Goal: Task Accomplishment & Management: Manage account settings

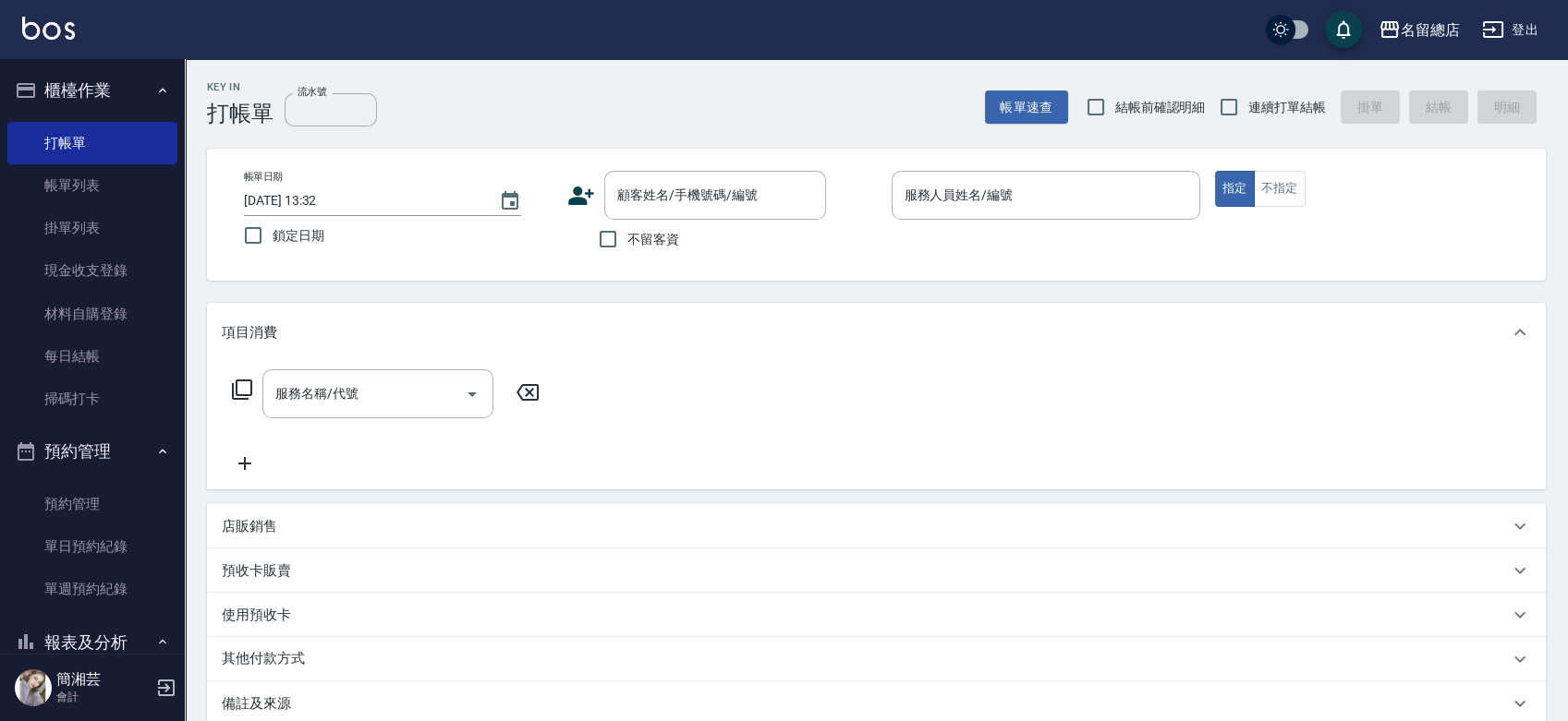
click at [1248, 102] on span "連續打單結帳" at bounding box center [1287, 108] width 78 height 20
click at [1248, 102] on input "連續打單結帳" at bounding box center [1229, 107] width 38 height 38
checkbox input "true"
click at [646, 240] on span "不留客資" at bounding box center [653, 240] width 51 height 20
click at [628, 240] on input "不留客資" at bounding box center [607, 239] width 38 height 38
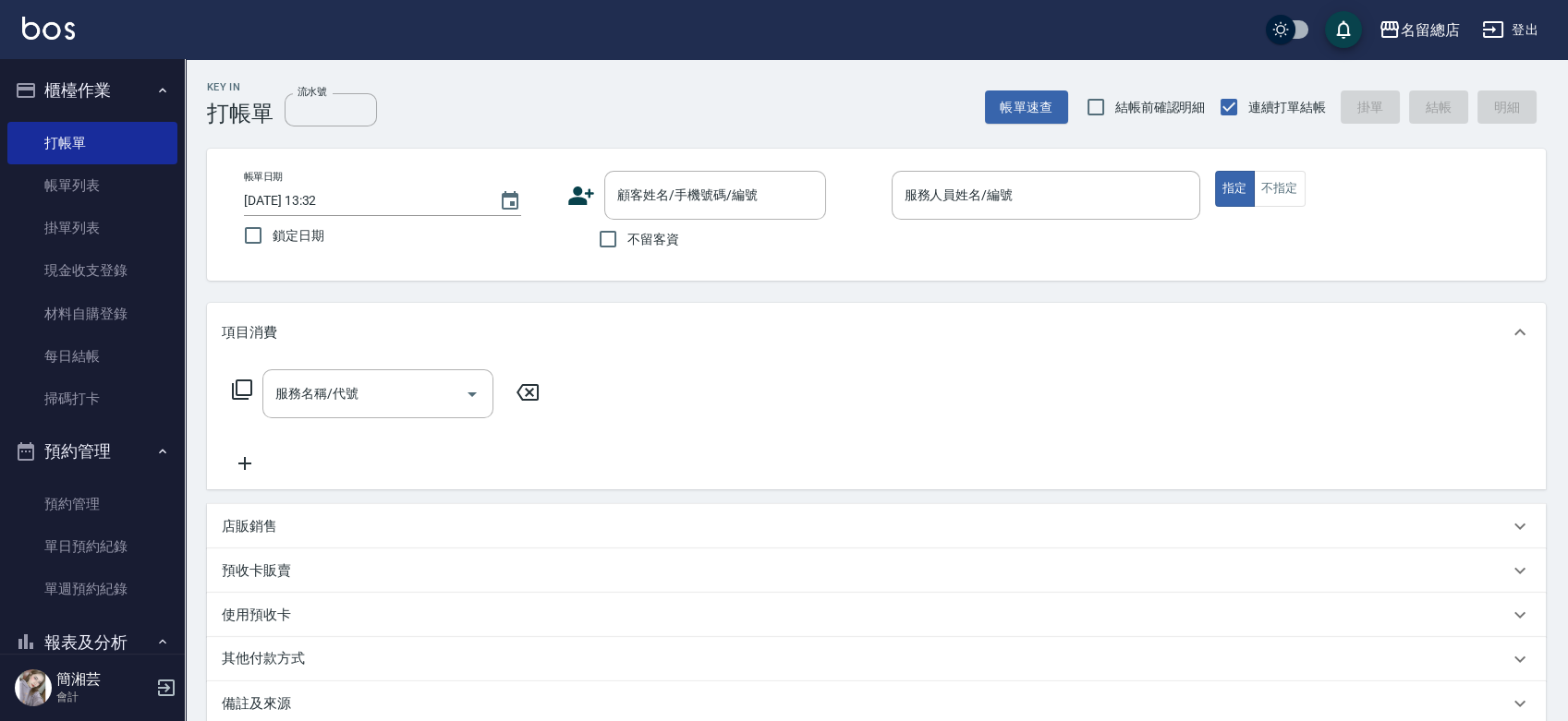
checkbox input "true"
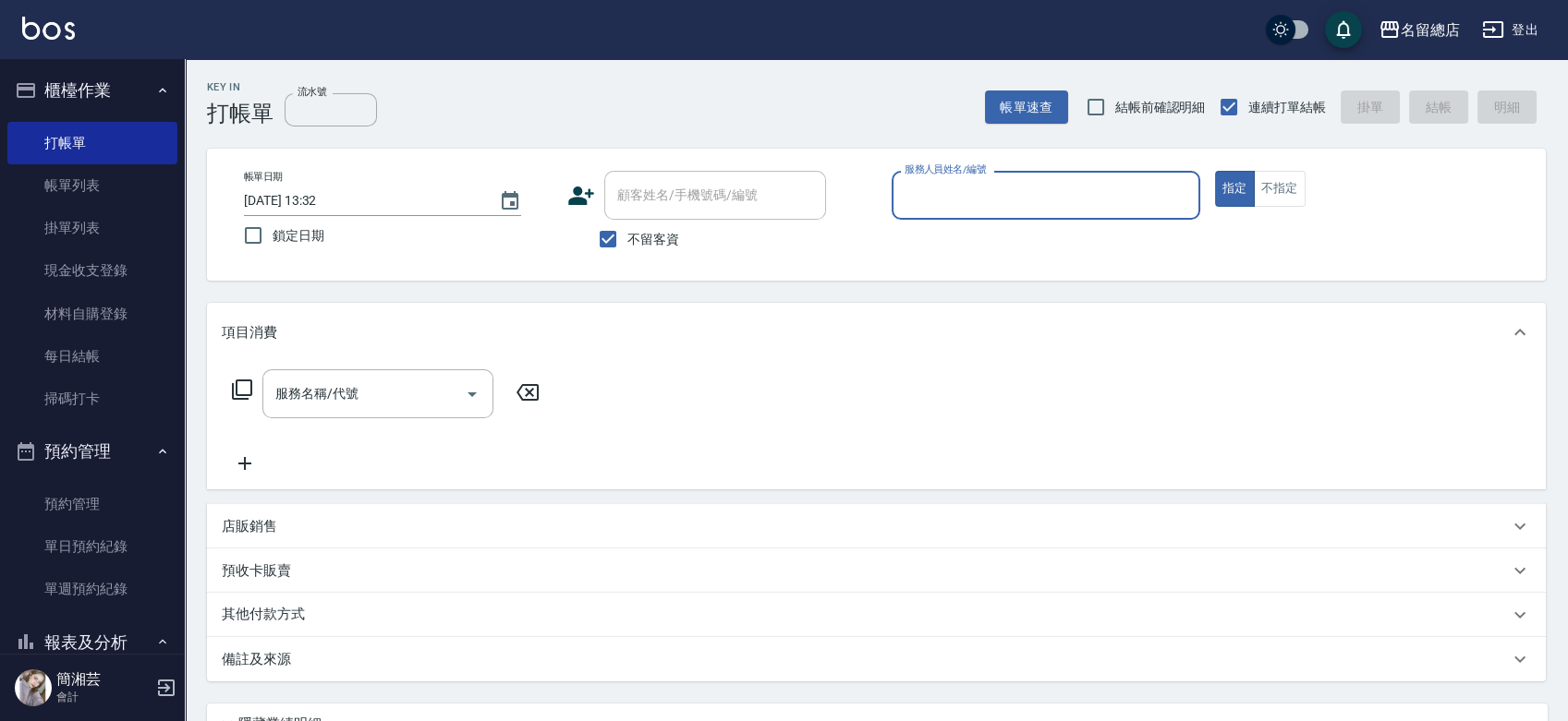
type input "ㄇ"
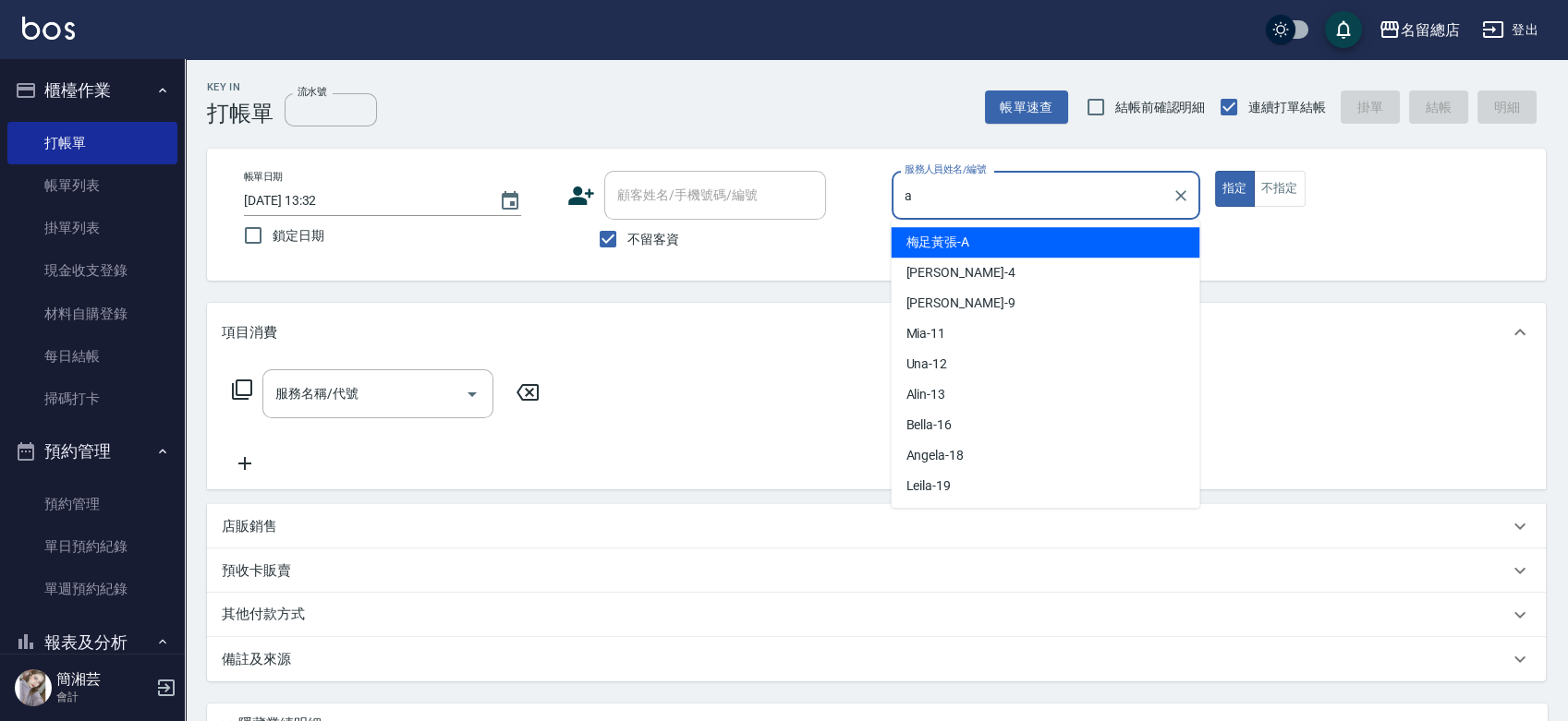
type input "梅足黃張-A"
type button "true"
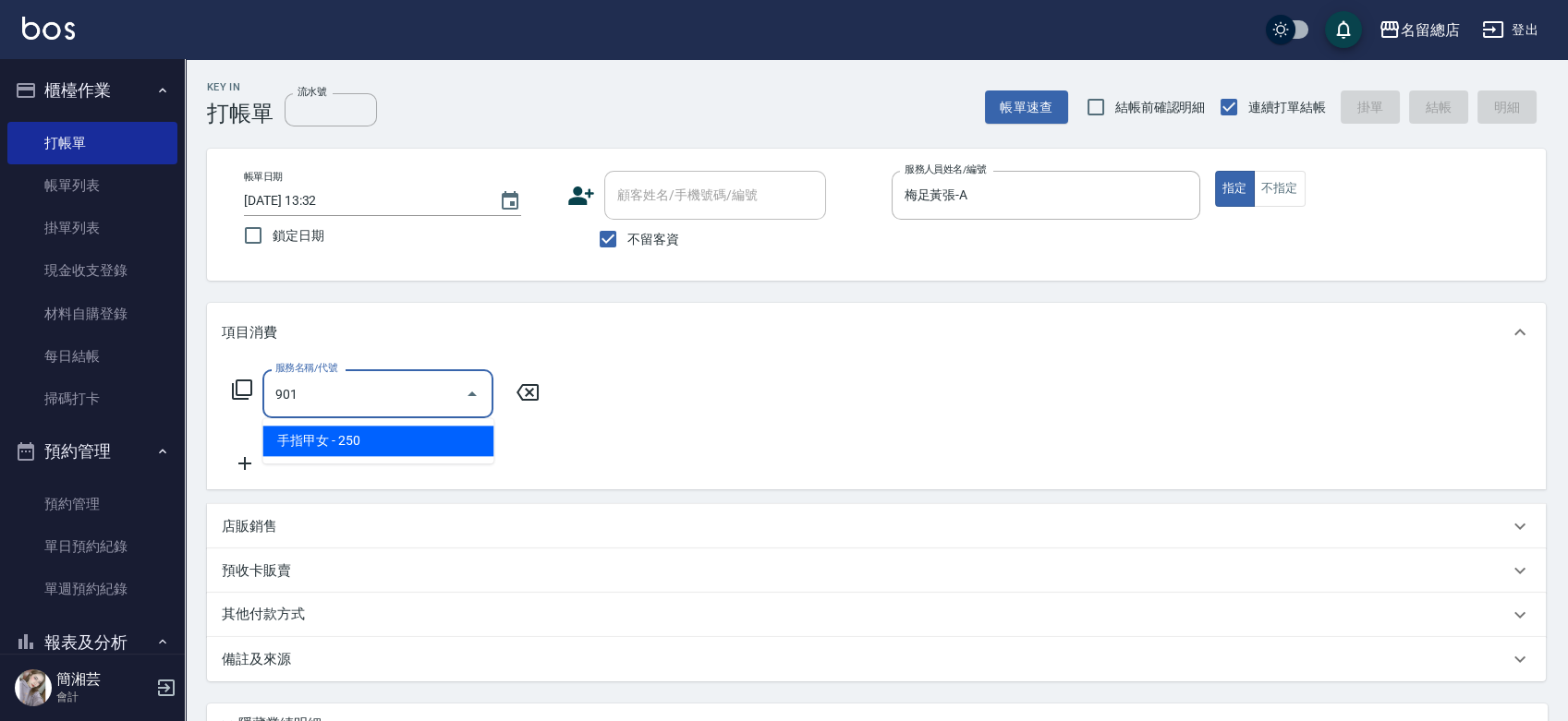
type input "手指甲女(901)"
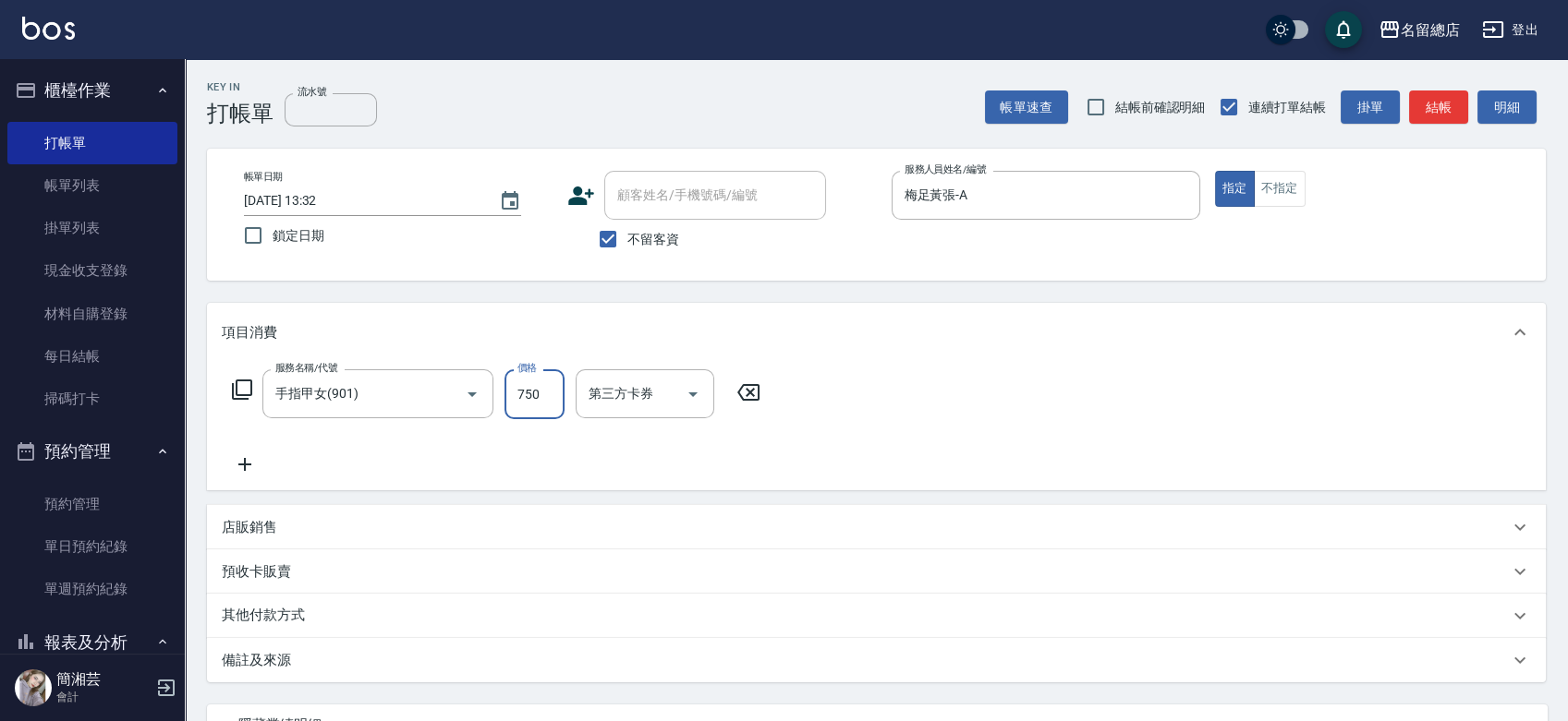
type input "750"
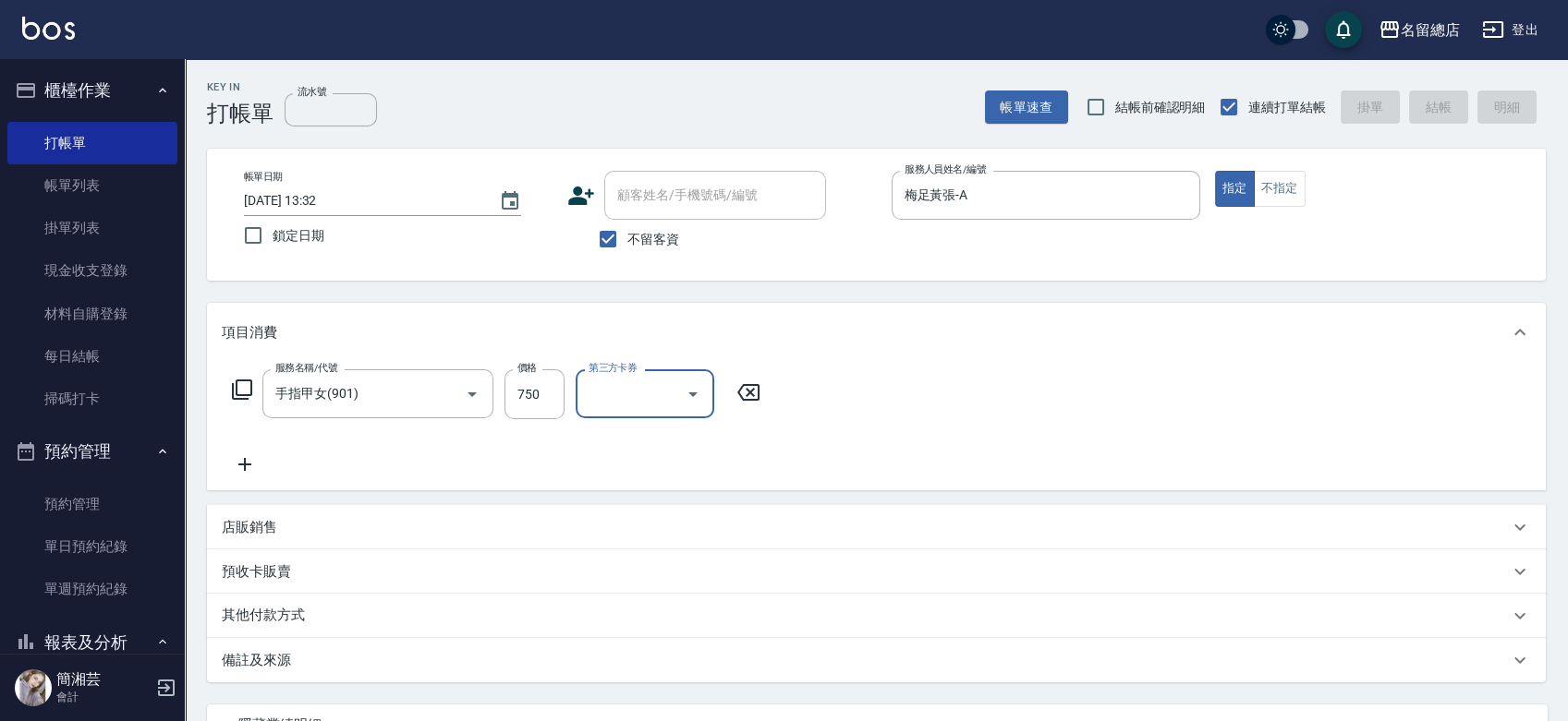
type input "[DATE] 15:09"
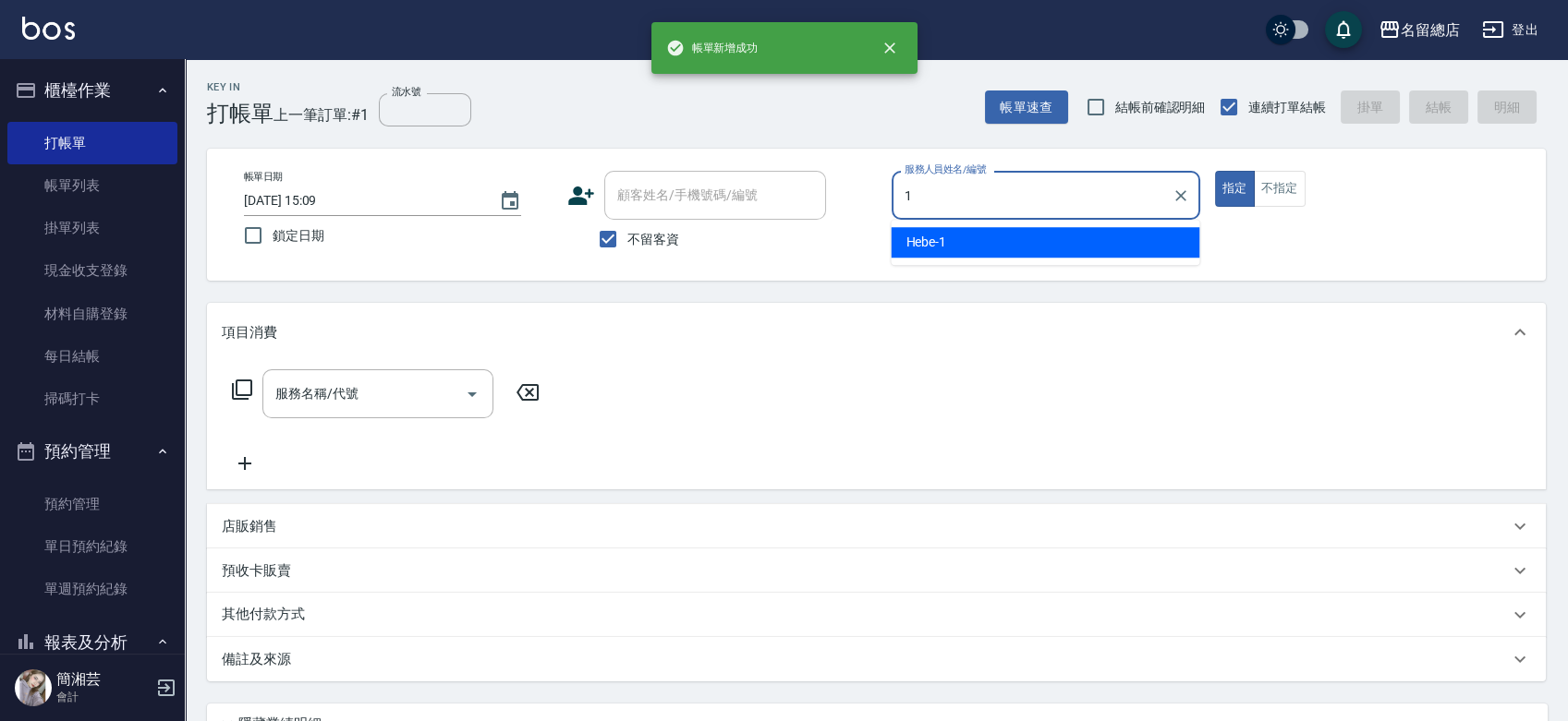
type input "Hebe-1"
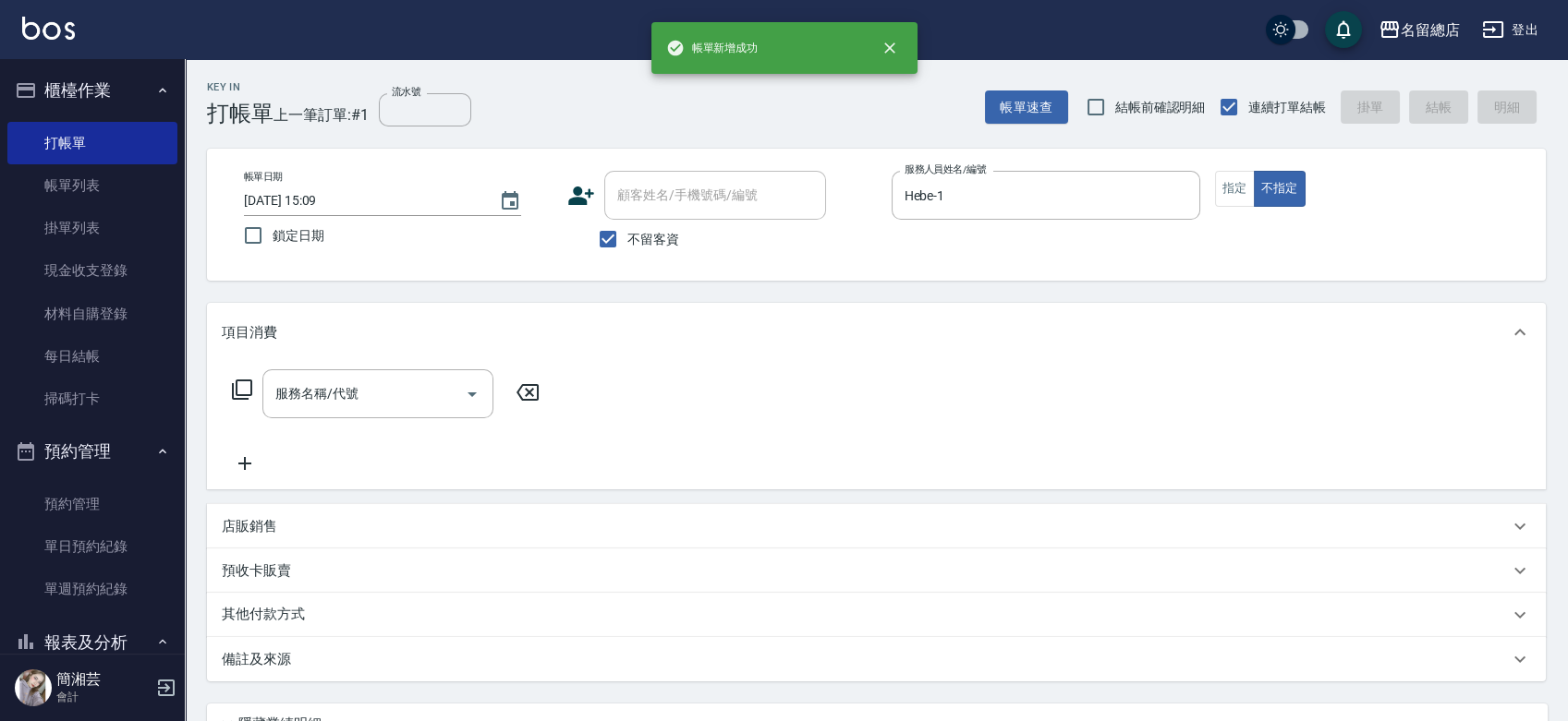
drag, startPoint x: 439, startPoint y: 352, endPoint x: 430, endPoint y: 362, distance: 13.5
click at [433, 358] on div "項目消費" at bounding box center [876, 332] width 1339 height 59
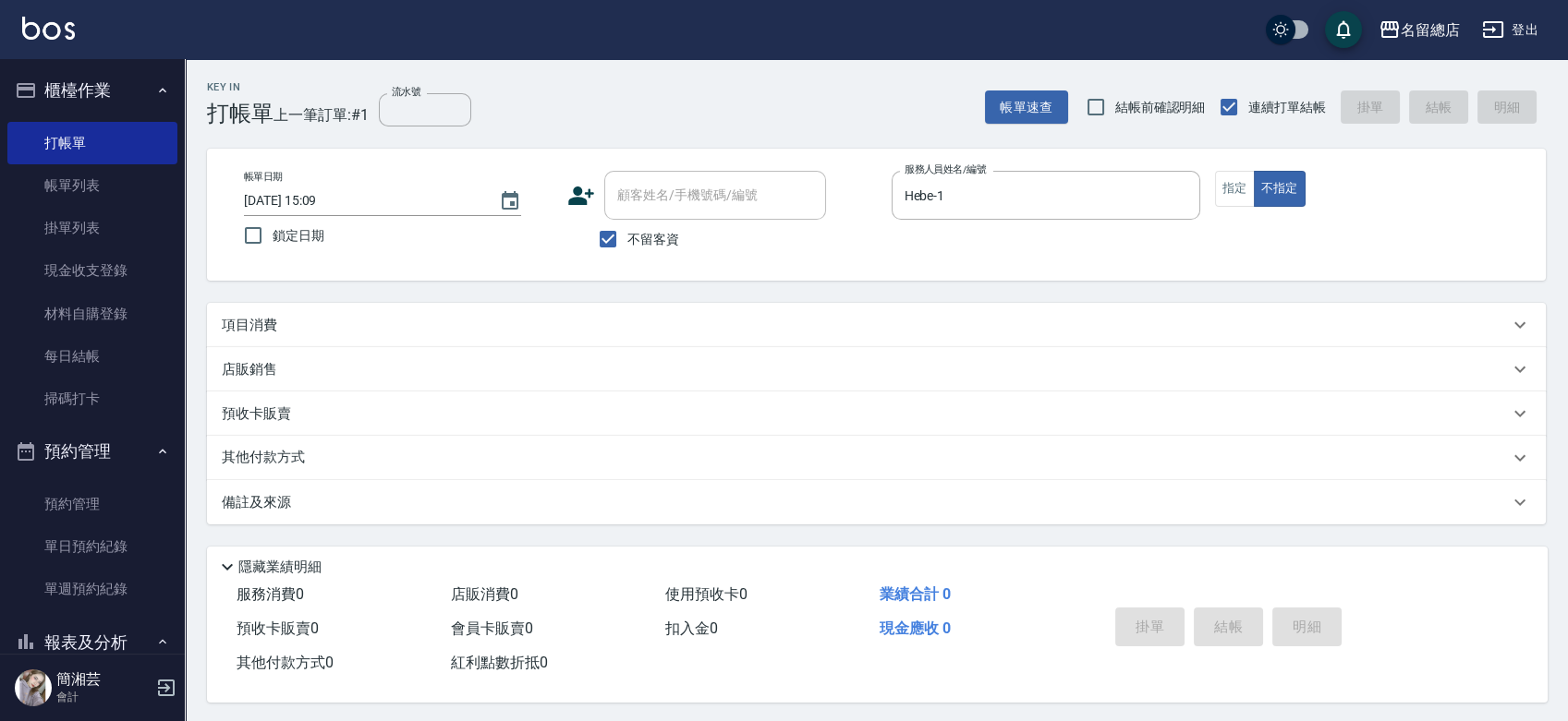
click at [401, 322] on div "項目消費" at bounding box center [865, 325] width 1287 height 20
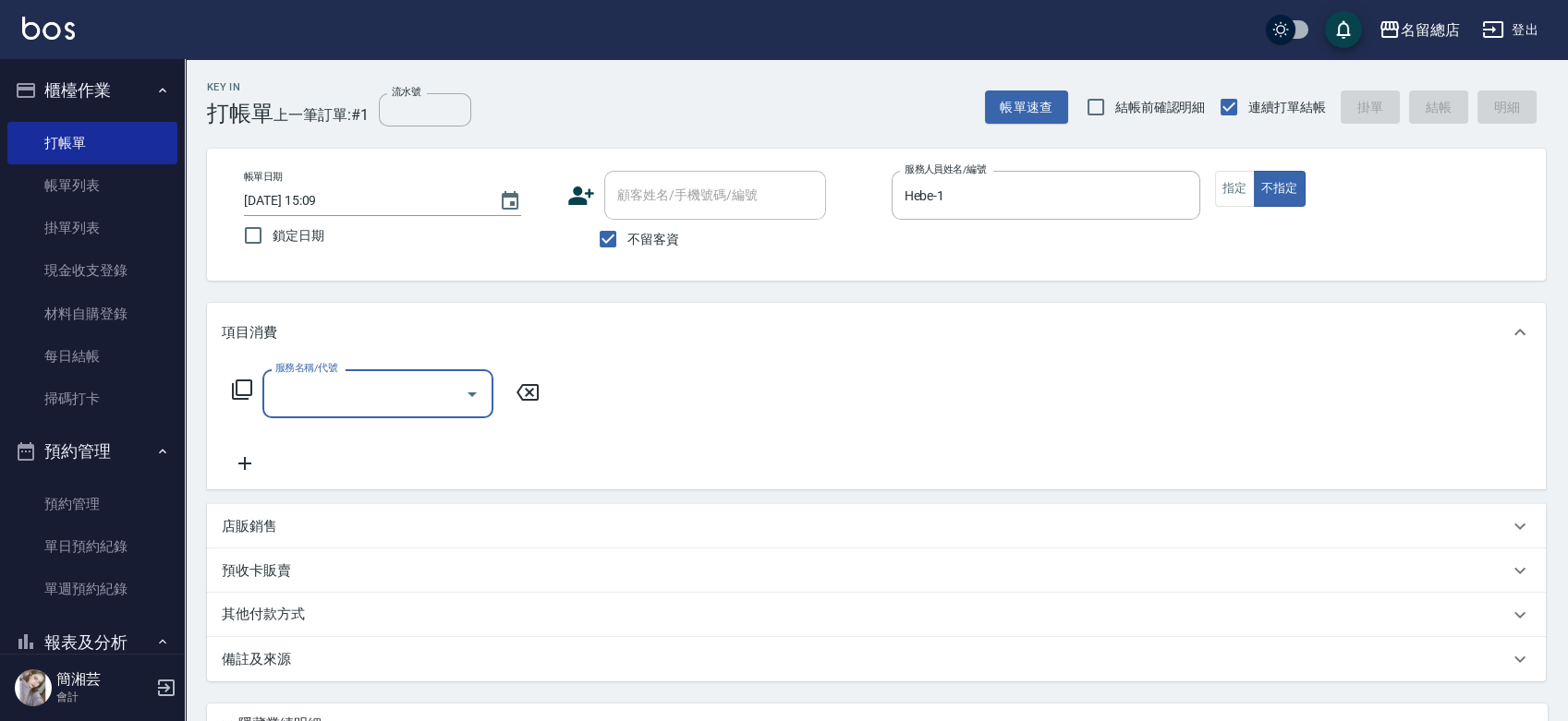
click at [382, 384] on input "服務名稱/代號" at bounding box center [363, 394] width 187 height 33
type input "健康洗髮(604)"
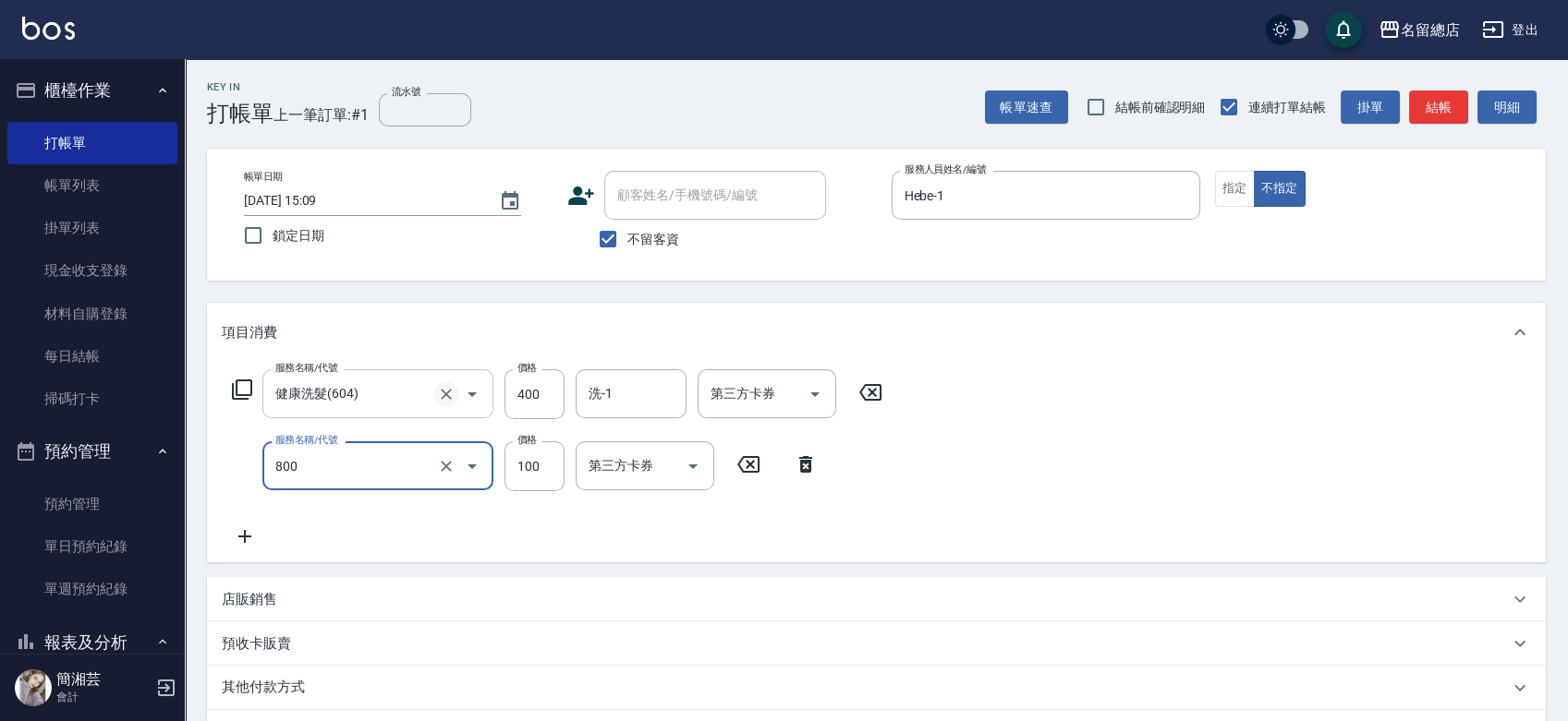
type input "梳髮(800)"
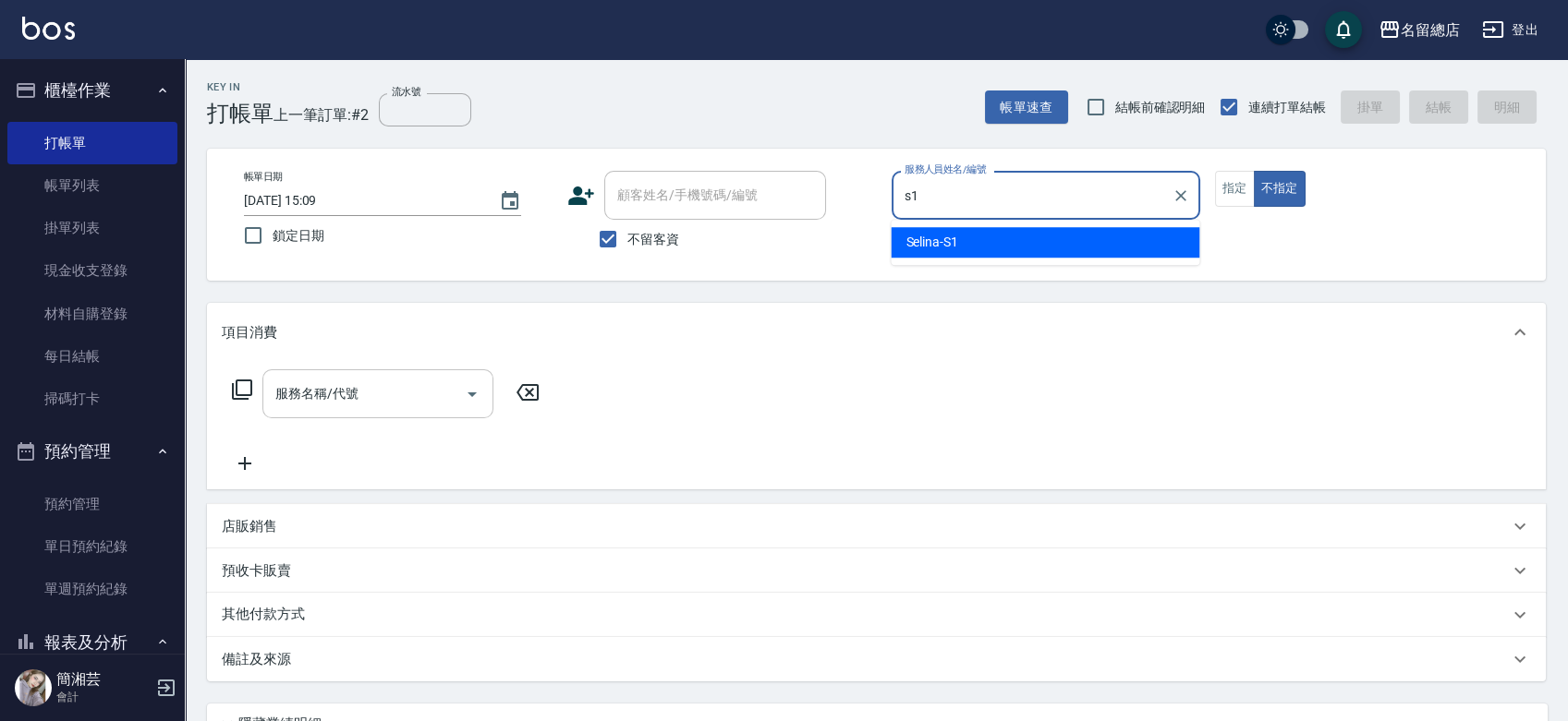
type input "Selina-S1"
type button "false"
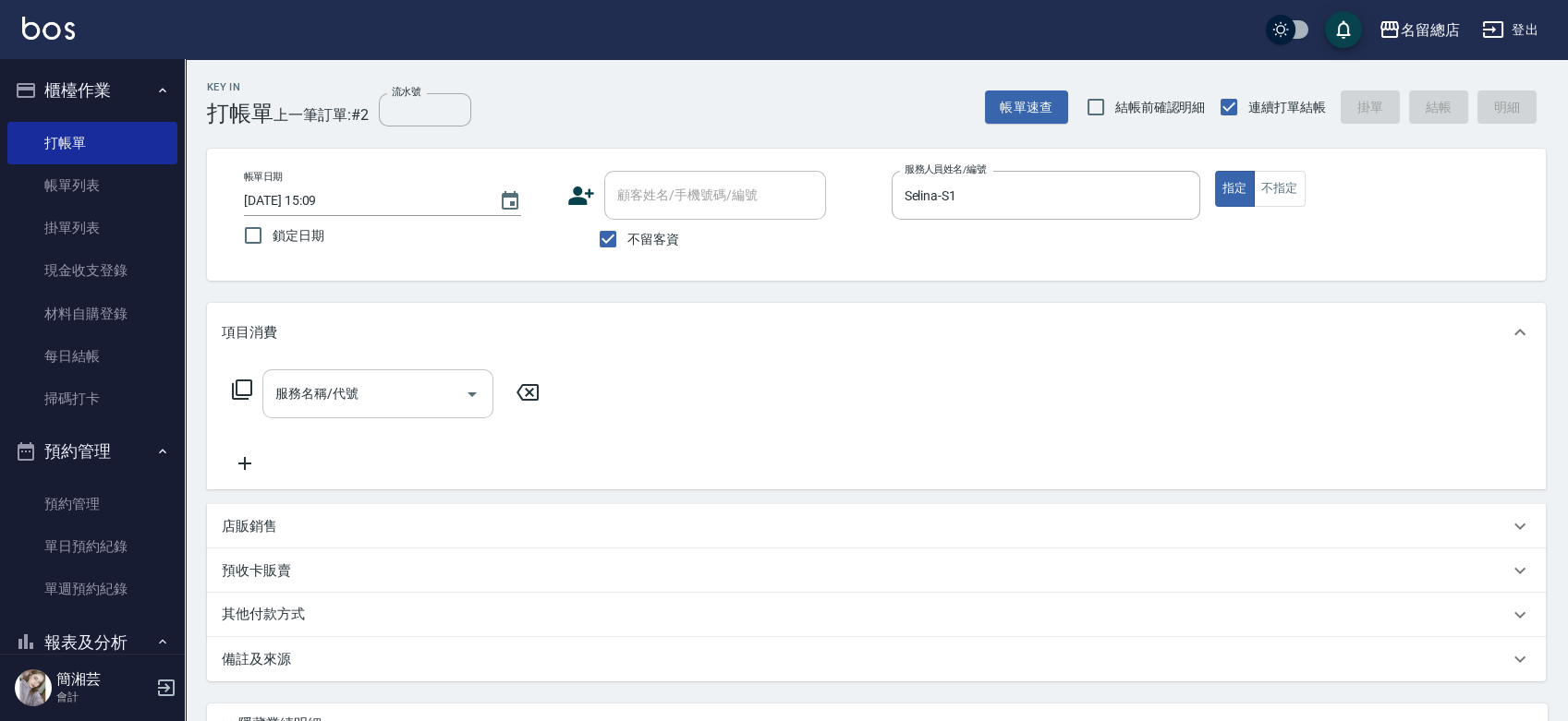
click at [391, 403] on input "服務名稱/代號" at bounding box center [363, 394] width 187 height 33
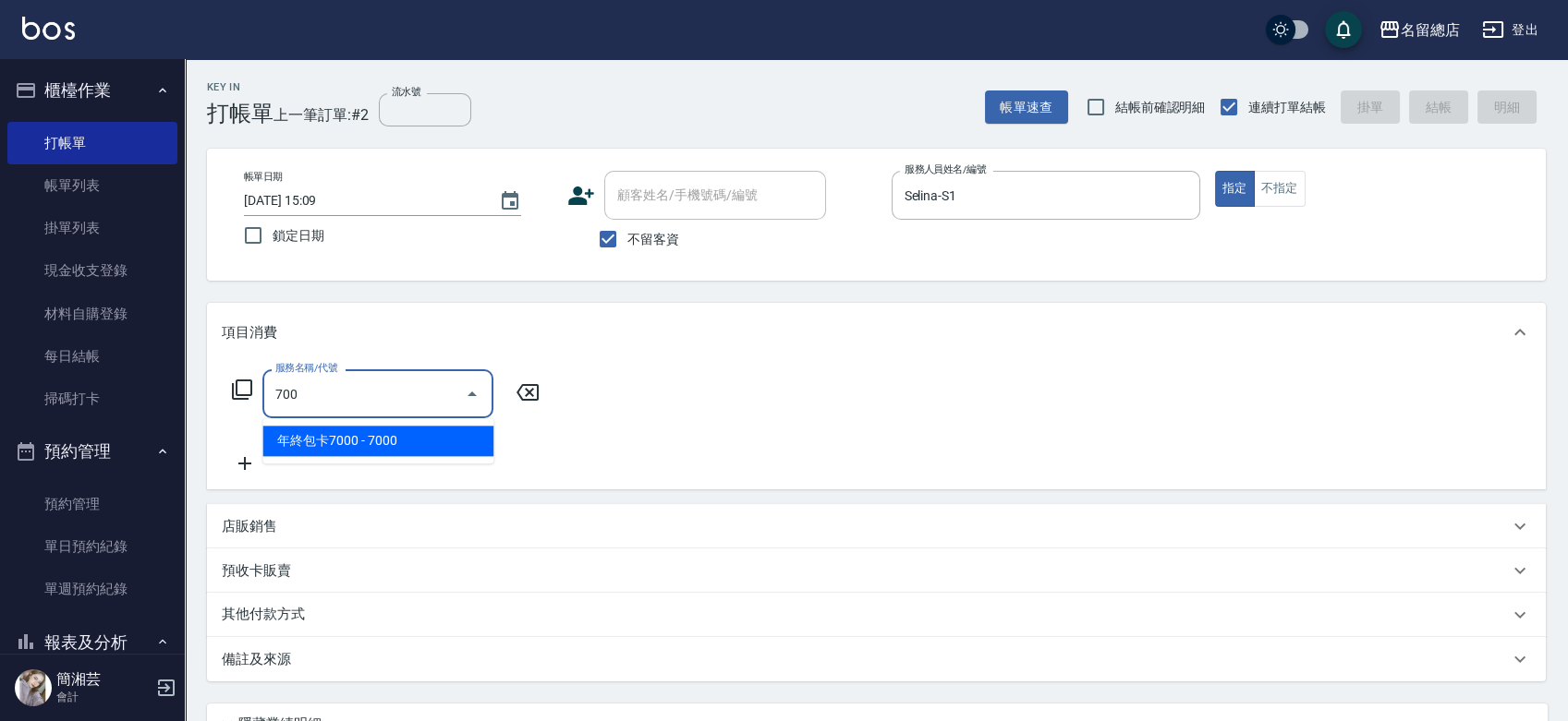
type input "年終包卡7000(409)"
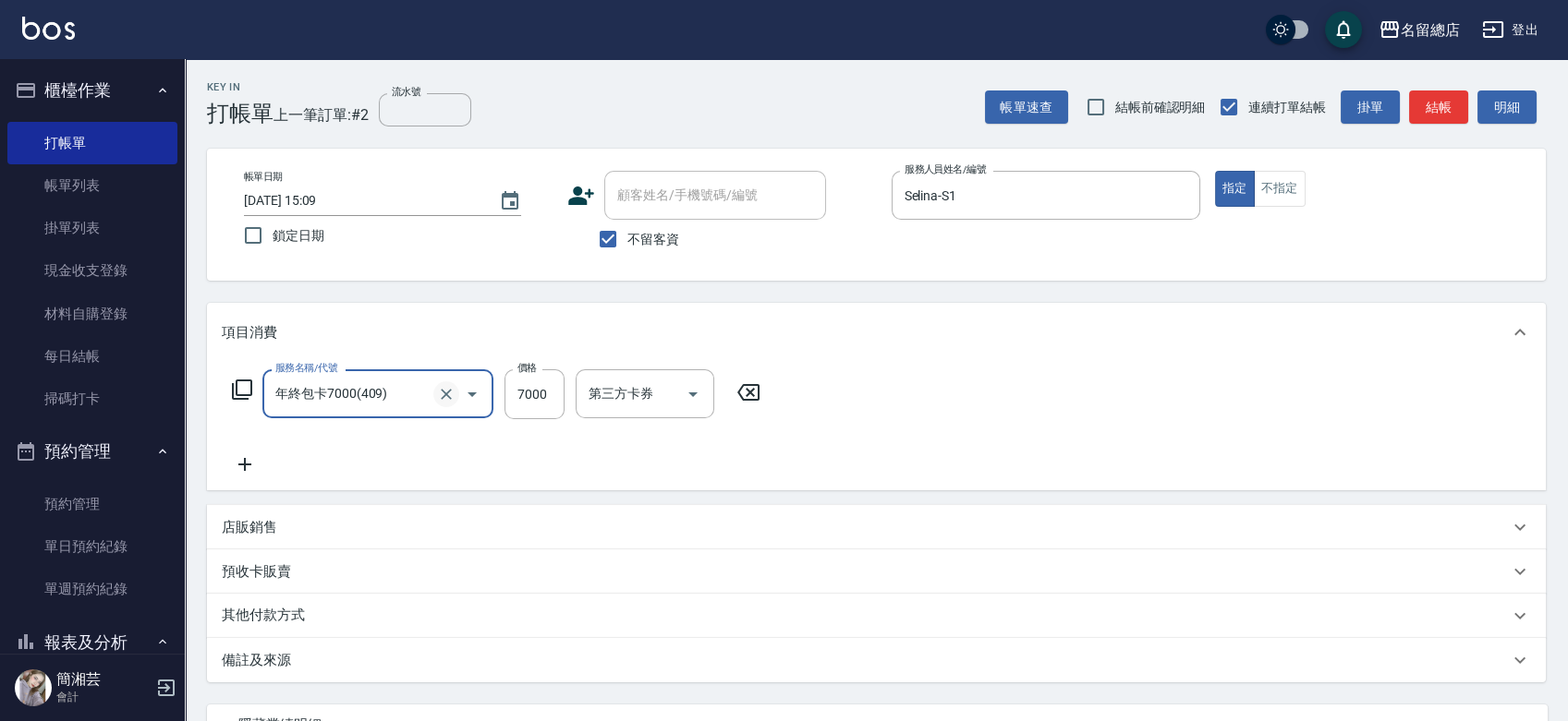
click at [445, 401] on icon "Clear" at bounding box center [446, 394] width 19 height 19
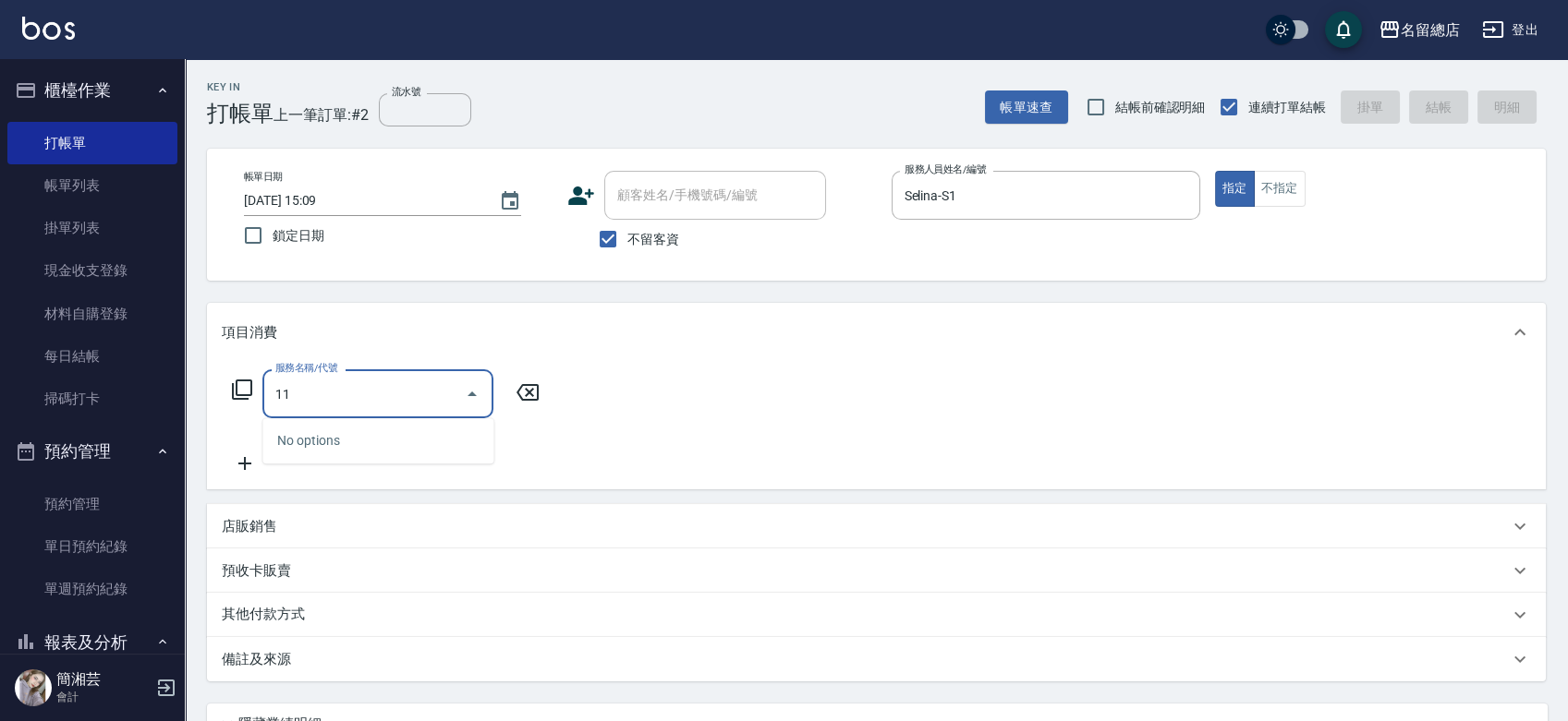
type input "1"
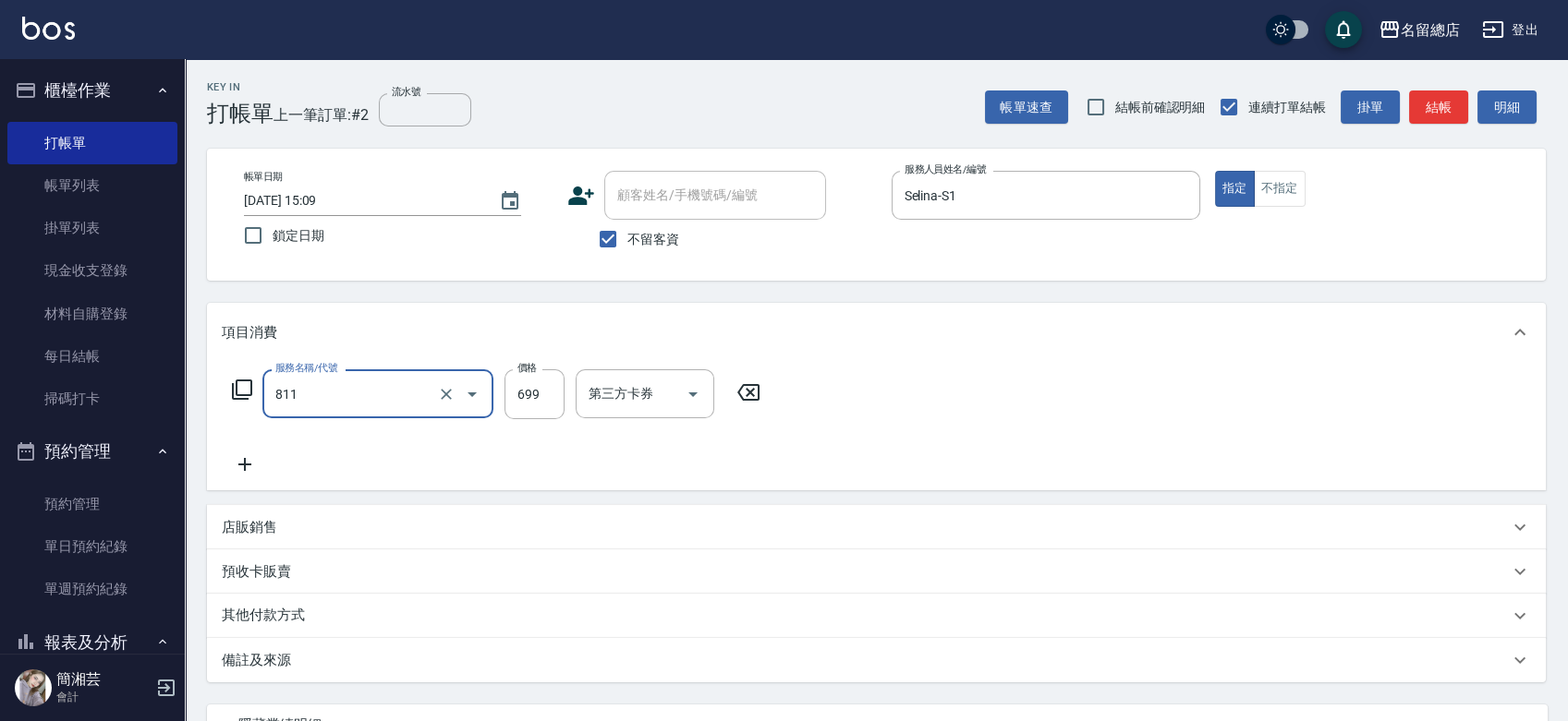
type input "洗+剪(811)"
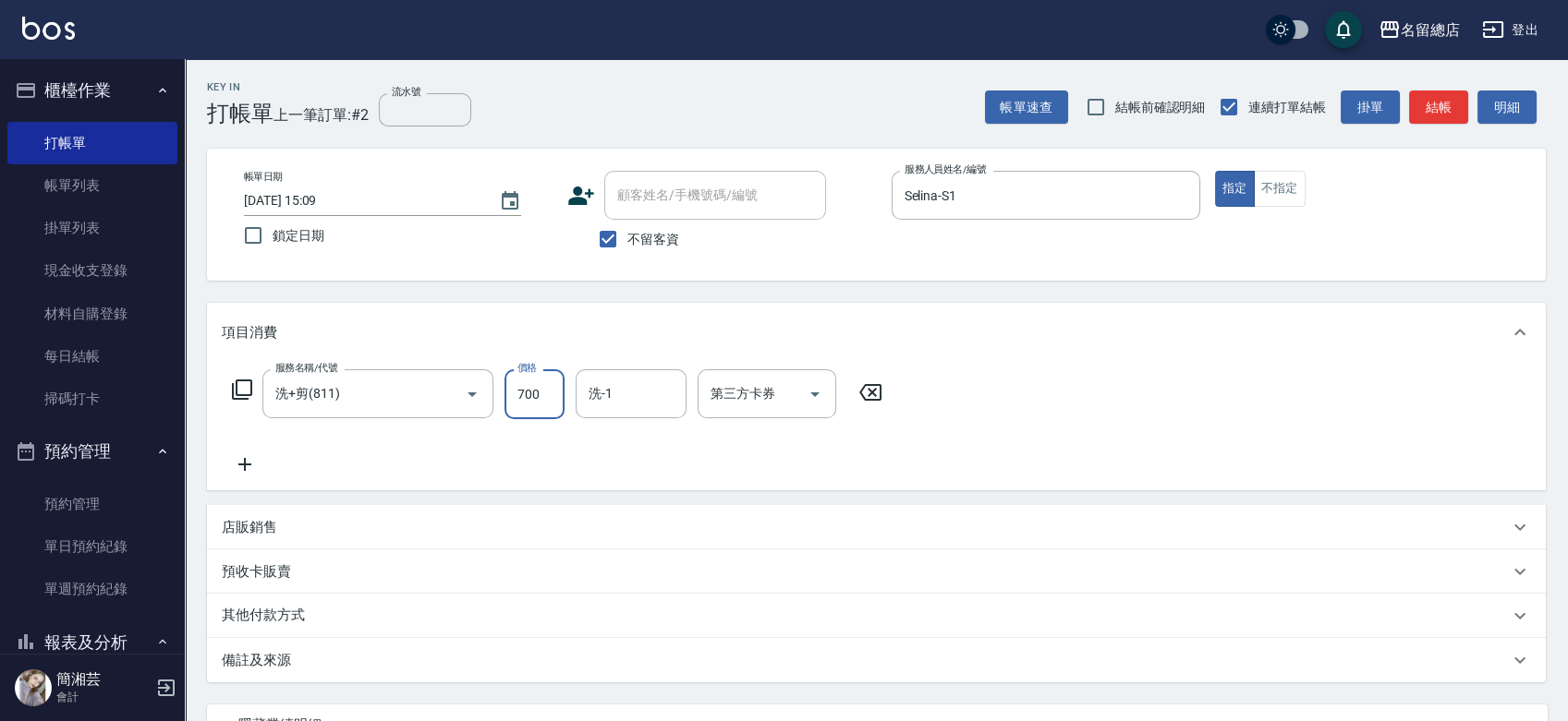
type input "700"
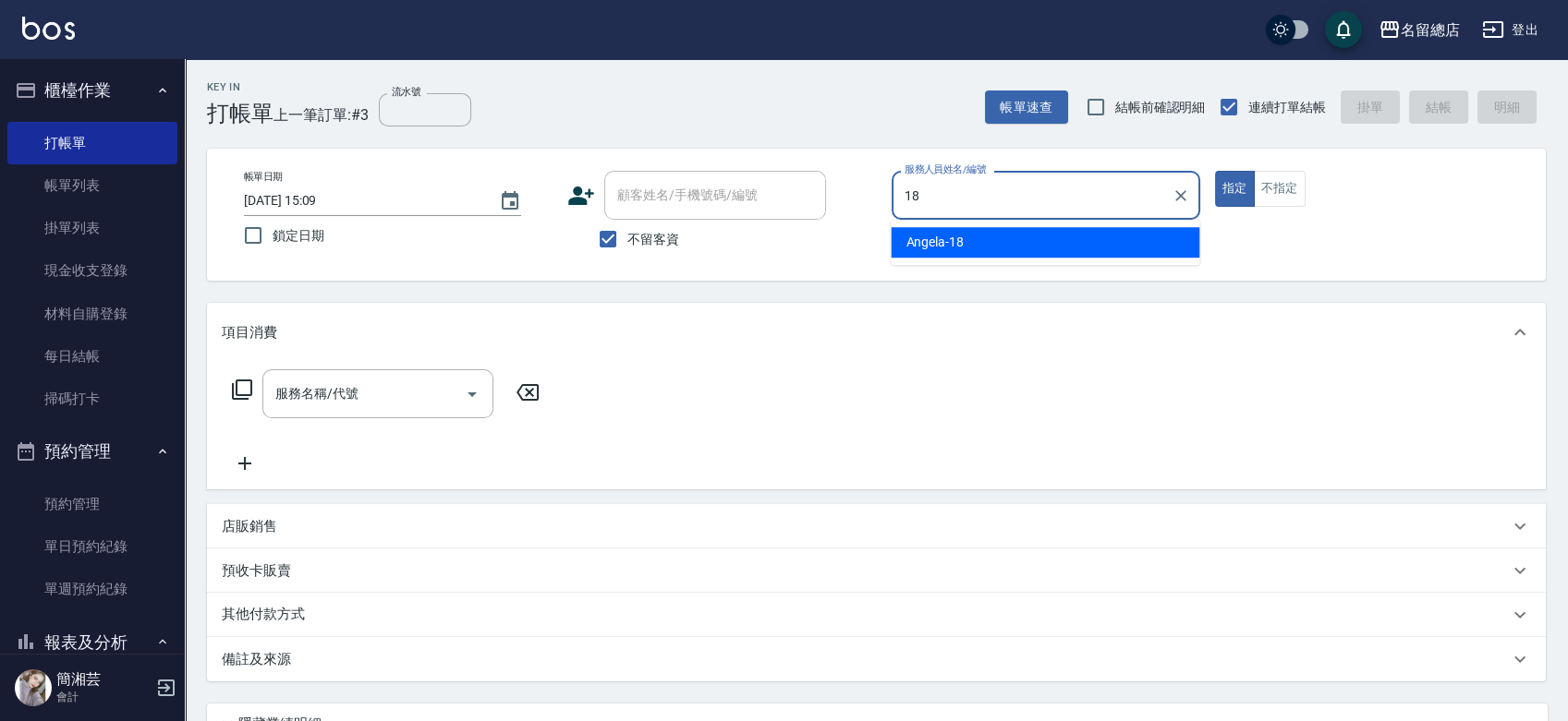
type input "[PERSON_NAME]-18"
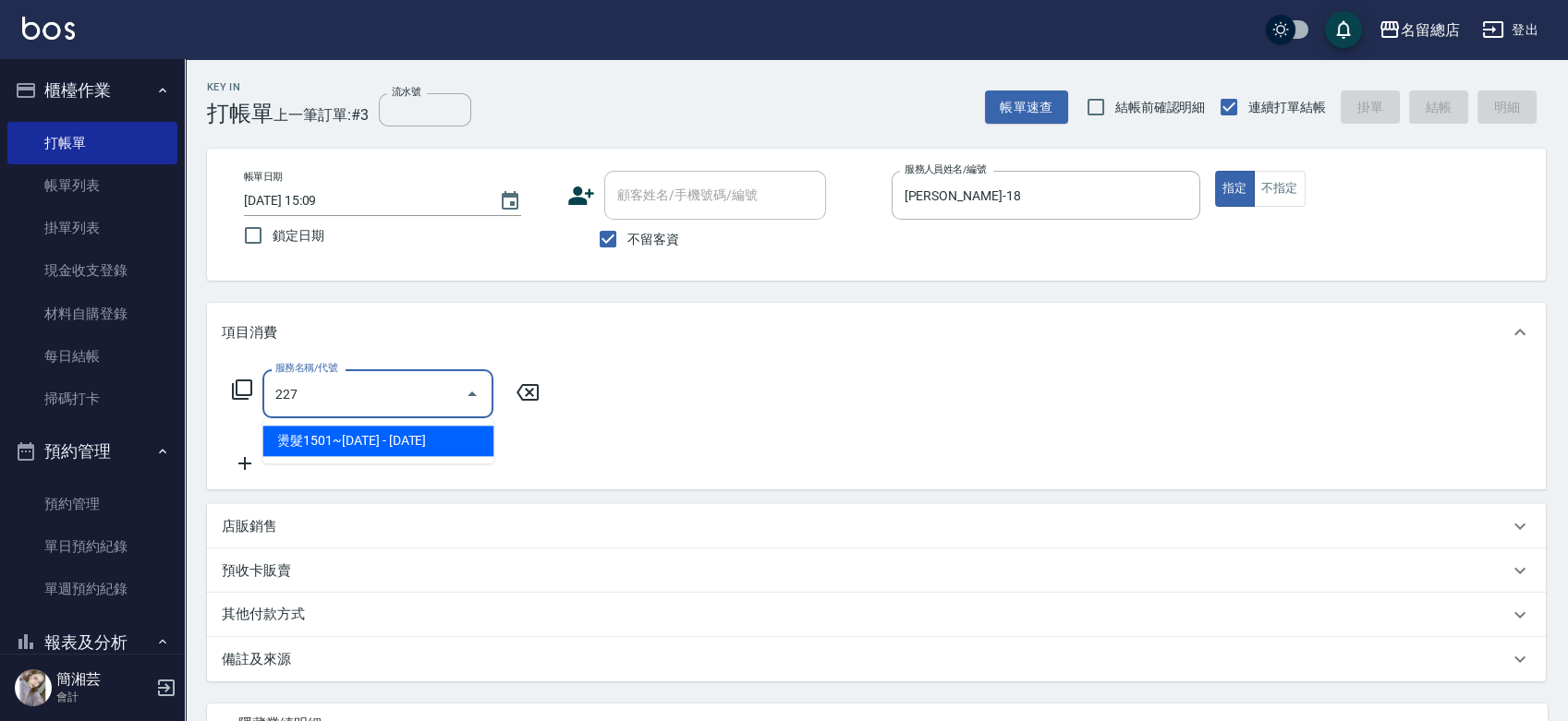
type input "燙髮1501~1999(227)"
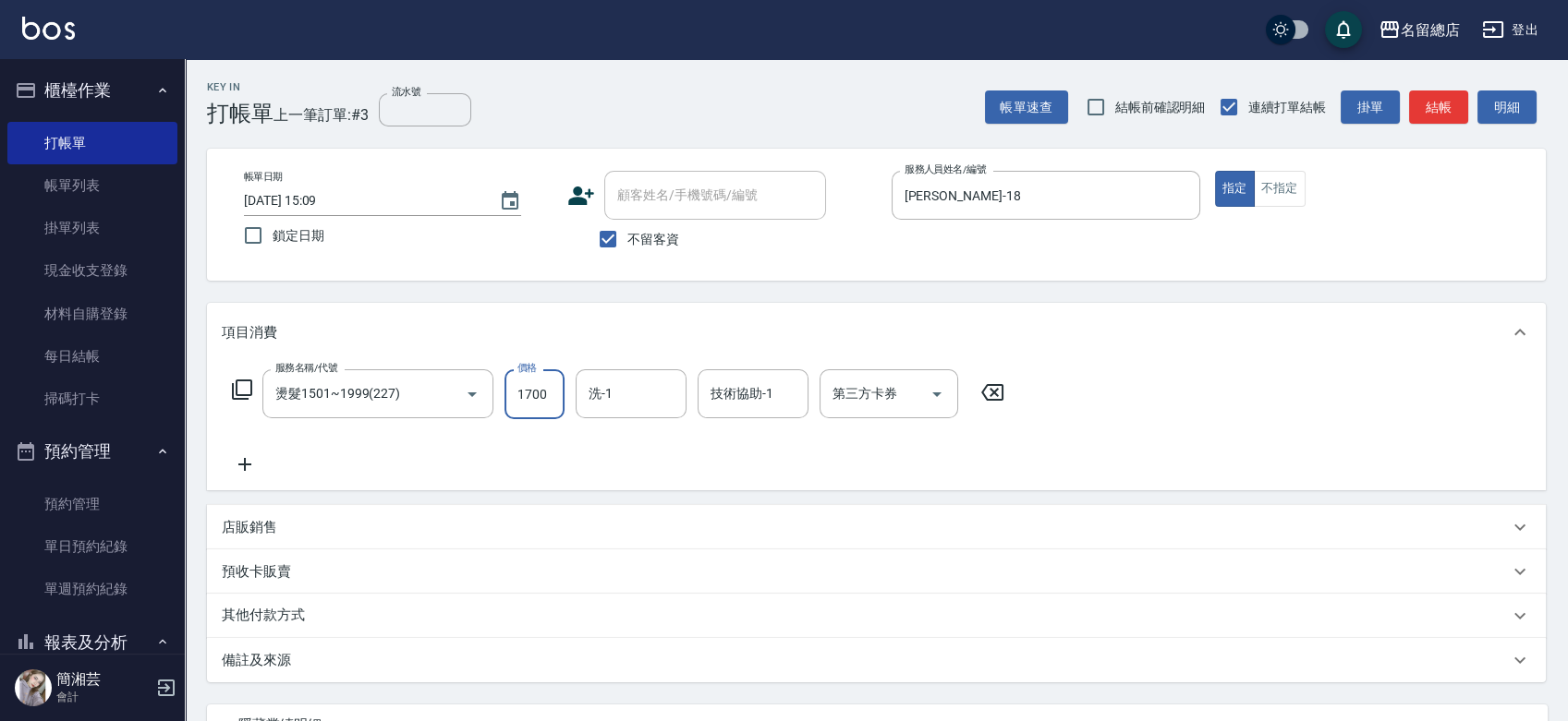
type input "1700"
type input "[PERSON_NAME]-31"
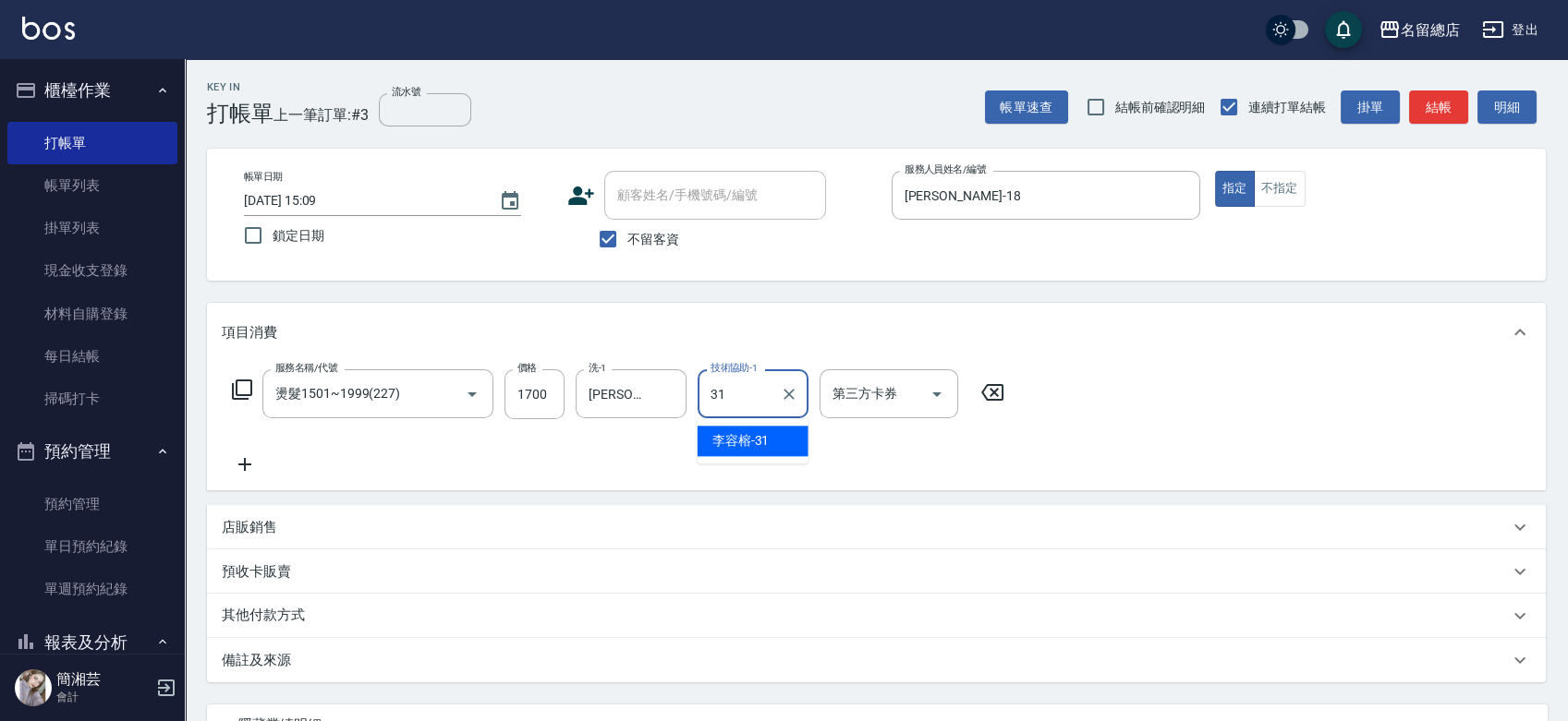
type input "[PERSON_NAME]-31"
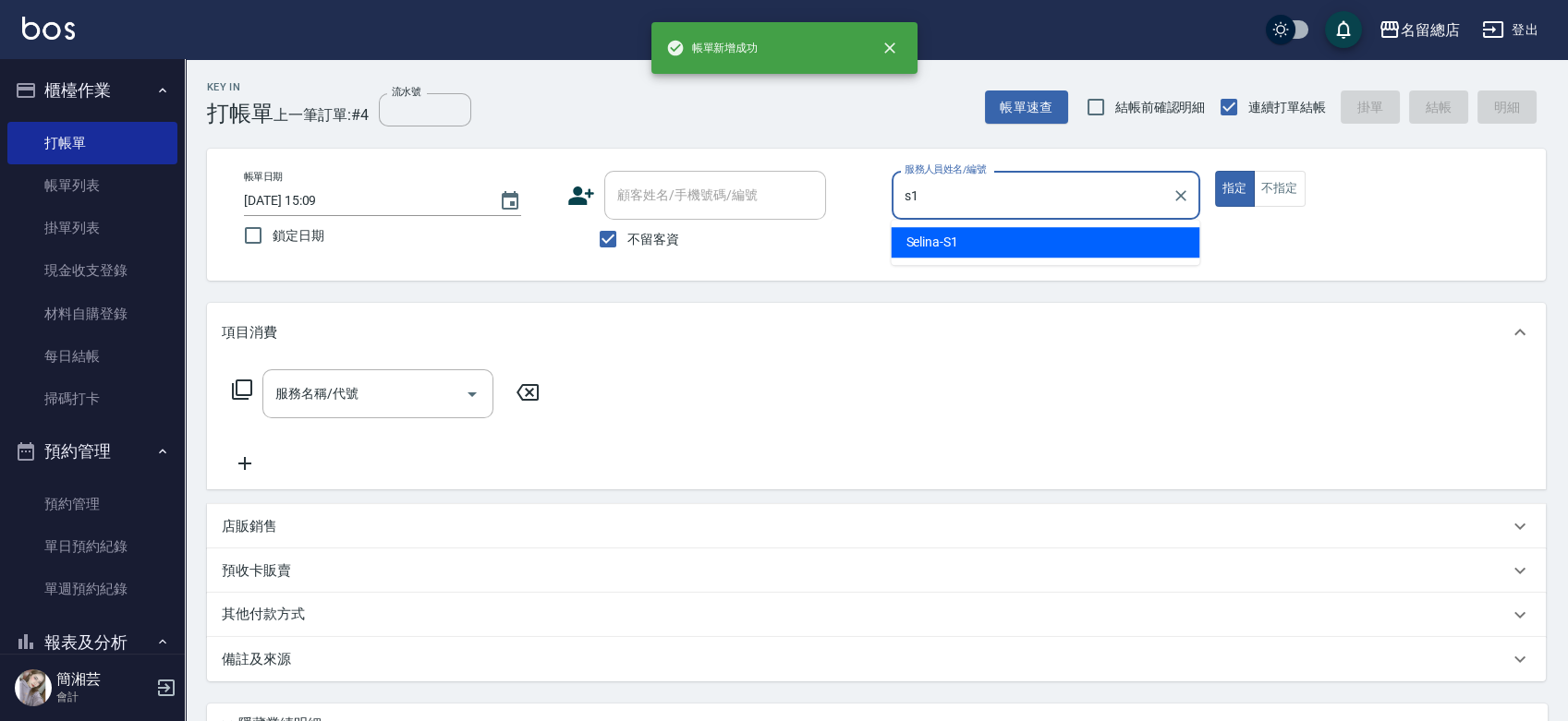
type input "Selina-S1"
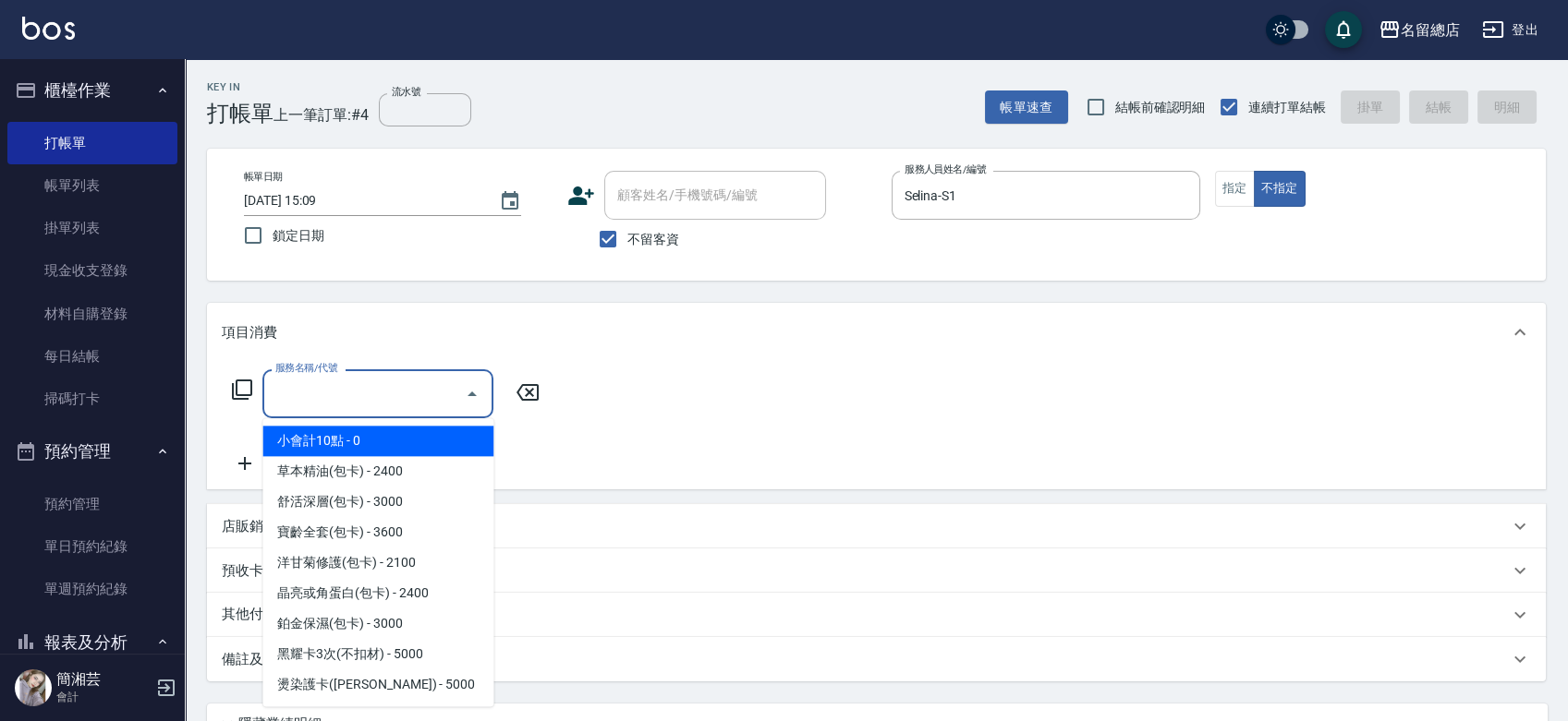
click at [350, 404] on input "服務名稱/代號" at bounding box center [363, 394] width 187 height 33
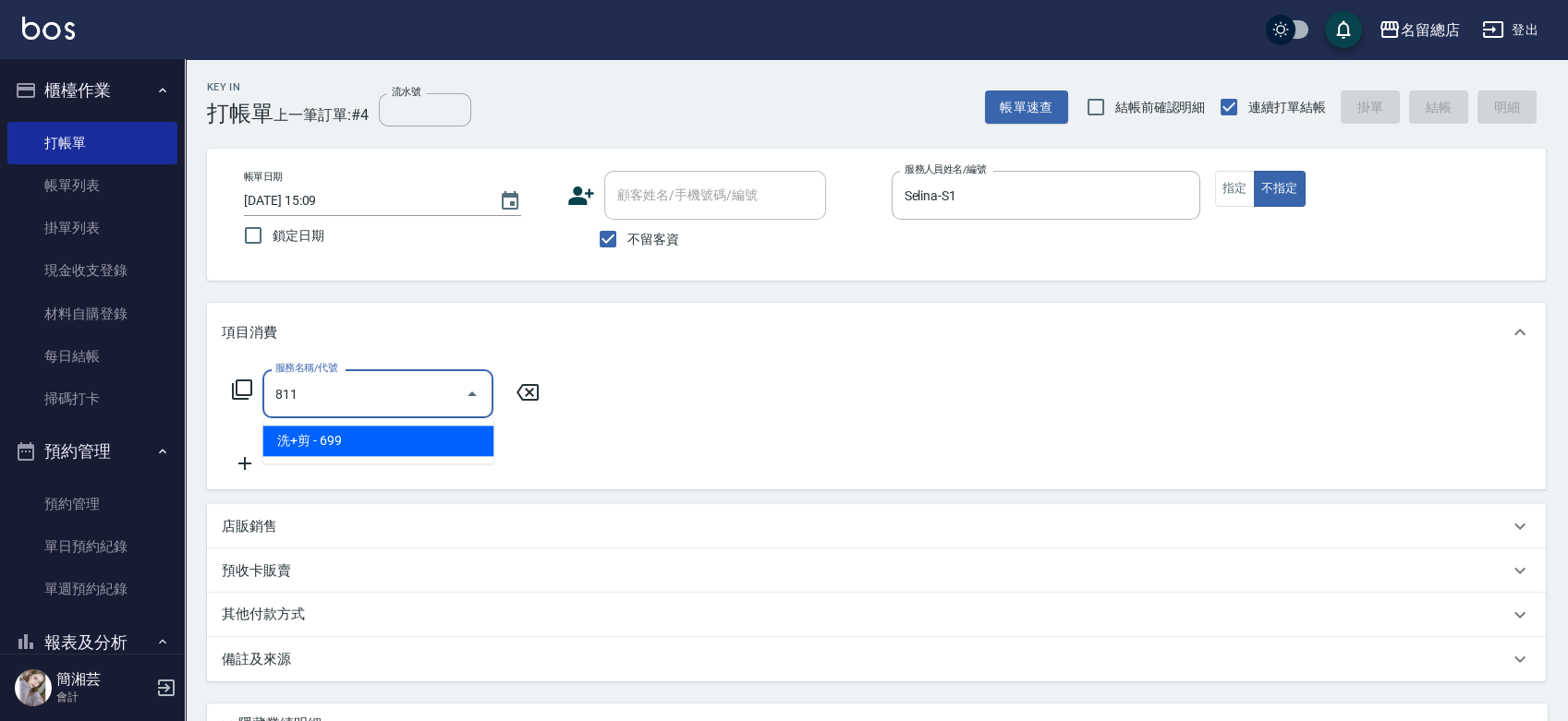
type input "洗+剪(811)"
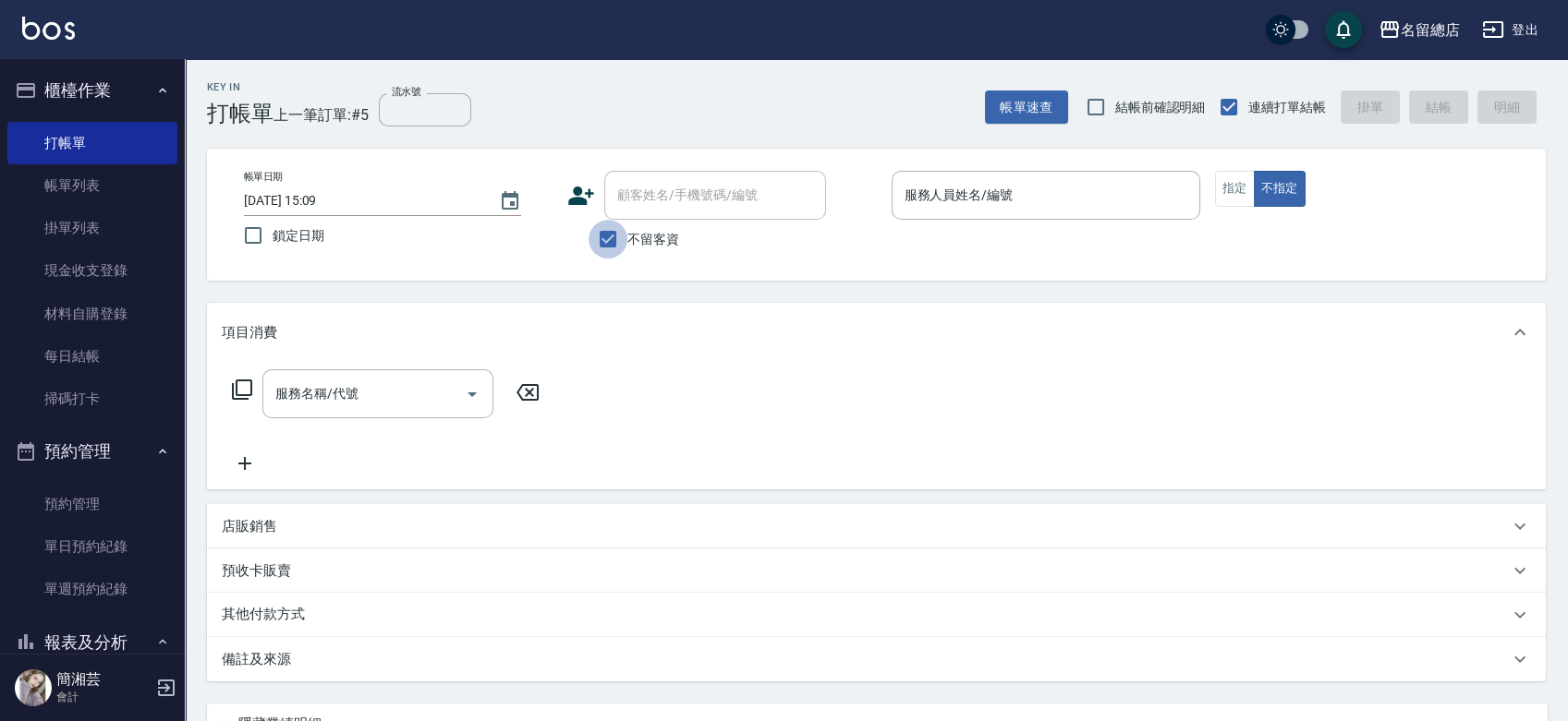
click at [614, 230] on input "不留客資" at bounding box center [607, 239] width 38 height 38
checkbox input "false"
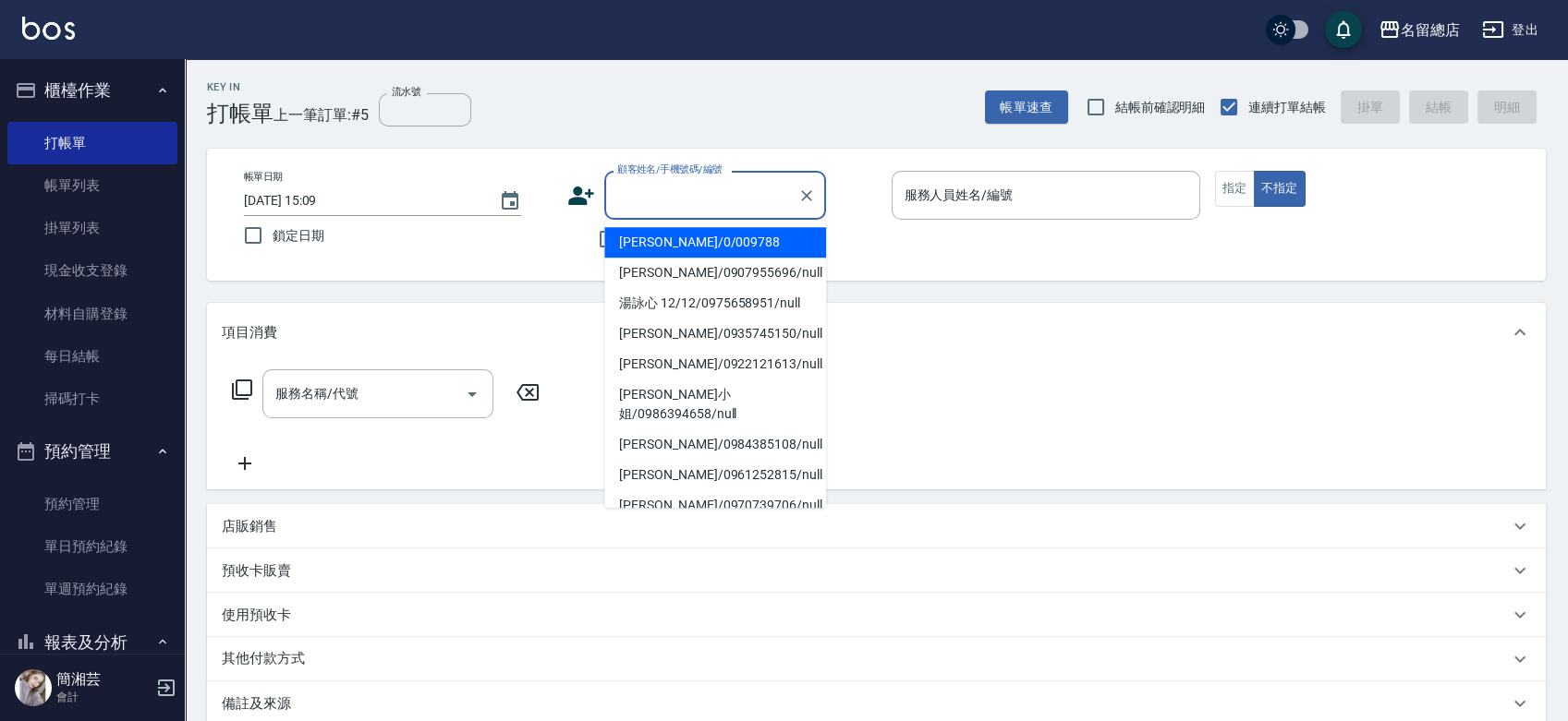
click at [652, 190] on div "顧客姓名/手機號碼/編號 顧客姓名/手機號碼/編號" at bounding box center [714, 195] width 222 height 49
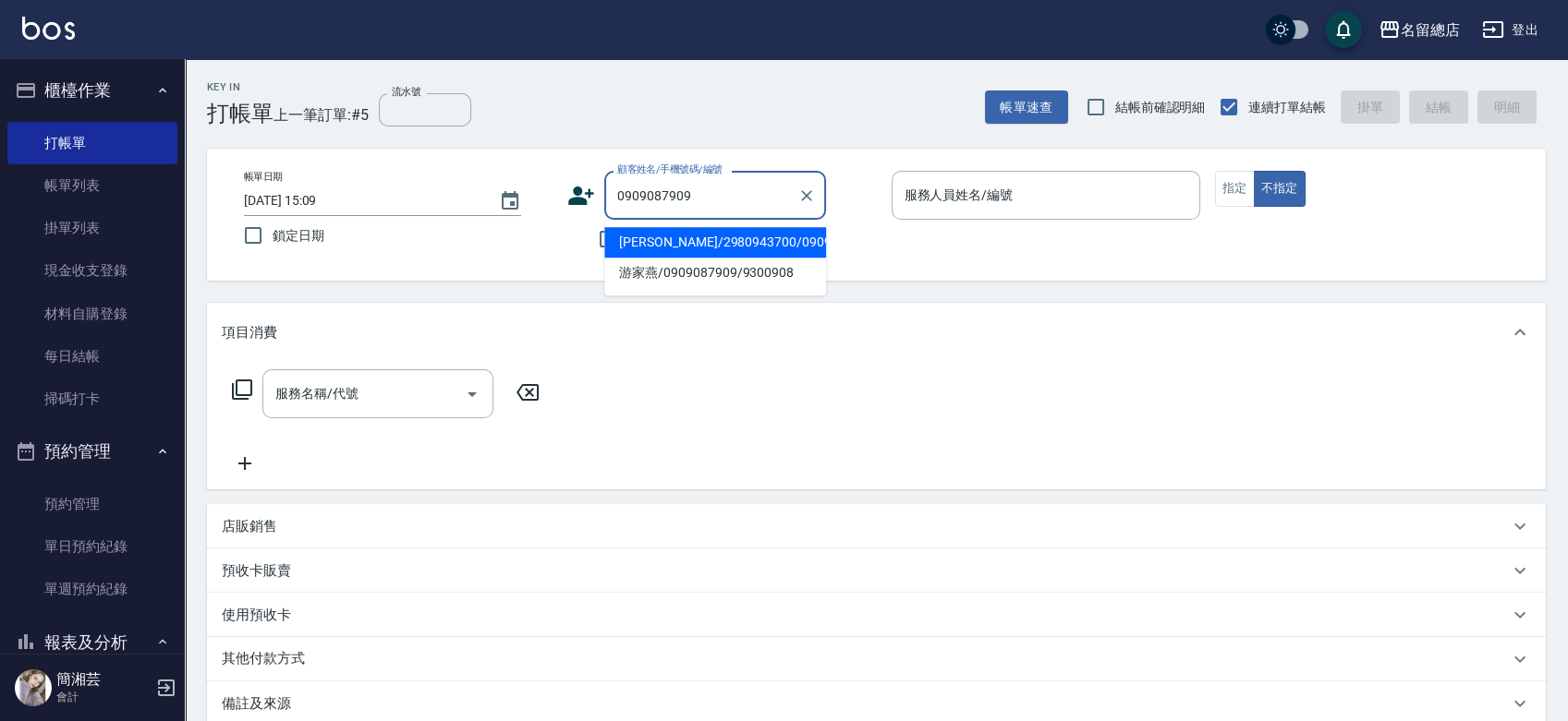
type input "[PERSON_NAME]/2980943700/0909087909"
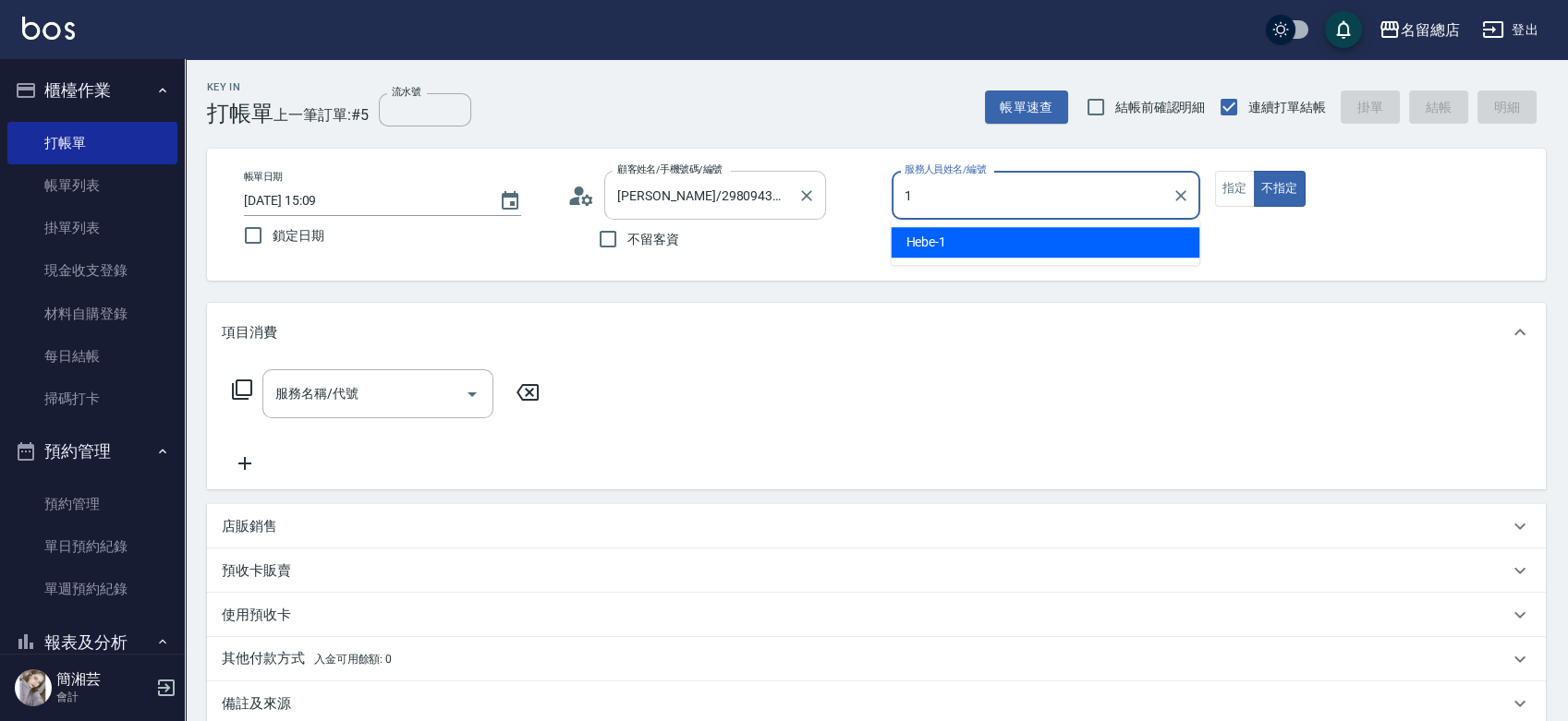
type input "Hebe-1"
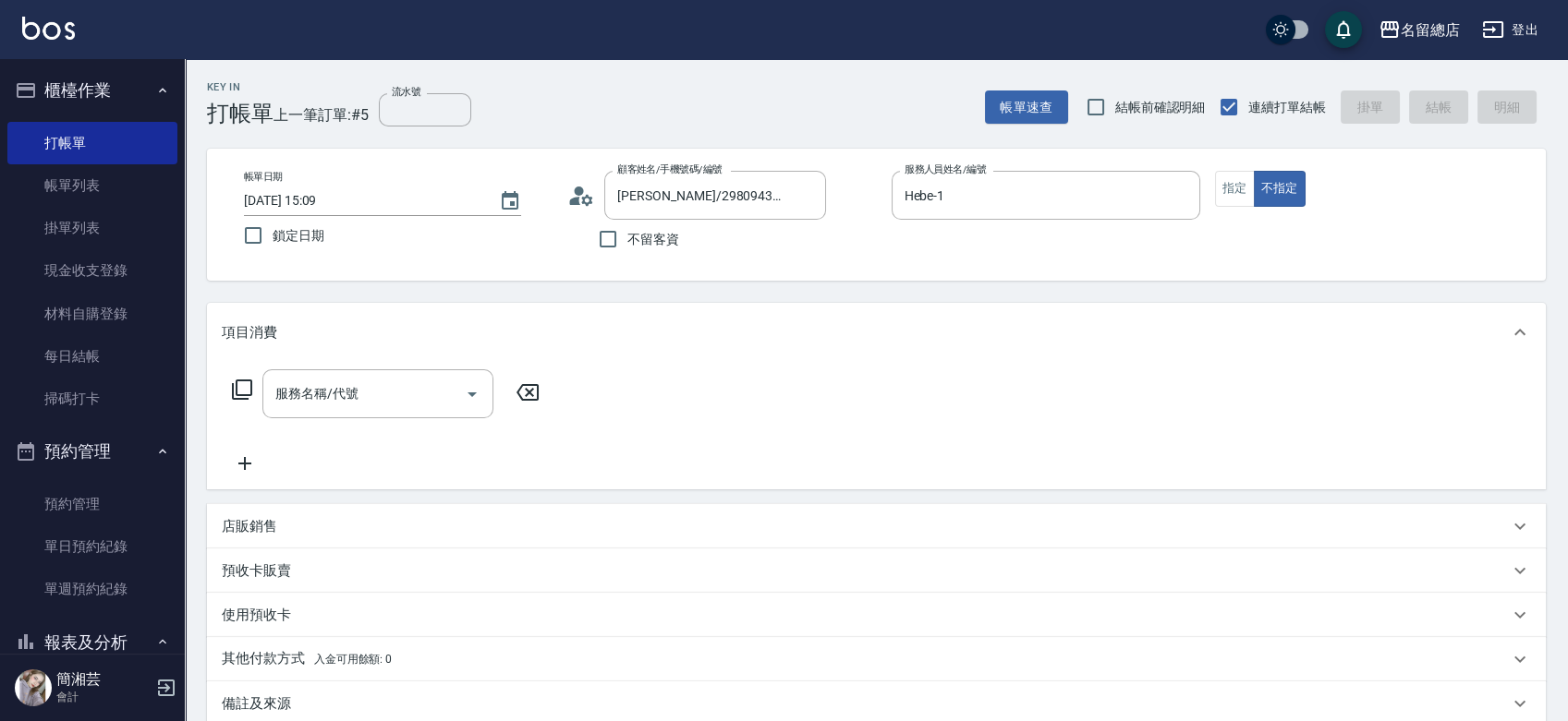
click at [301, 568] on div "預收卡販賣" at bounding box center [865, 571] width 1287 height 20
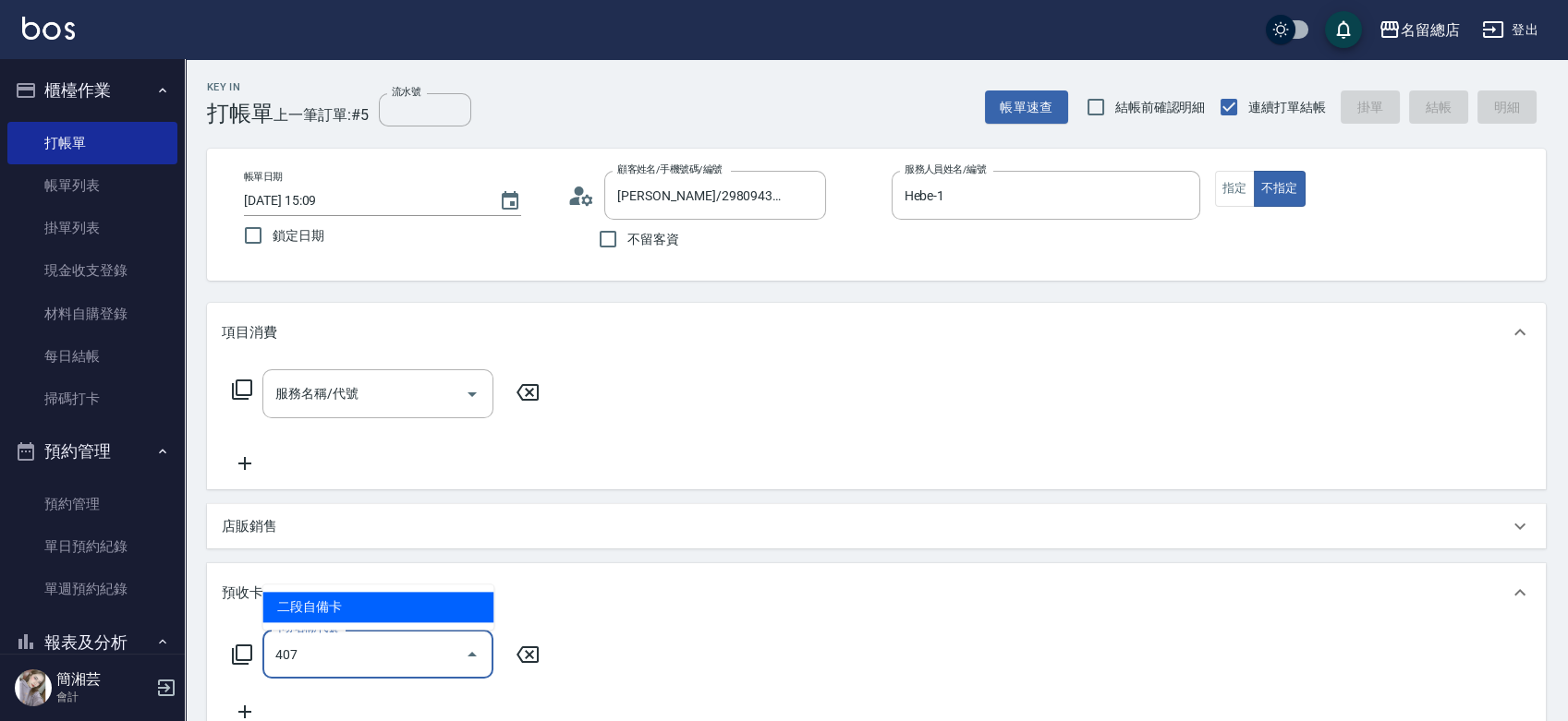
type input "二段自備卡(407)"
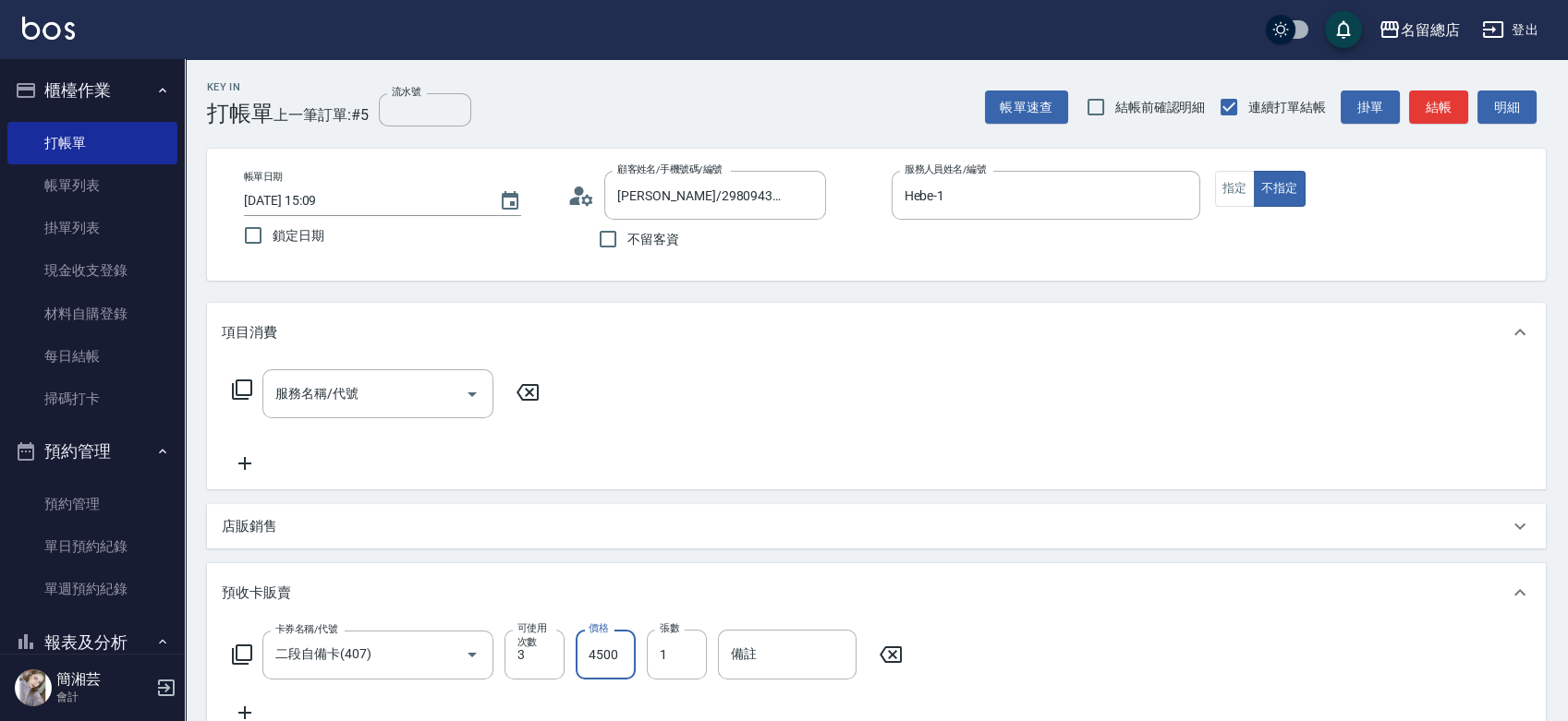
type input "4500"
type input "9261"
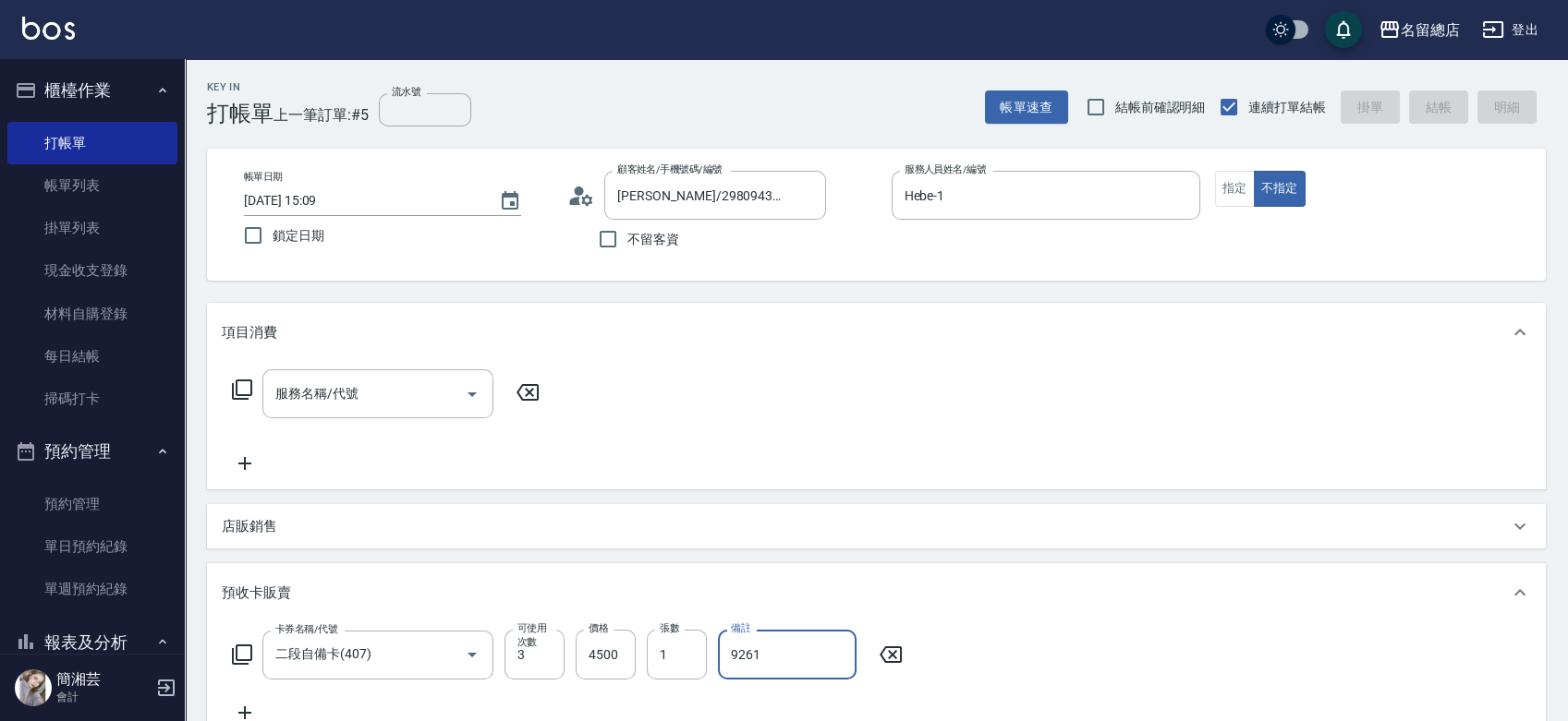
type input "[DATE] 15:10"
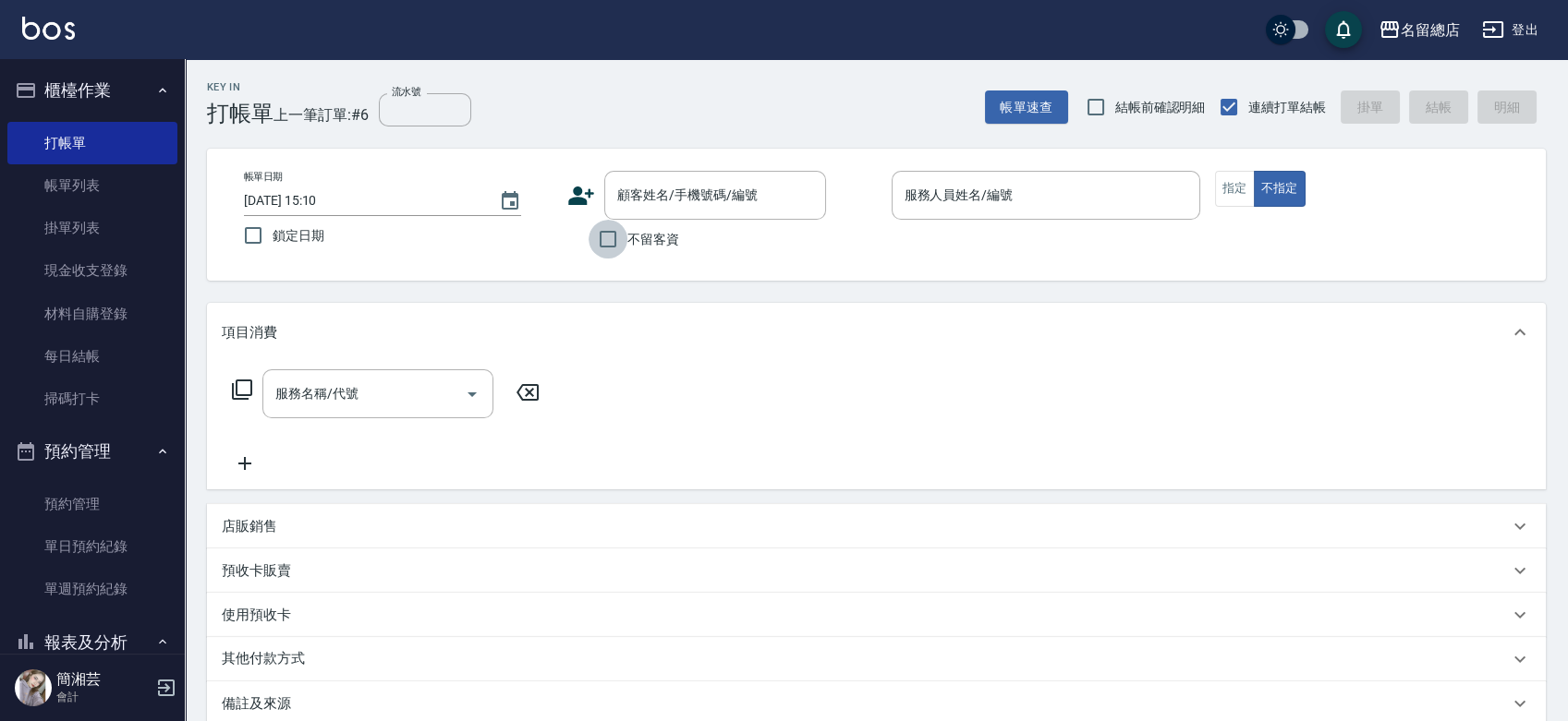
click at [618, 240] on input "不留客資" at bounding box center [607, 239] width 38 height 38
checkbox input "true"
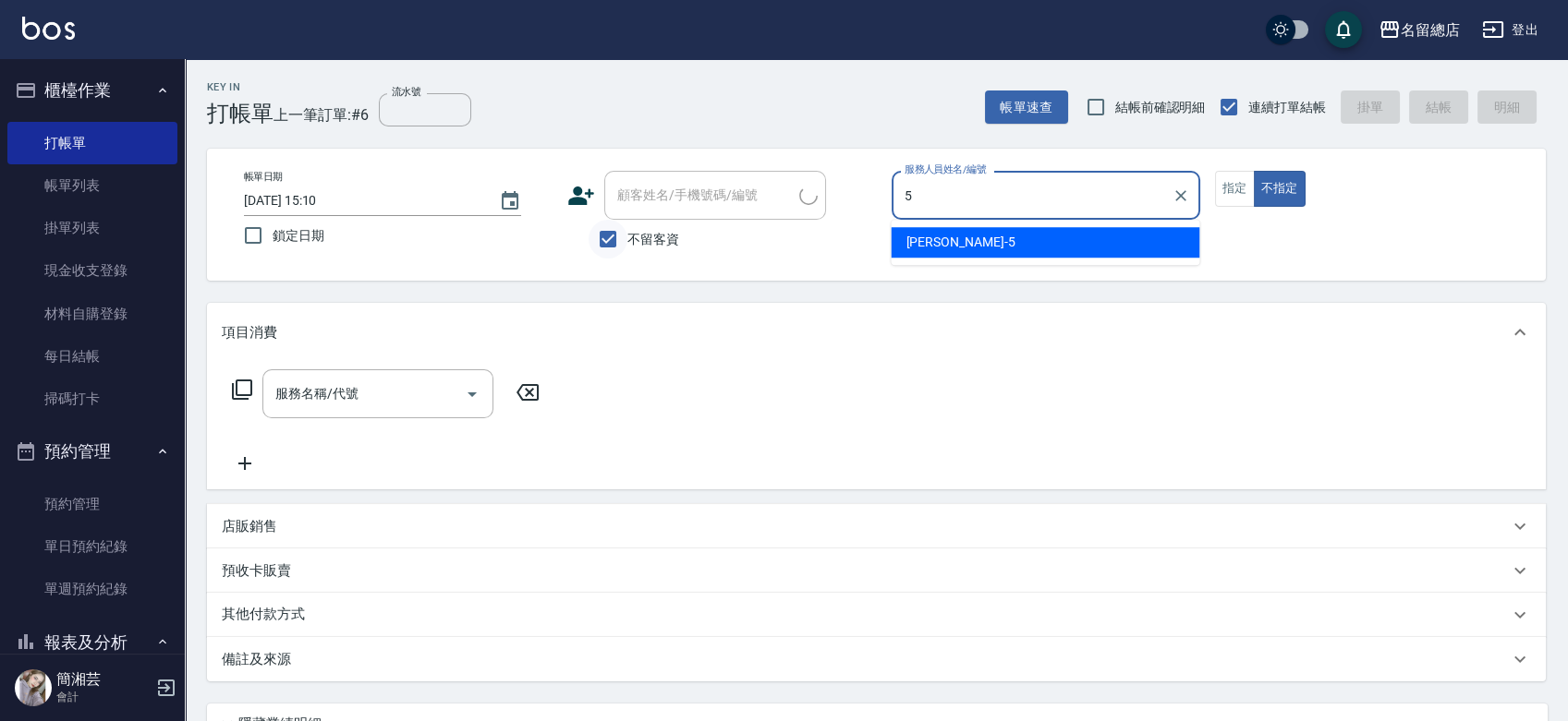
type input "[PERSON_NAME]-5"
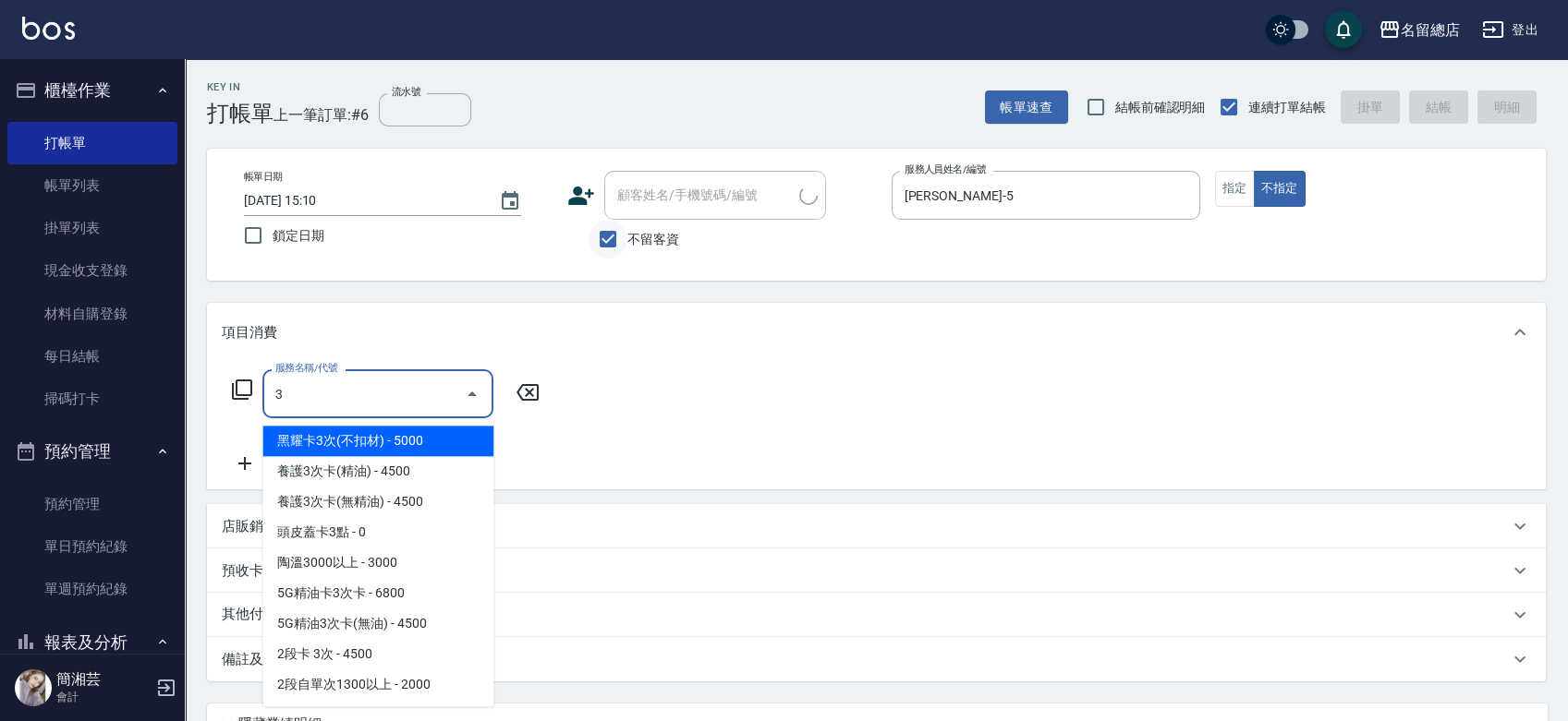
type input "30"
type input "[PERSON_NAME]/0935378049/"
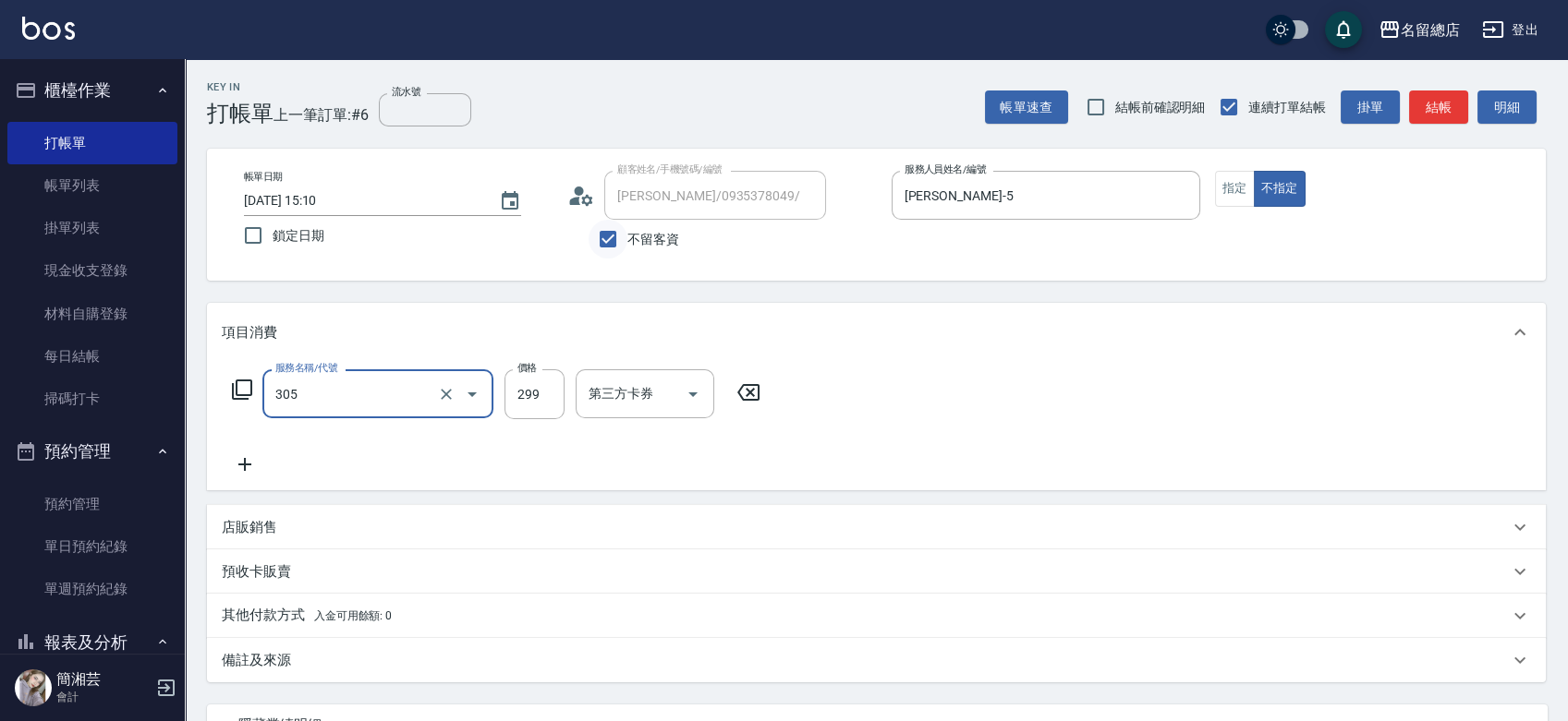
type input "剪髮(305)"
type input "500"
click at [261, 611] on div "其他付款方式 入金可用餘額: 0" at bounding box center [876, 615] width 1339 height 44
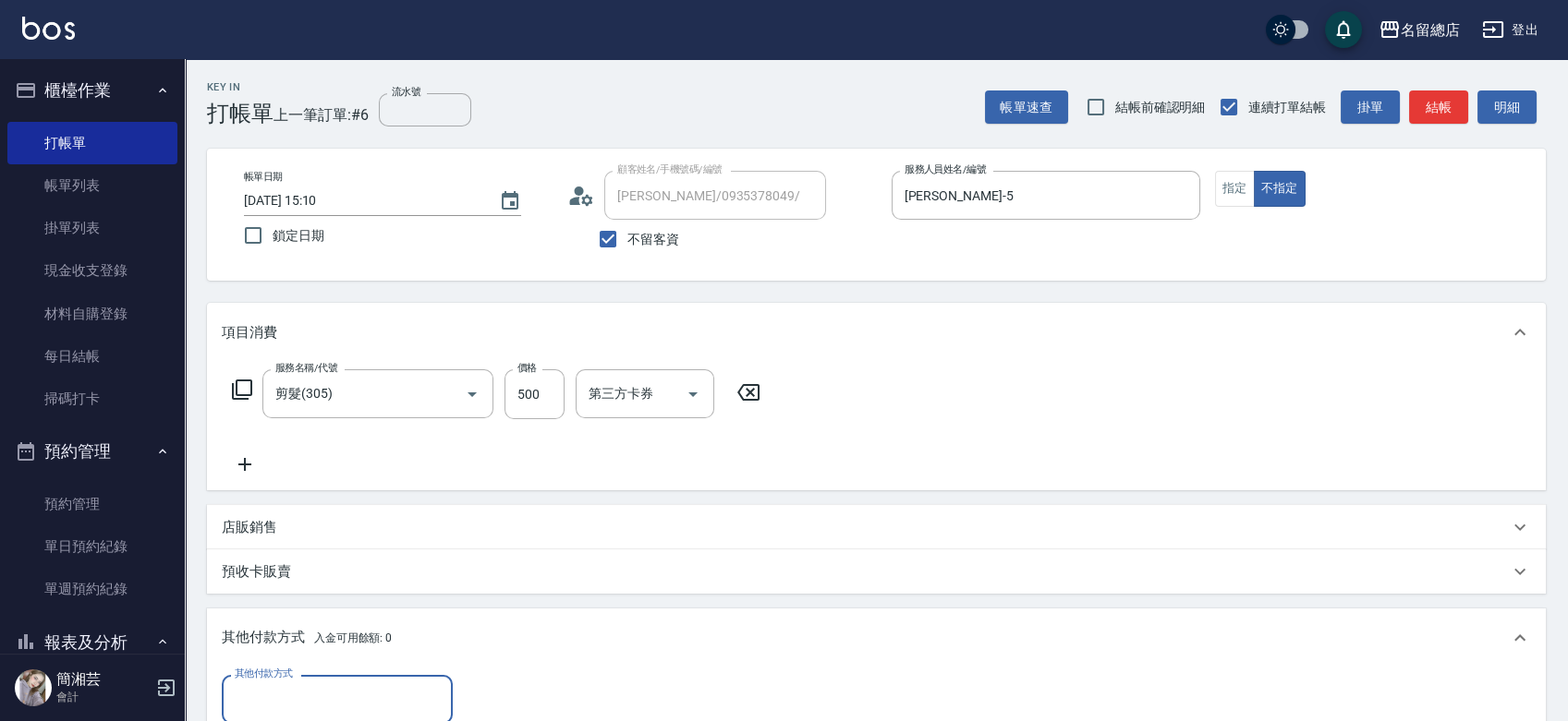
click at [272, 690] on input "其他付款方式" at bounding box center [336, 699] width 214 height 33
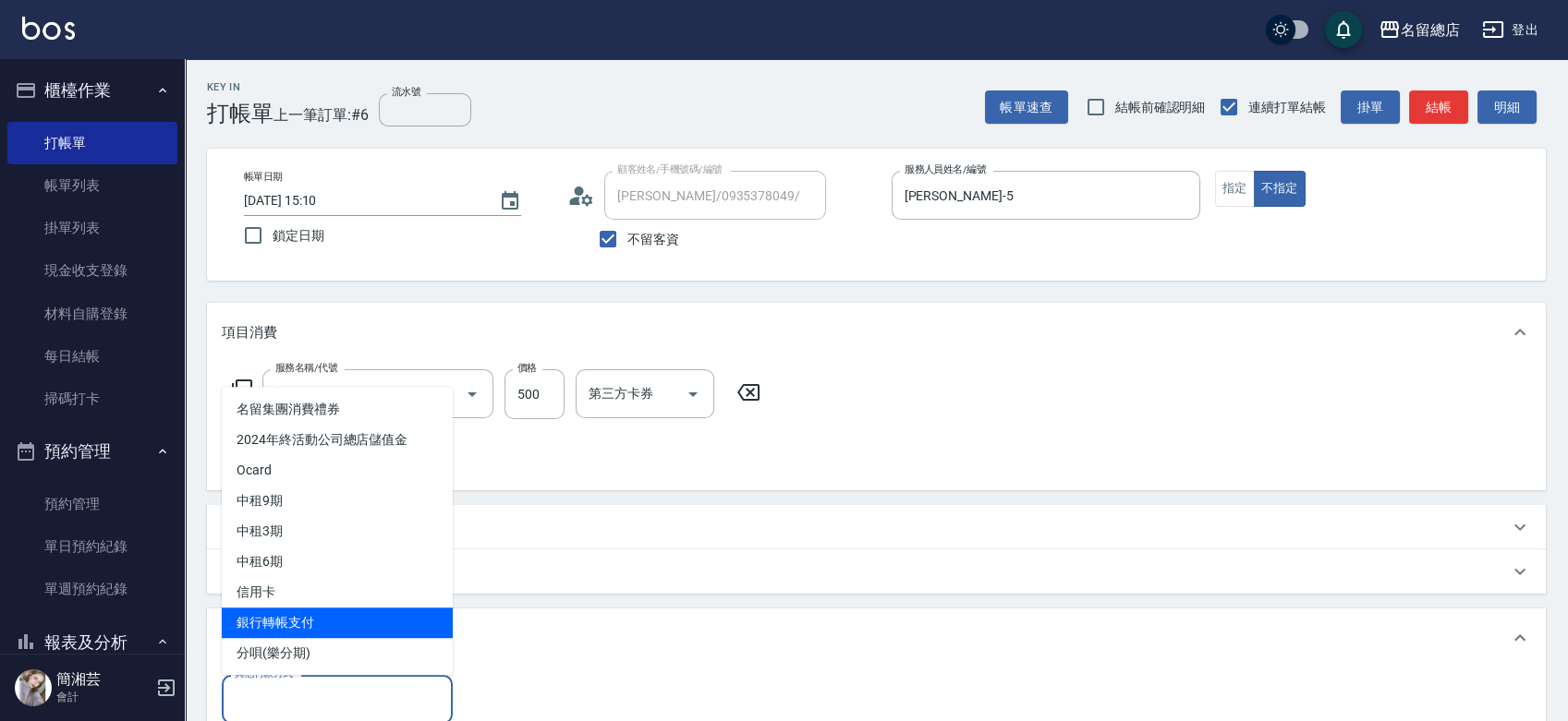
click at [266, 625] on span "銀行轉帳支付" at bounding box center [337, 622] width 231 height 31
type input "銀行轉帳支付"
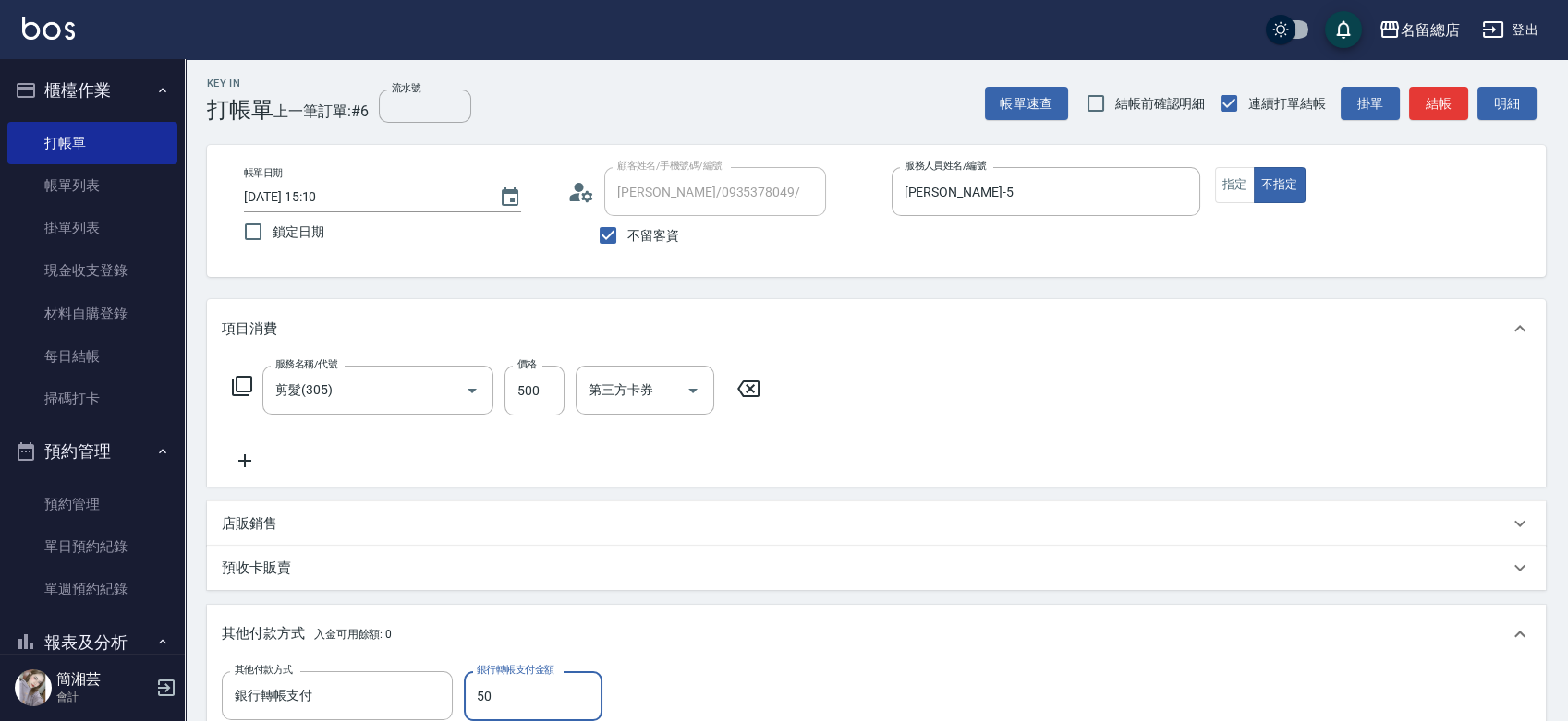
type input "500"
type input "[DATE] 15:11"
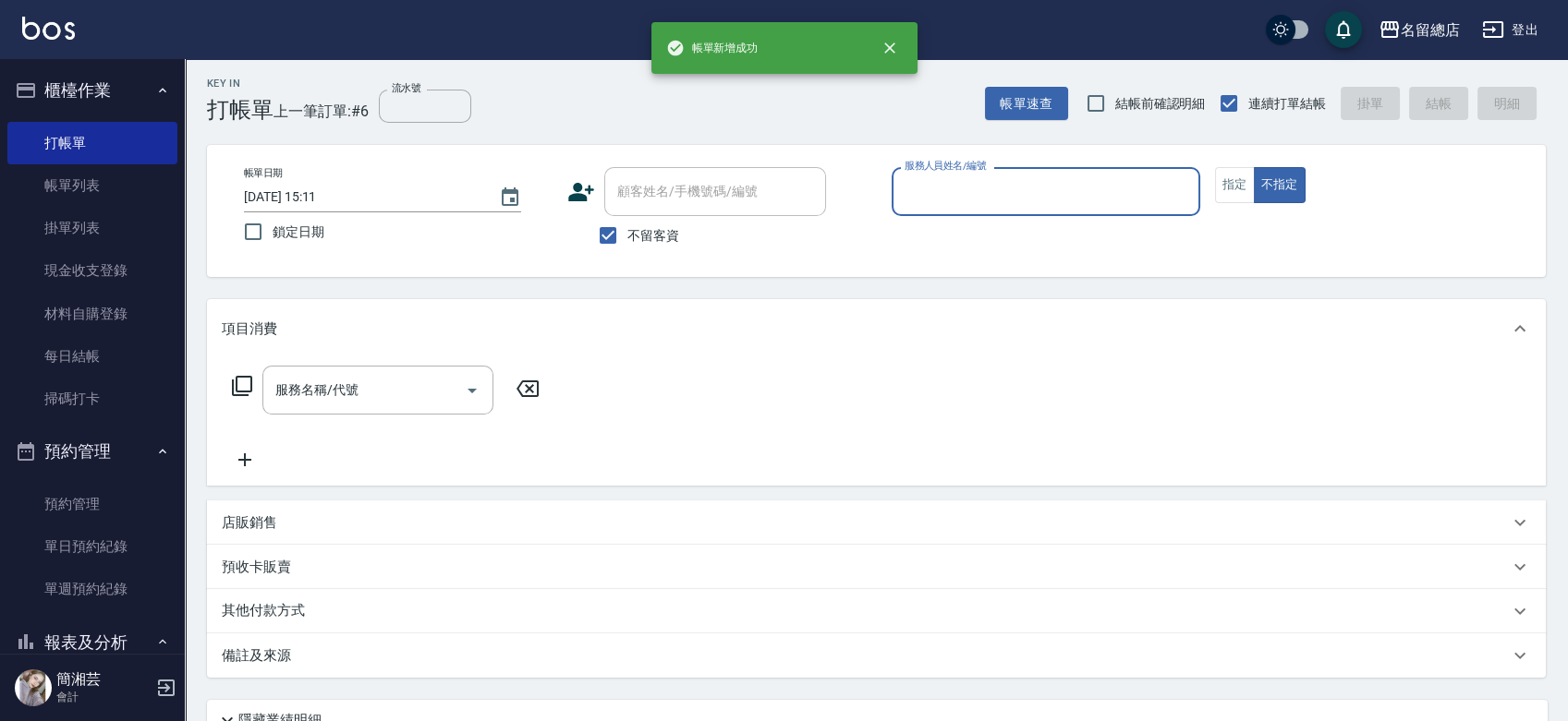
scroll to position [0, 0]
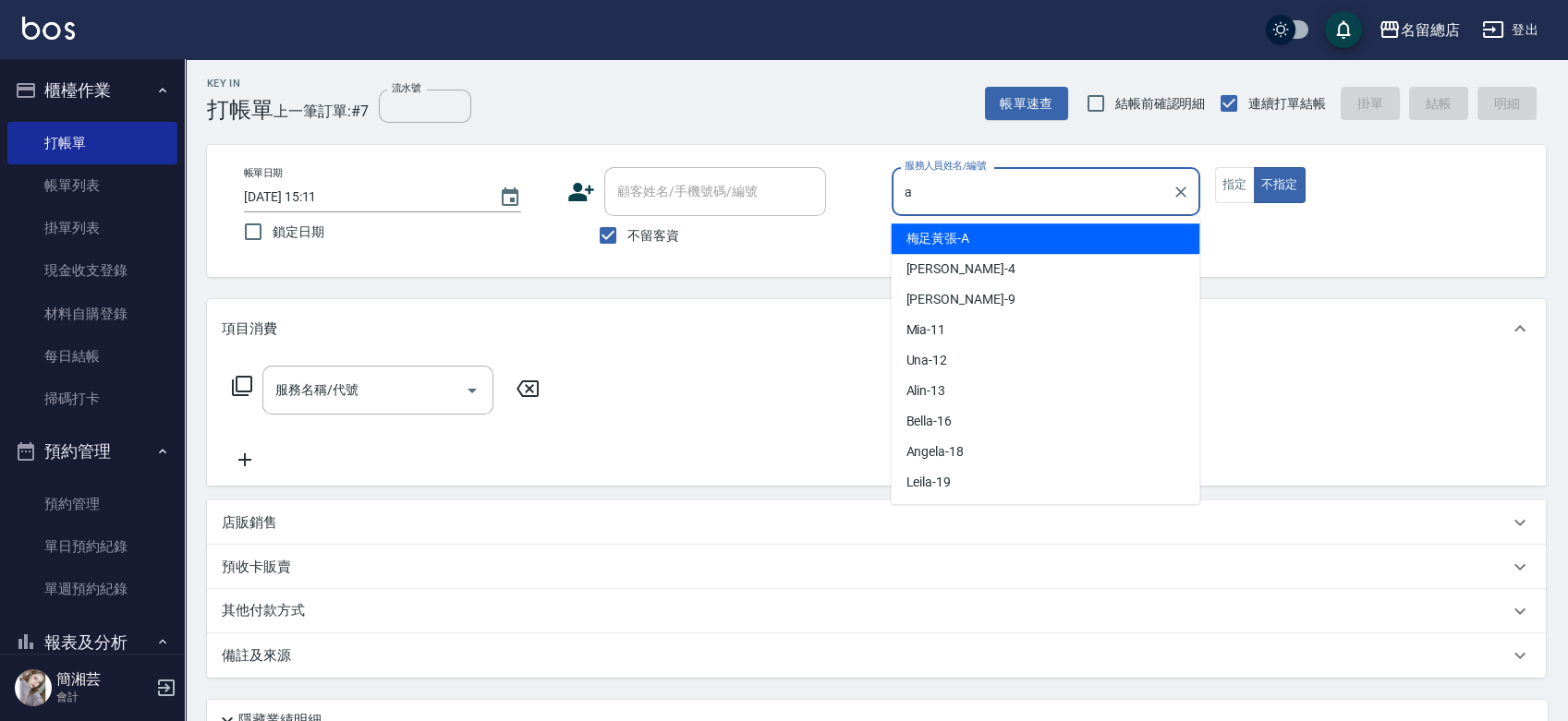
type input "梅足黃張-A"
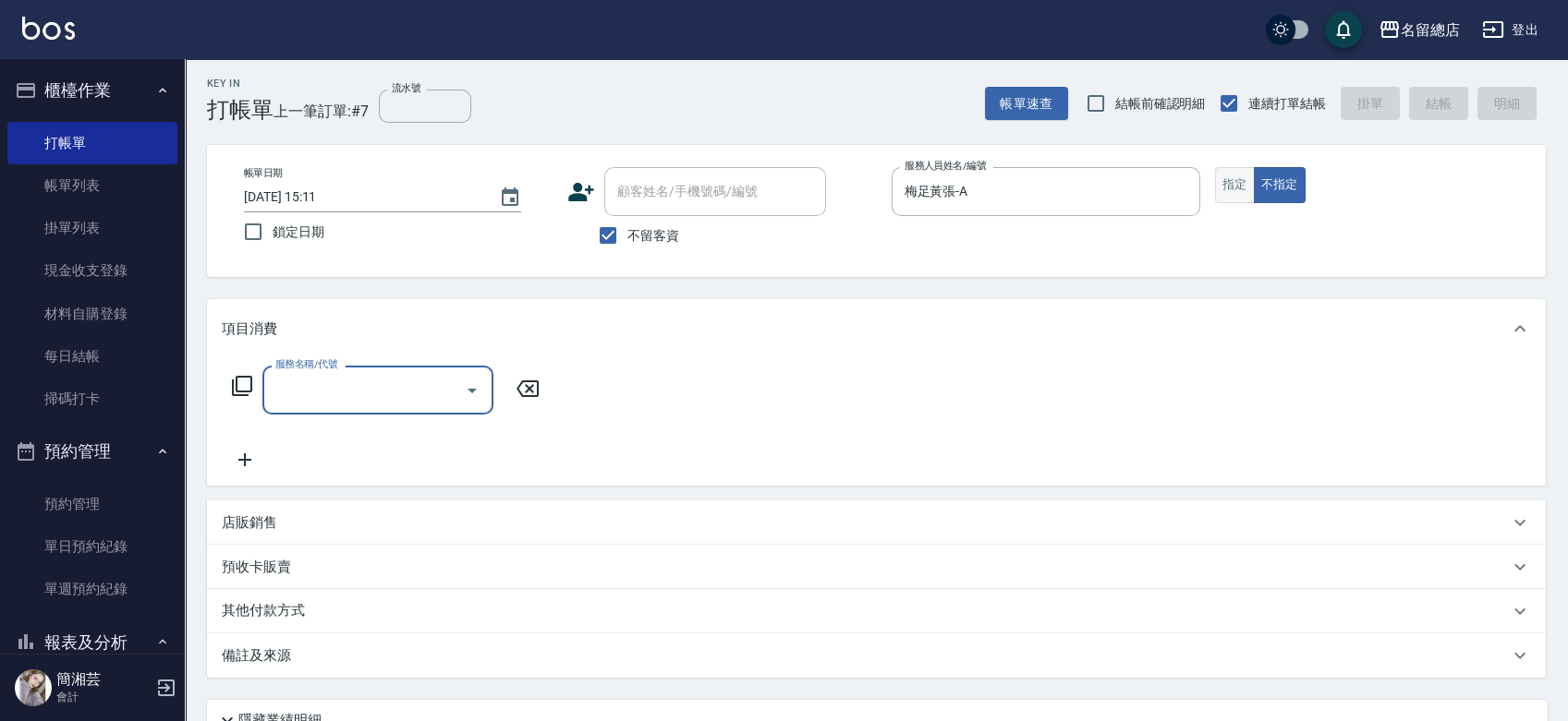
click at [1242, 168] on button "指定" at bounding box center [1234, 184] width 39 height 36
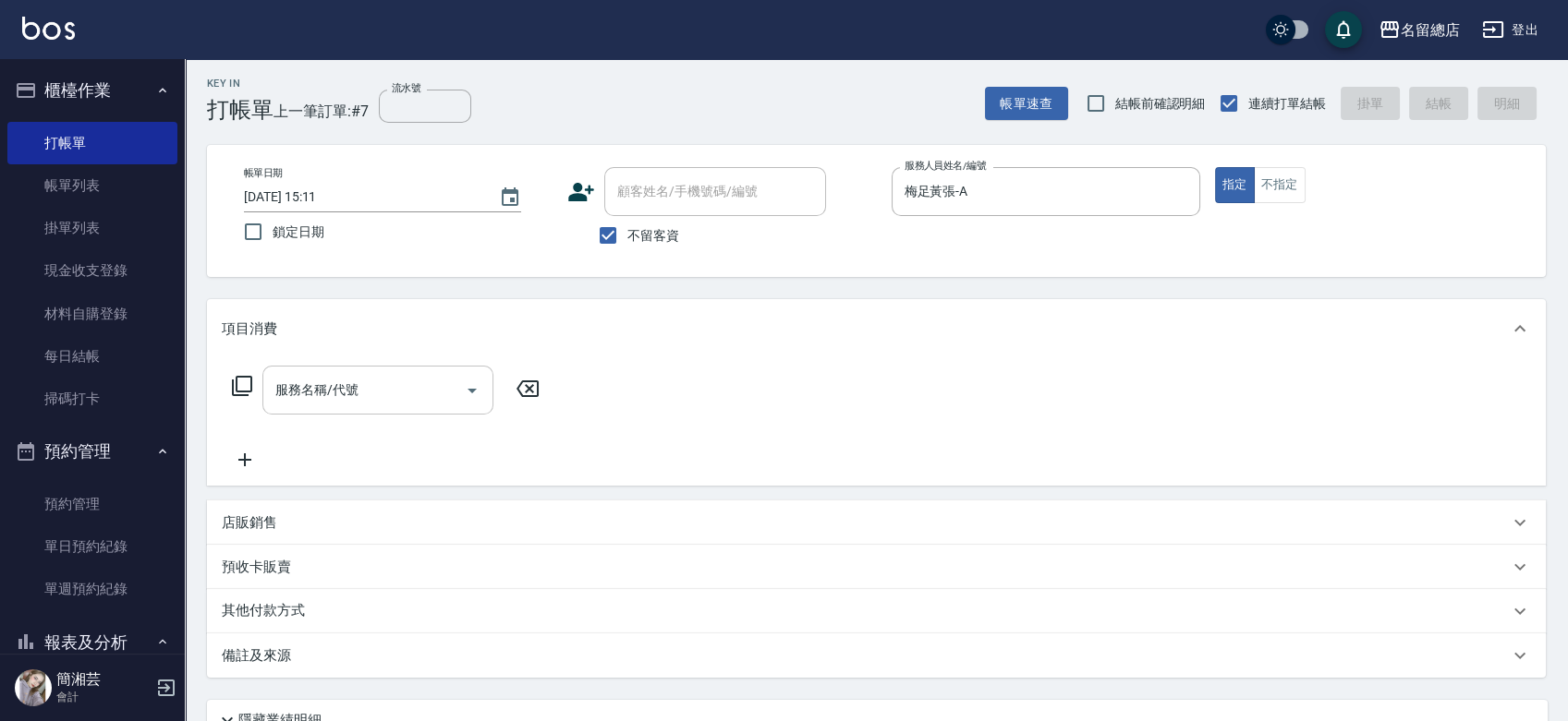
click at [286, 412] on div "服務名稱/代號" at bounding box center [378, 391] width 231 height 49
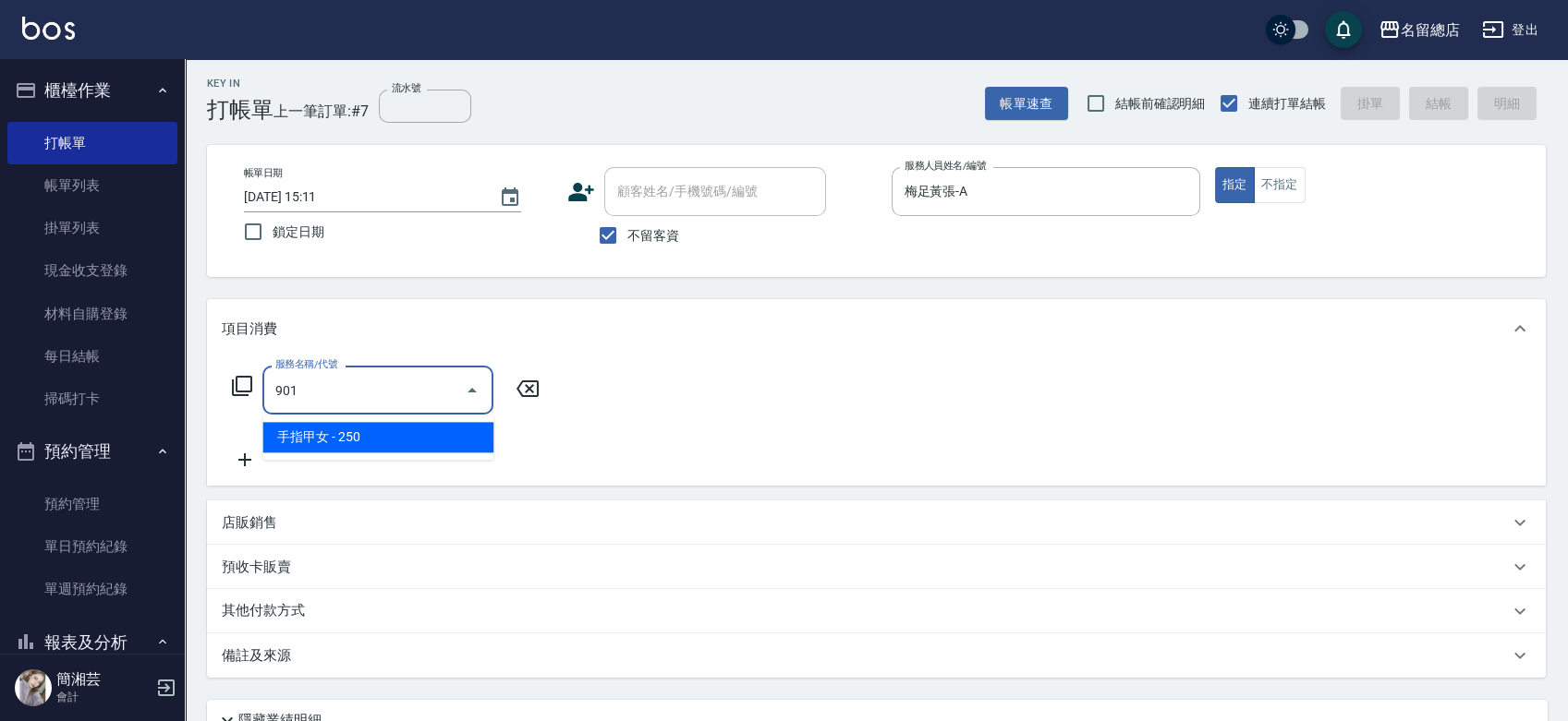
type input "手指甲女(901)"
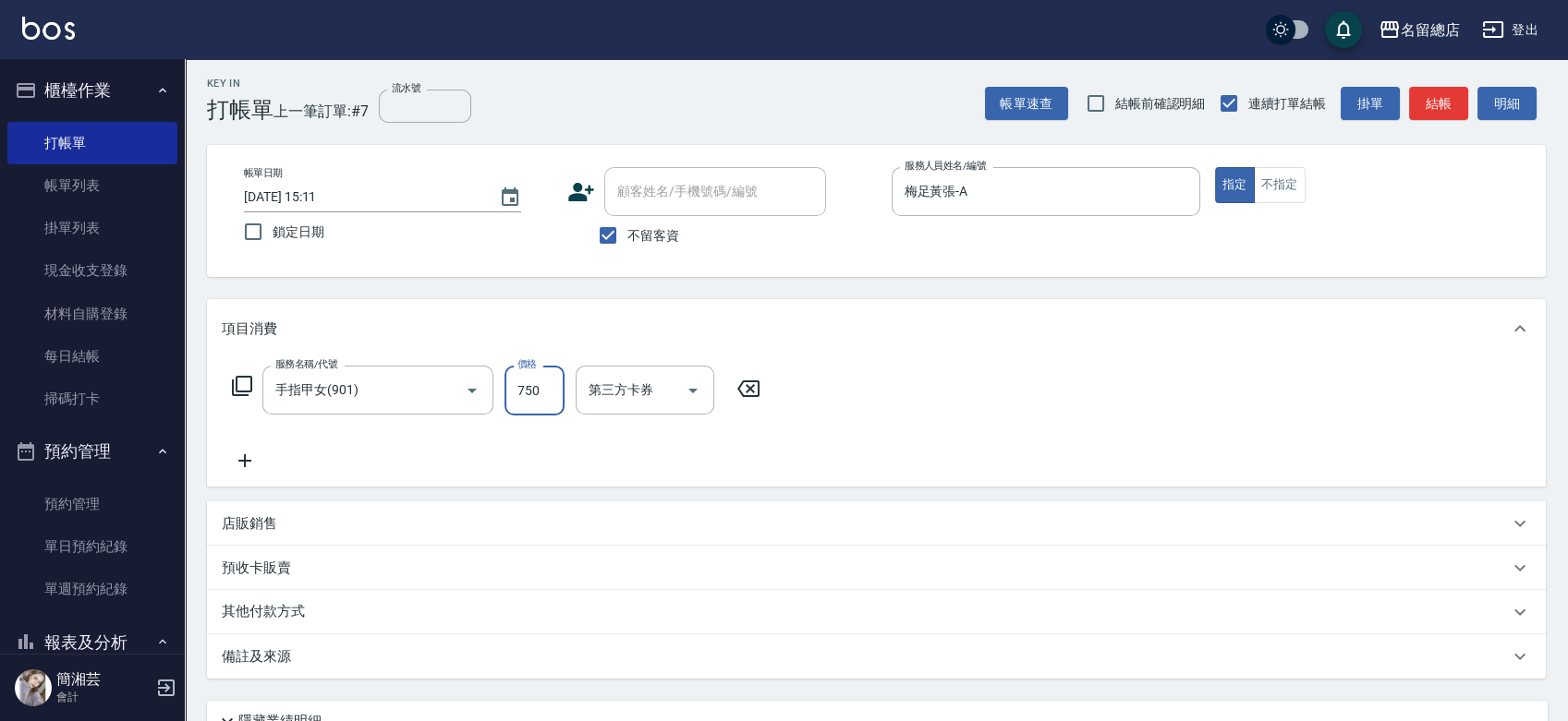
type input "750"
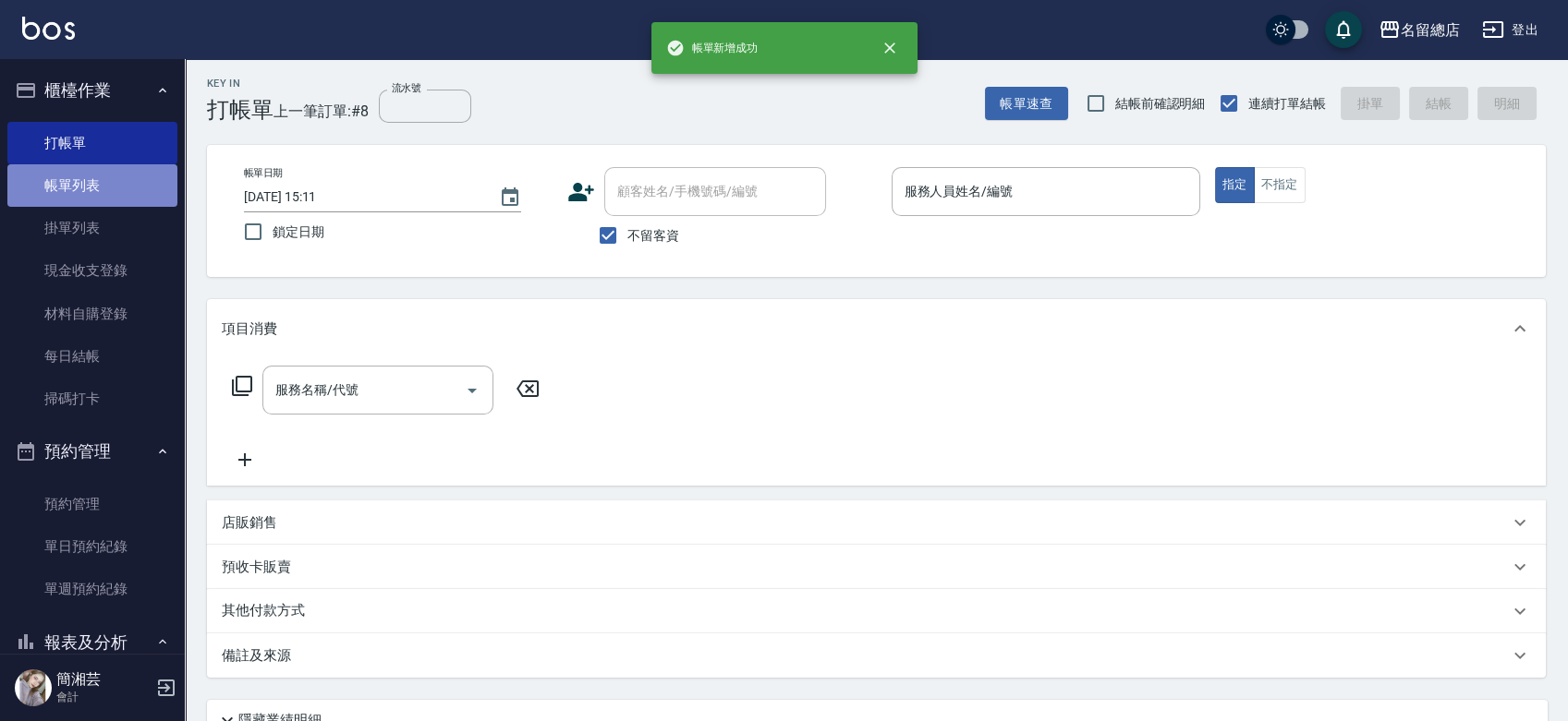
click at [111, 168] on link "帳單列表" at bounding box center [92, 185] width 170 height 42
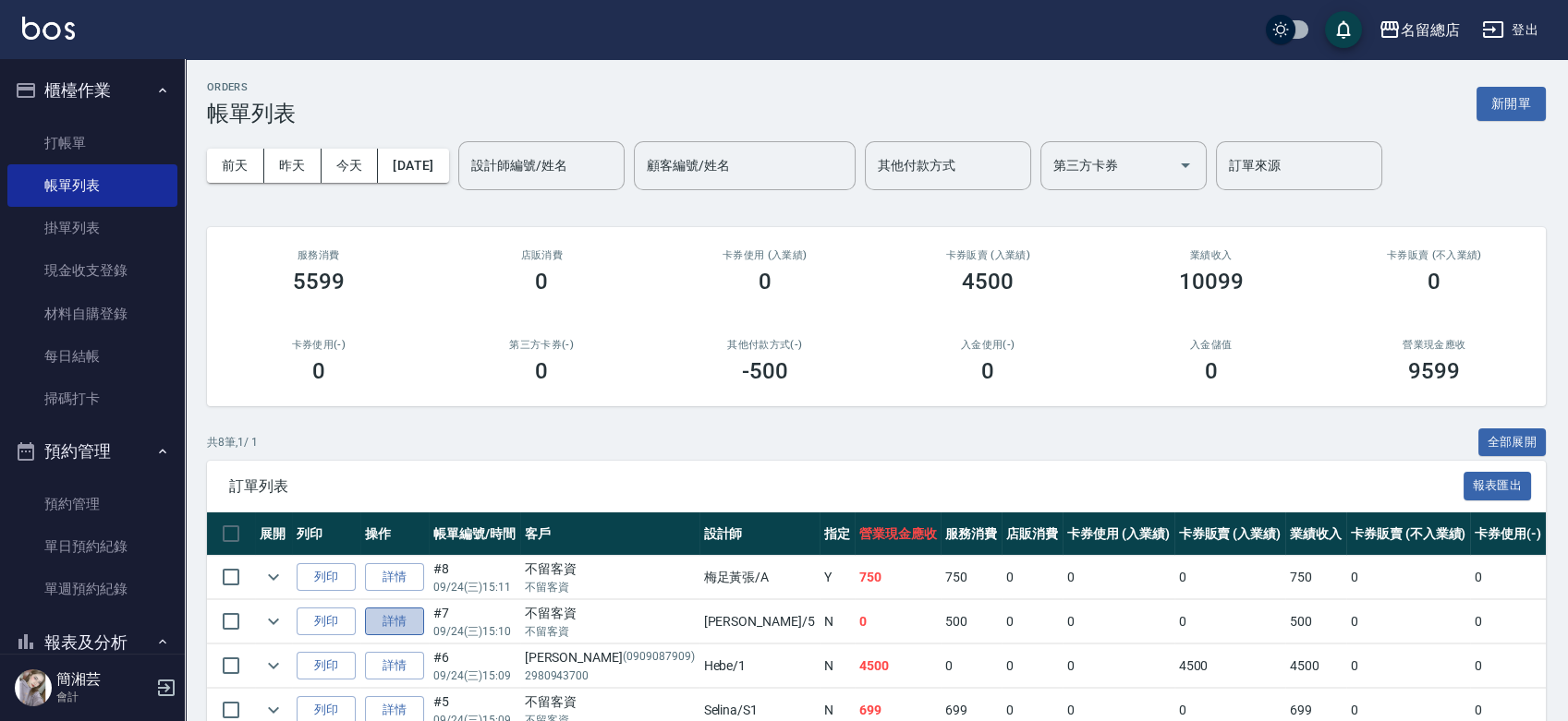
click at [408, 627] on link "詳情" at bounding box center [395, 621] width 59 height 29
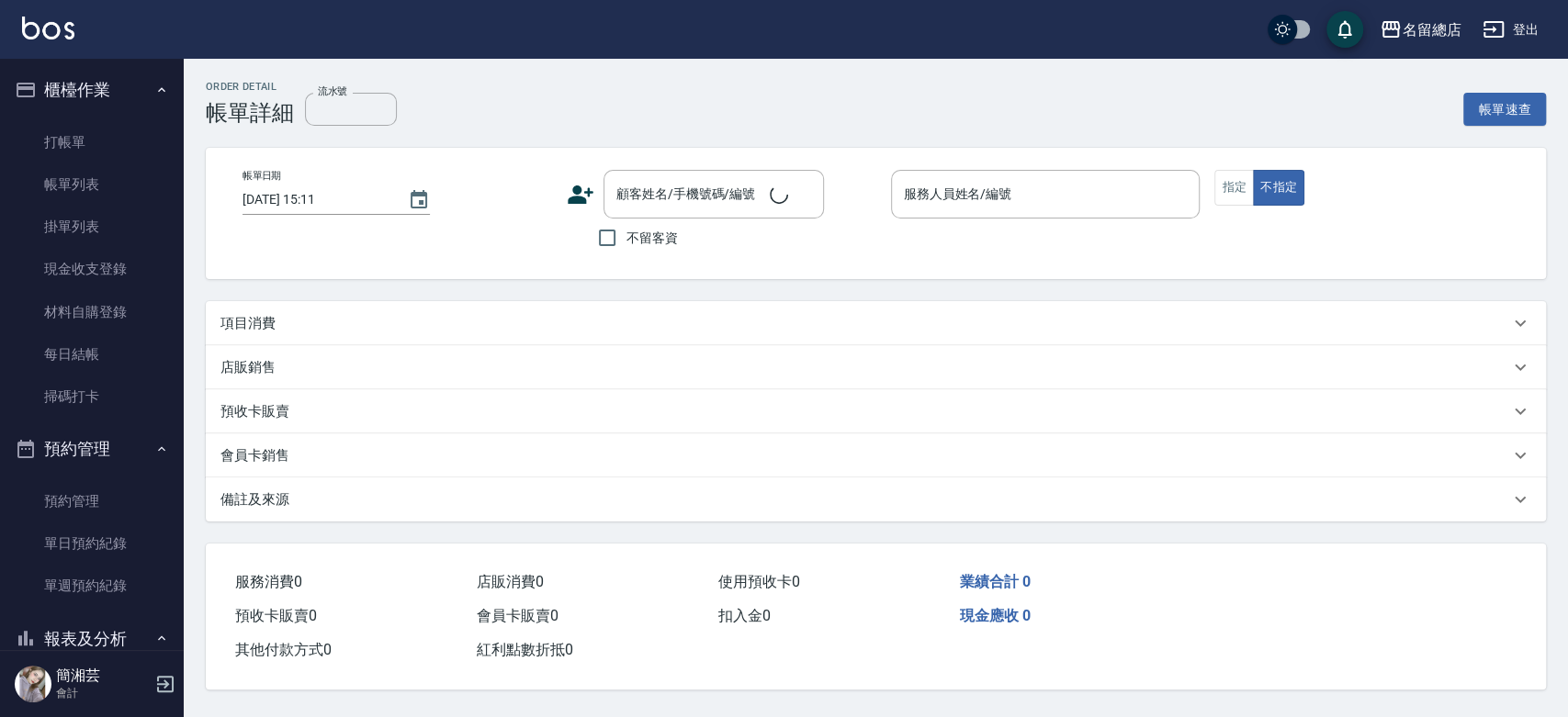
type input "[DATE] 15:10"
checkbox input "true"
type input "[PERSON_NAME]-5"
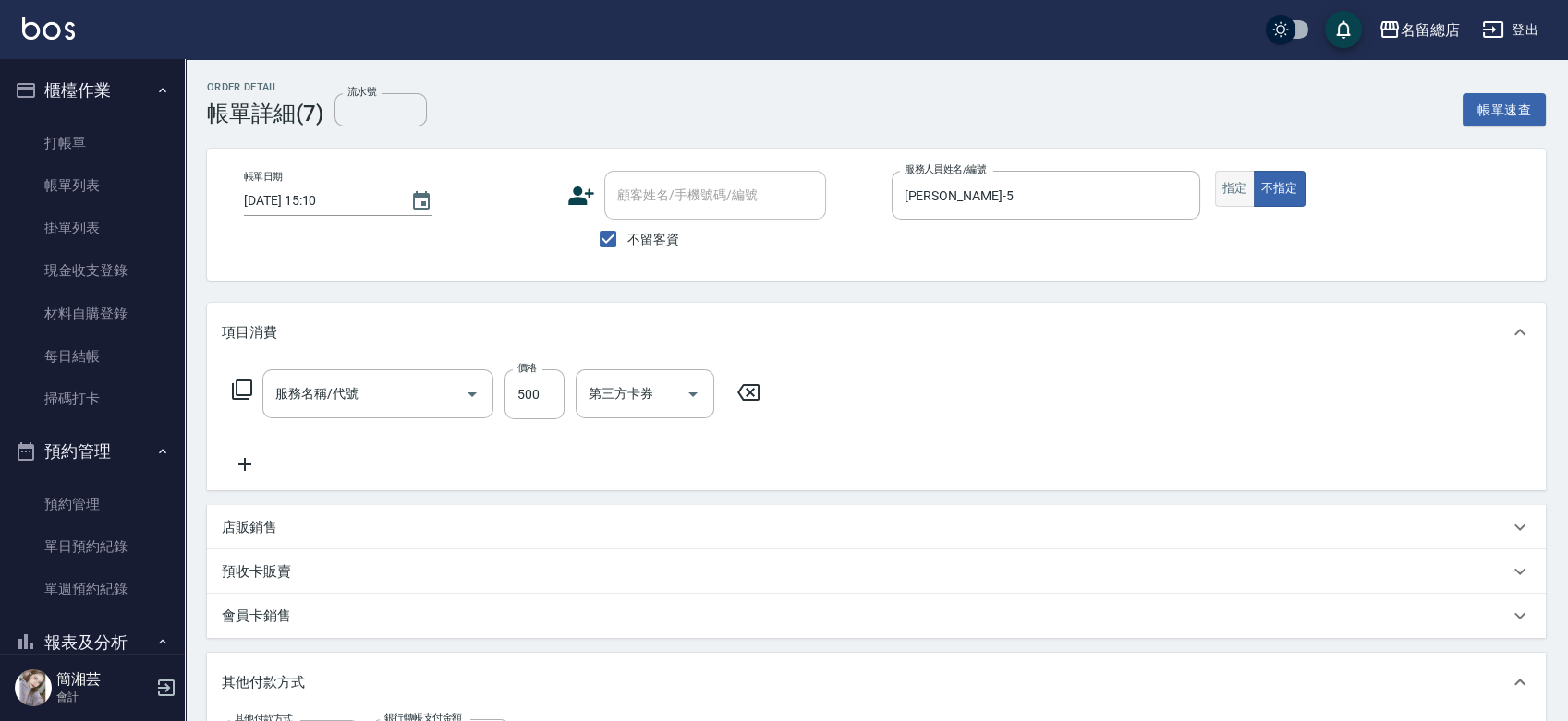
type input "剪髮(305)"
click at [1238, 200] on button "指定" at bounding box center [1234, 188] width 39 height 36
type button "true"
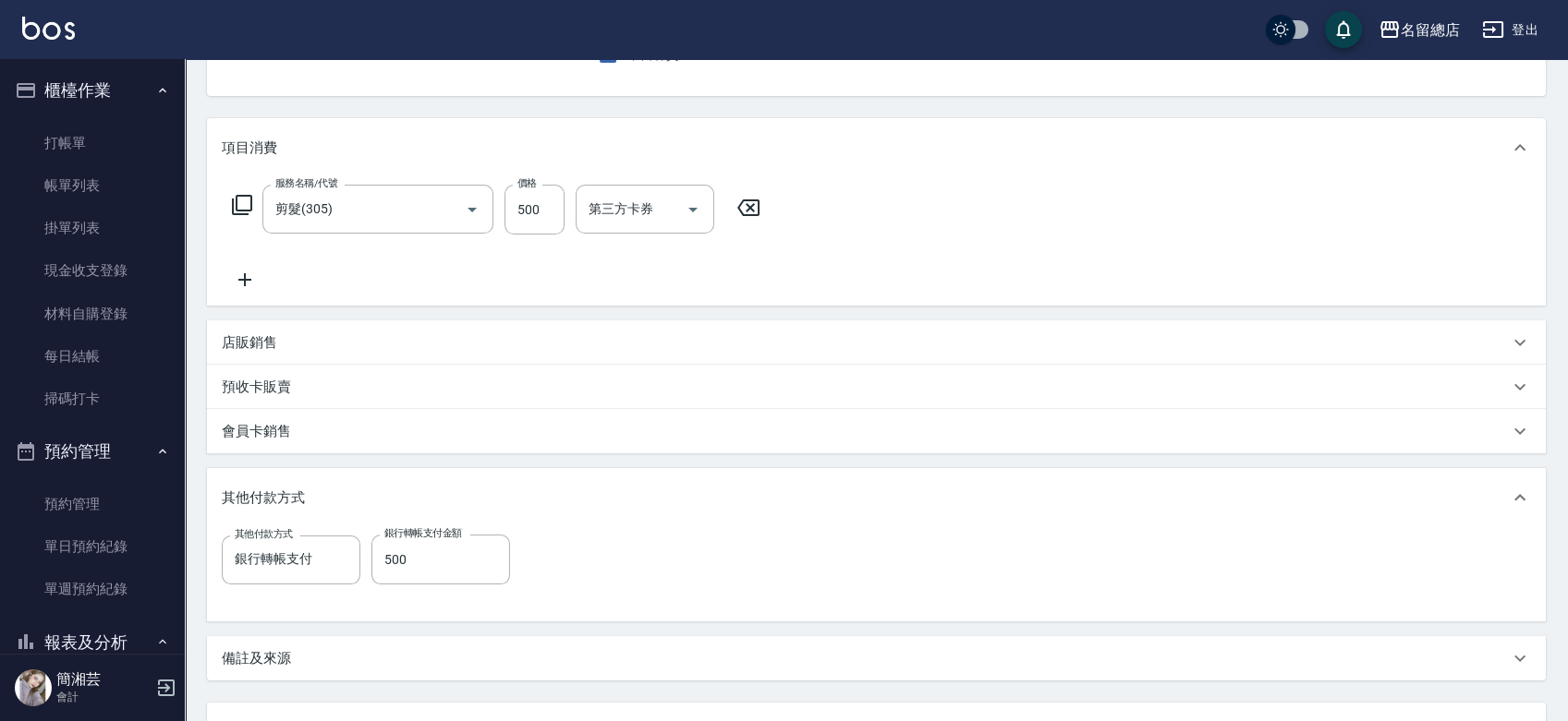
scroll to position [308, 0]
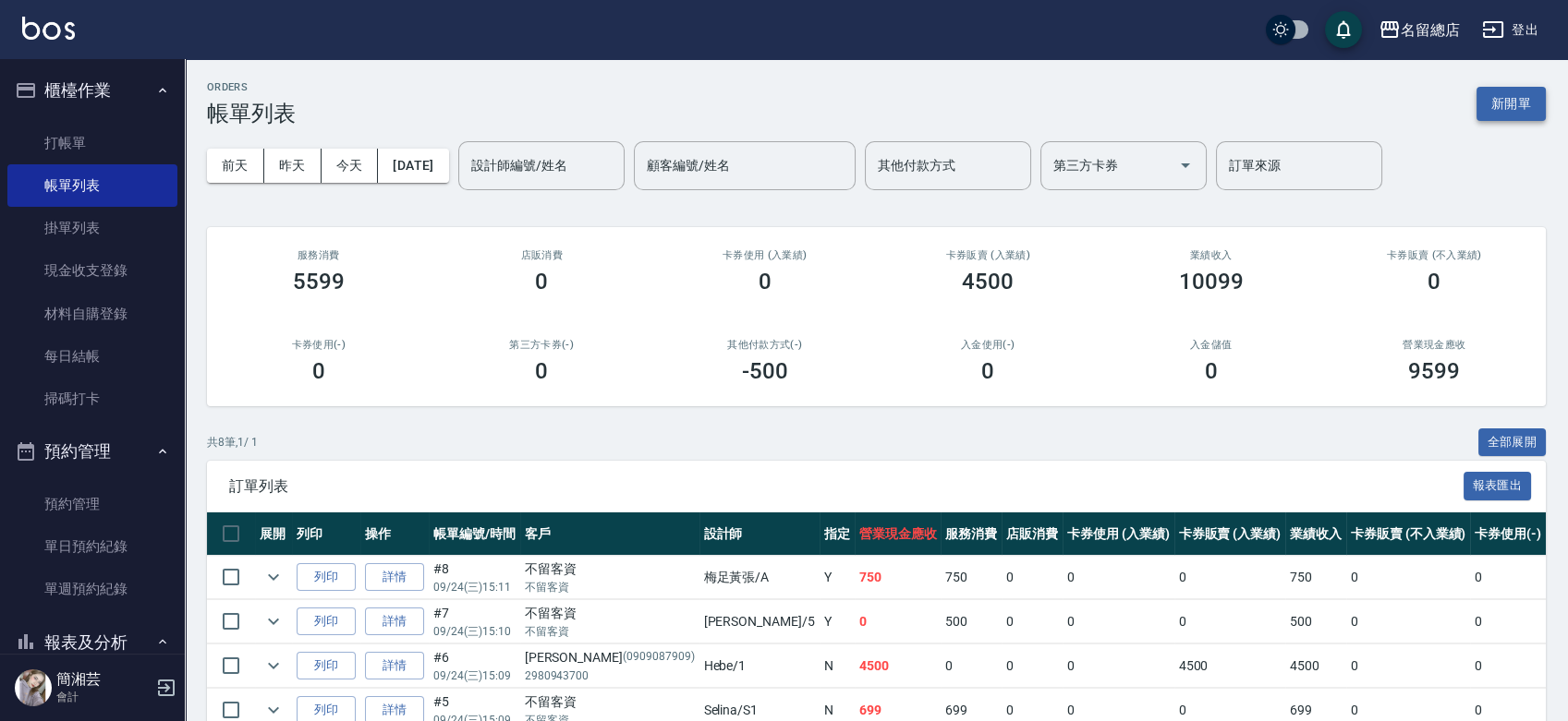
click at [1507, 108] on button "新開單" at bounding box center [1511, 104] width 69 height 35
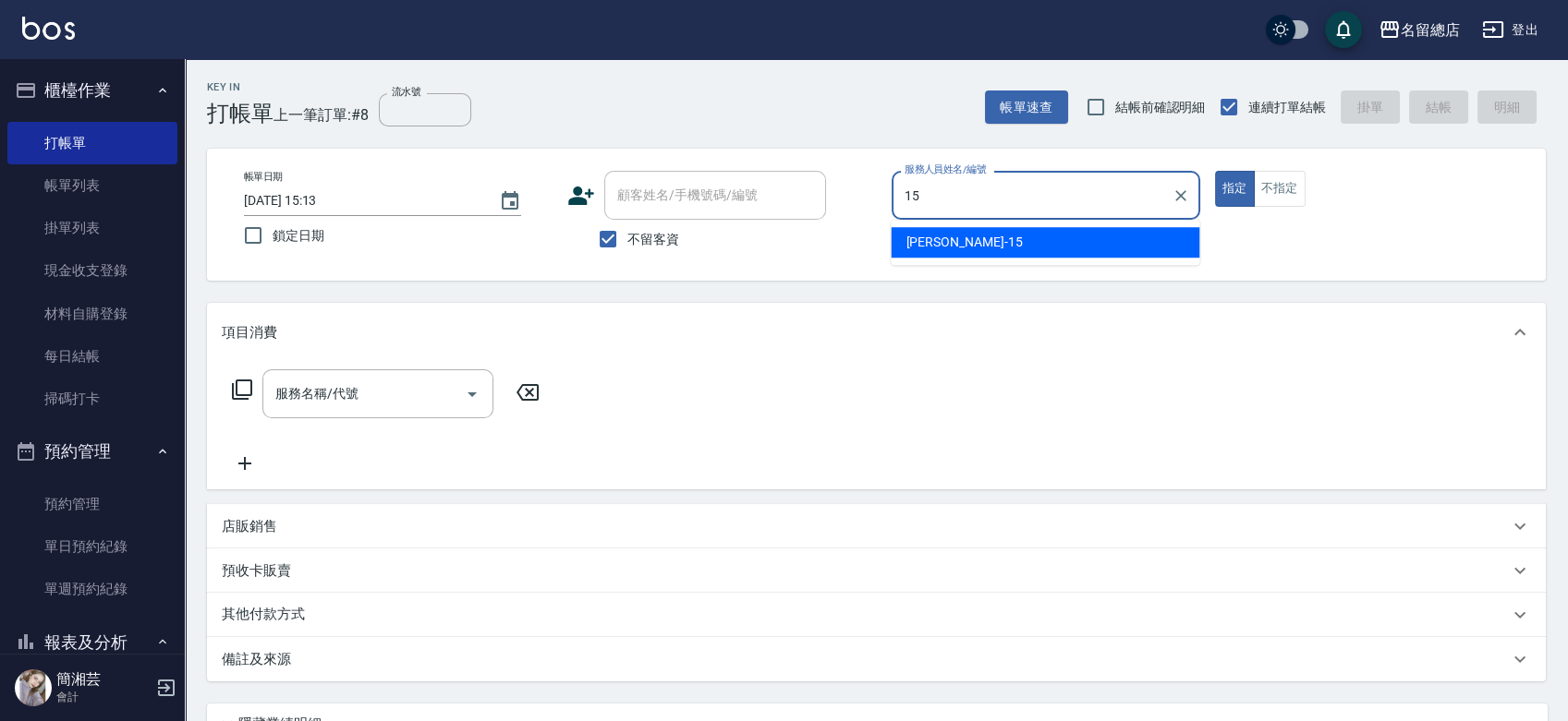
type input "[PERSON_NAME]-15"
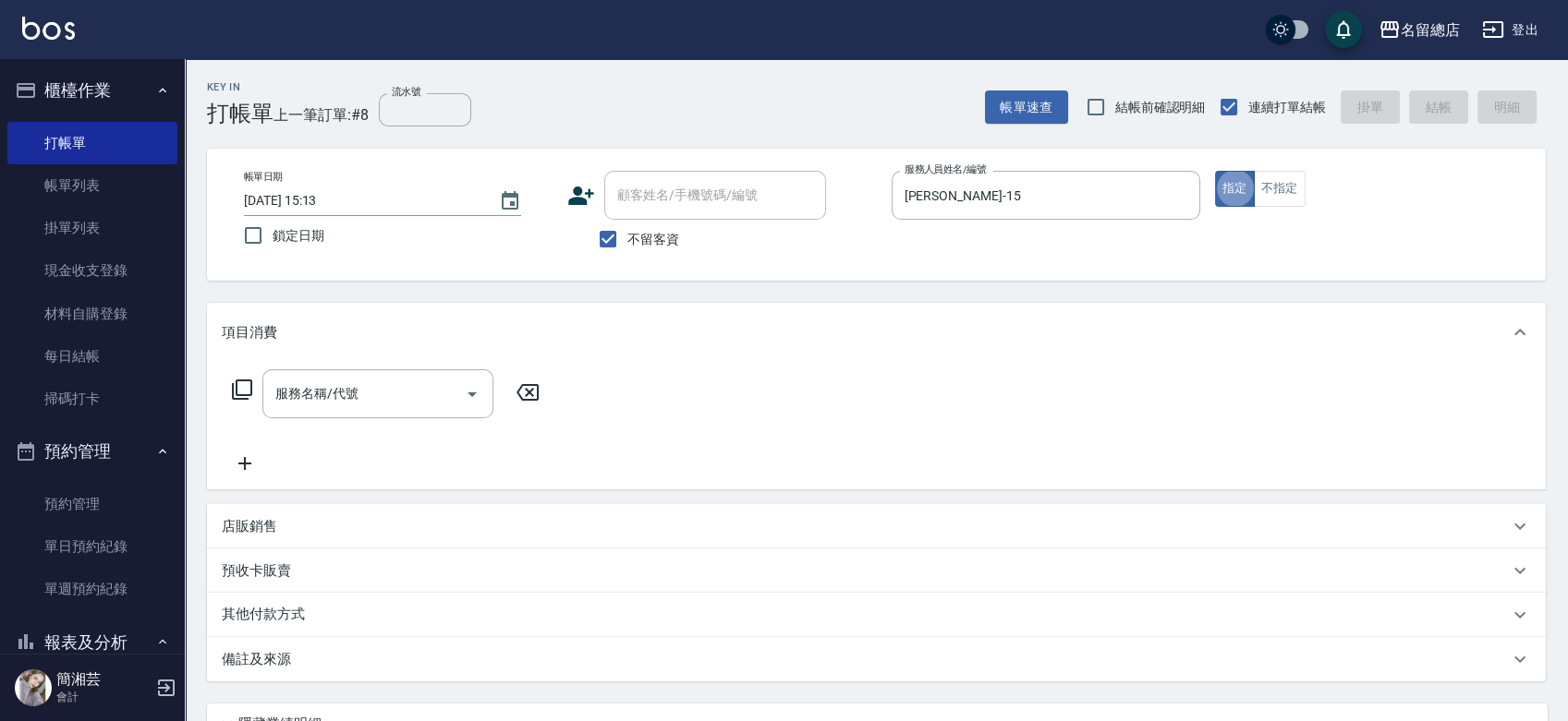
type button "true"
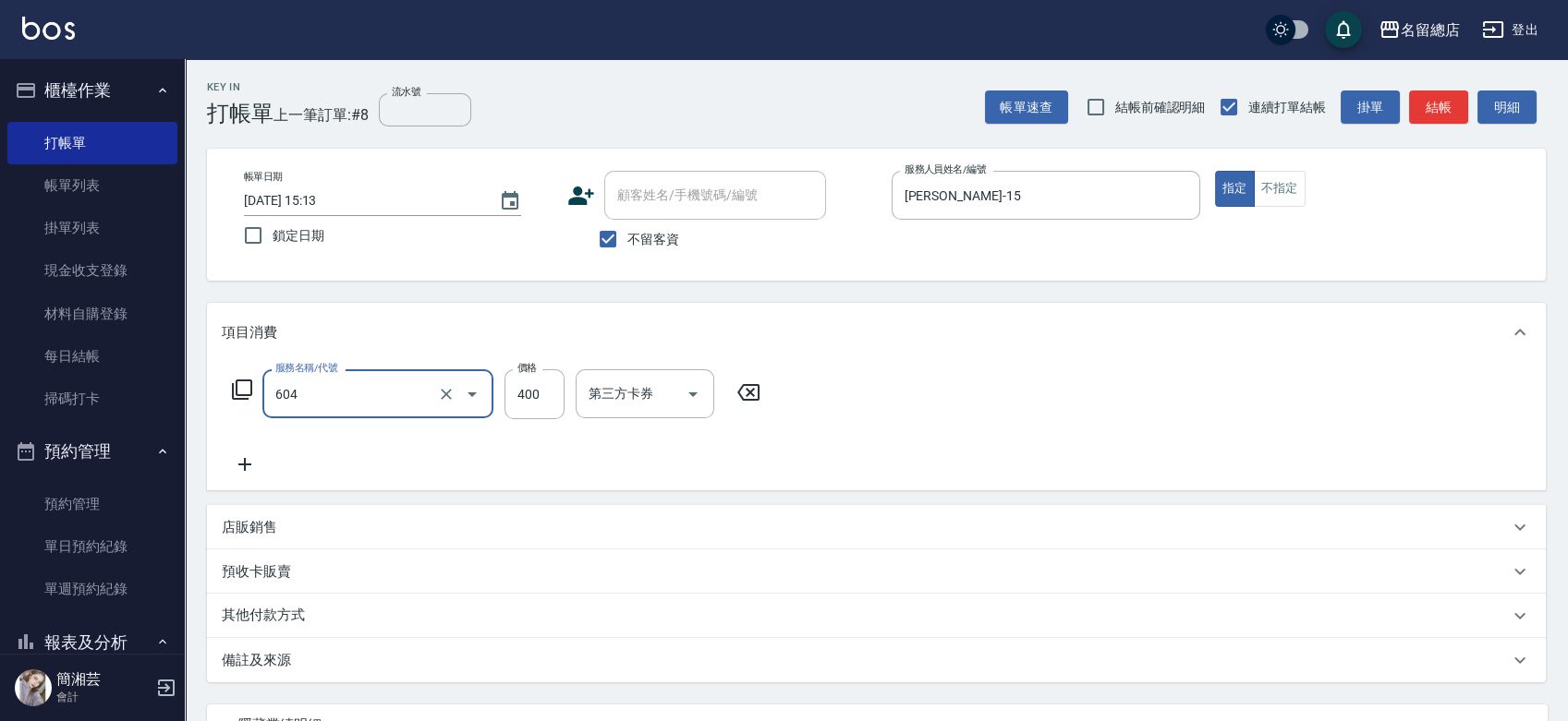
type input "健康洗髮(604)"
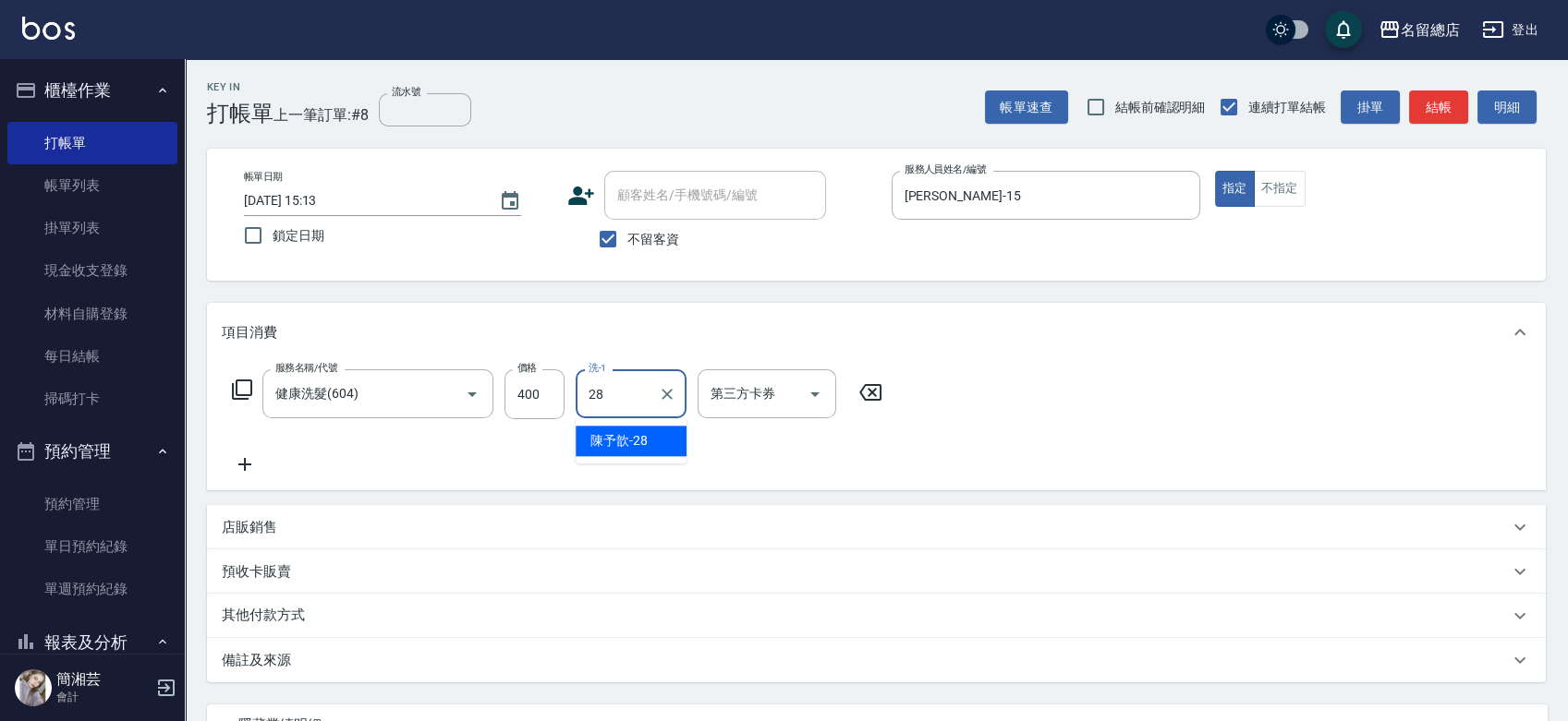
type input "陳予歆-28"
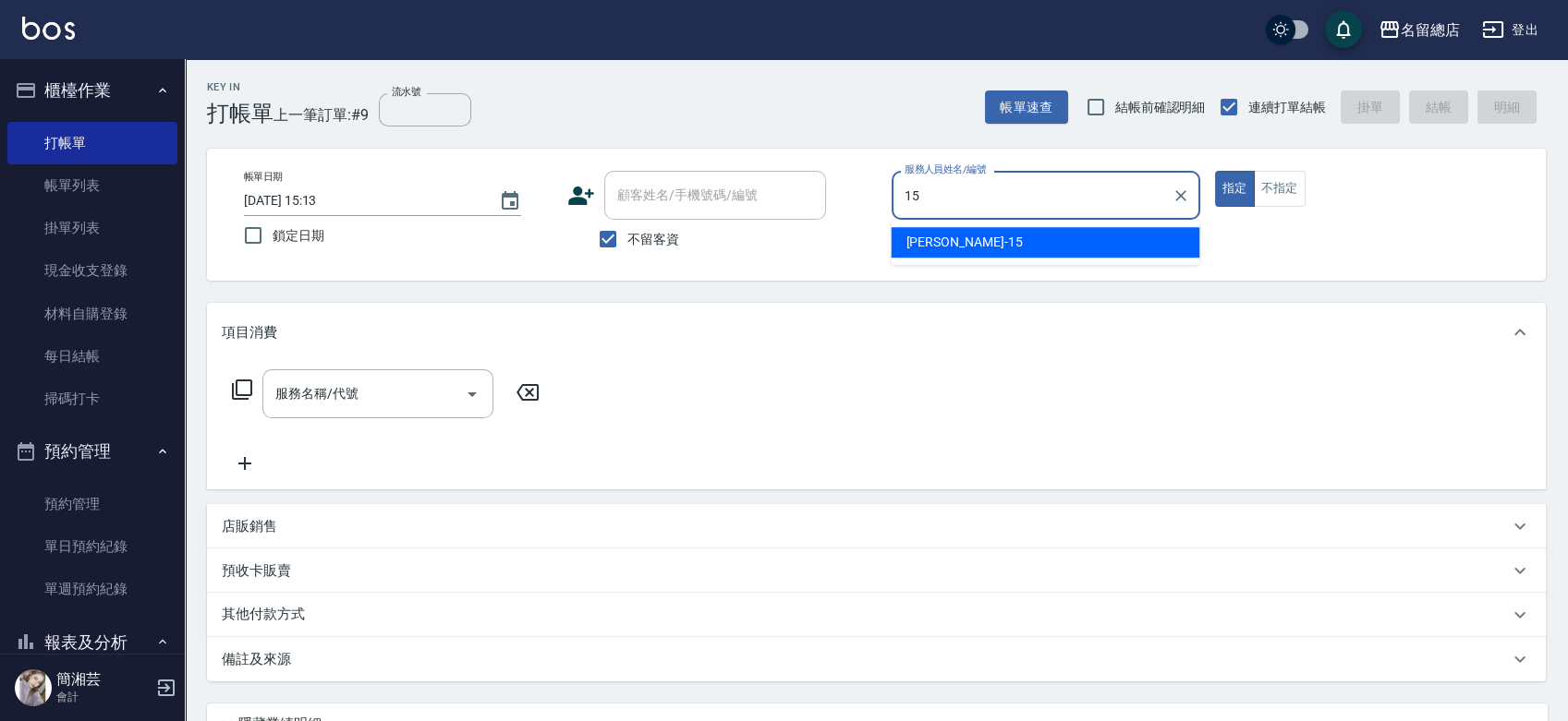
type input "[PERSON_NAME]-15"
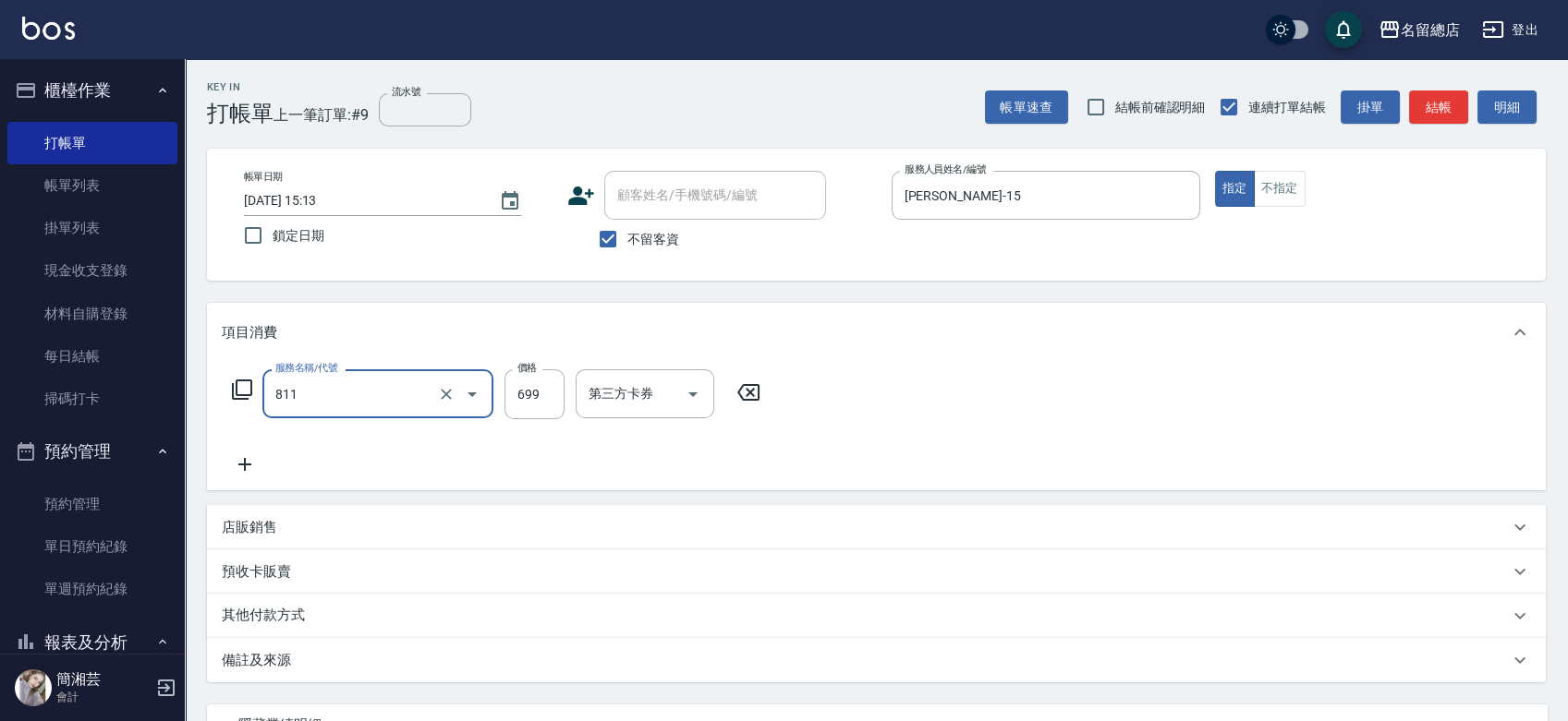
type input "洗+剪(811)"
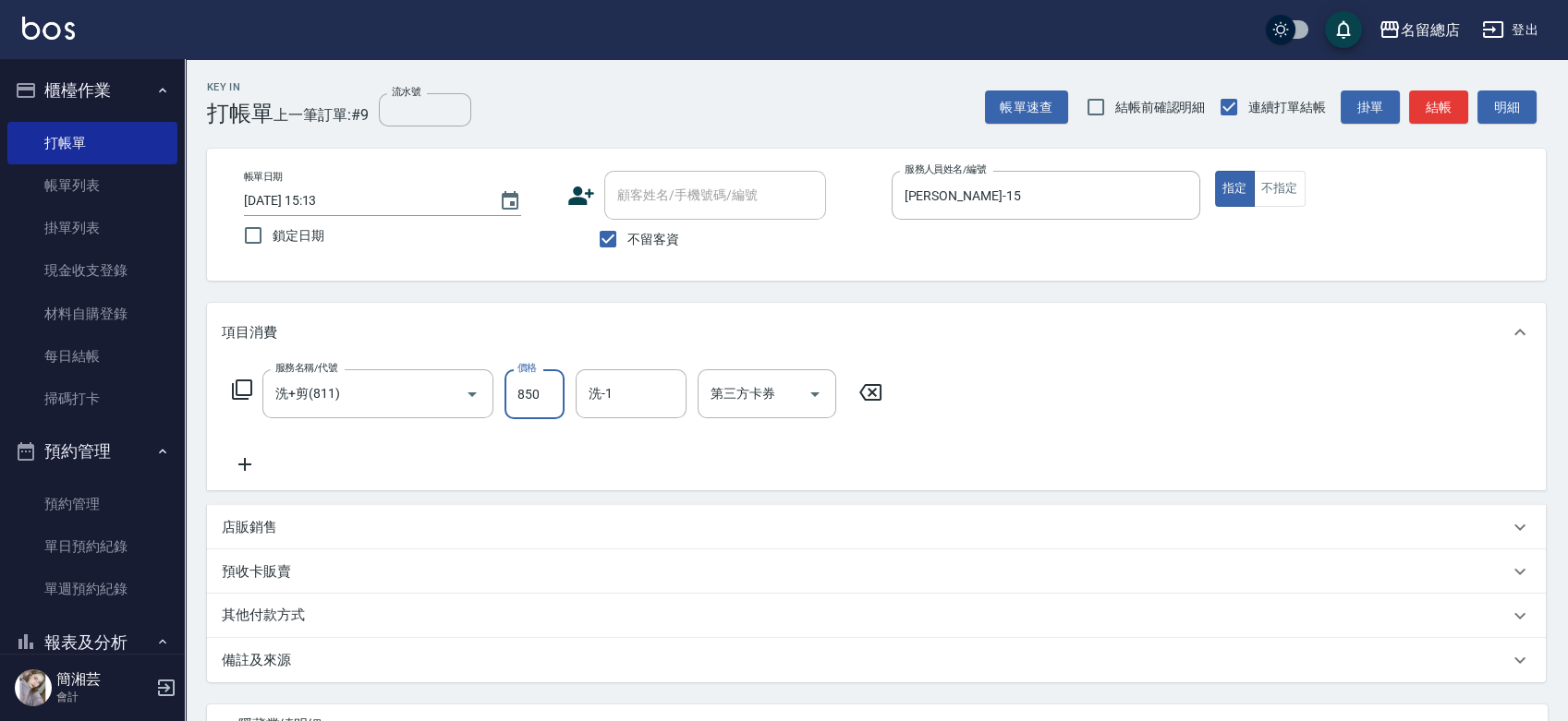
type input "850"
type input "陳予歆-28"
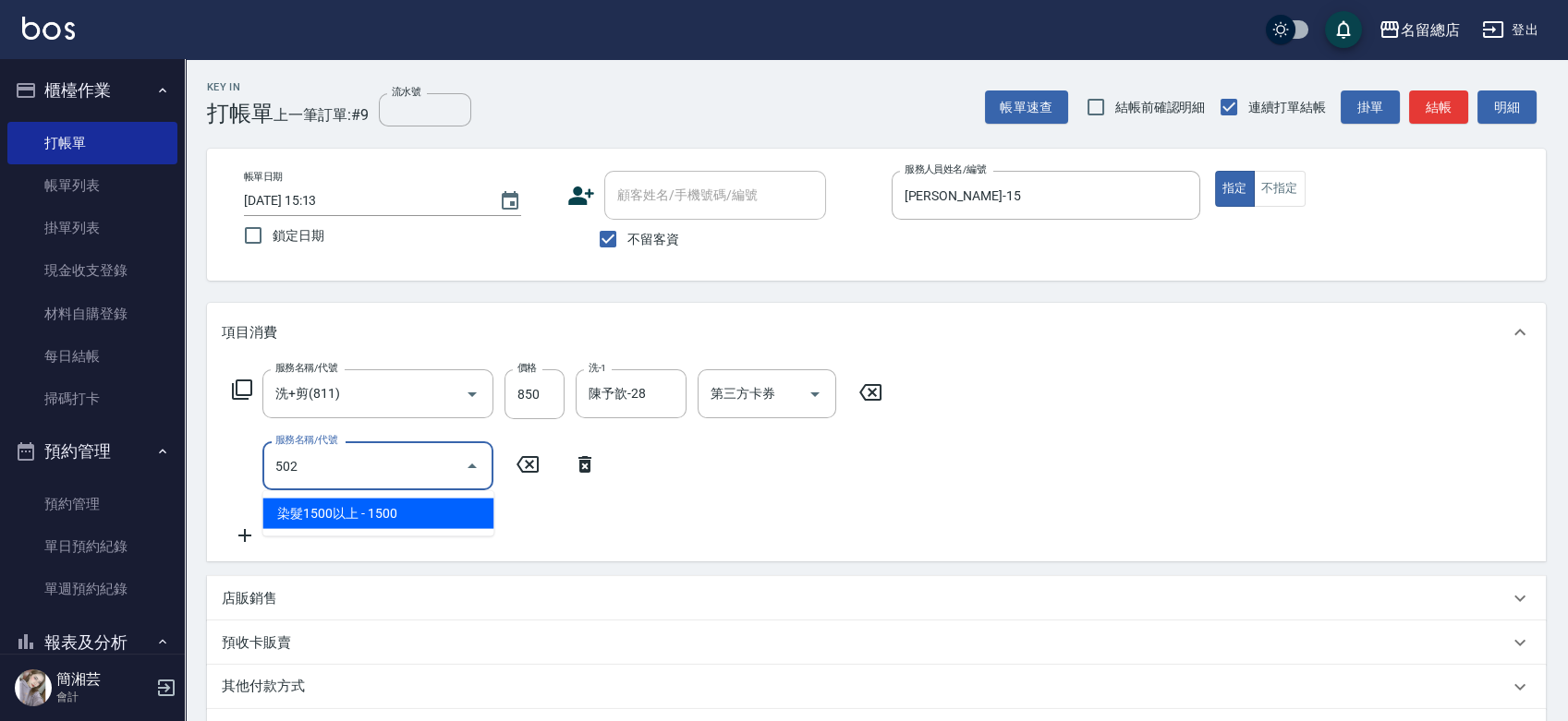
type input "染髮1500以上(502)"
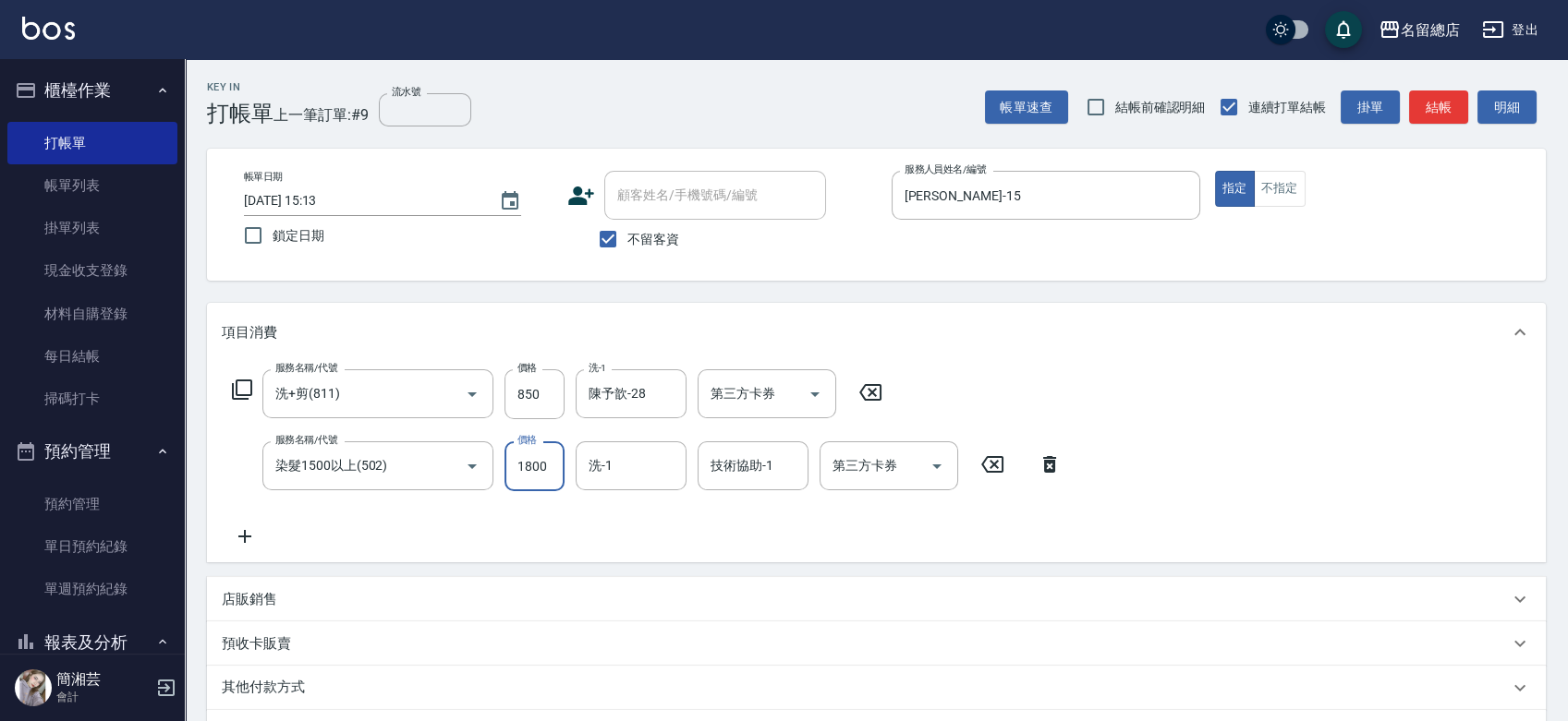
type input "1800"
type input "陳予歆-28"
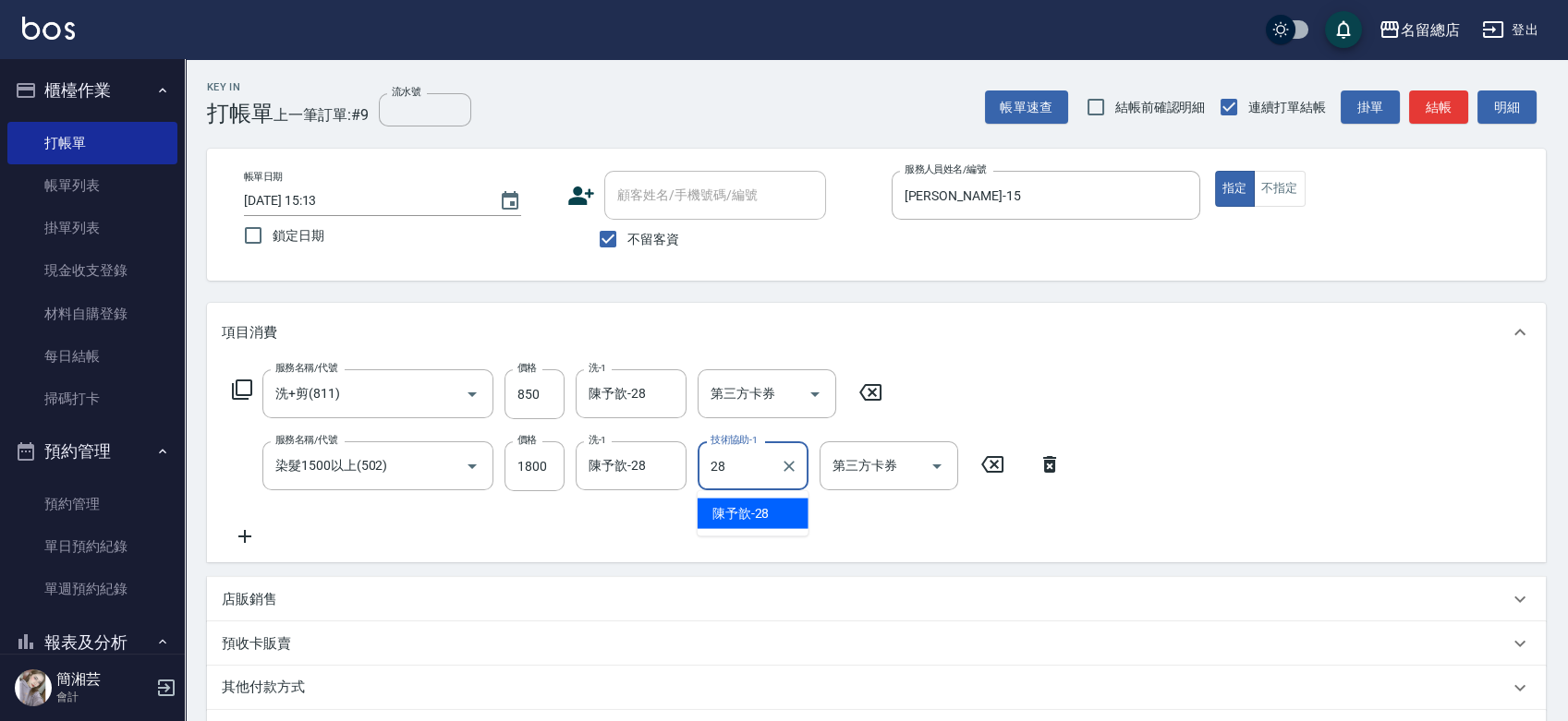
type input "陳予歆-28"
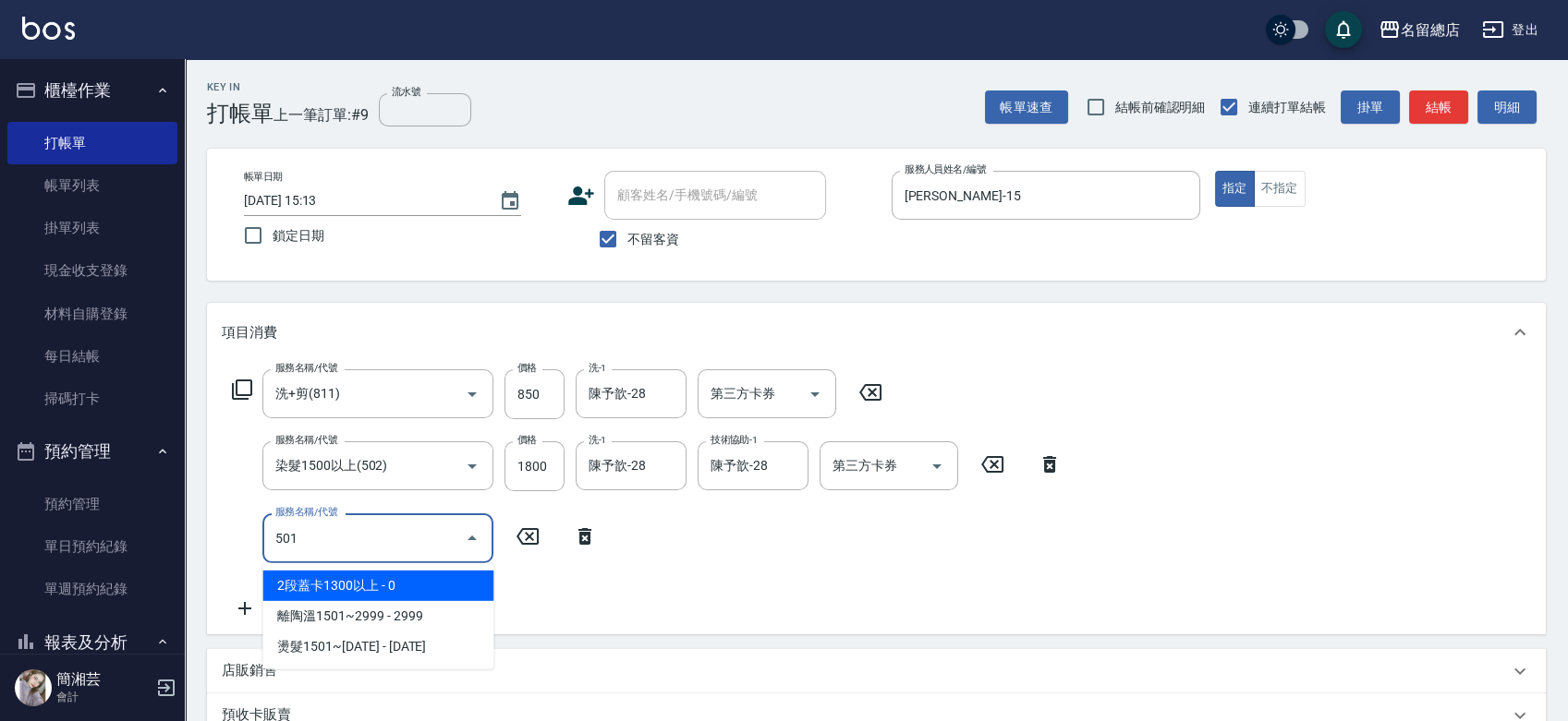
type input "2段蓋卡1300以上(501)"
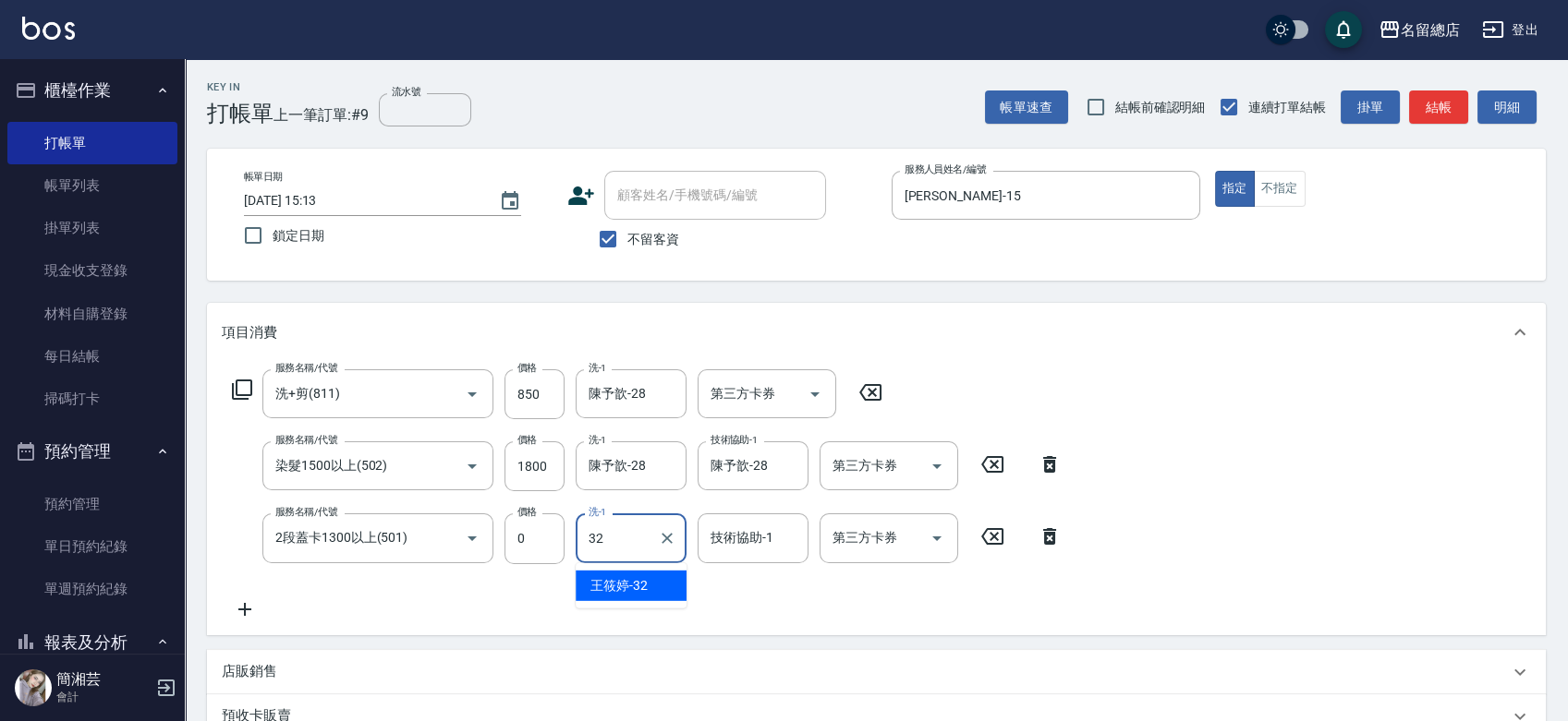
type input "[PERSON_NAME]-32"
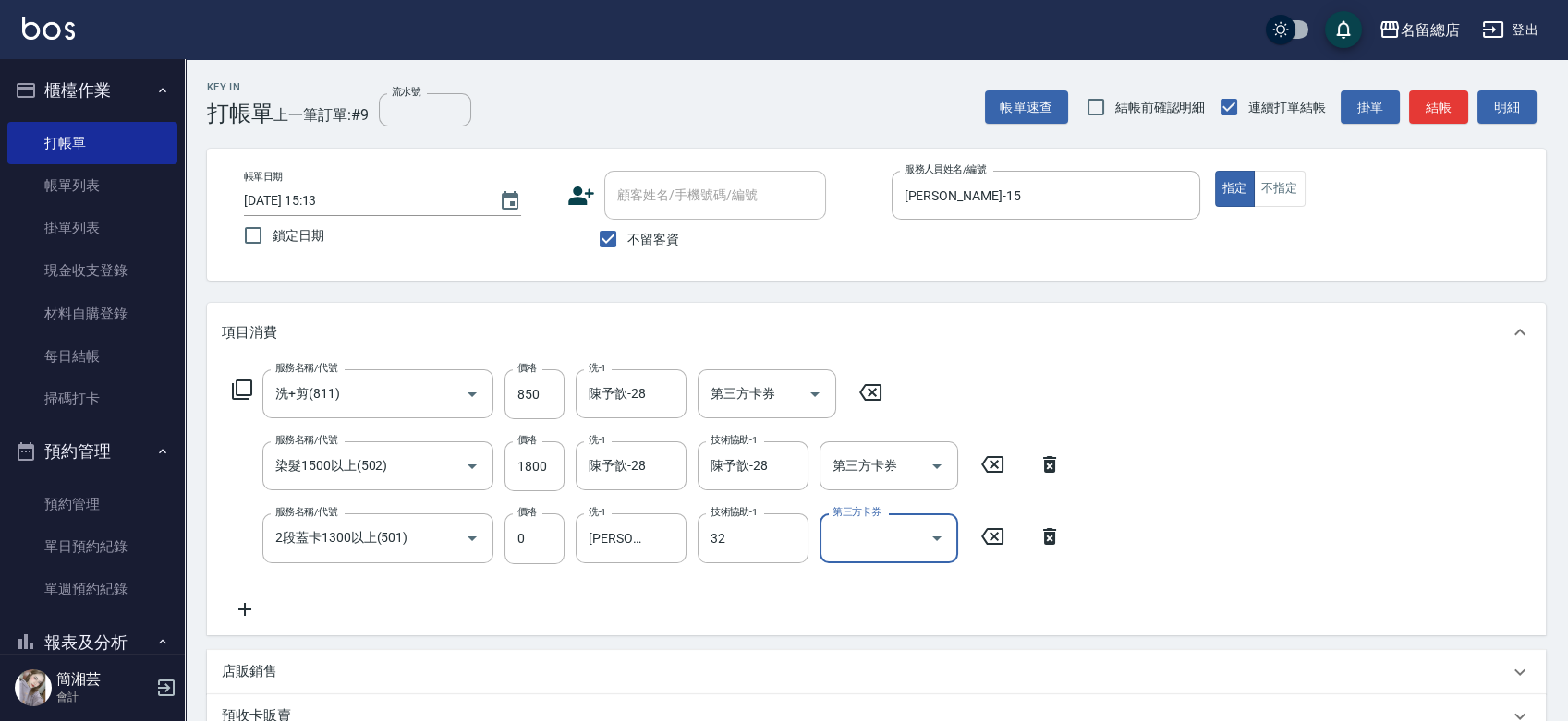
type input "[PERSON_NAME]-32"
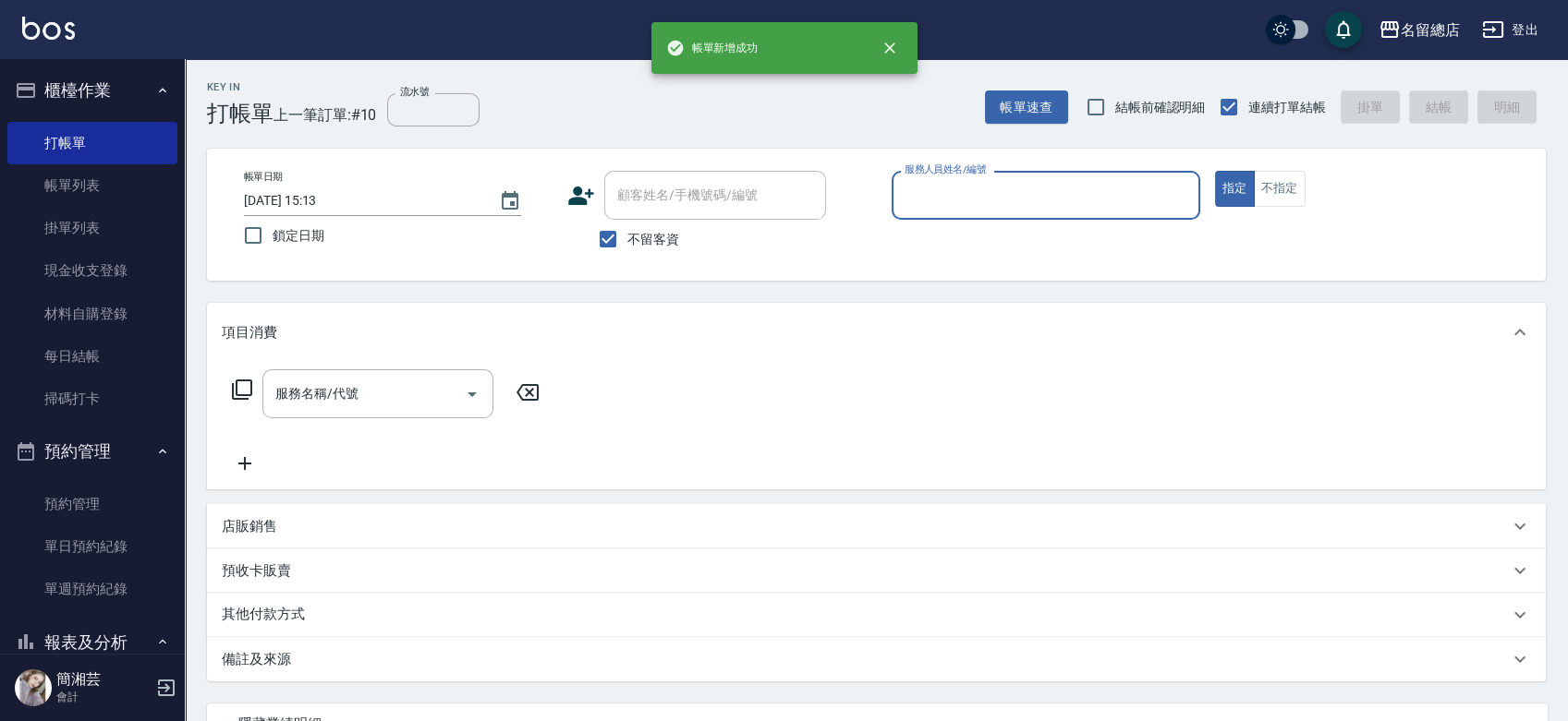
click at [631, 239] on span "不留客資" at bounding box center [653, 240] width 51 height 20
click at [628, 239] on input "不留客資" at bounding box center [607, 239] width 38 height 38
checkbox input "false"
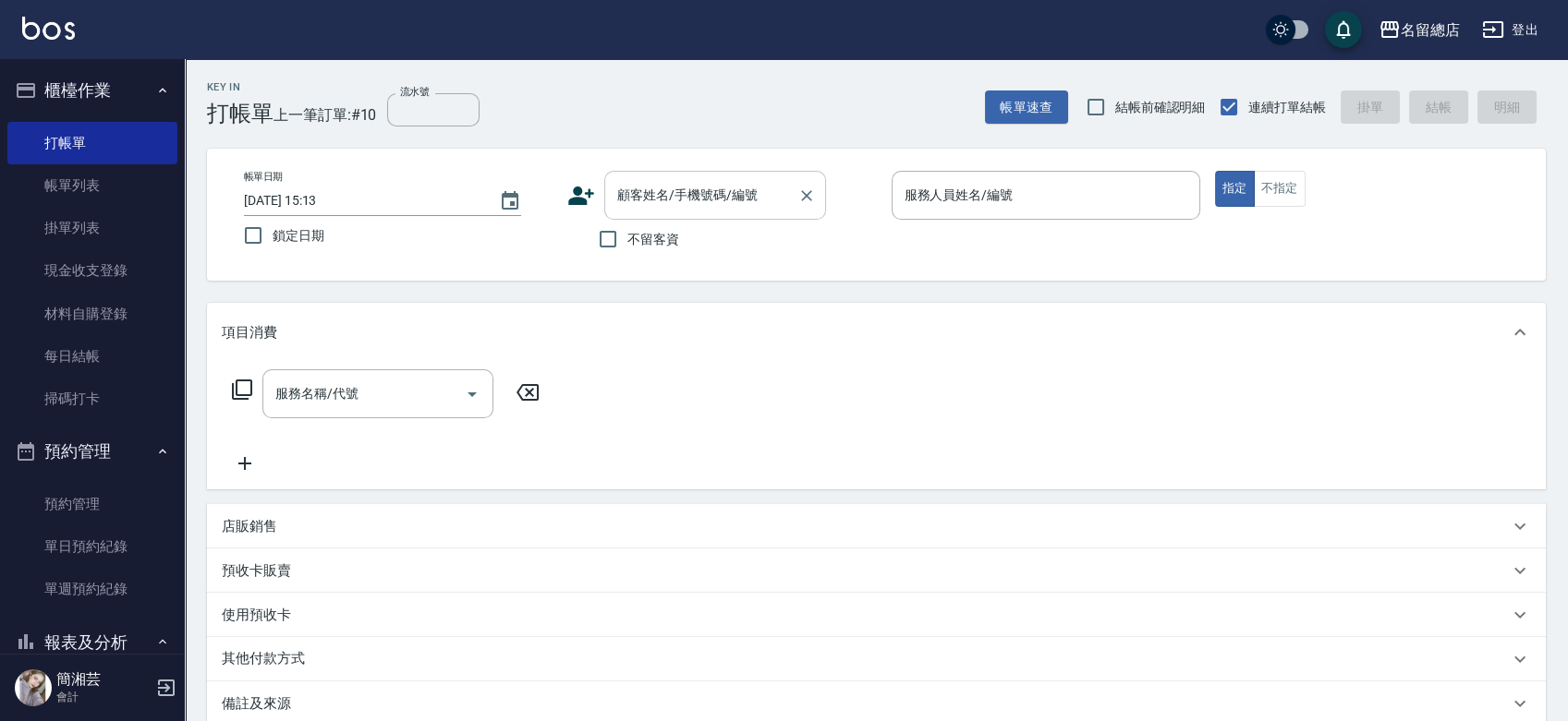
click at [625, 193] on input "顧客姓名/手機號碼/編號" at bounding box center [702, 195] width 178 height 33
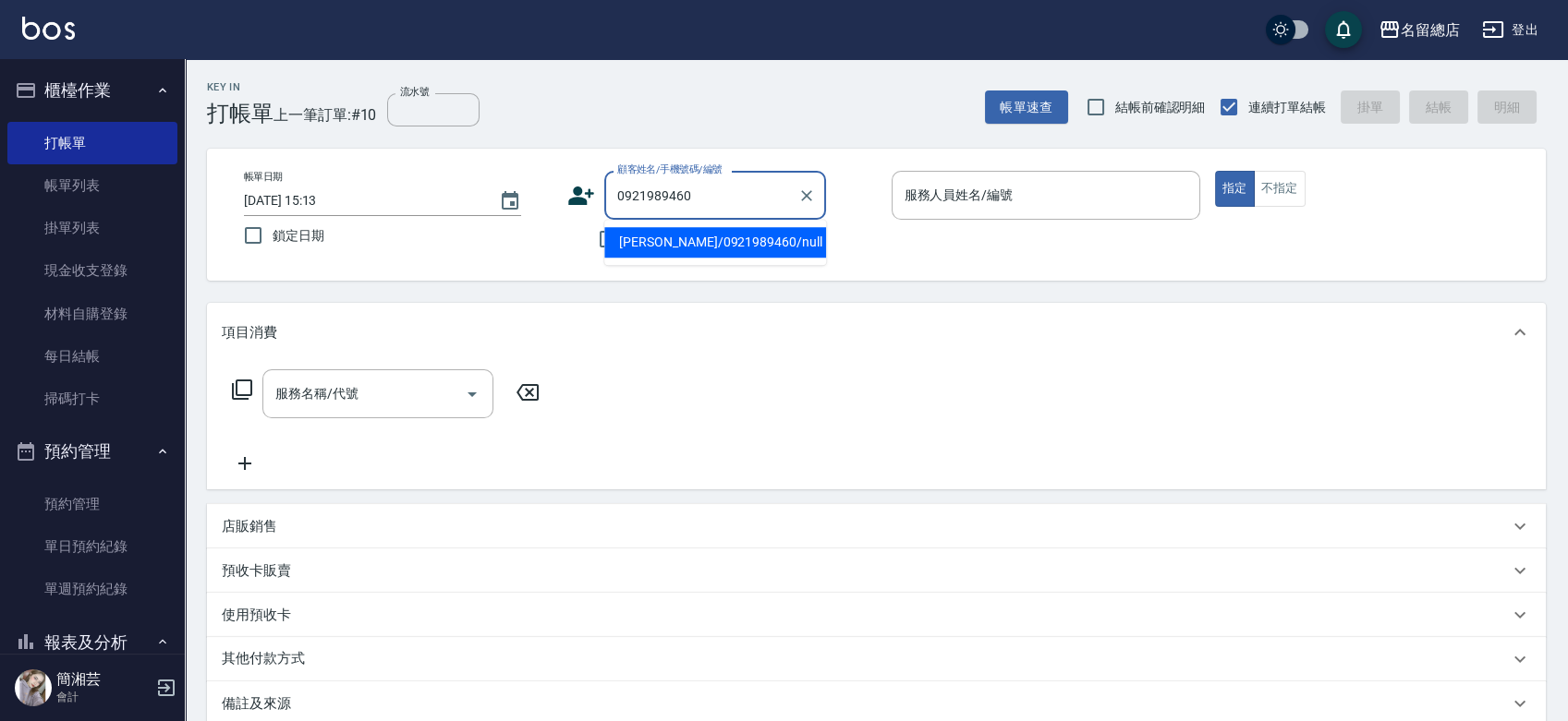
type input "[PERSON_NAME]/0921989460/null"
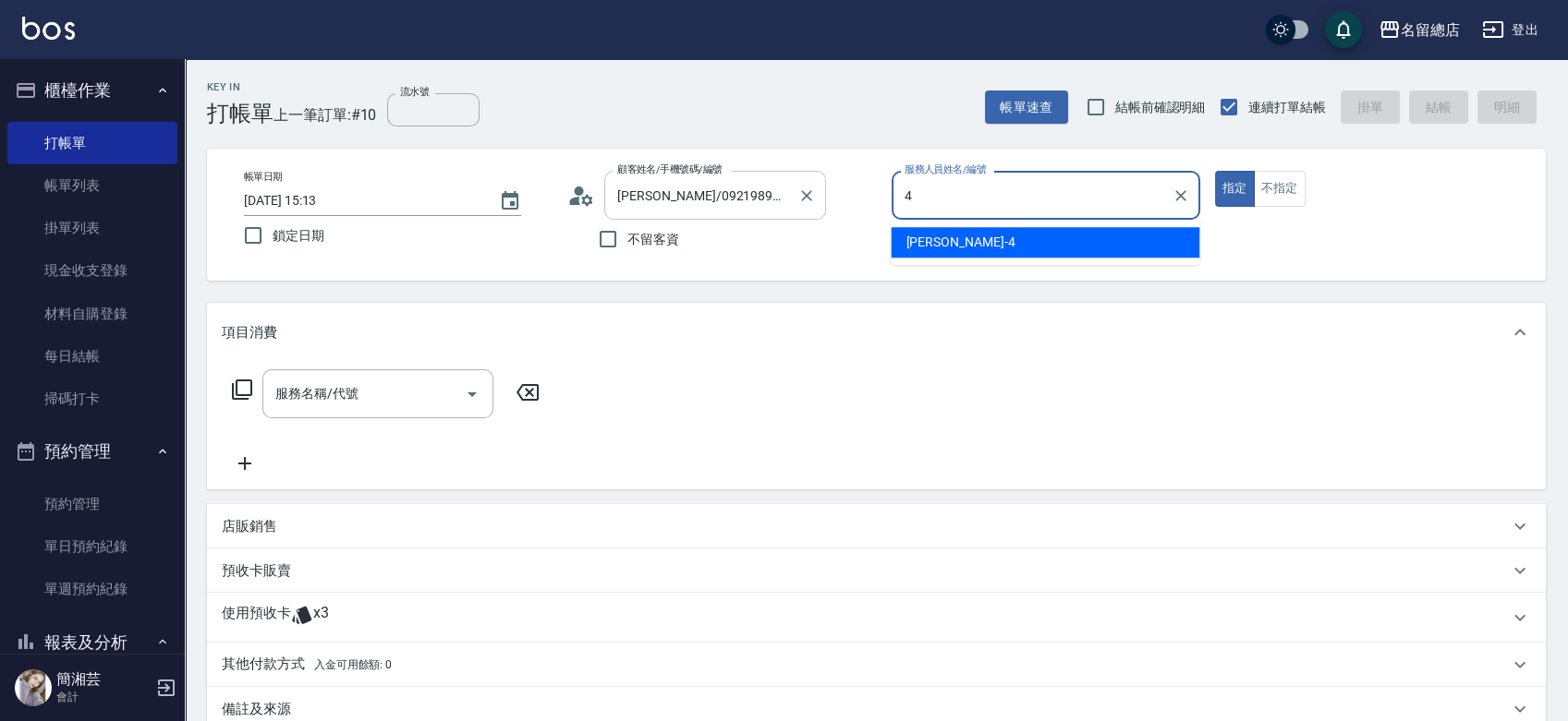
type input "[PERSON_NAME]-4"
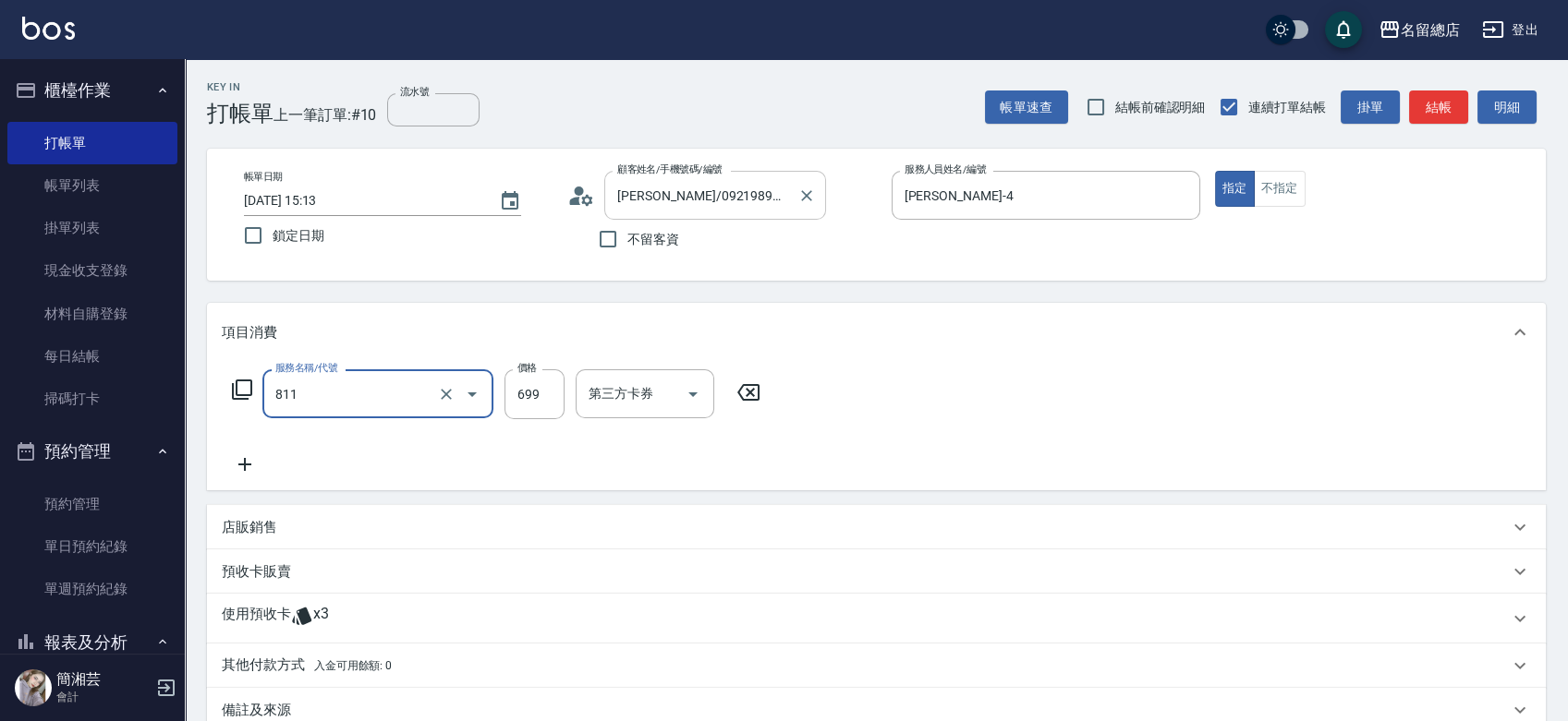
type input "洗+剪(811)"
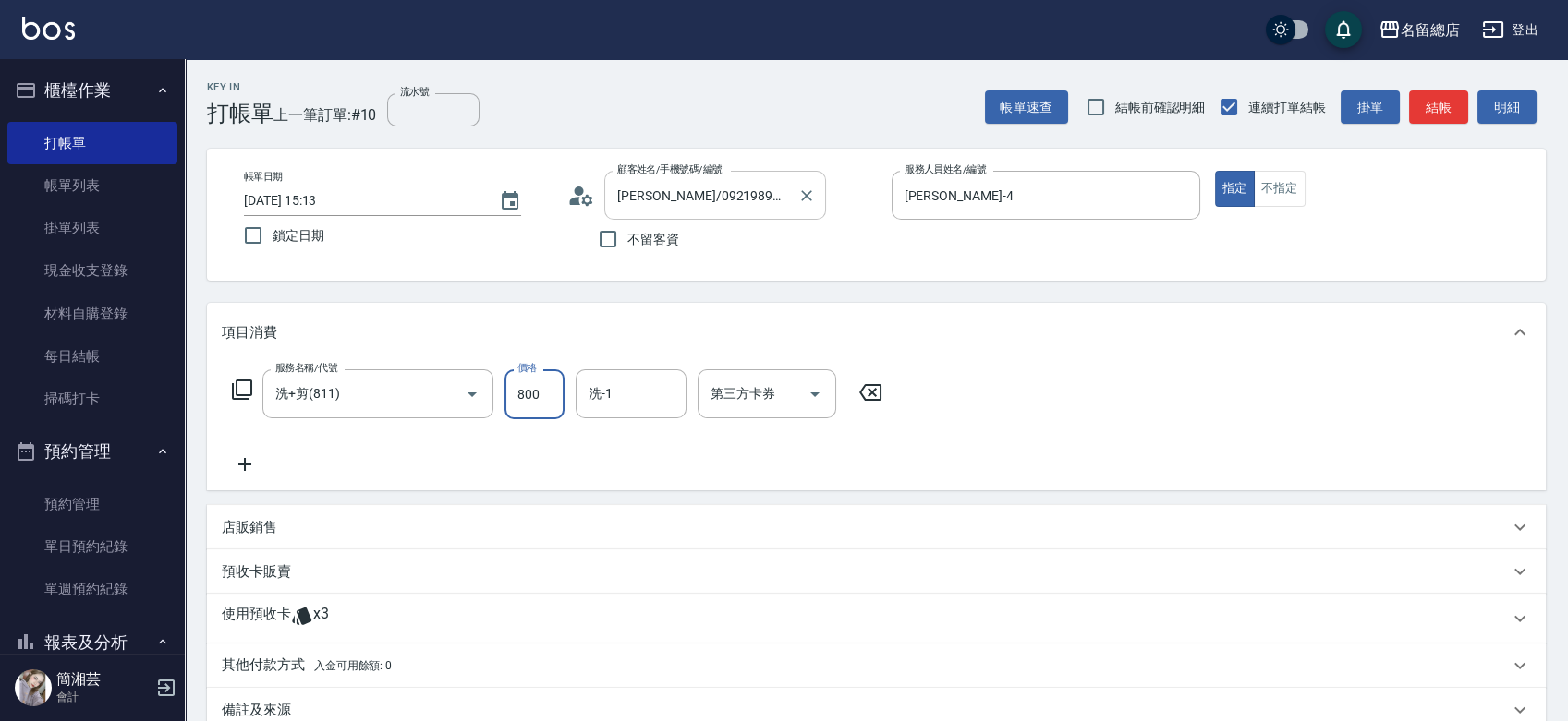
type input "800"
type input "[PERSON_NAME]-27"
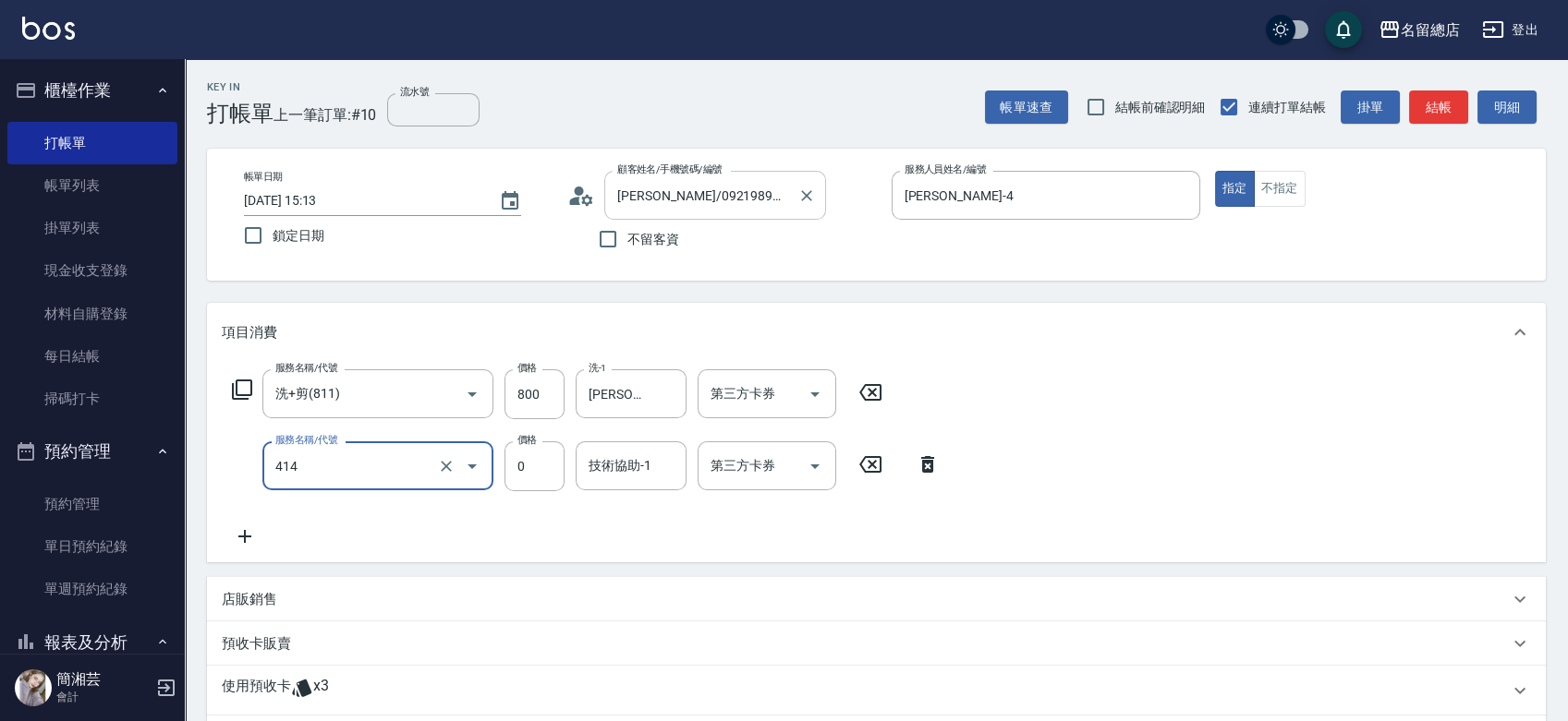
type input "護染蓋卡1000~1499(414)"
click at [461, 469] on icon "Open" at bounding box center [472, 467] width 22 height 22
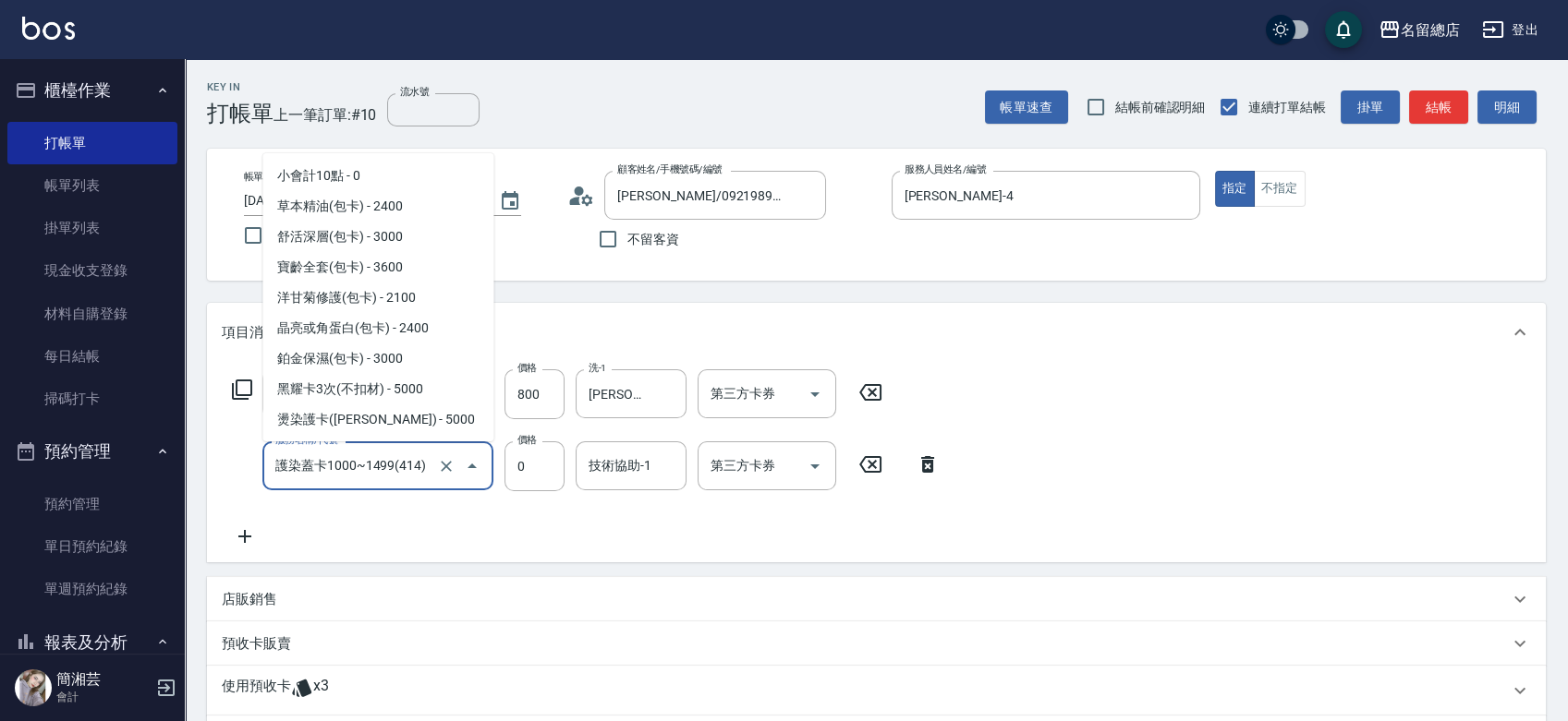
scroll to position [1395, 0]
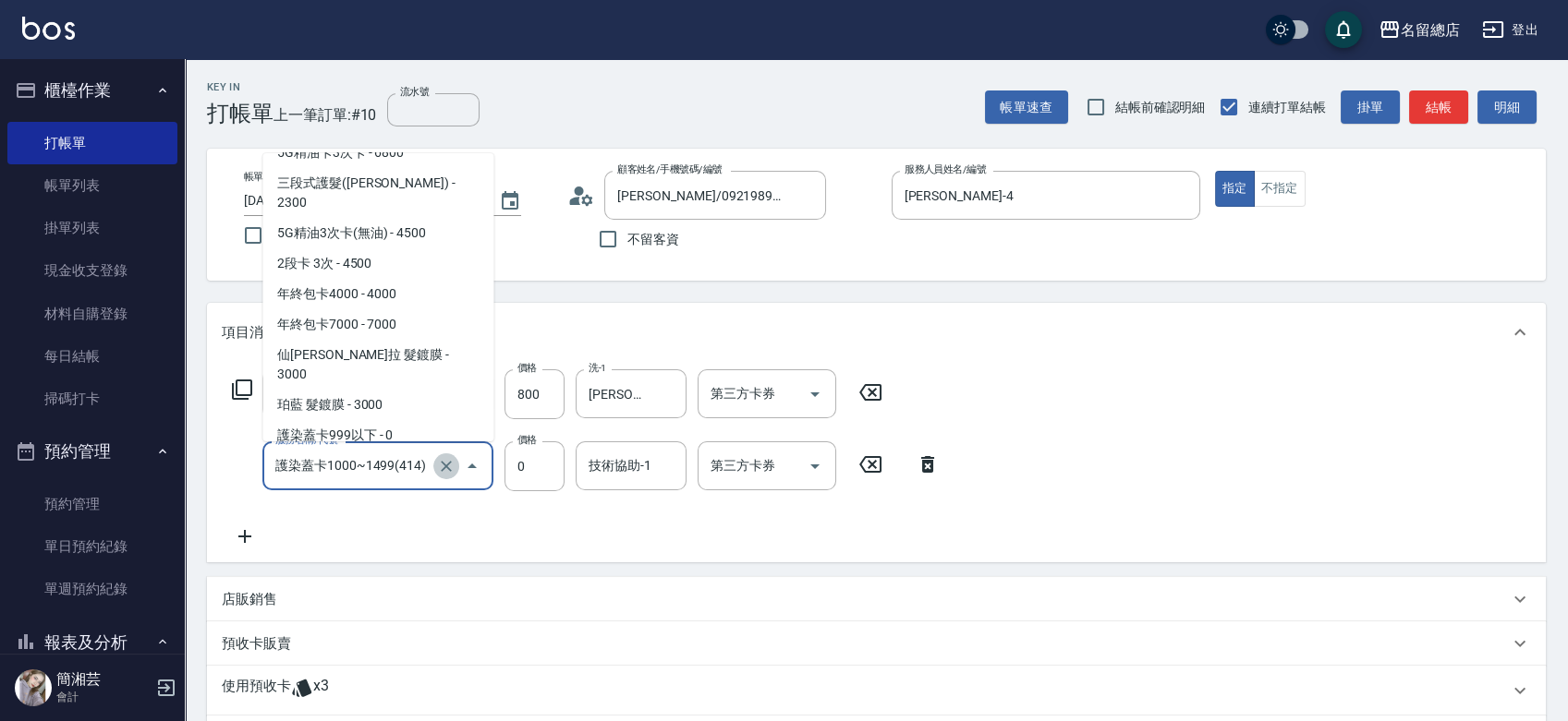
click at [446, 460] on icon "Clear" at bounding box center [446, 467] width 19 height 19
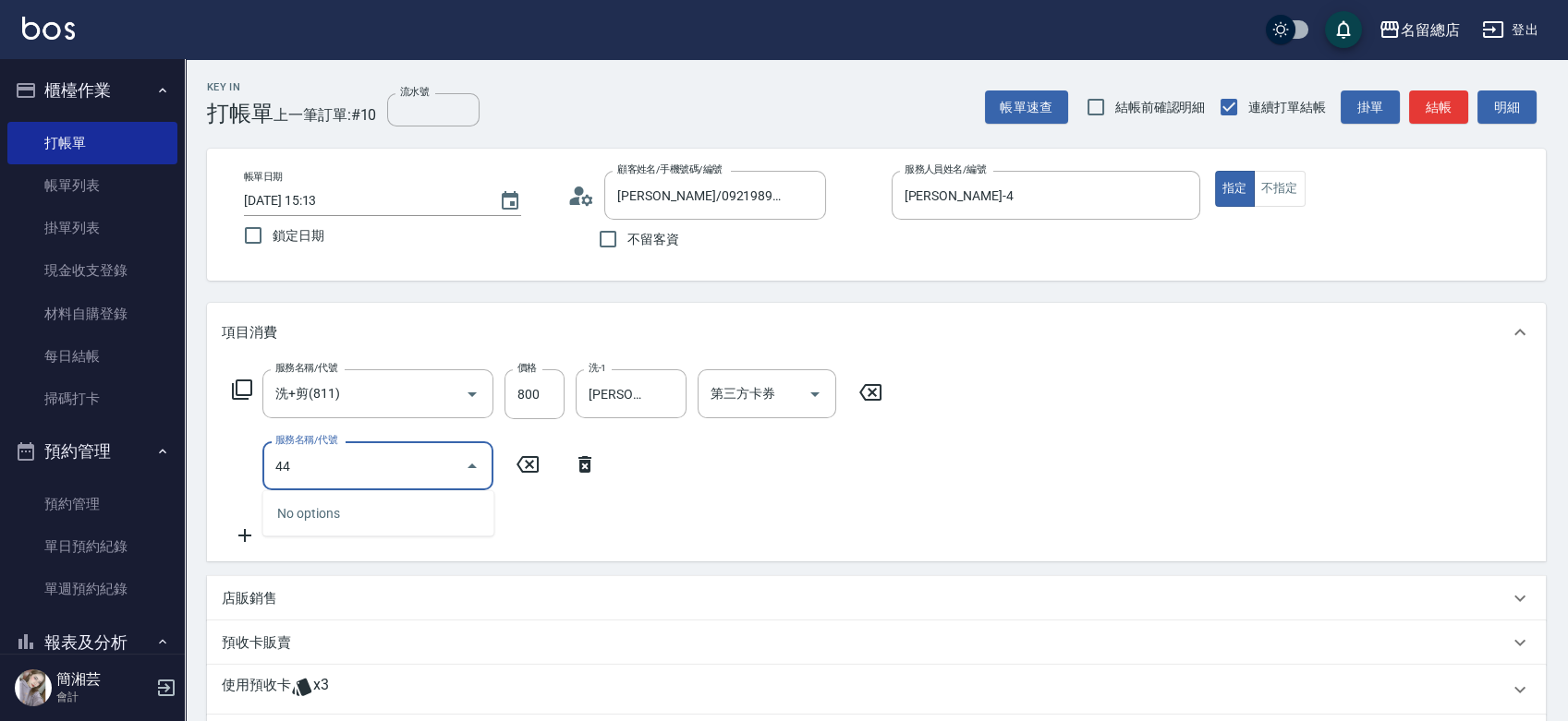
type input "441"
drag, startPoint x: 391, startPoint y: 468, endPoint x: 272, endPoint y: 479, distance: 119.5
click at [272, 479] on input "441" at bounding box center [363, 466] width 187 height 33
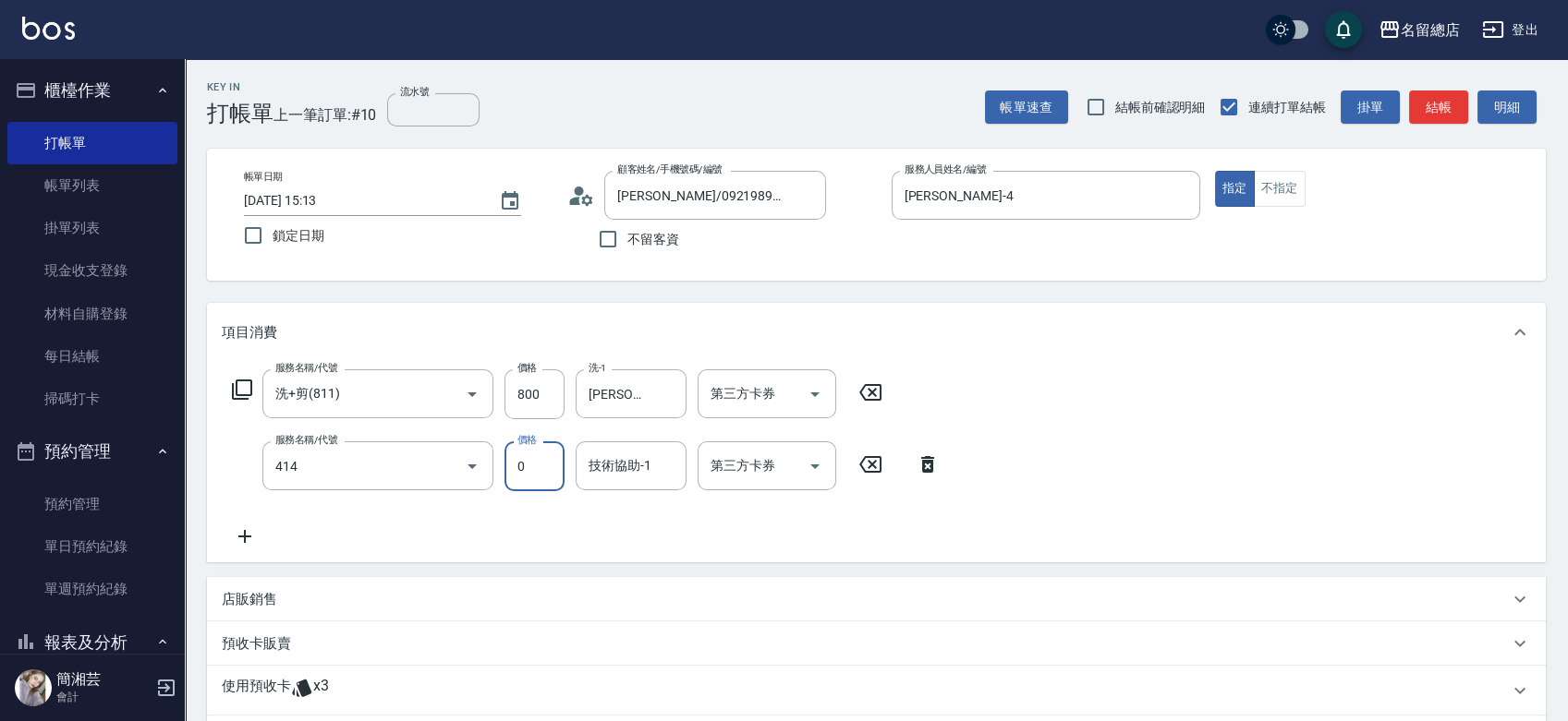
type input "護染蓋卡1000~1499(414)"
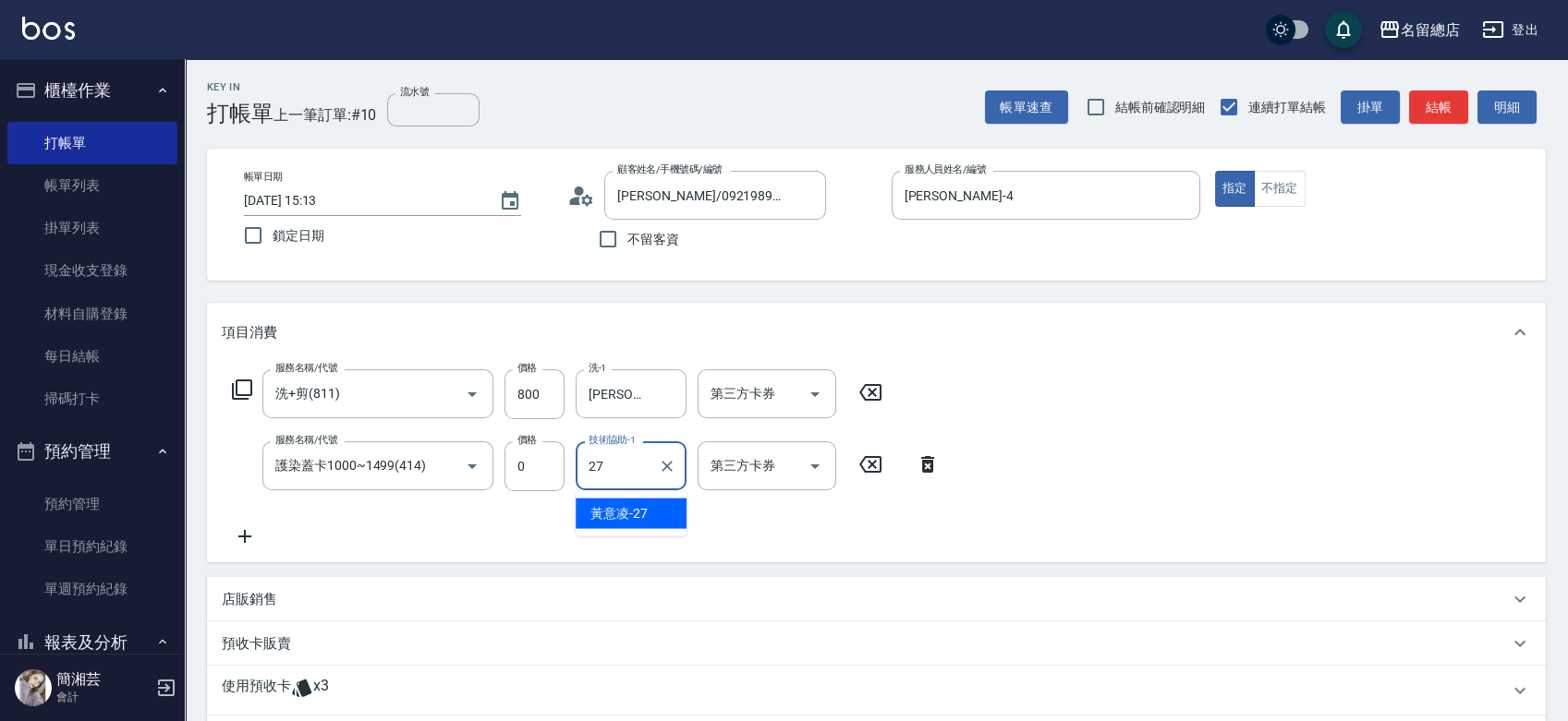
type input "[PERSON_NAME]-27"
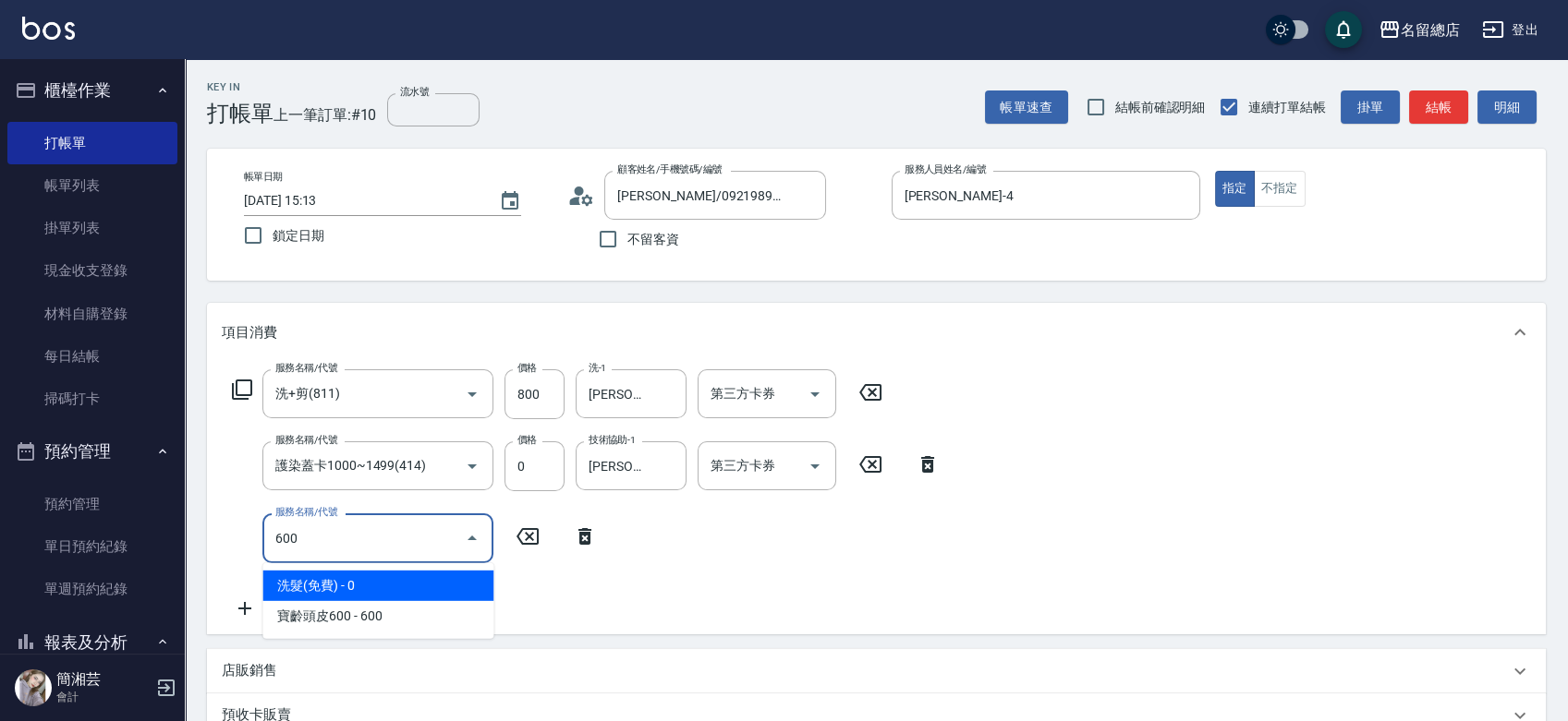
type input "洗髮(免費)(600)"
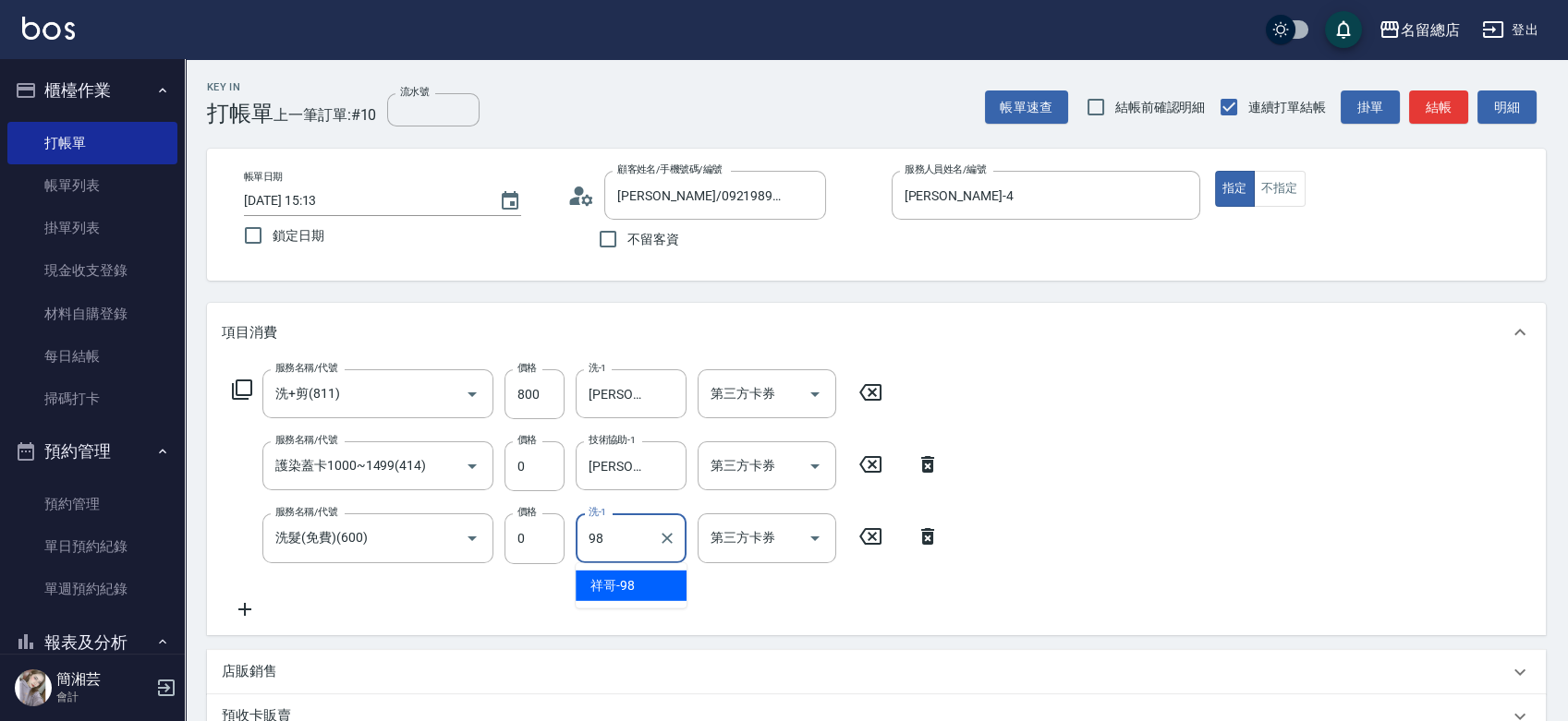
type input "祥哥-98"
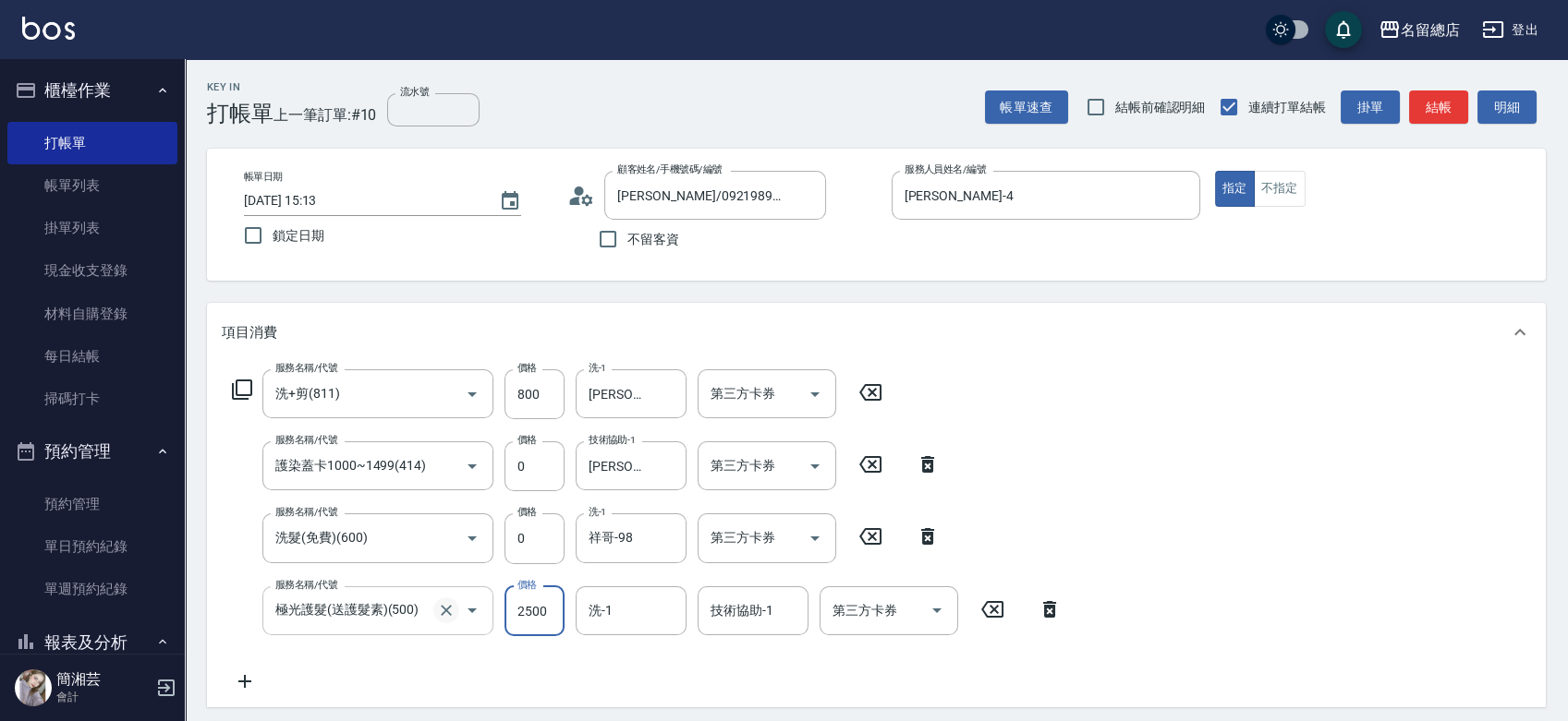
click at [441, 603] on icon "Clear" at bounding box center [446, 611] width 19 height 19
type input "極光護髮(送護髮素)(500)"
click at [441, 603] on icon "Clear" at bounding box center [446, 611] width 19 height 19
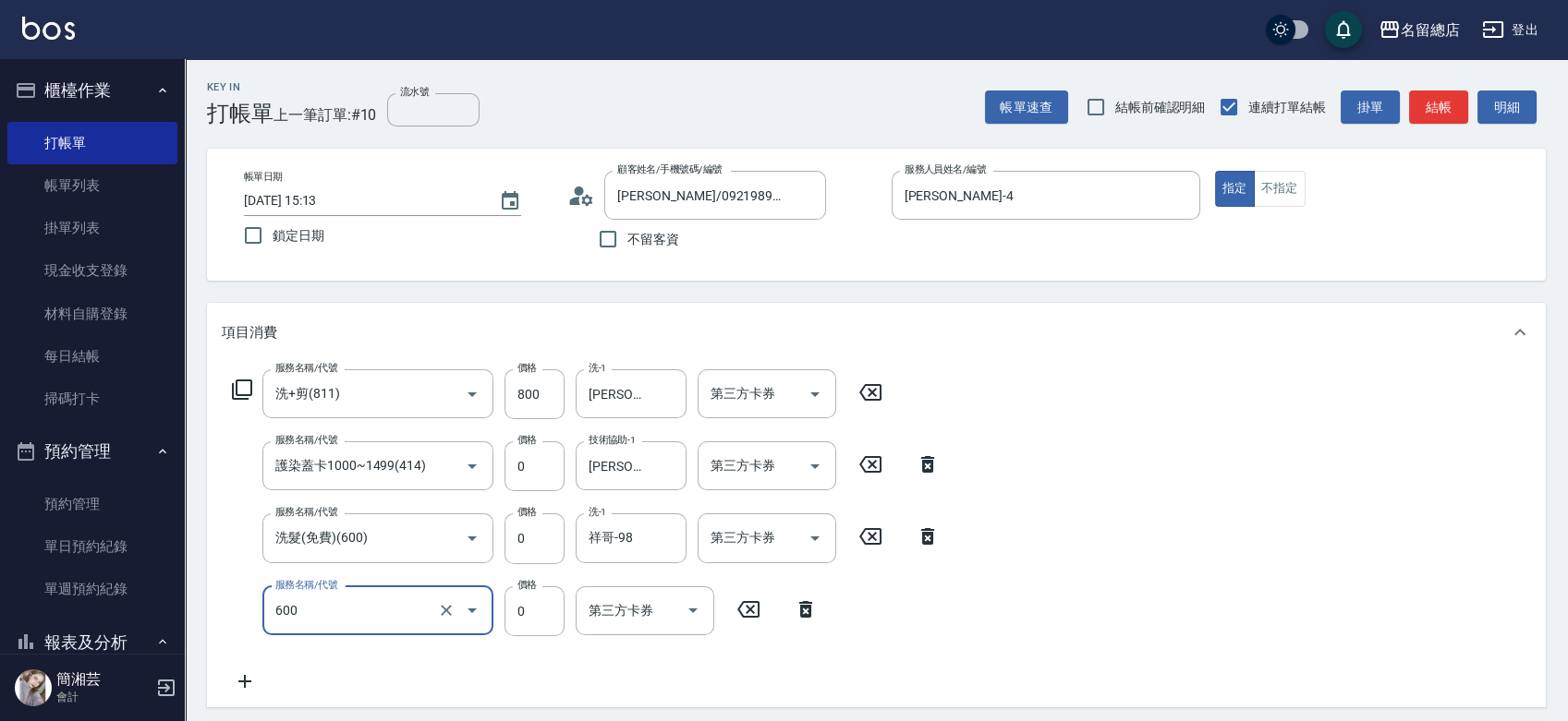
type input "洗髮(免費)(600)"
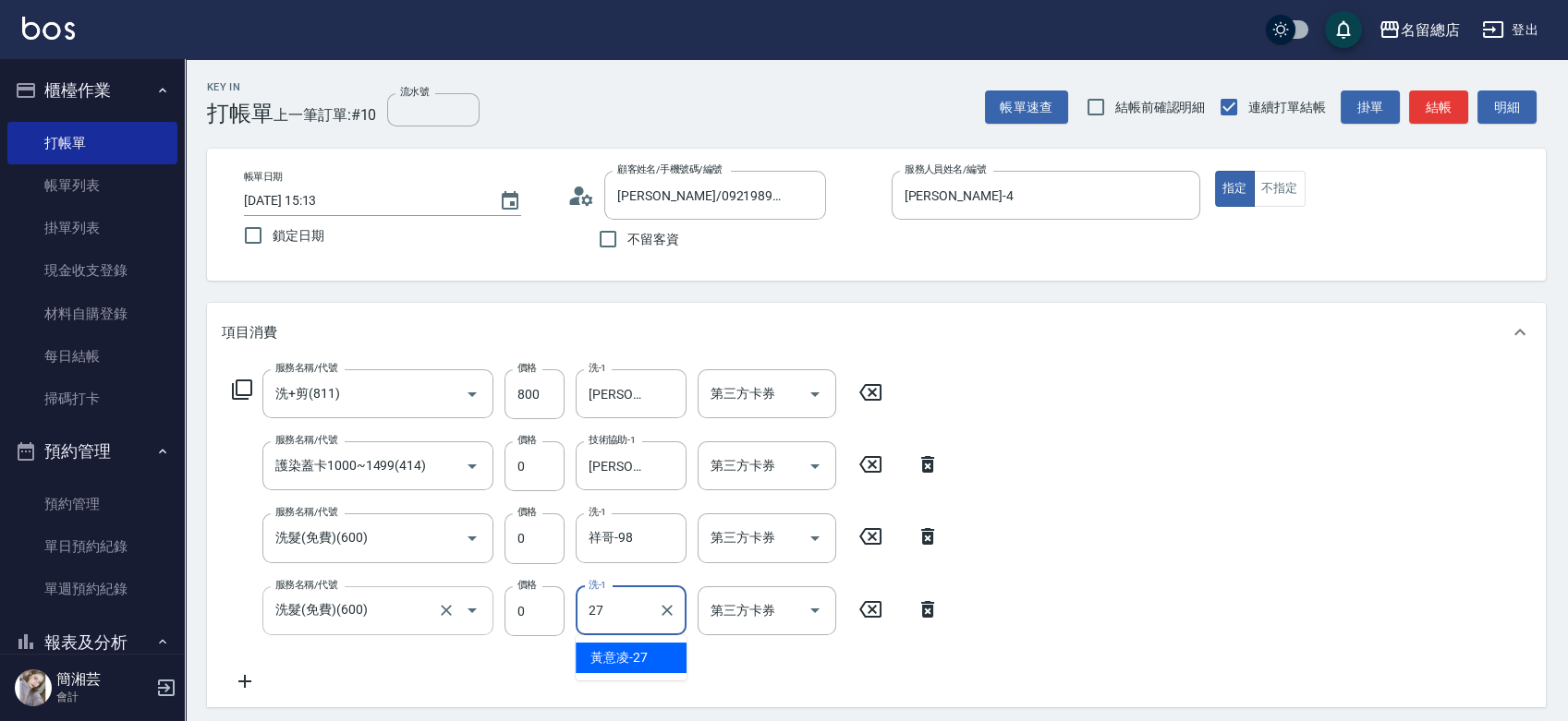
type input "[PERSON_NAME]-27"
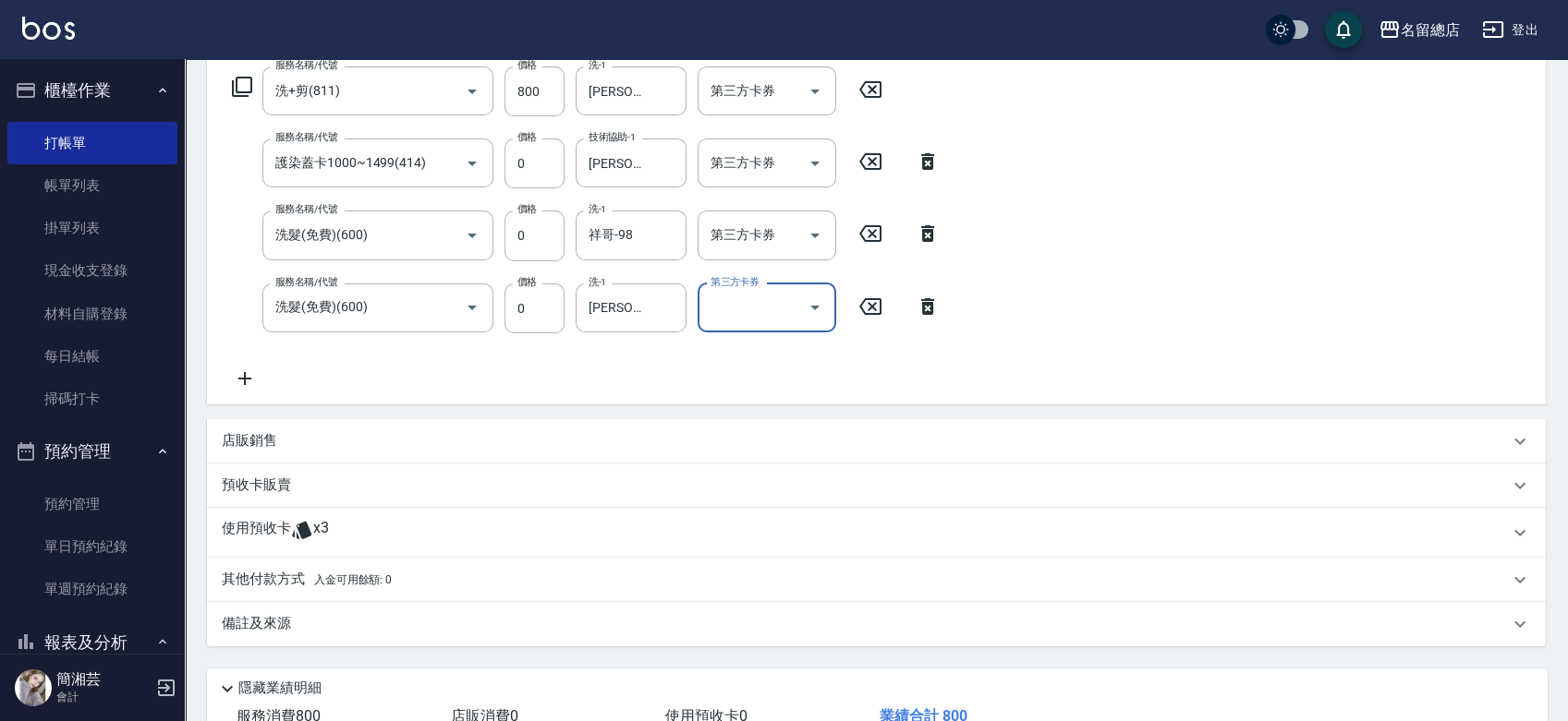
scroll to position [308, 0]
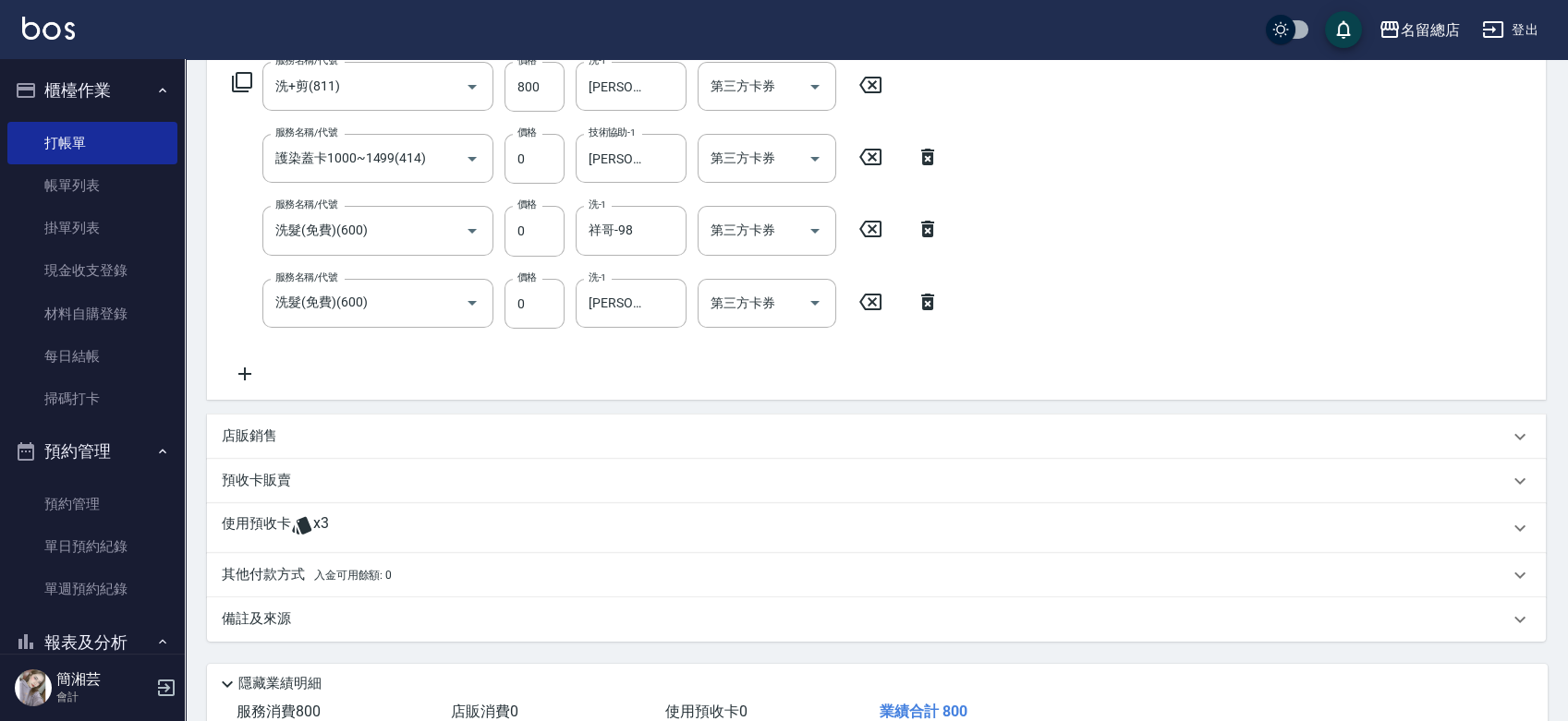
click at [350, 539] on div "使用預收卡 x3" at bounding box center [865, 529] width 1287 height 28
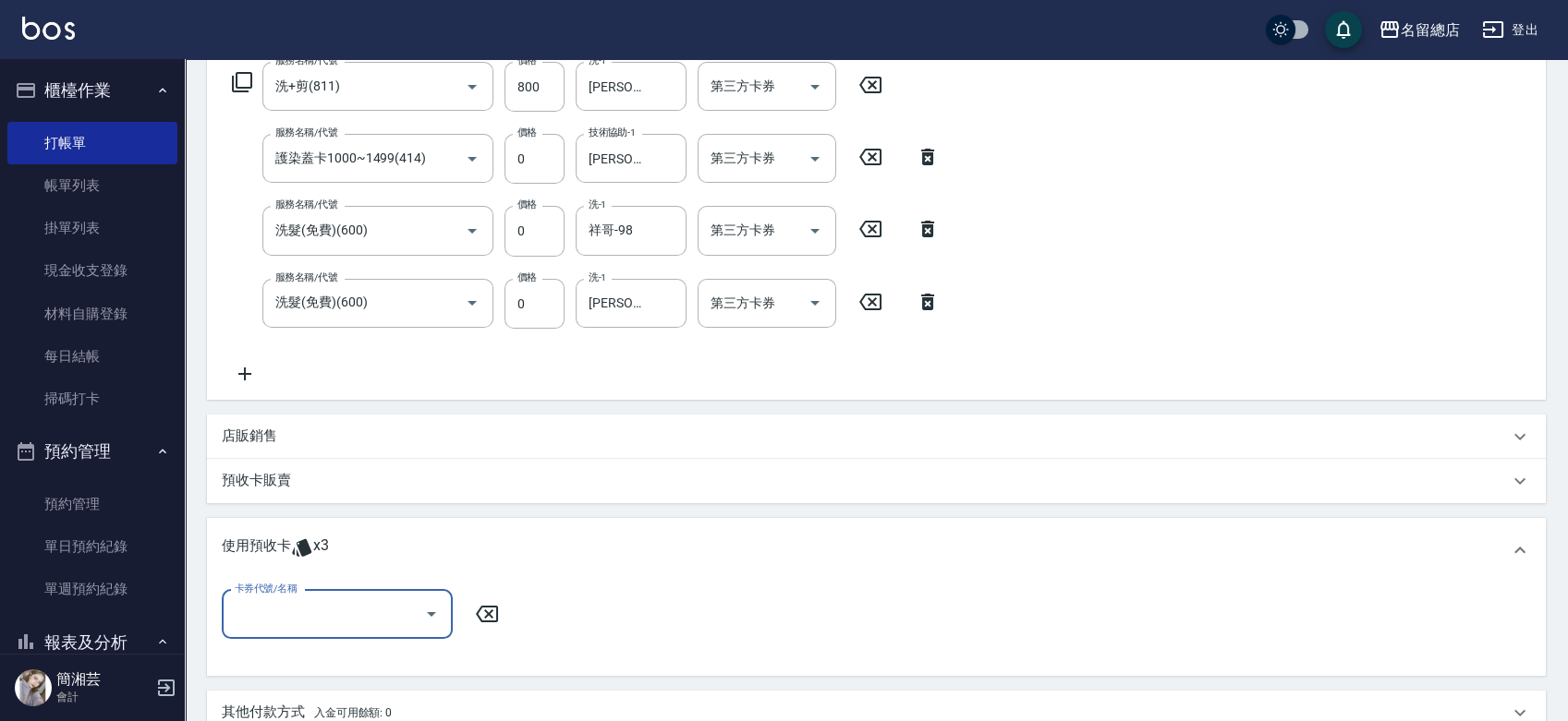
scroll to position [0, 0]
click at [347, 632] on div "卡券代號/名稱" at bounding box center [337, 614] width 231 height 49
drag, startPoint x: 347, startPoint y: 657, endPoint x: 383, endPoint y: 646, distance: 37.6
click at [348, 660] on div "護染卡 剩餘3張 9002" at bounding box center [337, 661] width 231 height 31
type input "護染卡 9002"
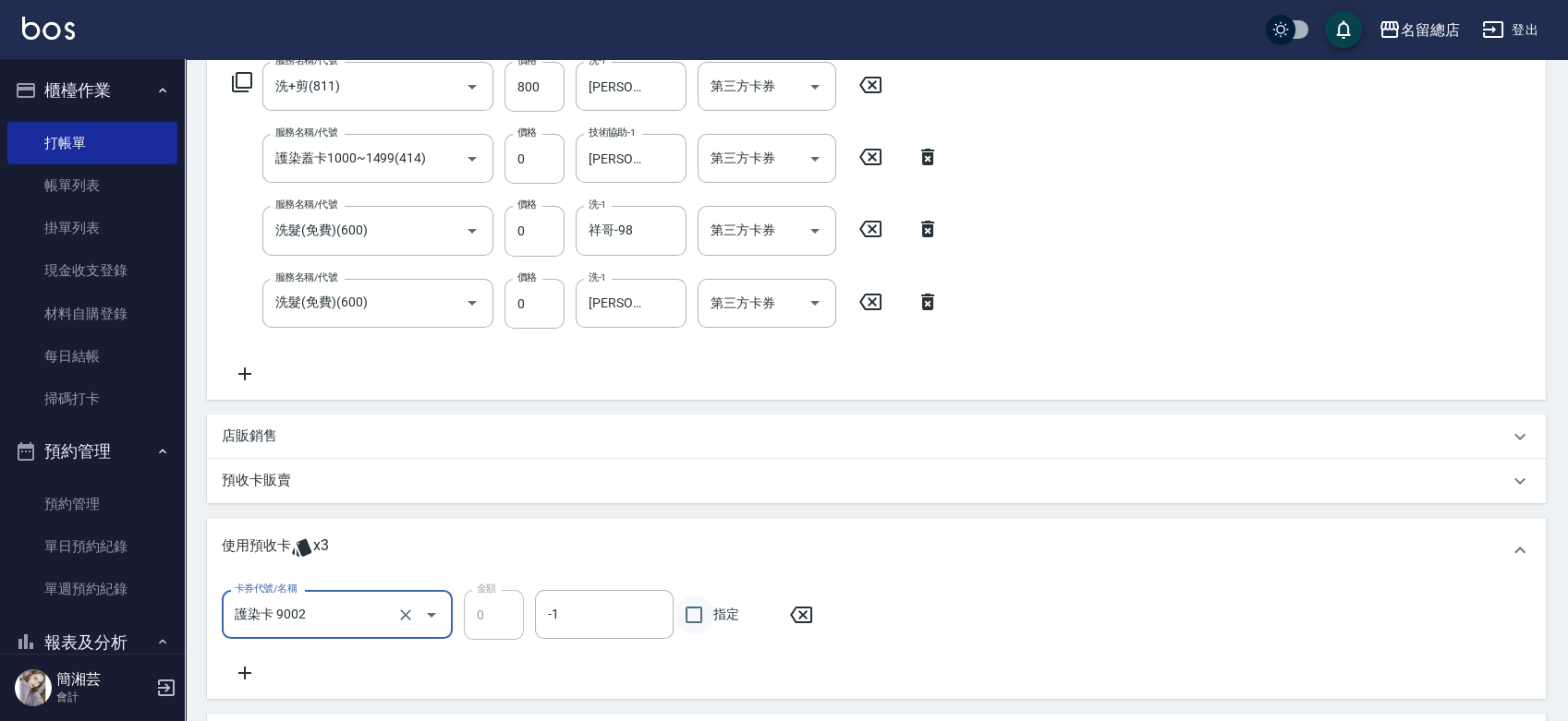
click at [704, 613] on input "指定" at bounding box center [694, 614] width 38 height 38
checkbox input "true"
type input "[DATE] 15:15"
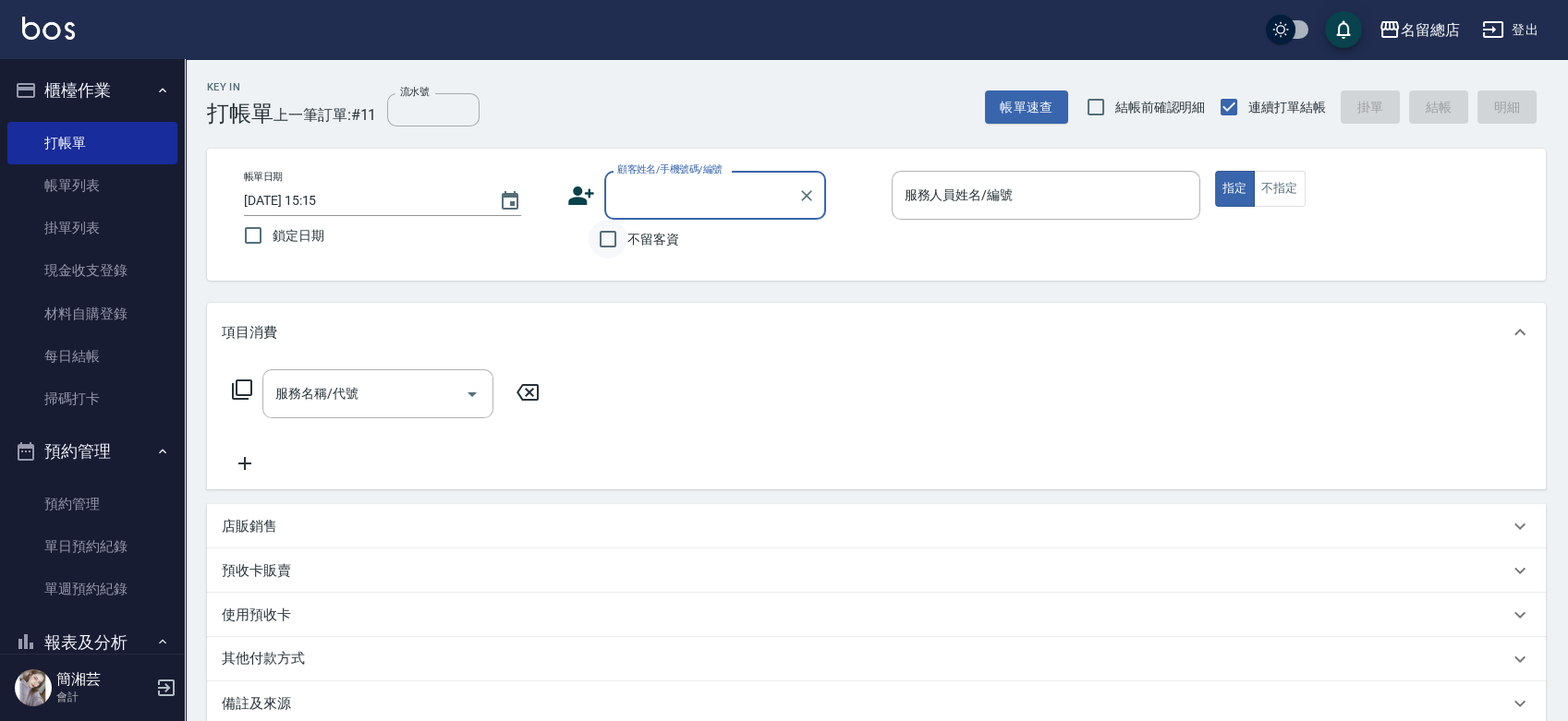
click at [600, 240] on input "不留客資" at bounding box center [607, 239] width 38 height 38
checkbox input "true"
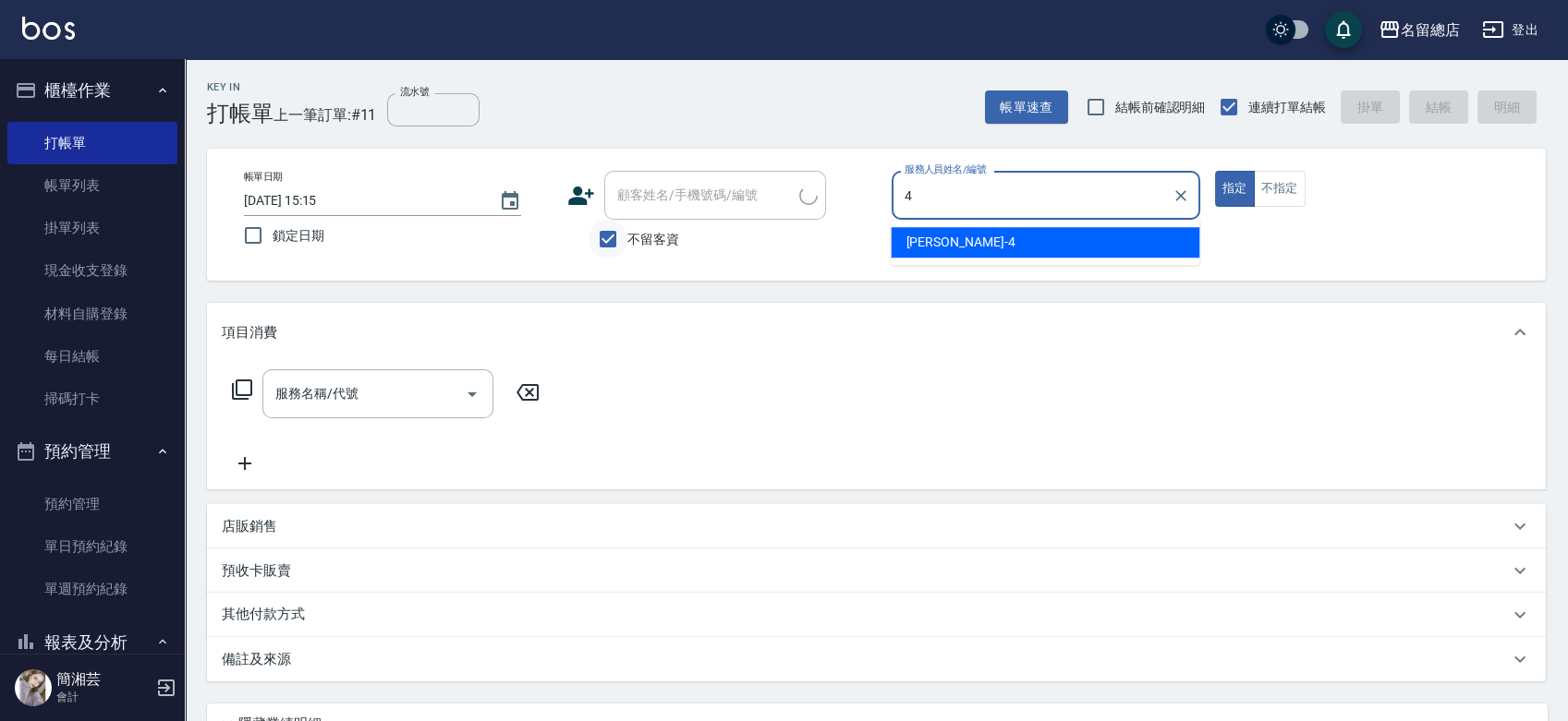
type input "[PERSON_NAME]-4"
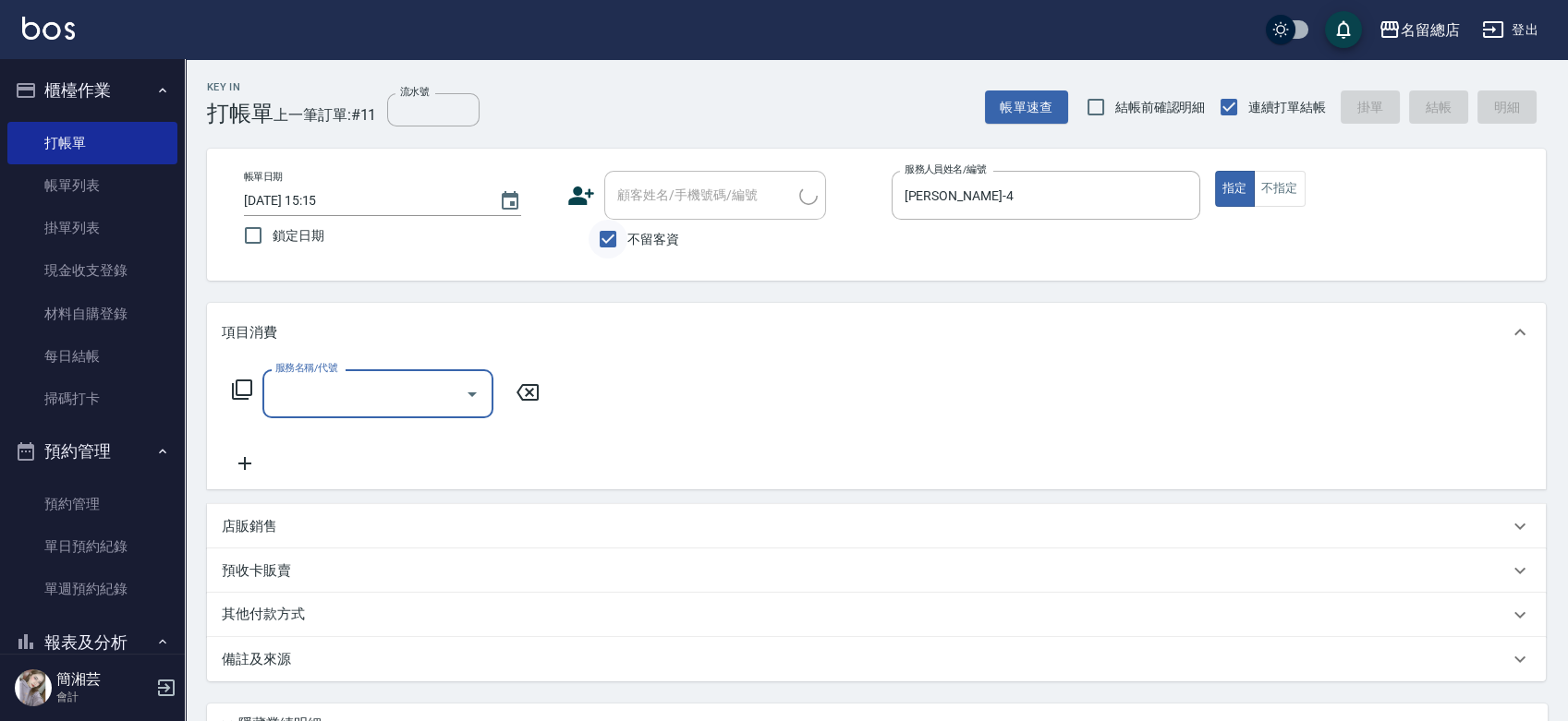
type input "[PERSON_NAME]/0971024123/"
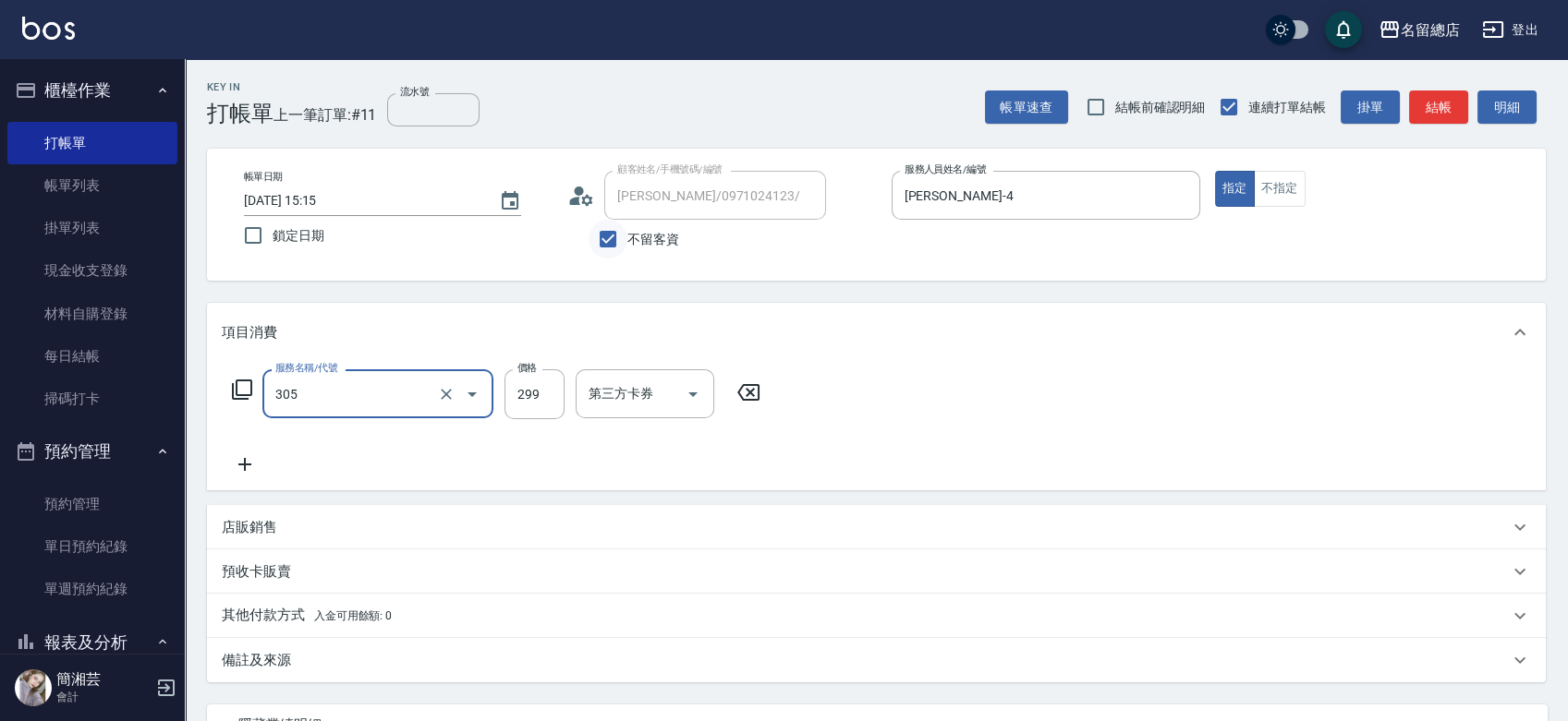
type input "剪髮(305)"
type input "500"
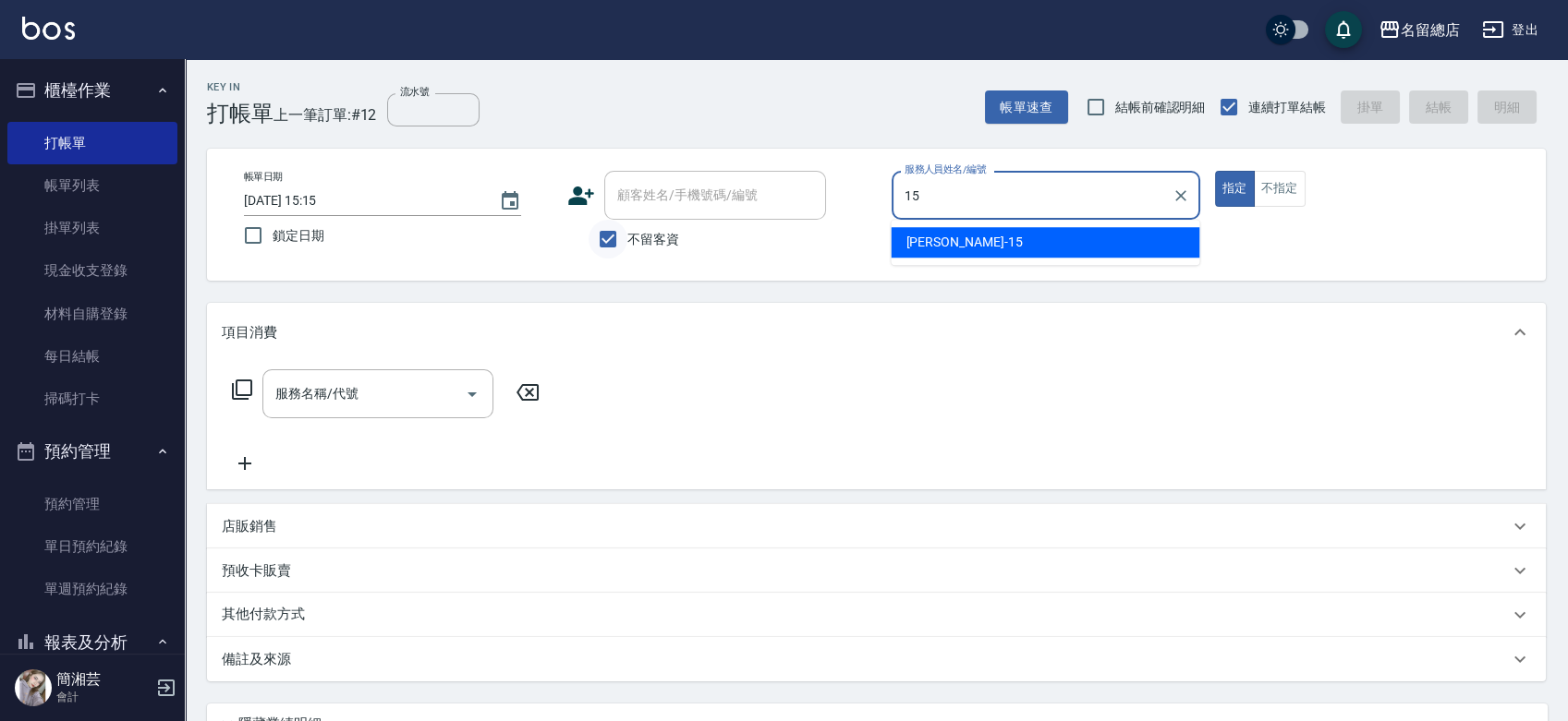
type input "[PERSON_NAME]-15"
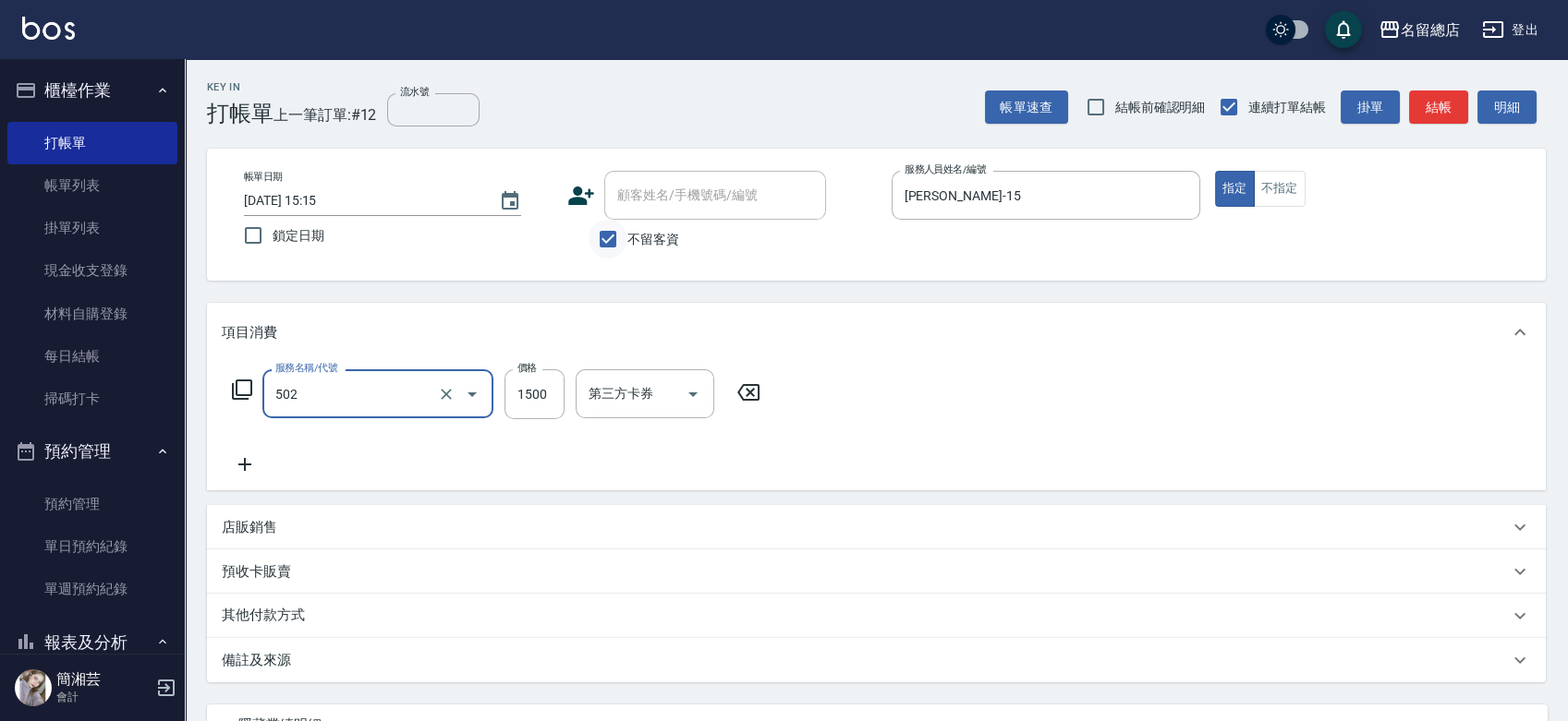
type input "染髮1500以上(502)"
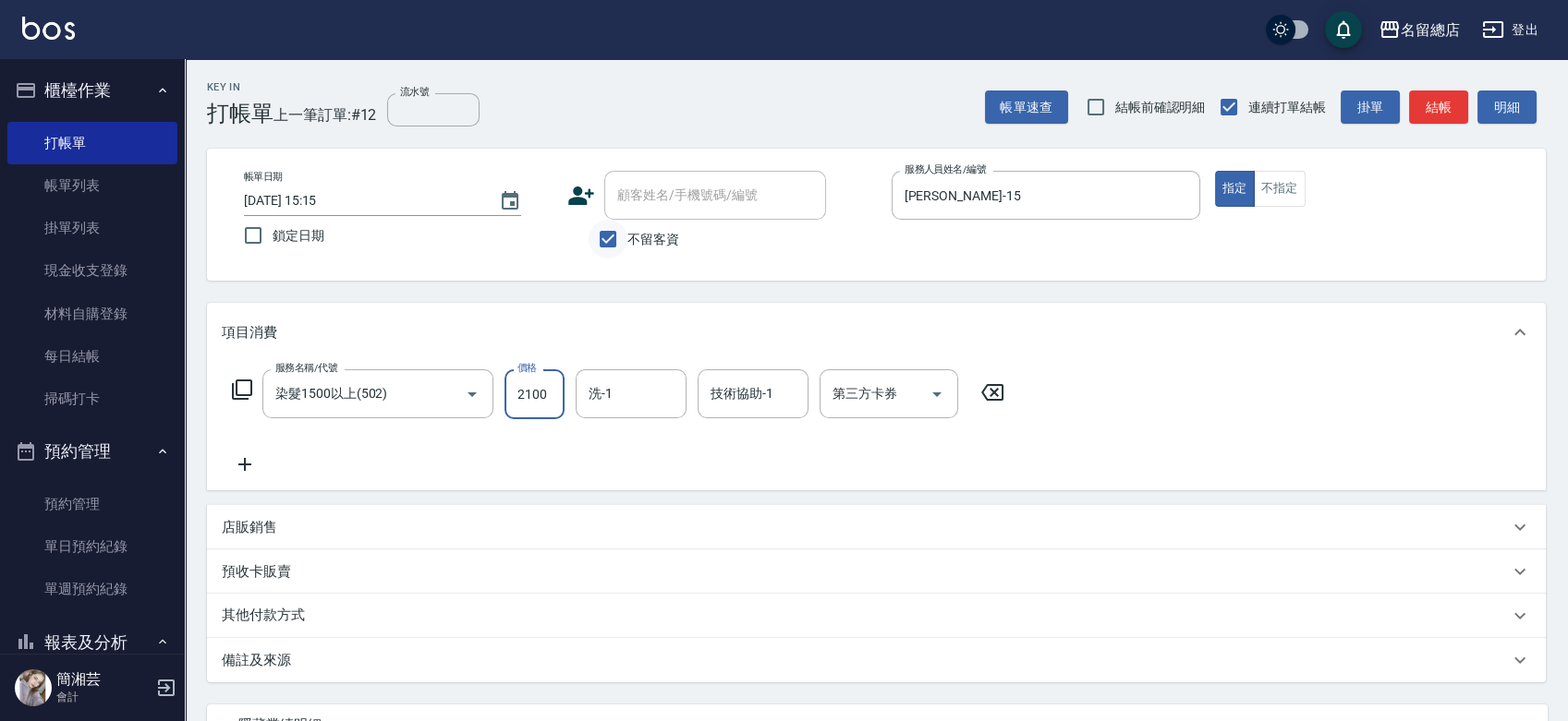
type input "2100"
type input "[PERSON_NAME]-32"
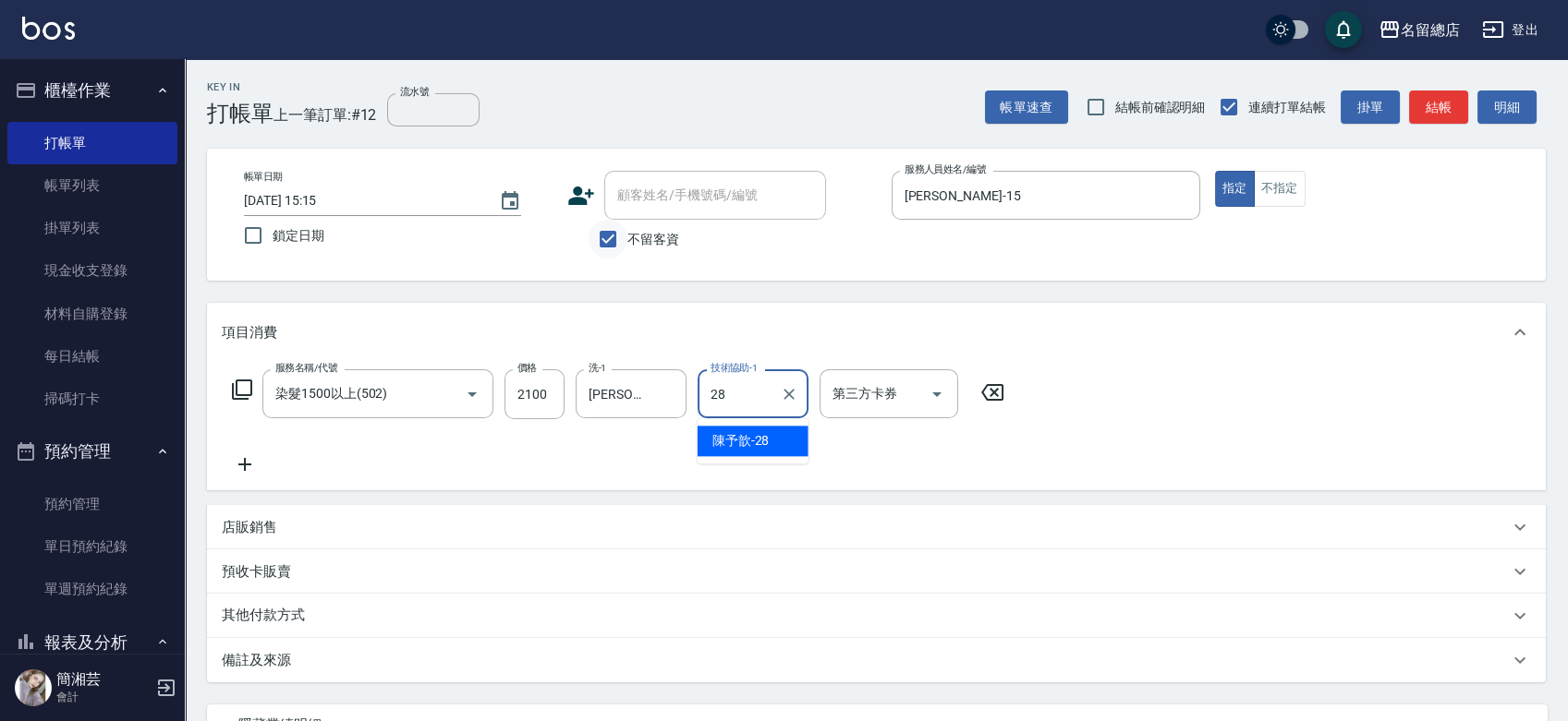
type input "陳予歆-28"
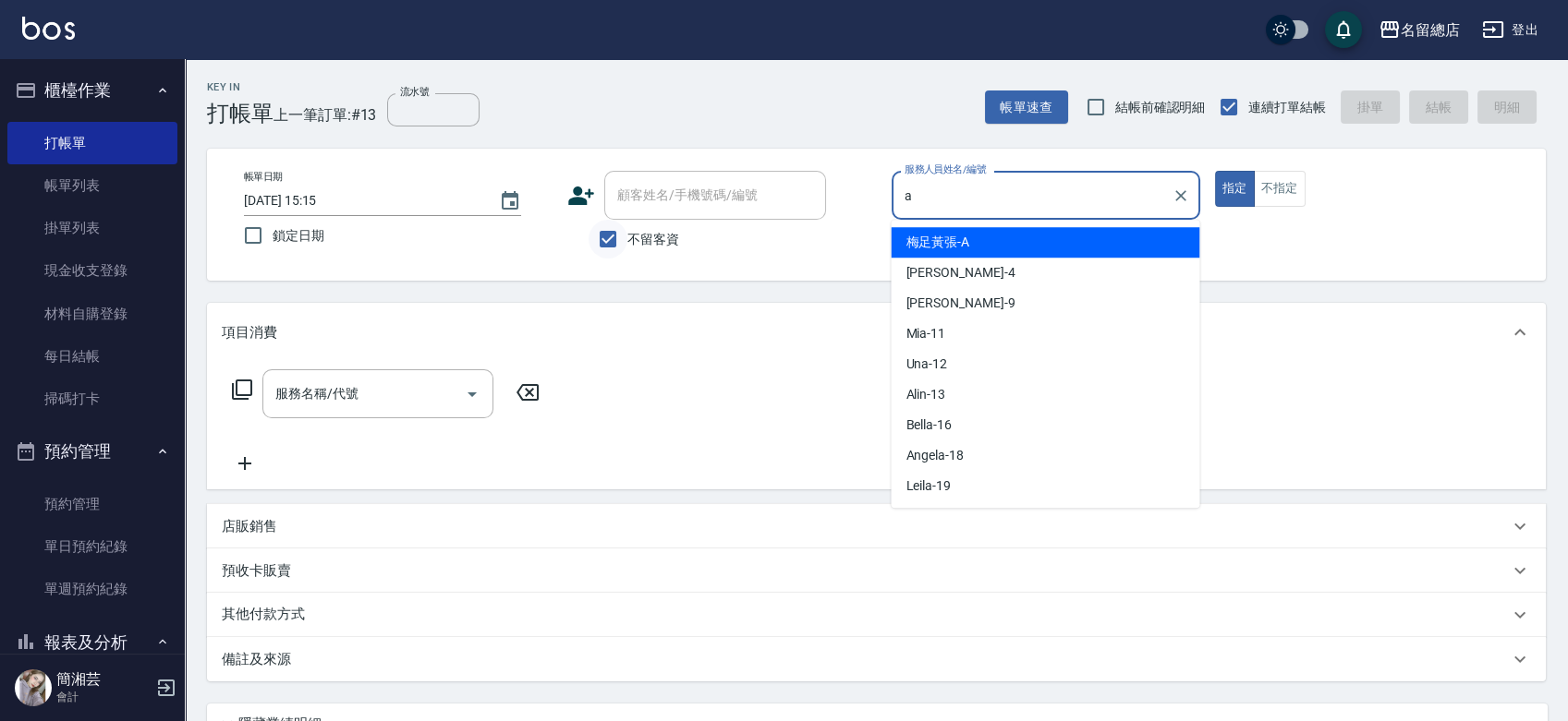
type input "梅足黃張-A"
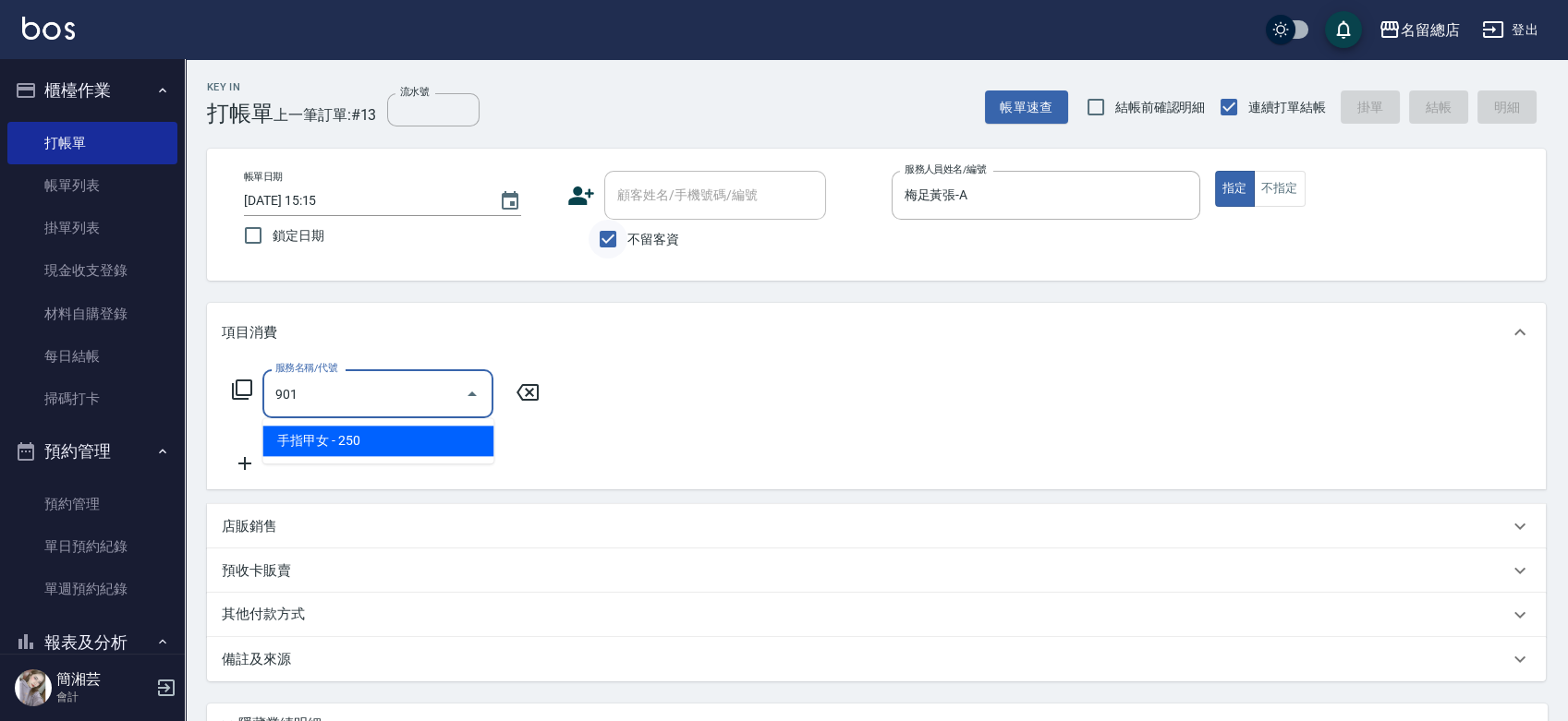
type input "手指甲女(901)"
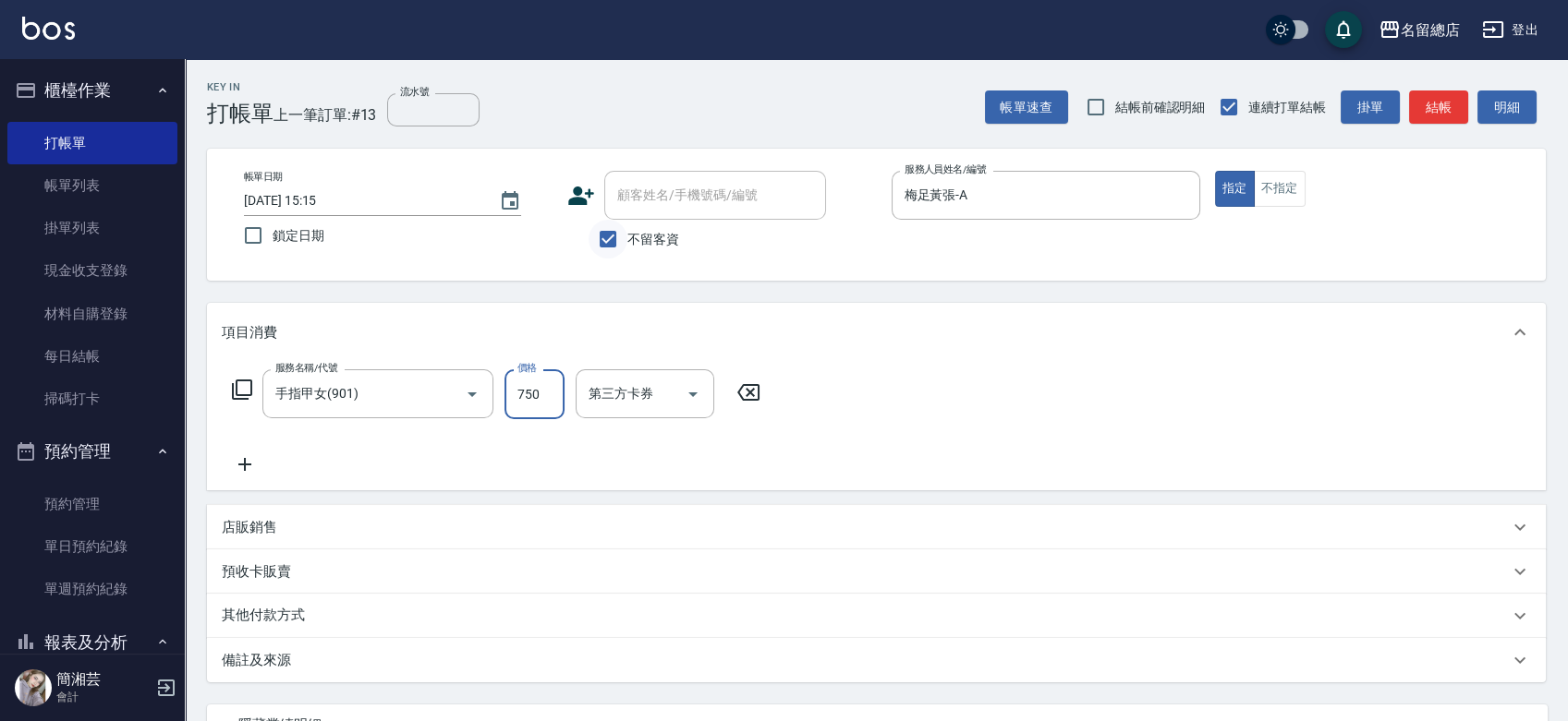
type input "750"
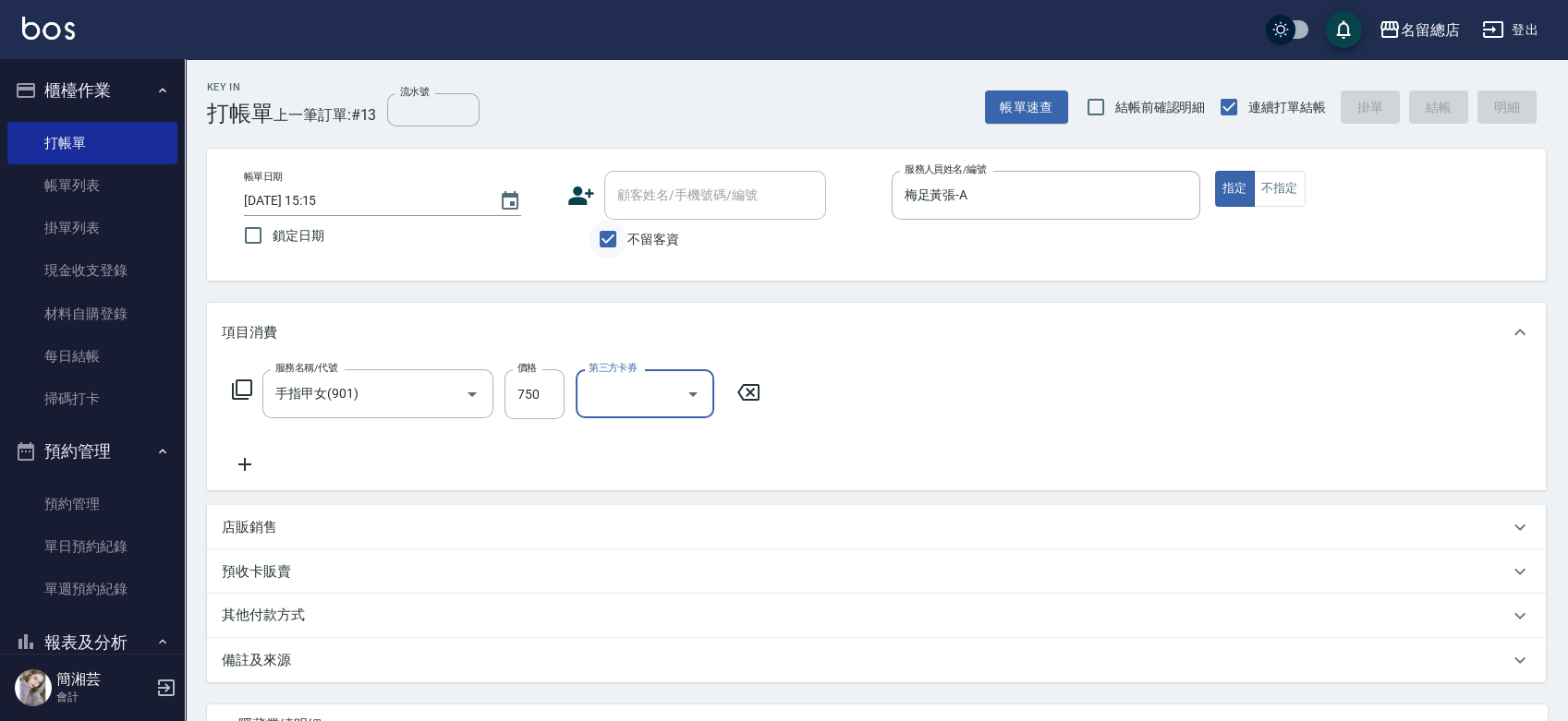
type input "[DATE] 15:16"
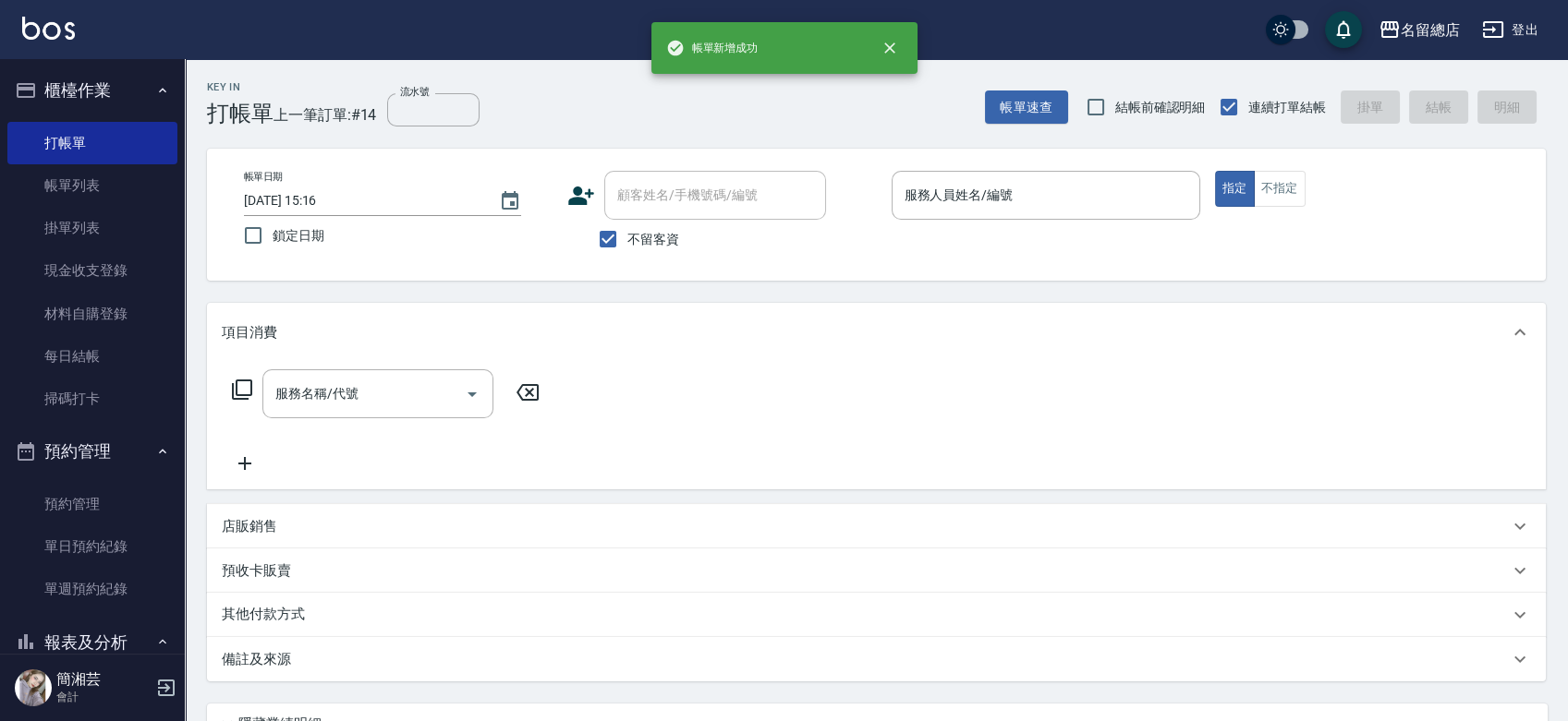
click at [629, 247] on span "不留客資" at bounding box center [653, 240] width 51 height 20
click at [628, 247] on input "不留客資" at bounding box center [607, 239] width 38 height 38
checkbox input "false"
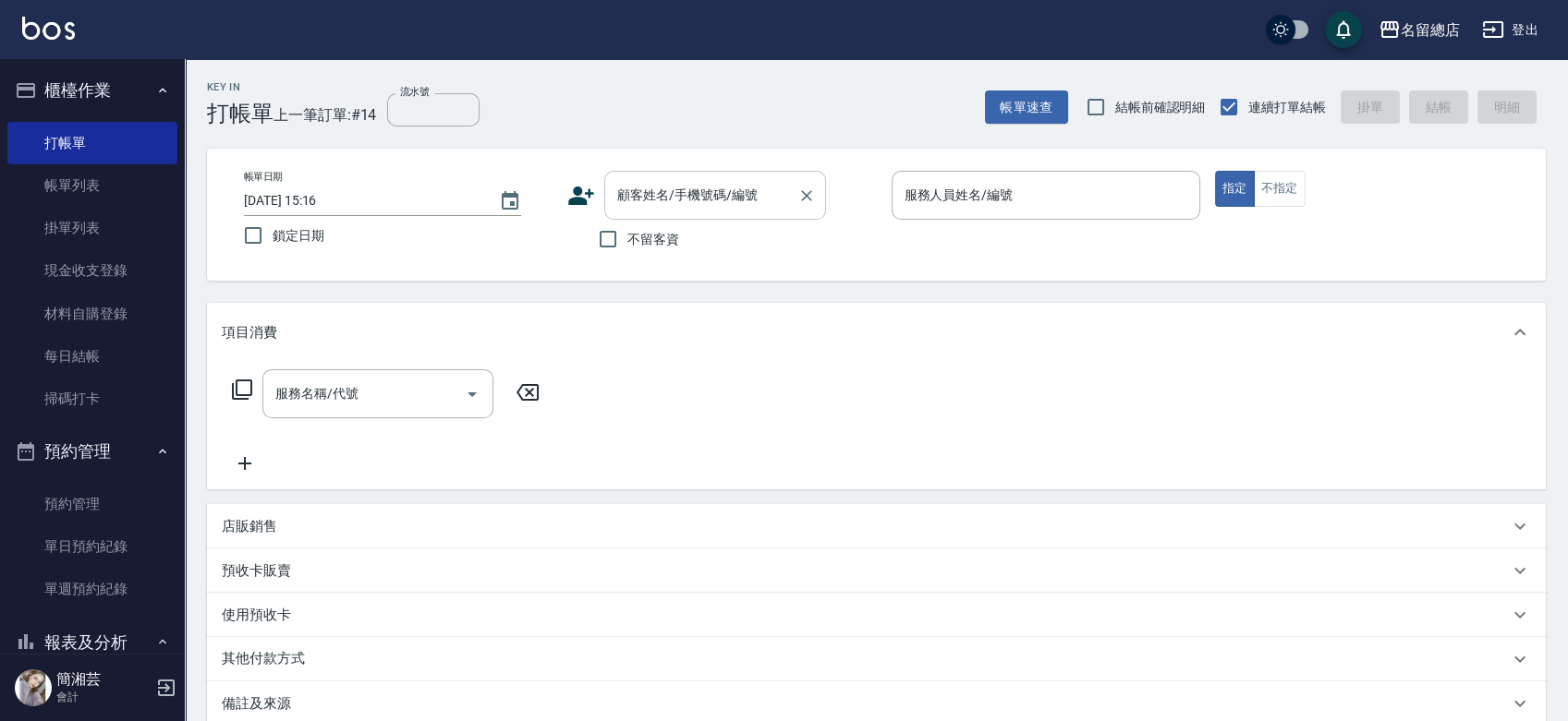
click at [635, 207] on input "顧客姓名/手機號碼/編號" at bounding box center [702, 195] width 178 height 33
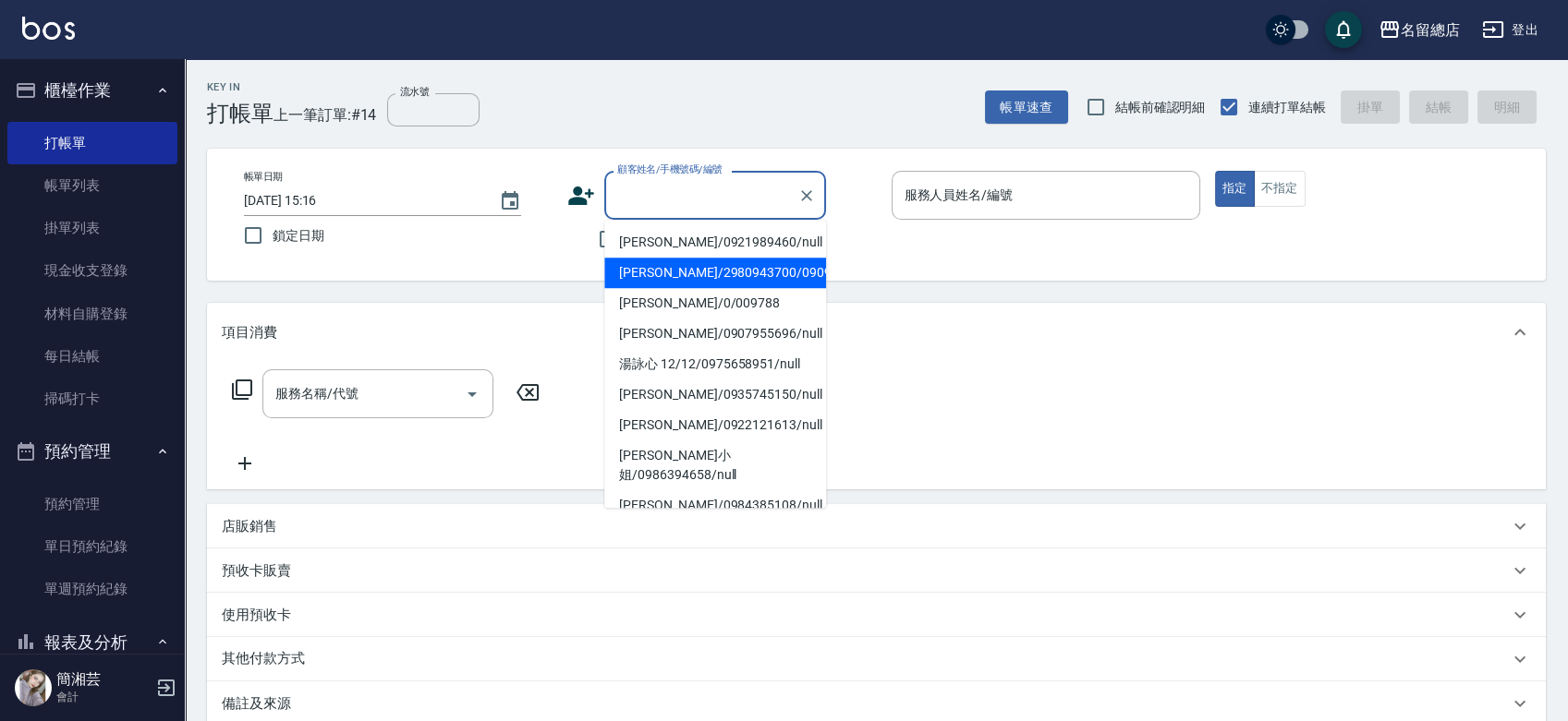
click at [734, 288] on li "[PERSON_NAME]/2980943700/0909087909" at bounding box center [714, 272] width 222 height 31
type input "[PERSON_NAME]/2980943700/0909087909"
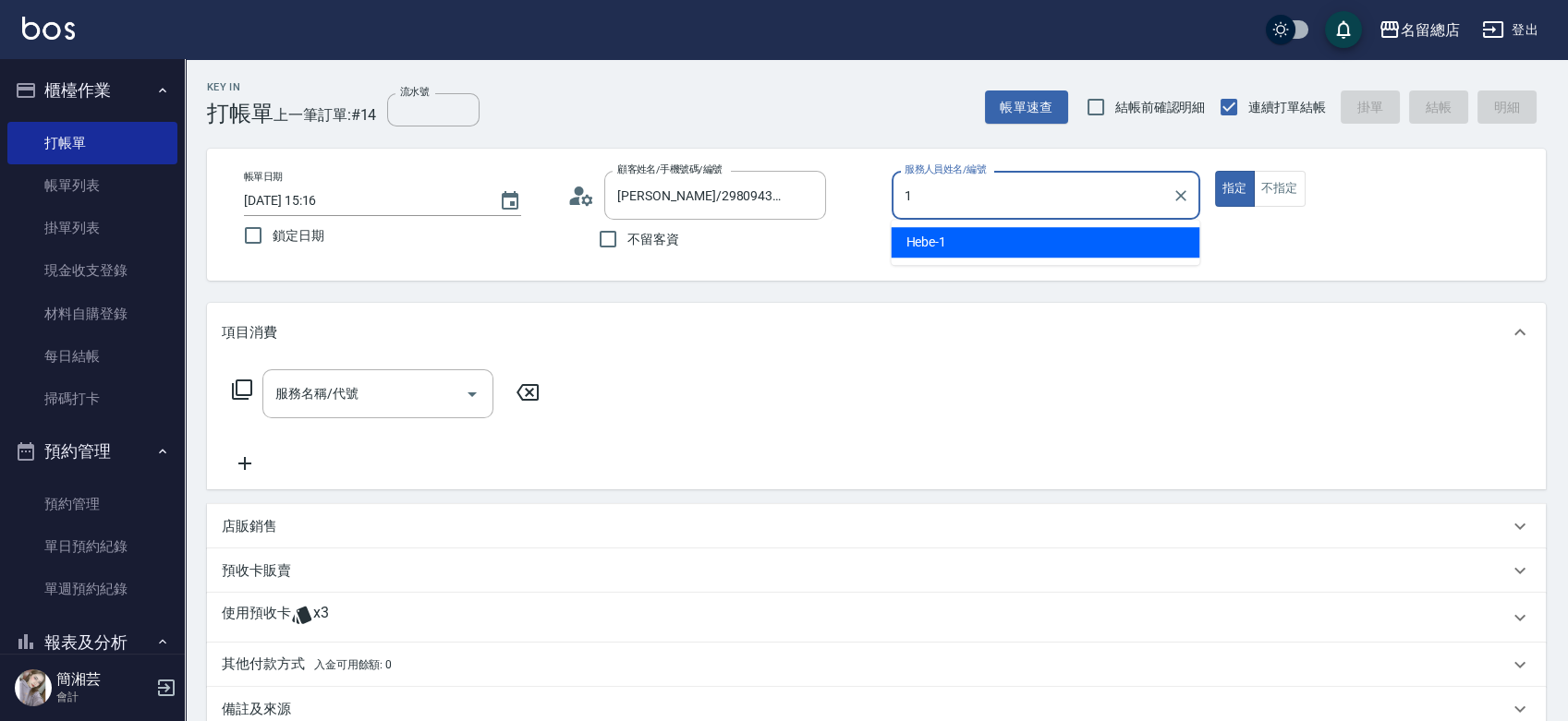
type input "Hebe-1"
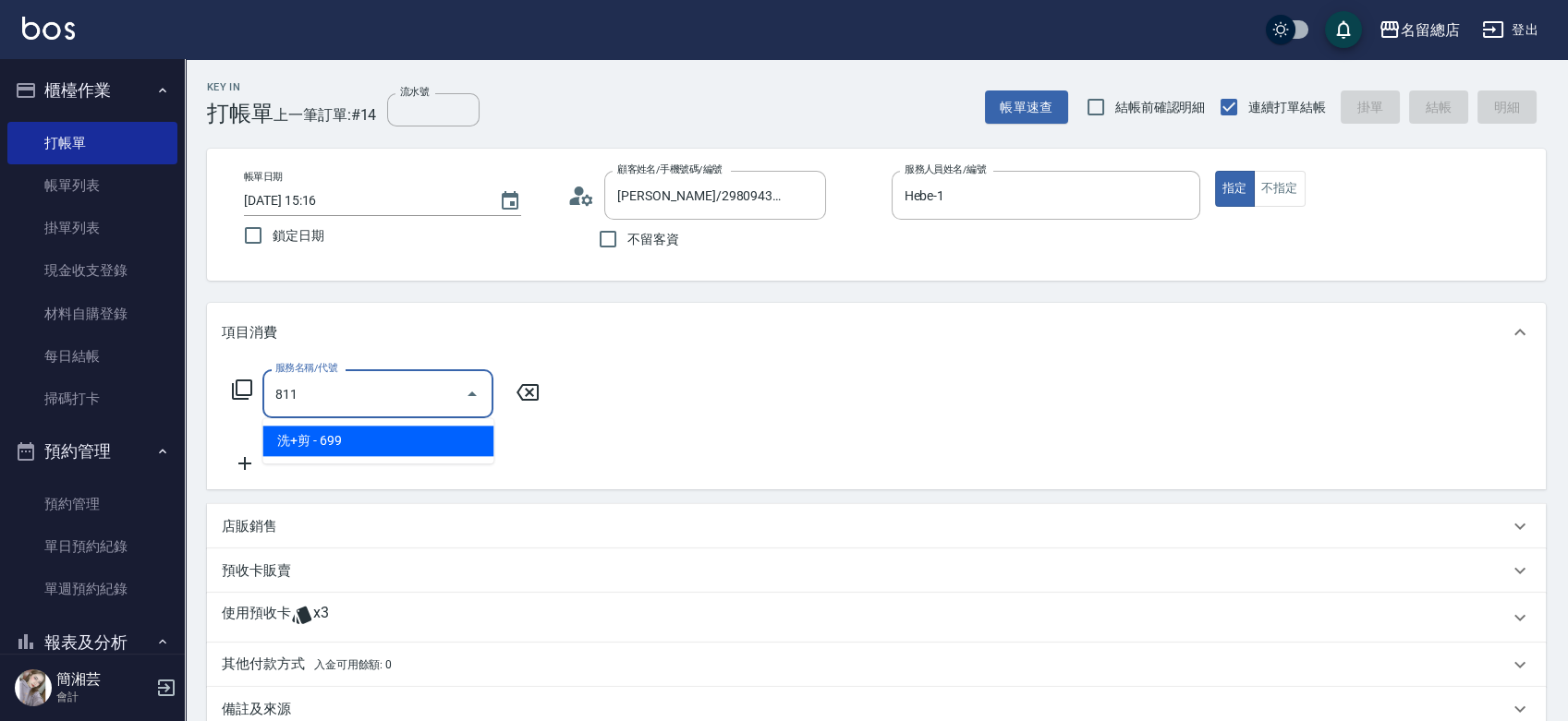
type input "洗+剪(811)"
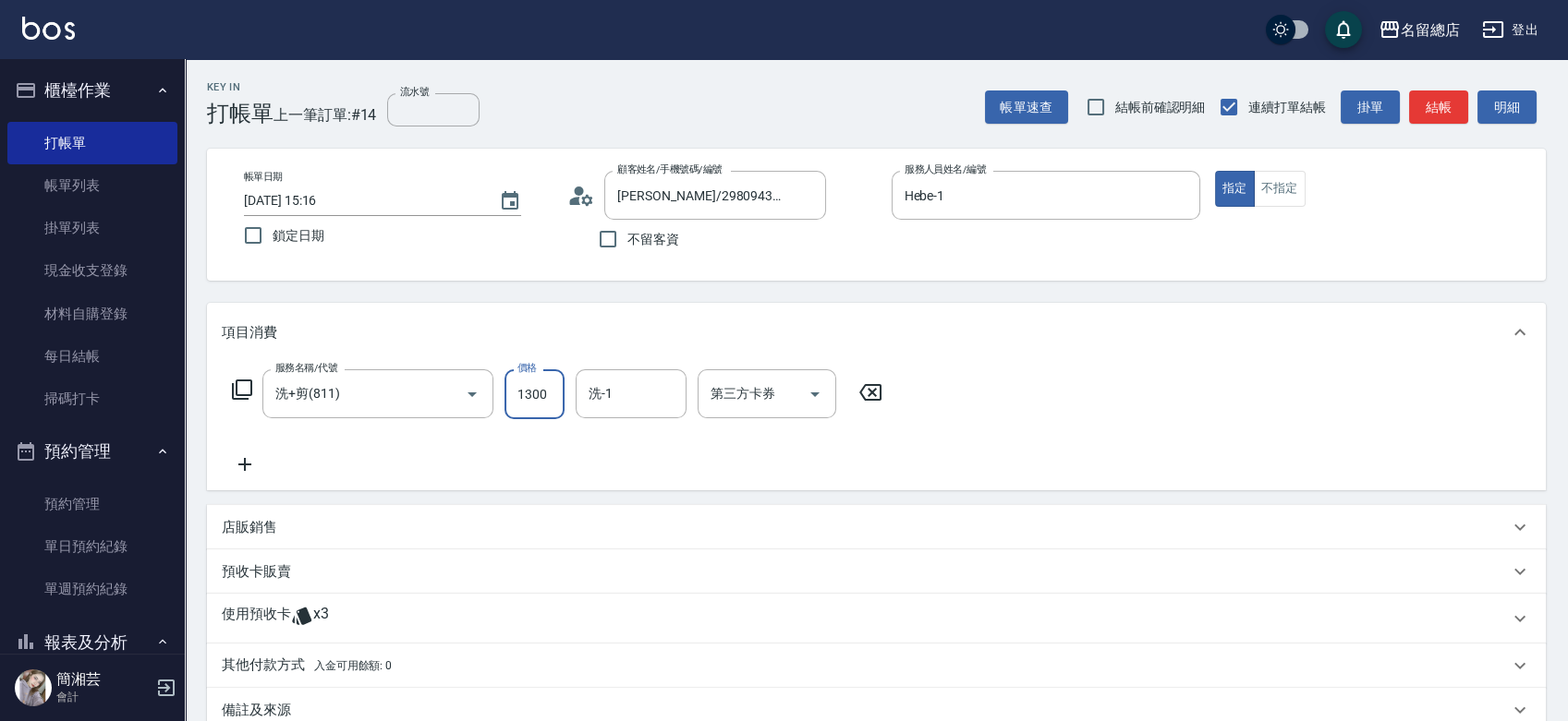
type input "1300"
type input "YY-45"
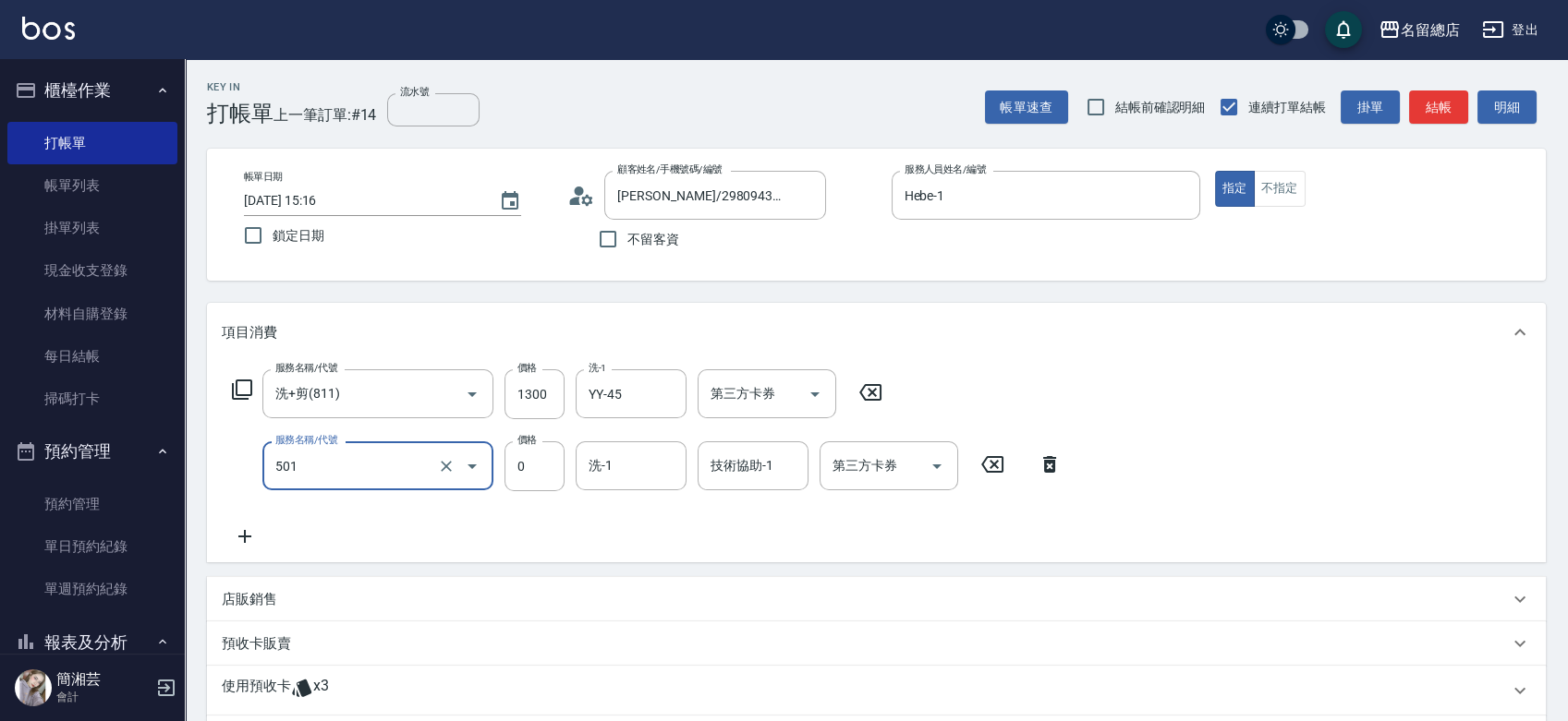
type input "2段蓋卡1300以上(501)"
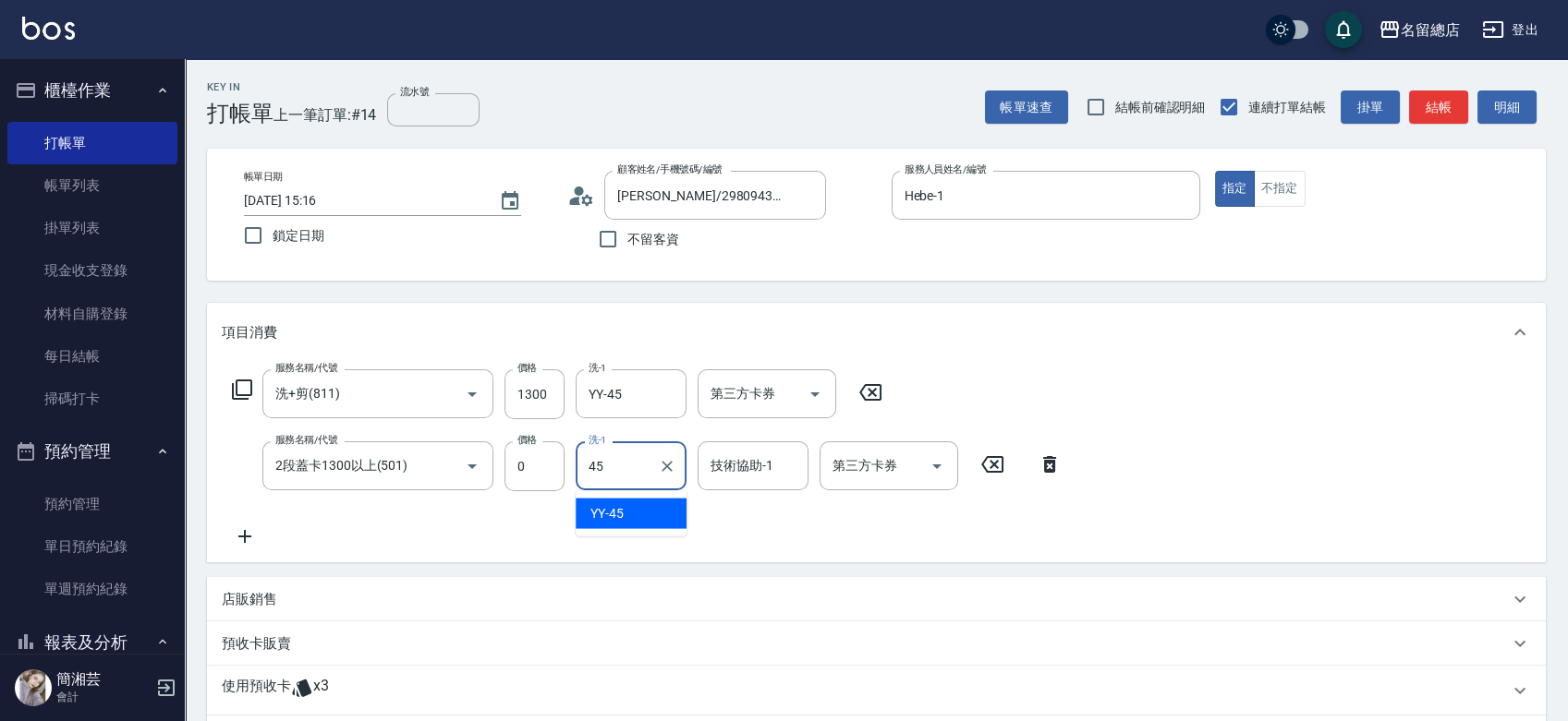
type input "YY-45"
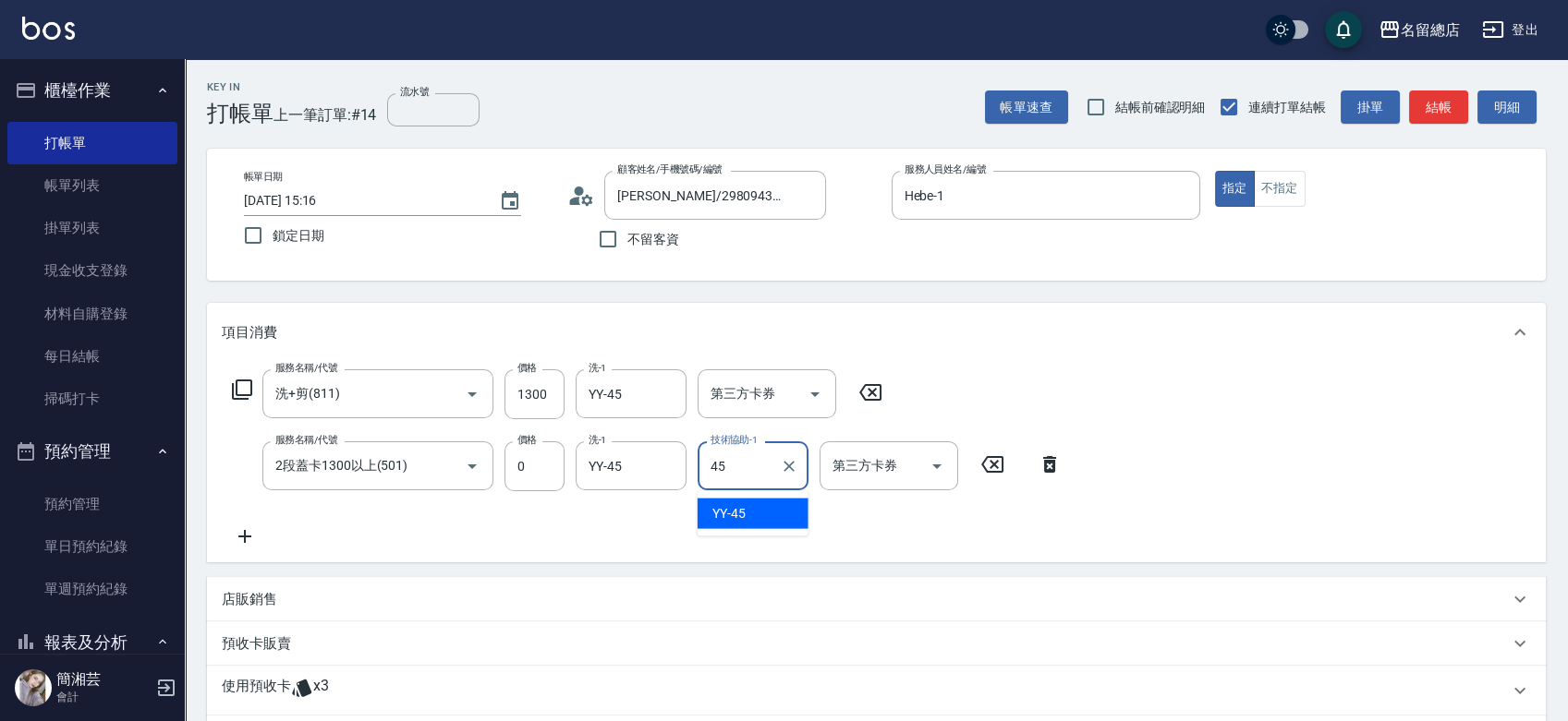
type input "YY-45"
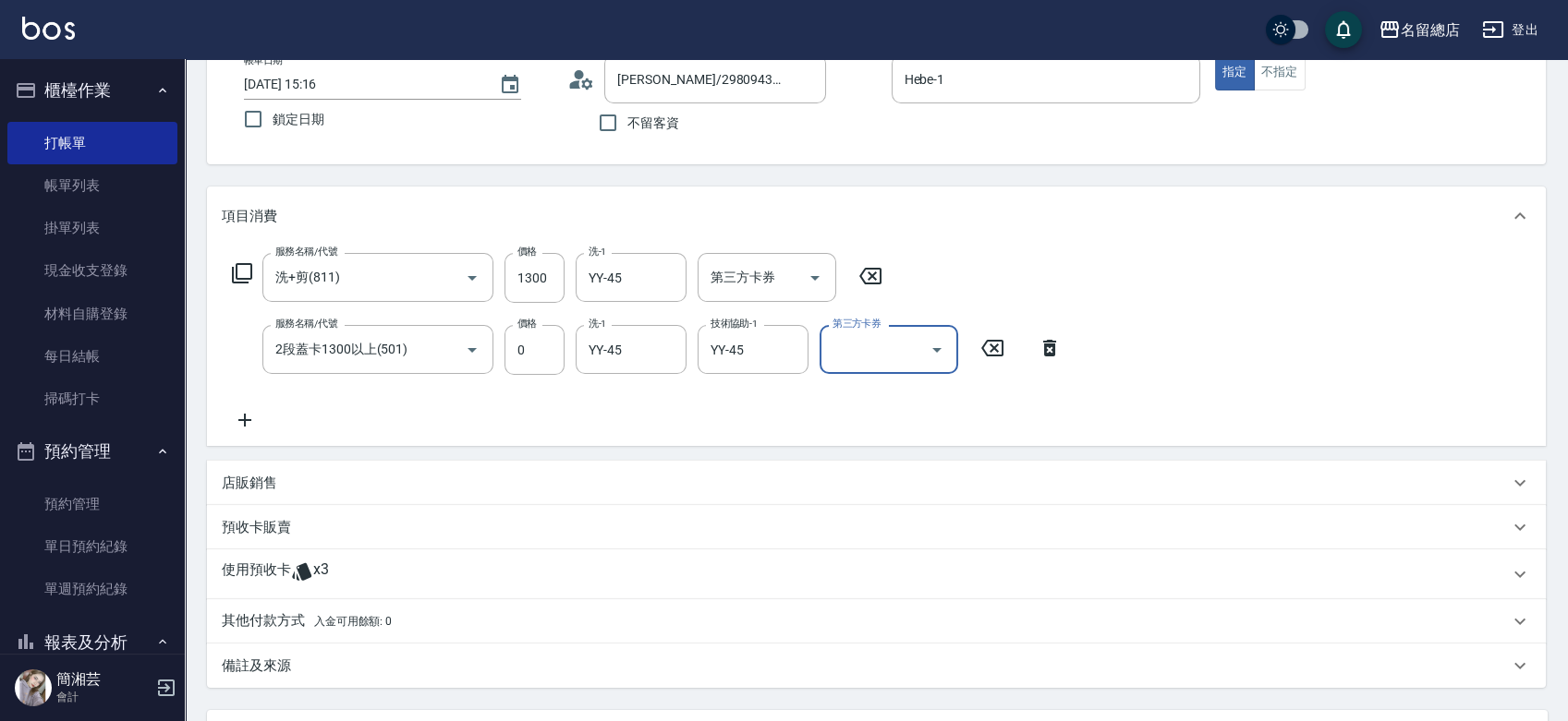
scroll to position [205, 0]
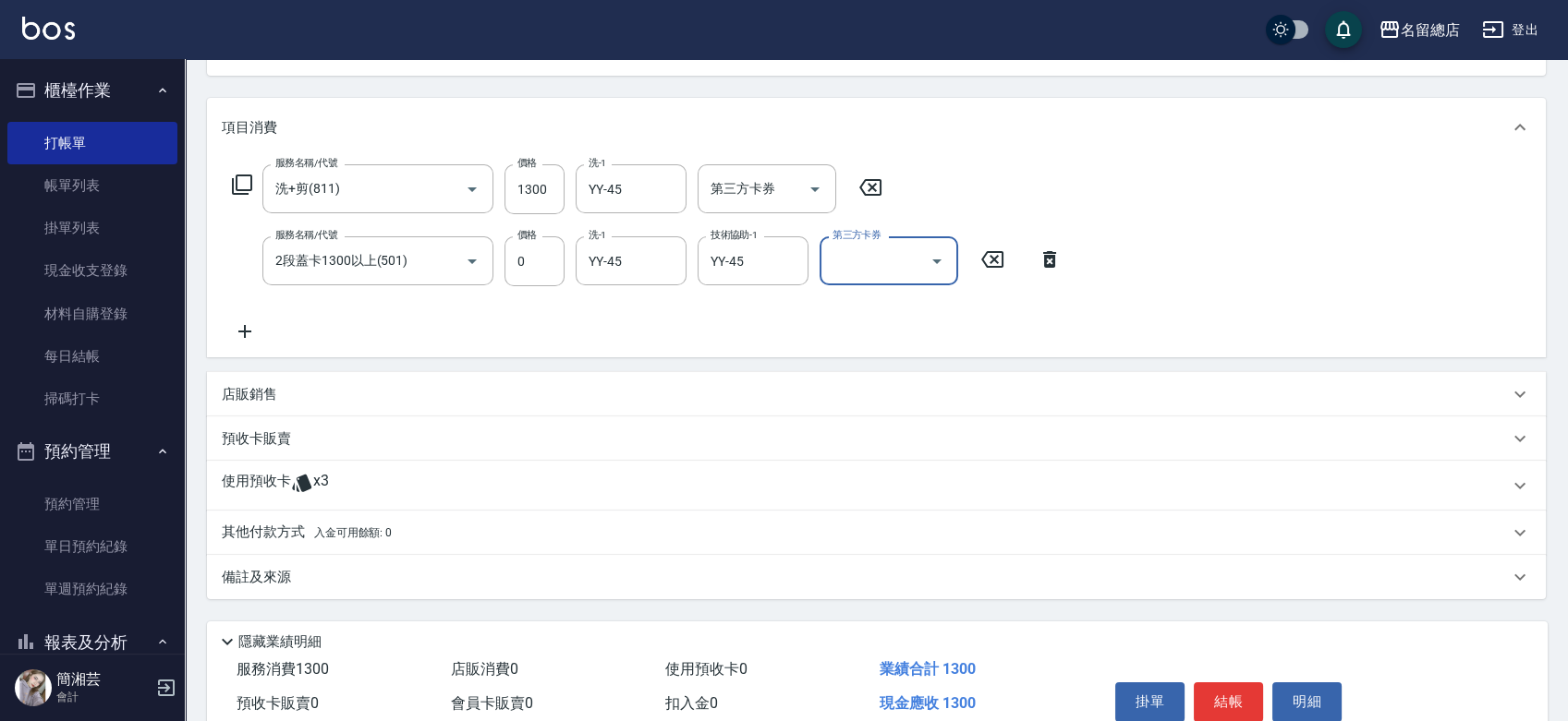
click at [294, 464] on div "使用預收卡 x3" at bounding box center [876, 485] width 1339 height 50
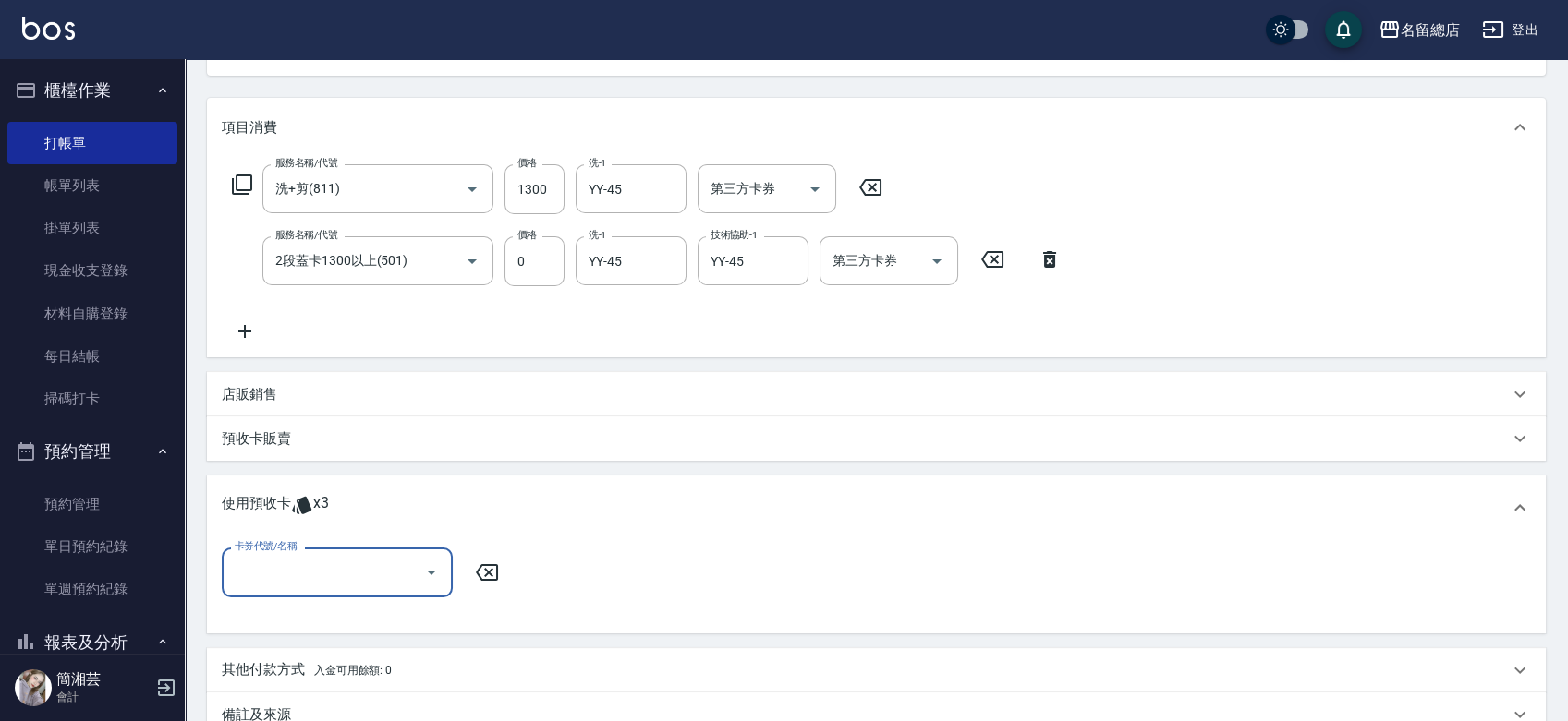
scroll to position [0, 0]
click at [280, 576] on input "卡券代號/名稱" at bounding box center [323, 572] width 187 height 33
click at [382, 614] on div "二段自備卡 剩餘3張 9261" at bounding box center [337, 618] width 231 height 31
type input "二段自備卡 9261"
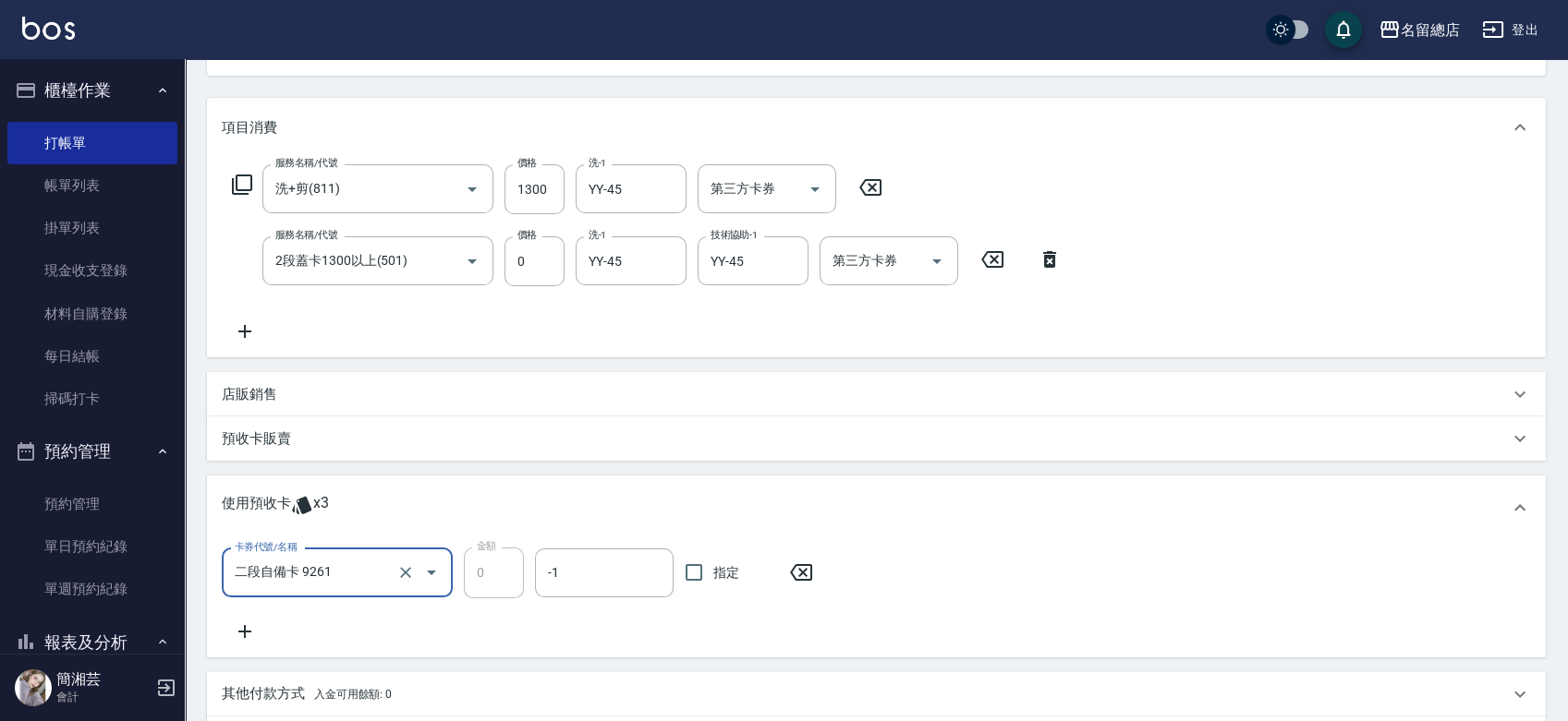
click at [721, 567] on span "指定" at bounding box center [726, 573] width 26 height 20
click at [713, 567] on input "指定" at bounding box center [694, 572] width 38 height 38
checkbox input "true"
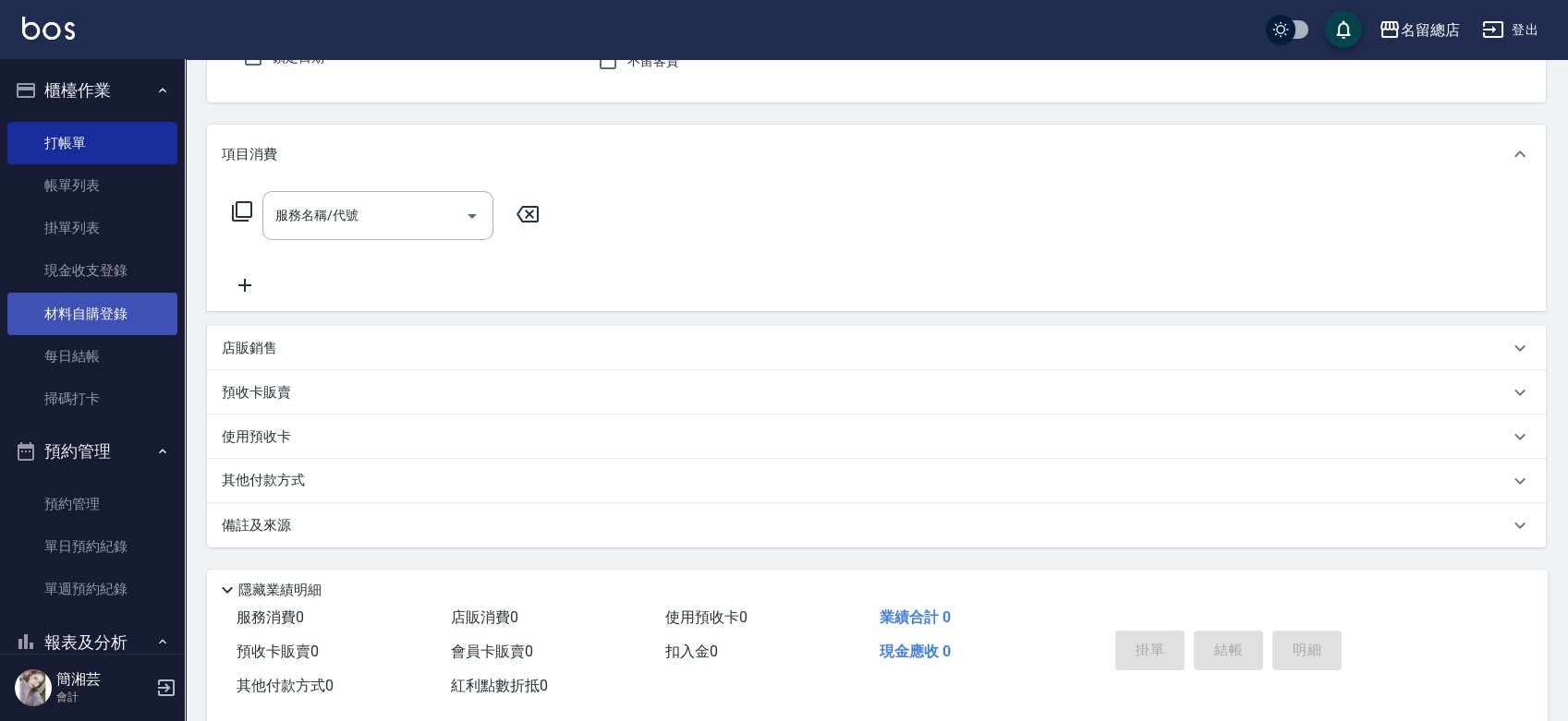
click at [69, 310] on link "材料自購登錄" at bounding box center [92, 314] width 170 height 42
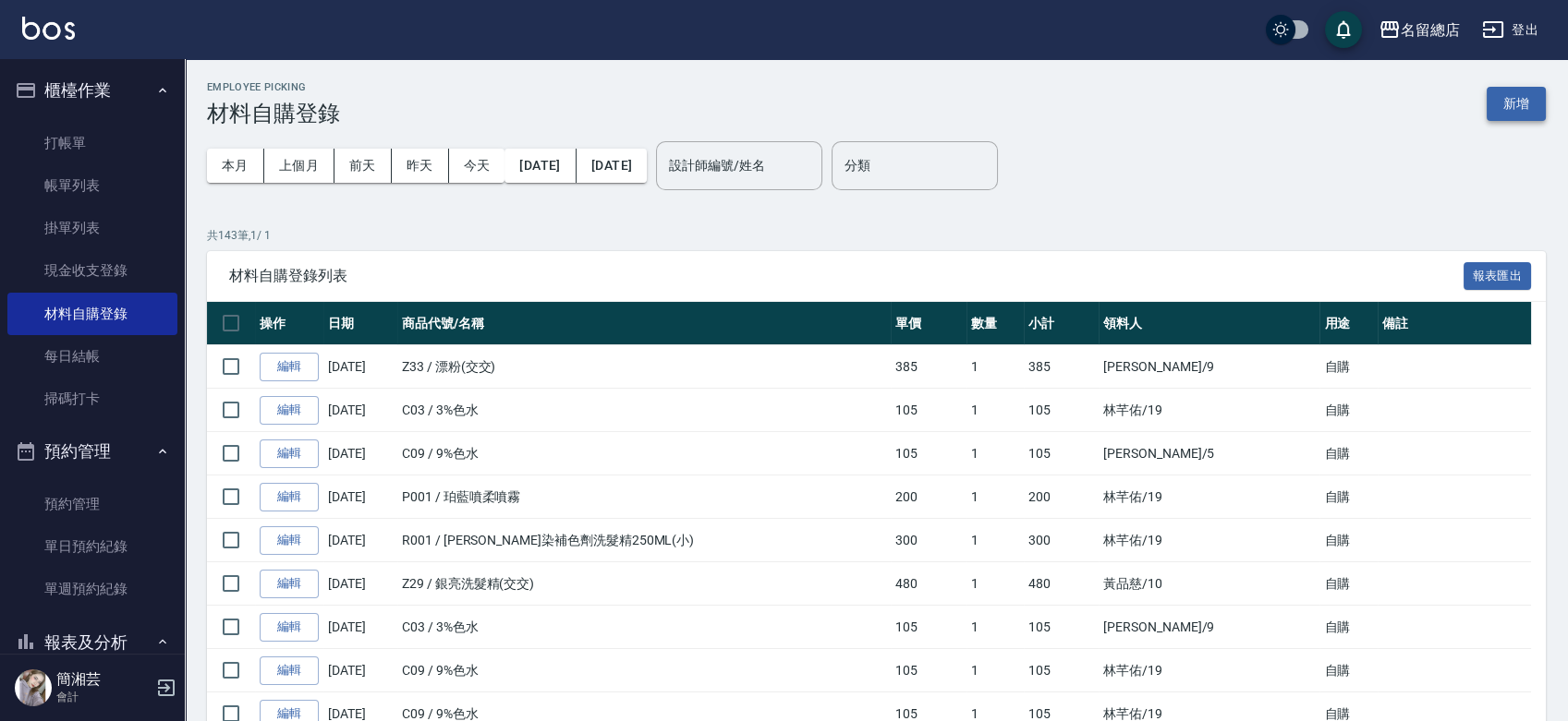
click at [1492, 107] on button "新增" at bounding box center [1517, 104] width 59 height 35
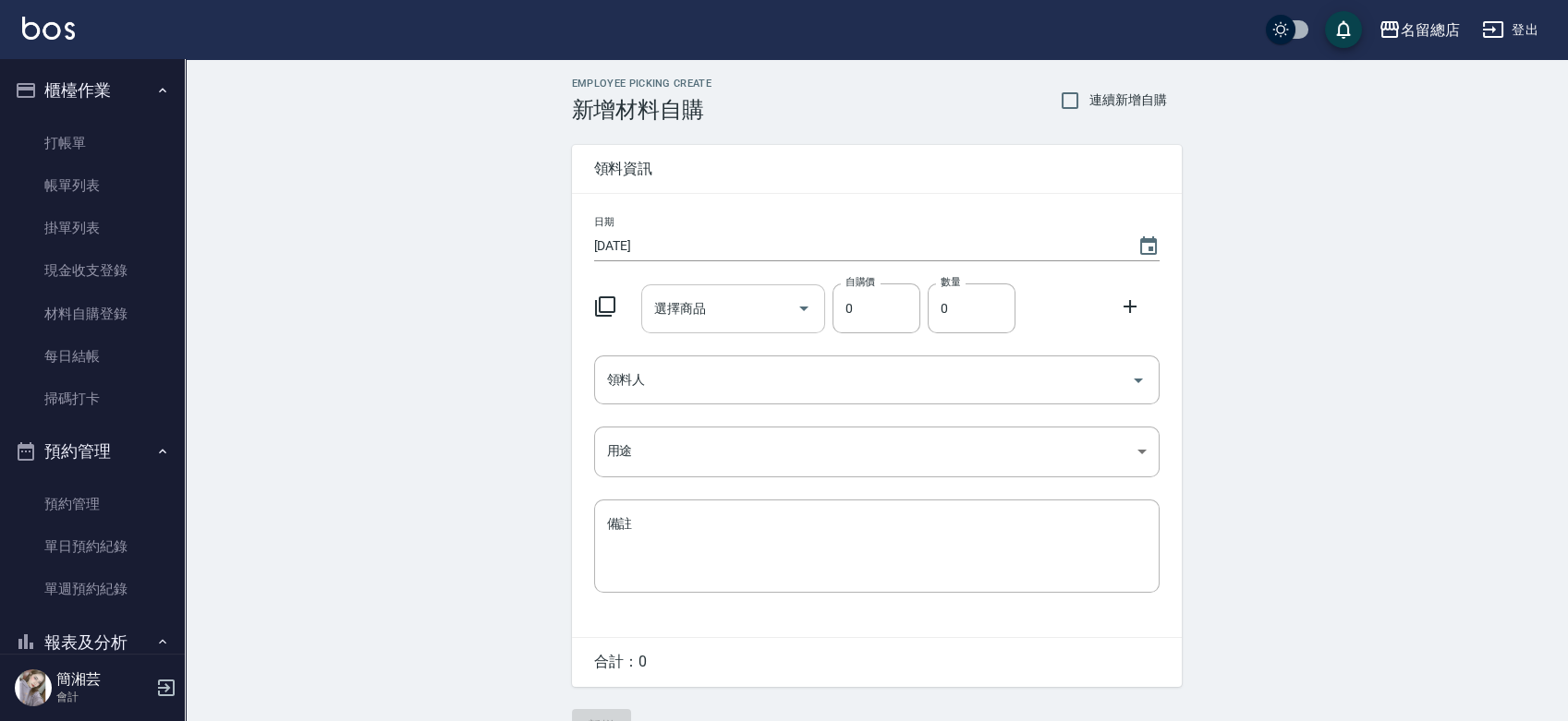
click at [691, 310] on input "選擇商品" at bounding box center [718, 309] width 139 height 33
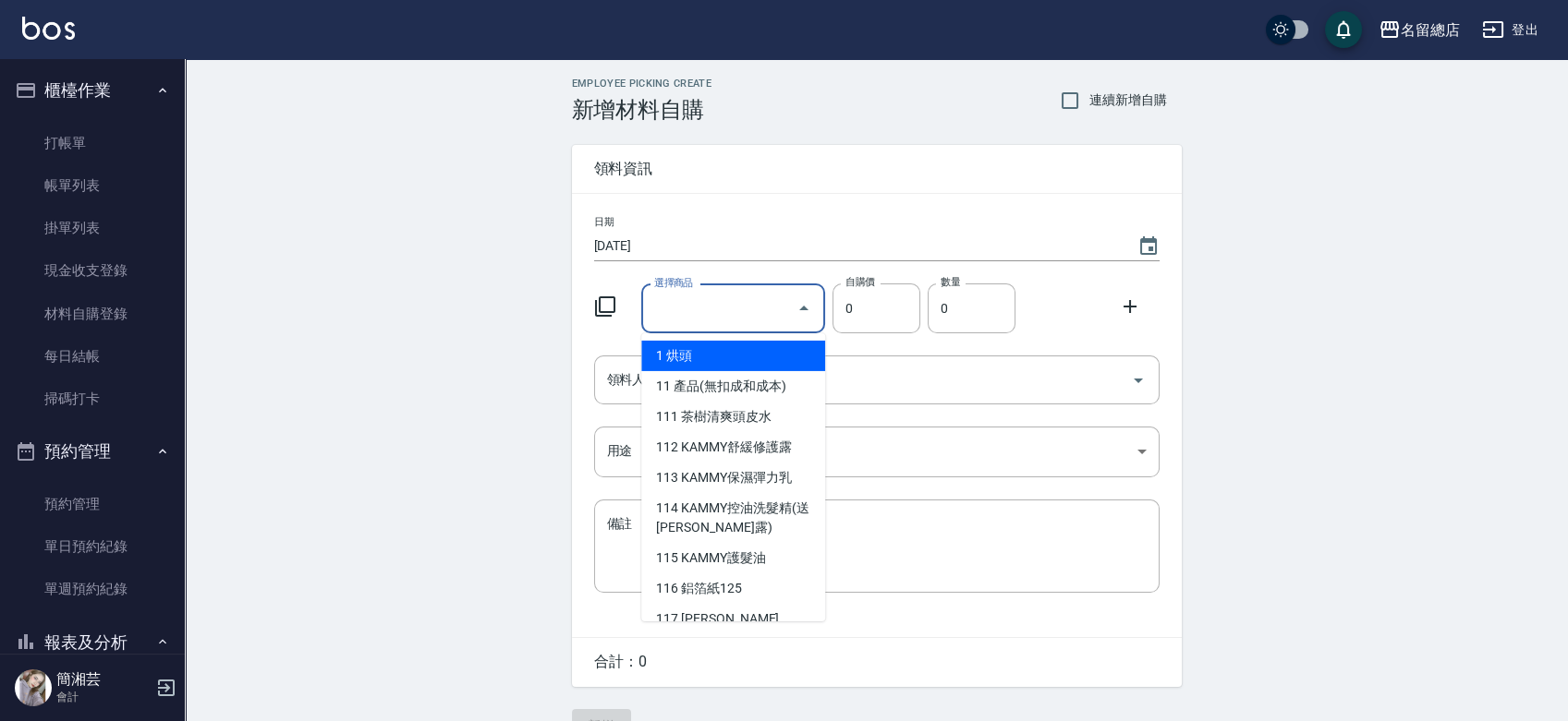
type input "[PERSON_NAME]-生化還原液第一劑"
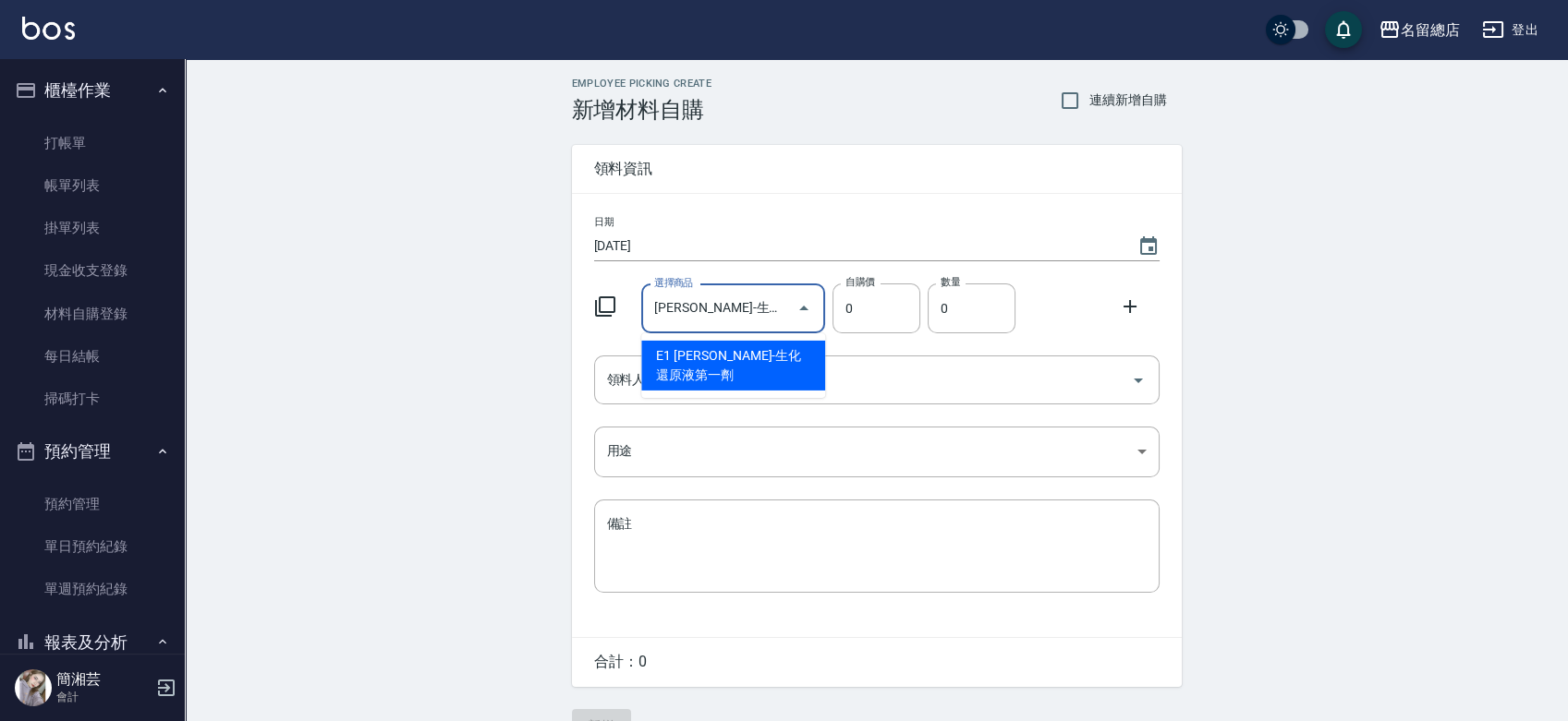
click at [748, 360] on li "E1 [PERSON_NAME]-生化還原液第一劑" at bounding box center [733, 366] width 184 height 50
type input "110"
type input "1"
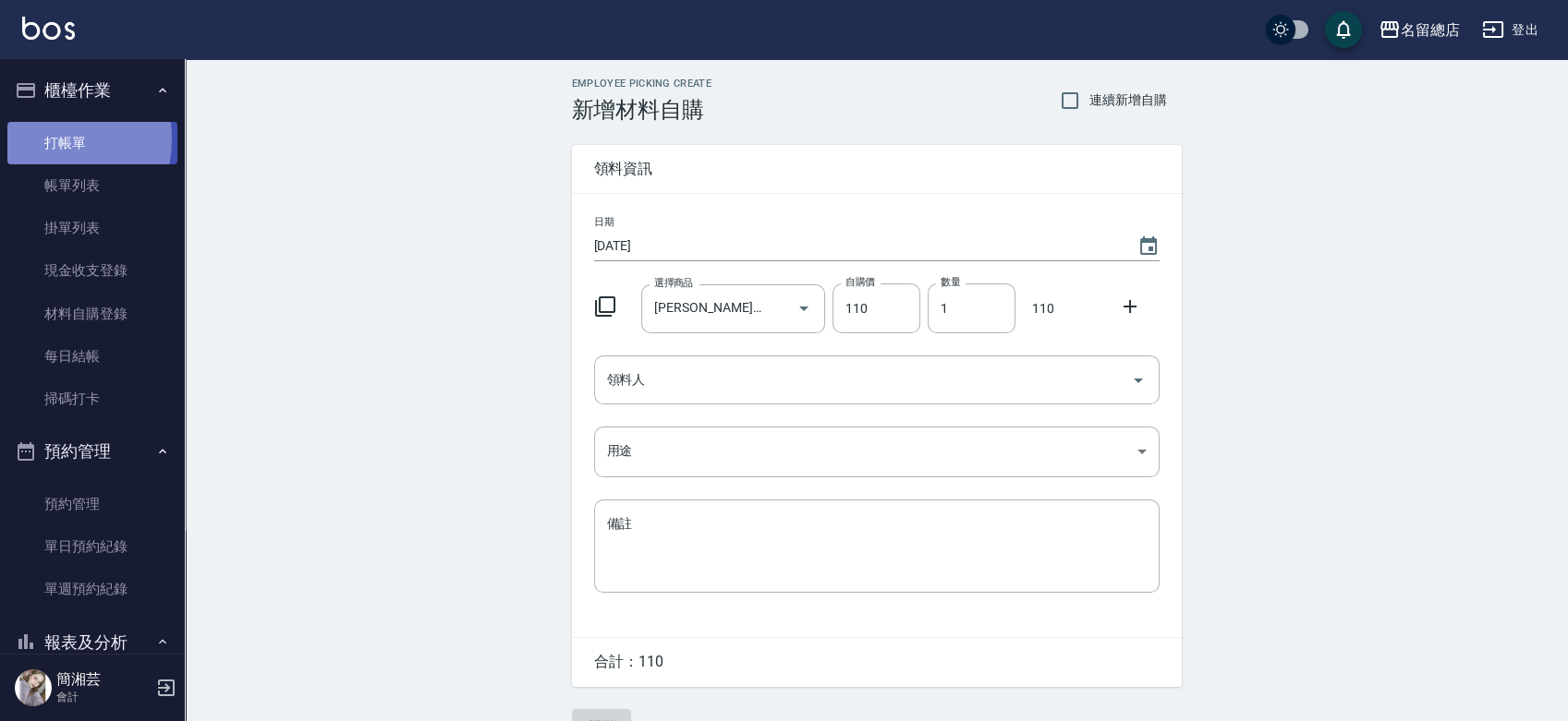
click at [36, 138] on link "打帳單" at bounding box center [92, 143] width 170 height 42
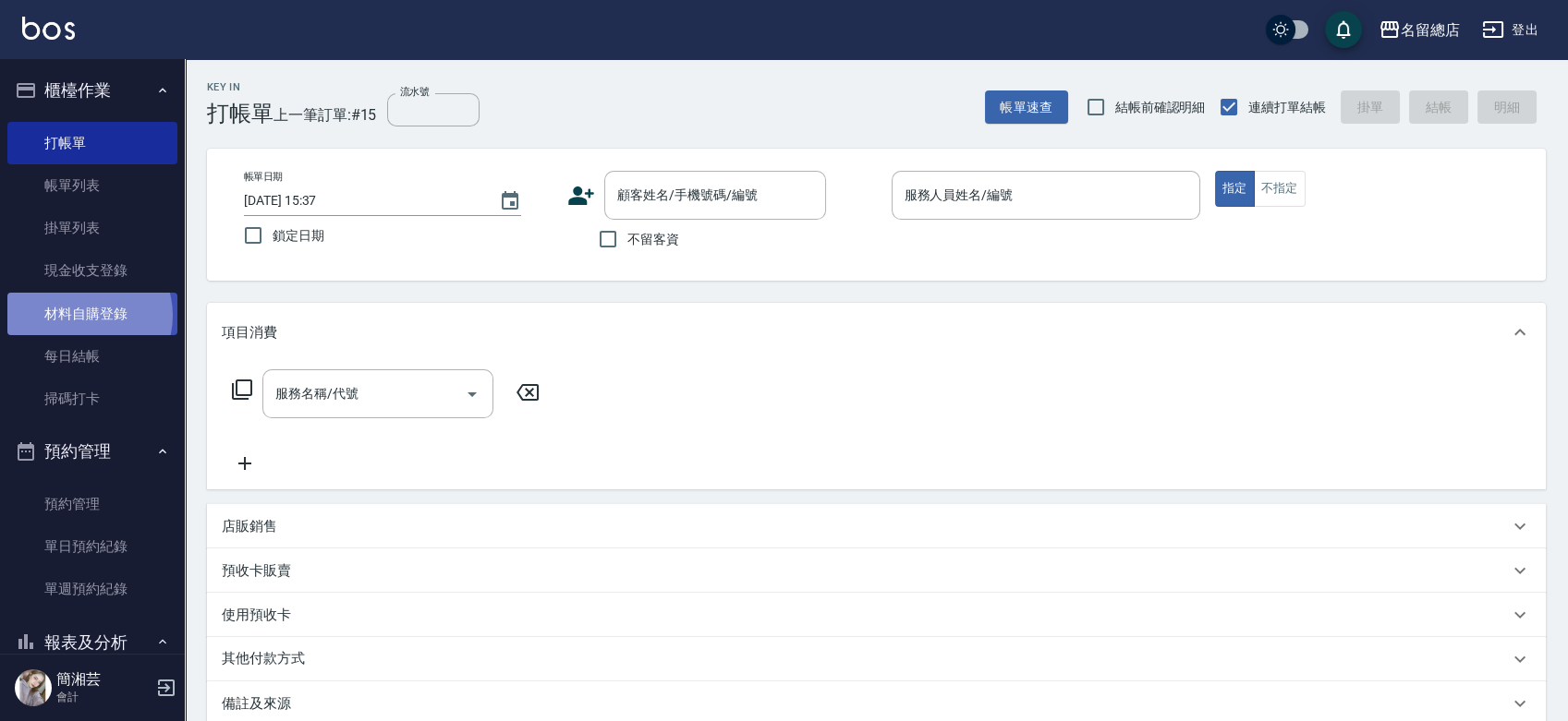
click at [84, 315] on link "材料自購登錄" at bounding box center [92, 314] width 170 height 42
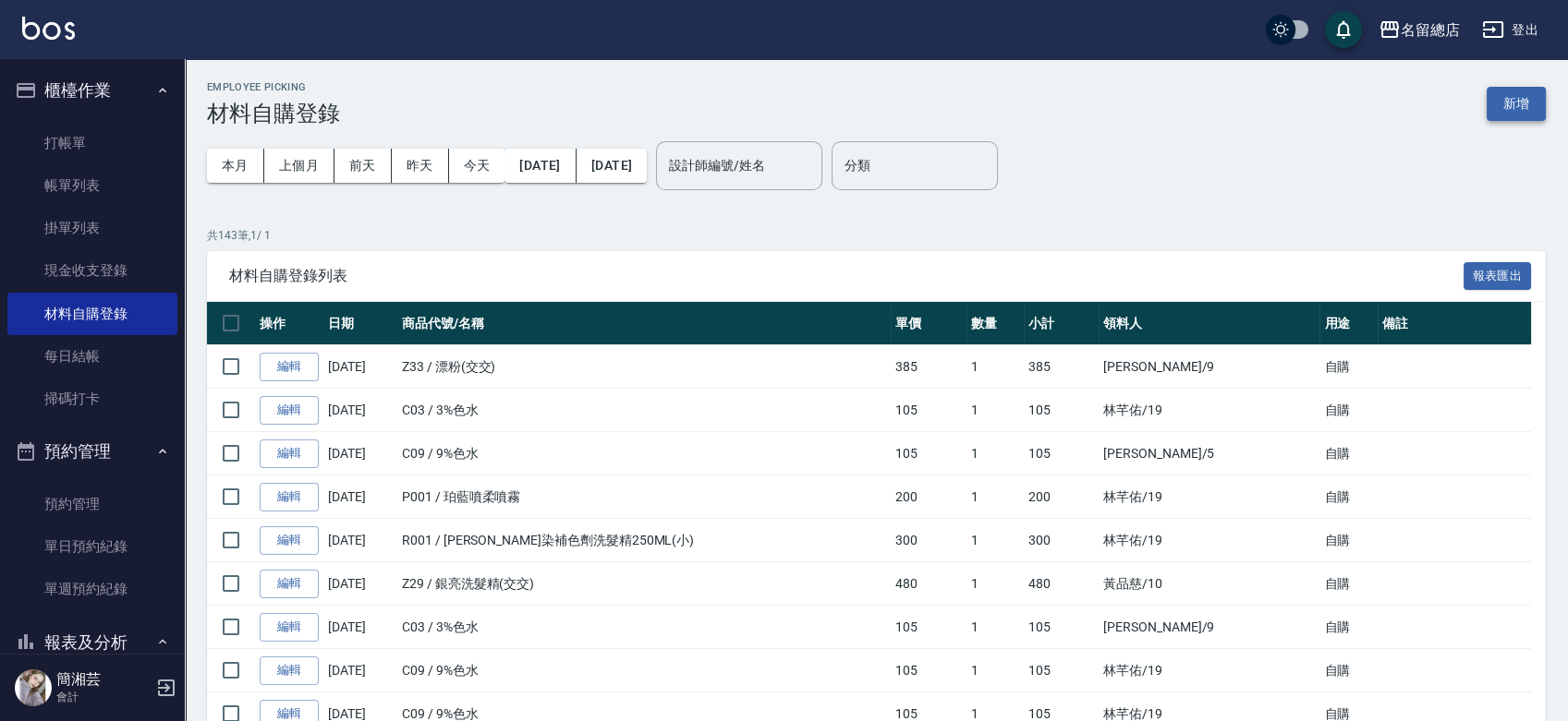
click at [1497, 110] on button "新增" at bounding box center [1517, 104] width 59 height 35
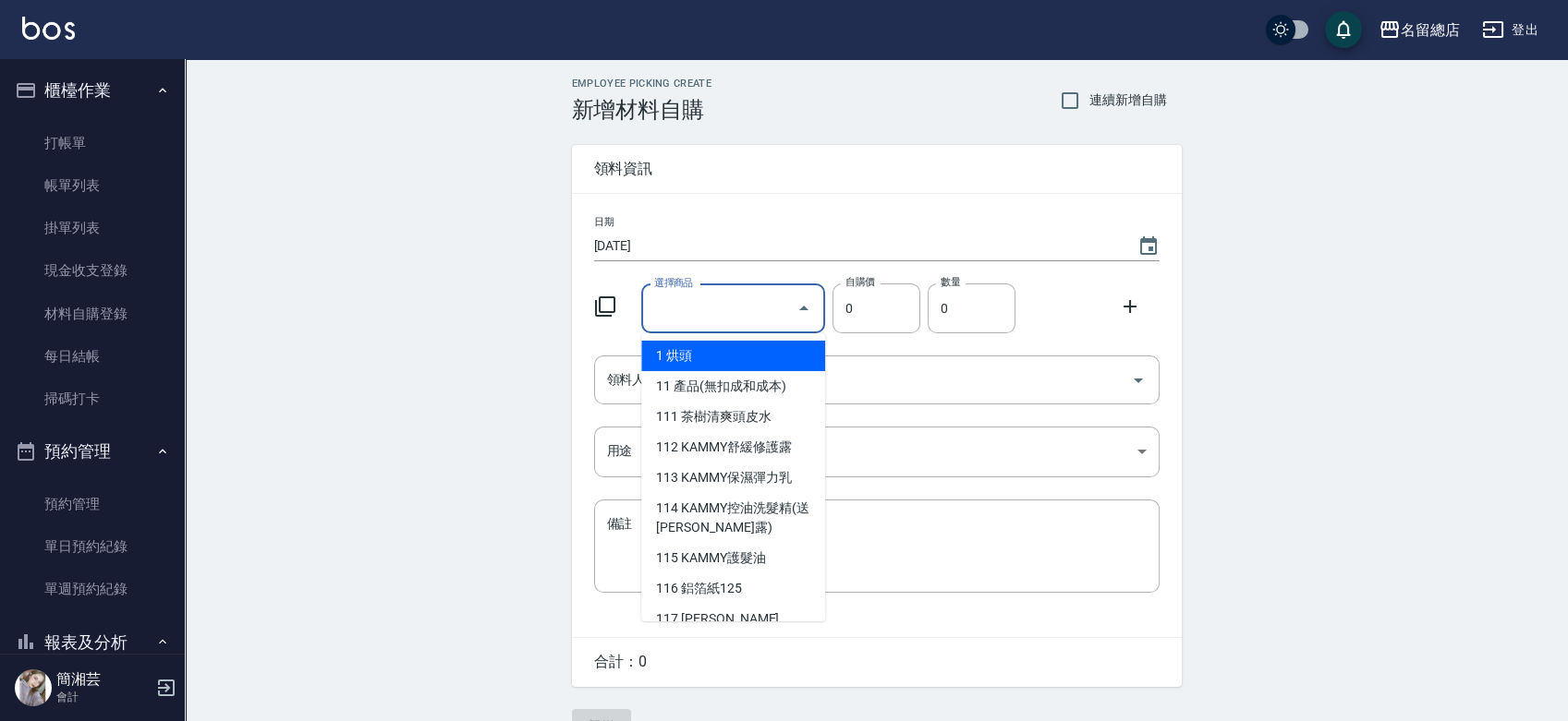
click at [701, 315] on input "選擇商品" at bounding box center [718, 309] width 139 height 33
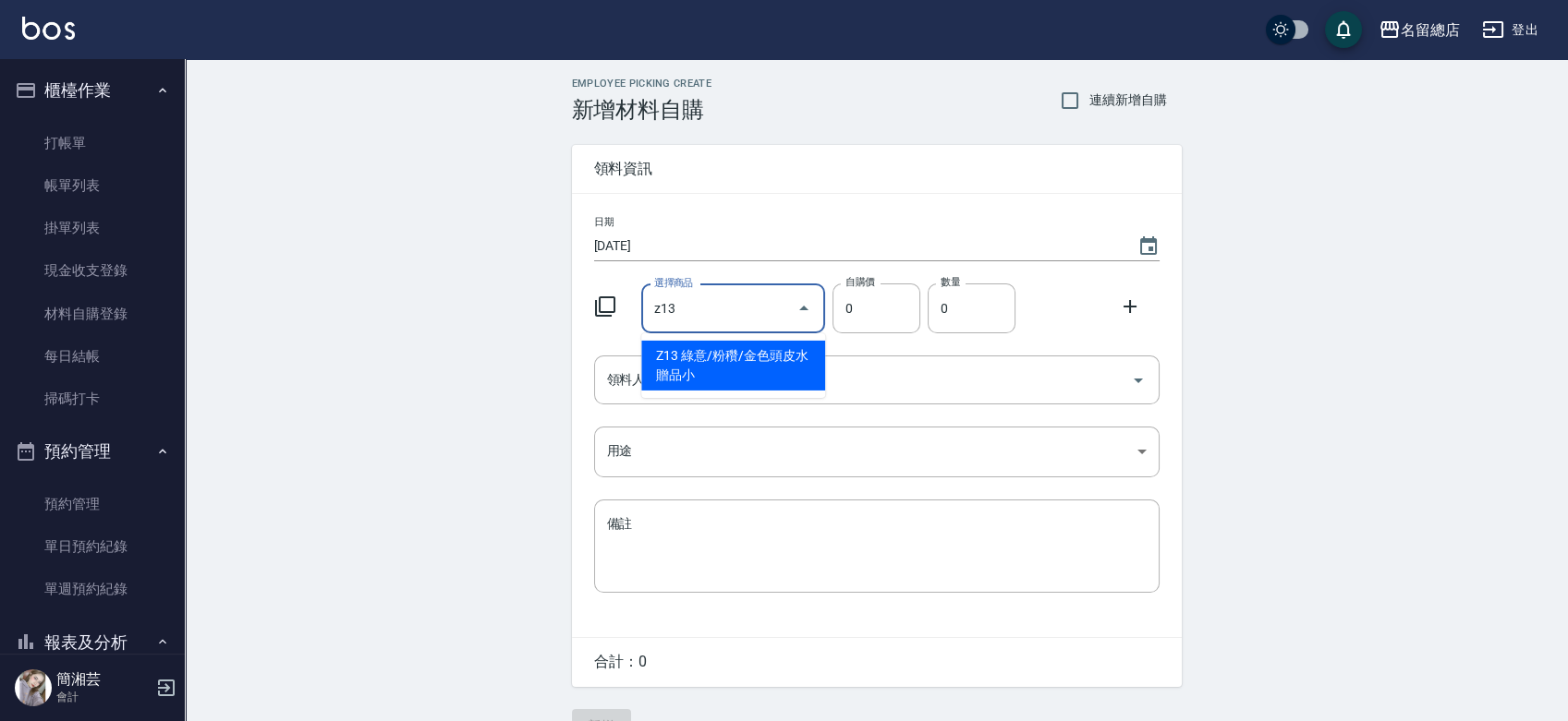
type input "綠意/粉穳/金色頭皮水贈品小"
type input "53"
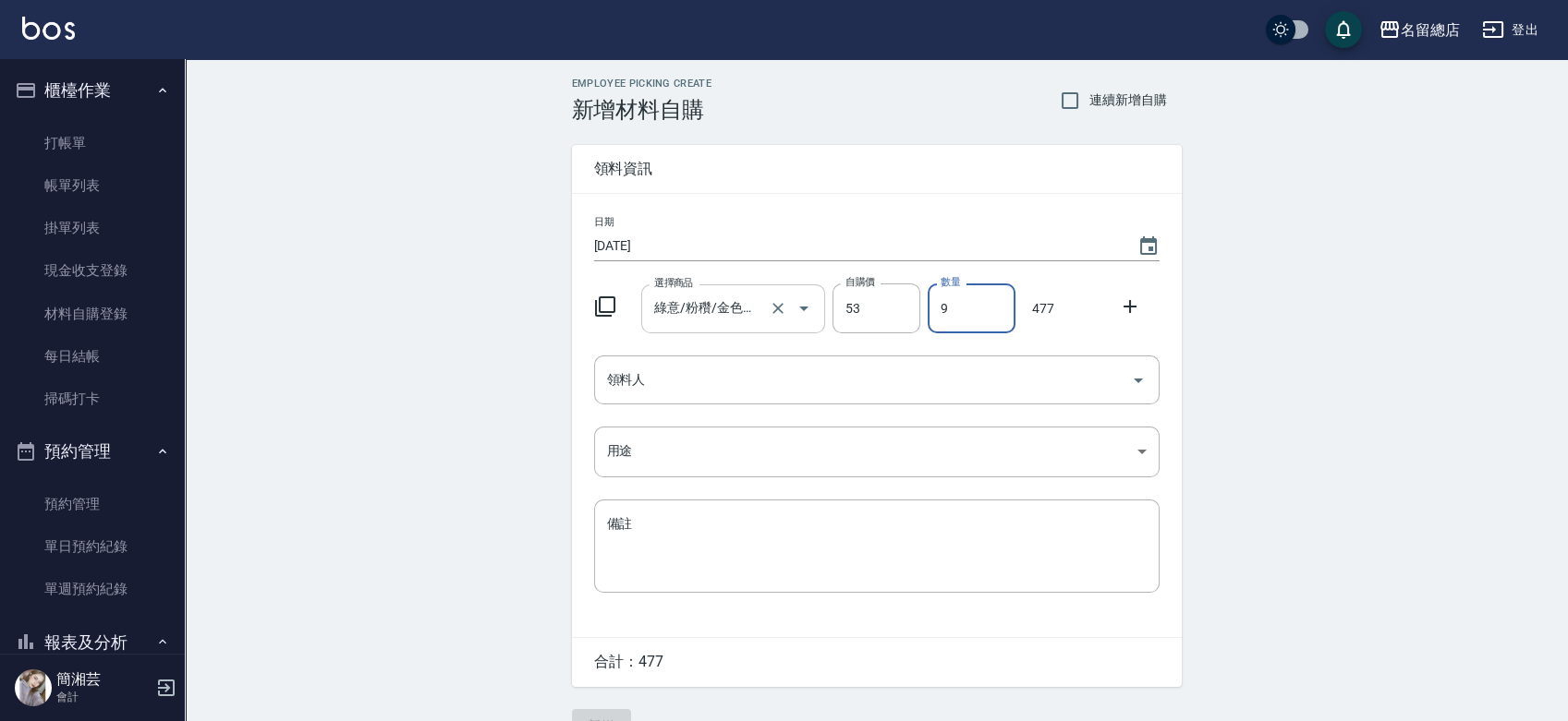
type input "9"
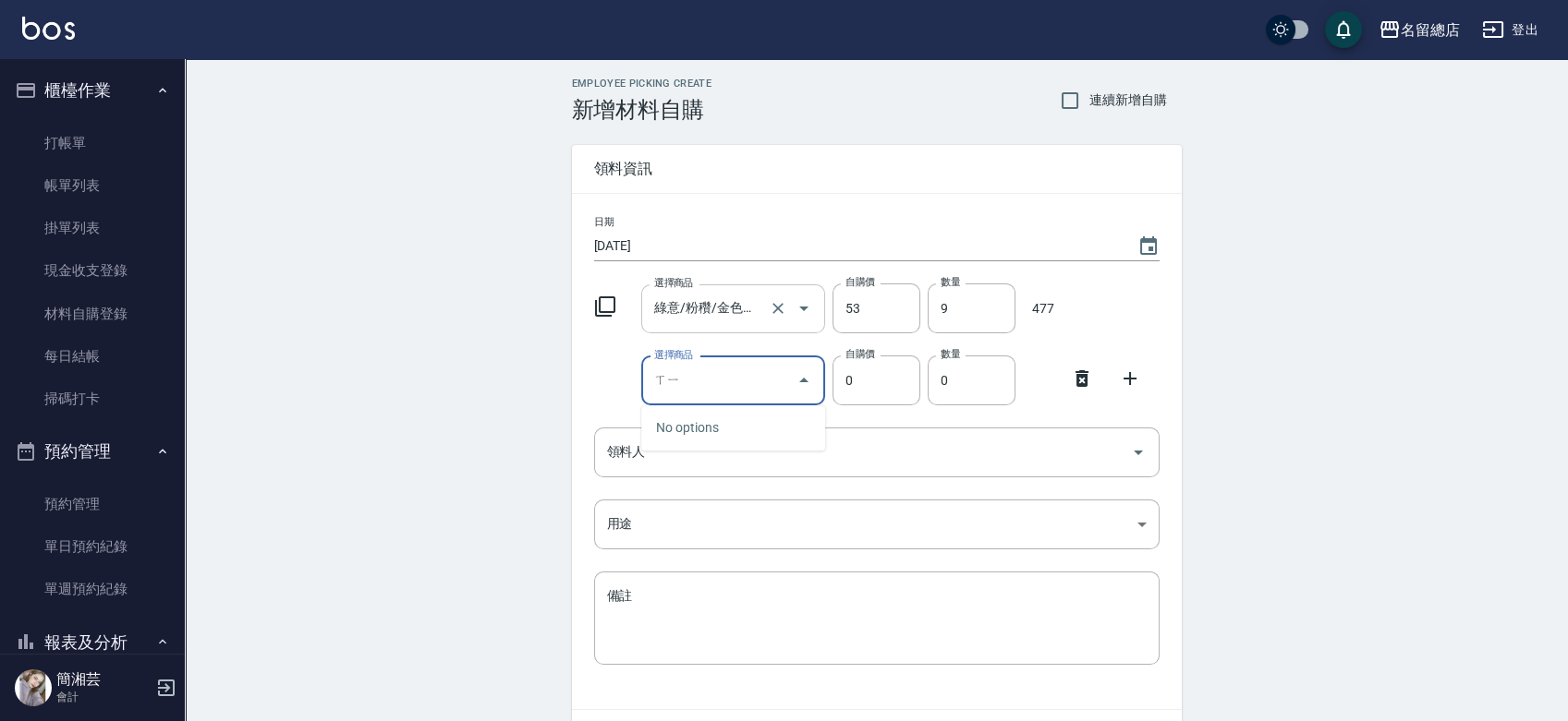
type input "ㄒ"
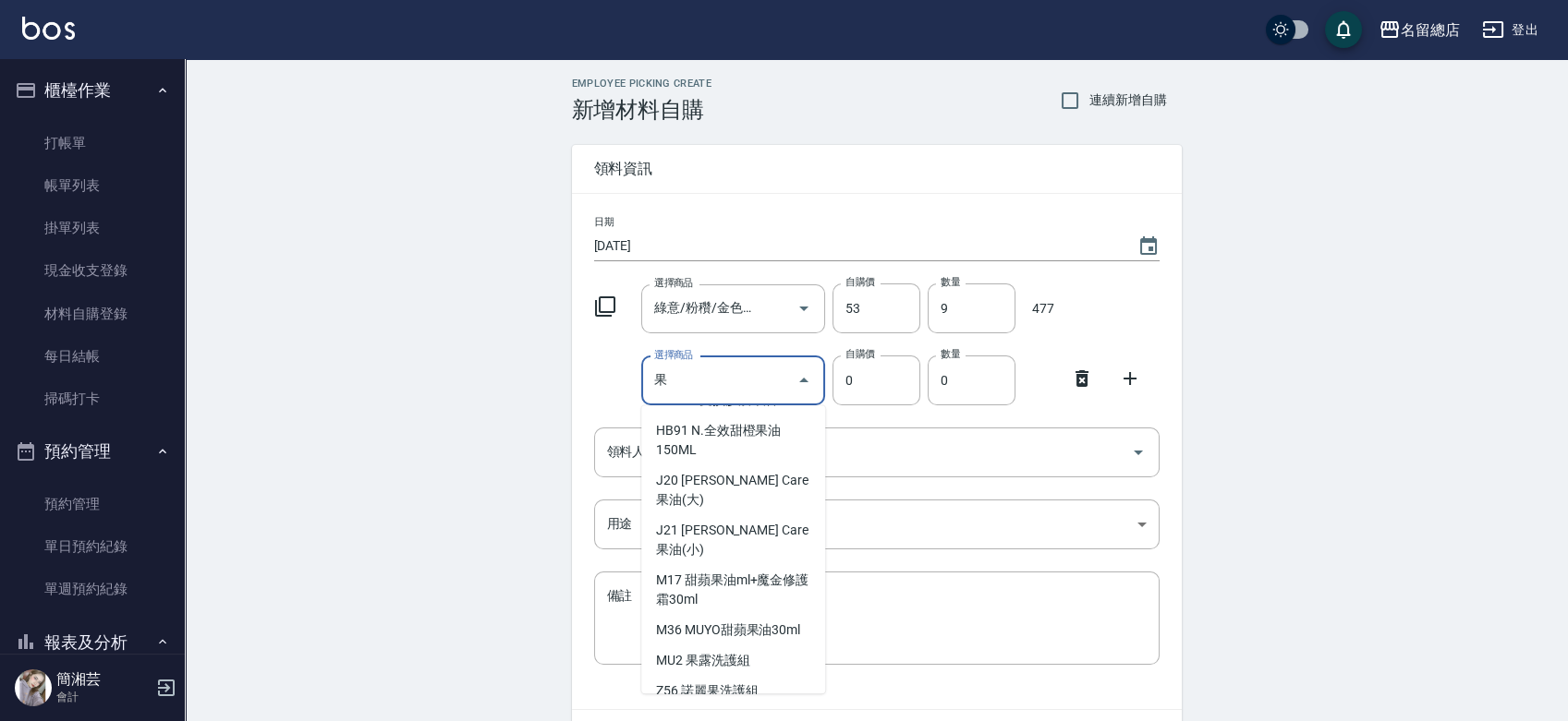
scroll to position [308, 0]
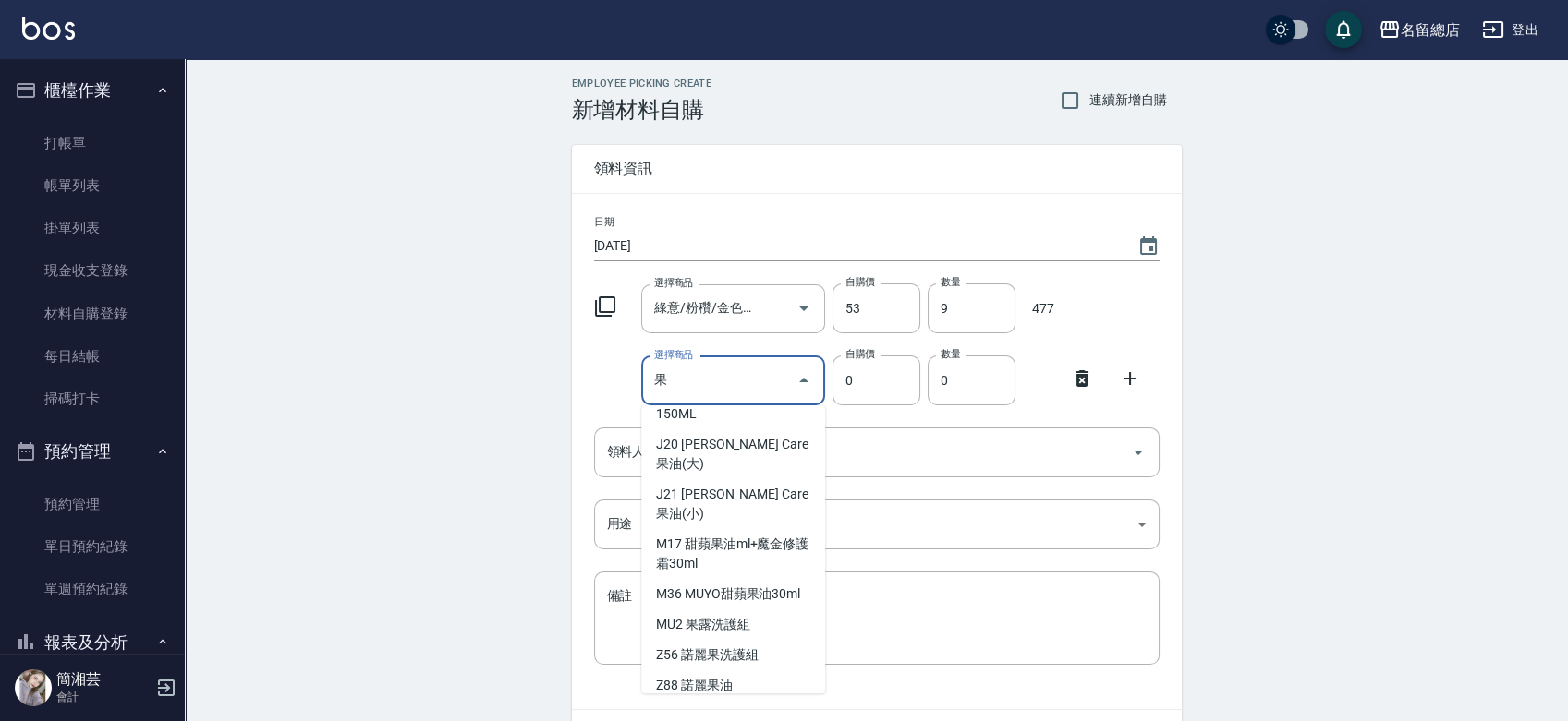
click at [739, 196] on li "C83 鴻果染膏(白盒)" at bounding box center [733, 181] width 184 height 31
type input "鴻果染膏(白盒)"
type input "155"
type input "1"
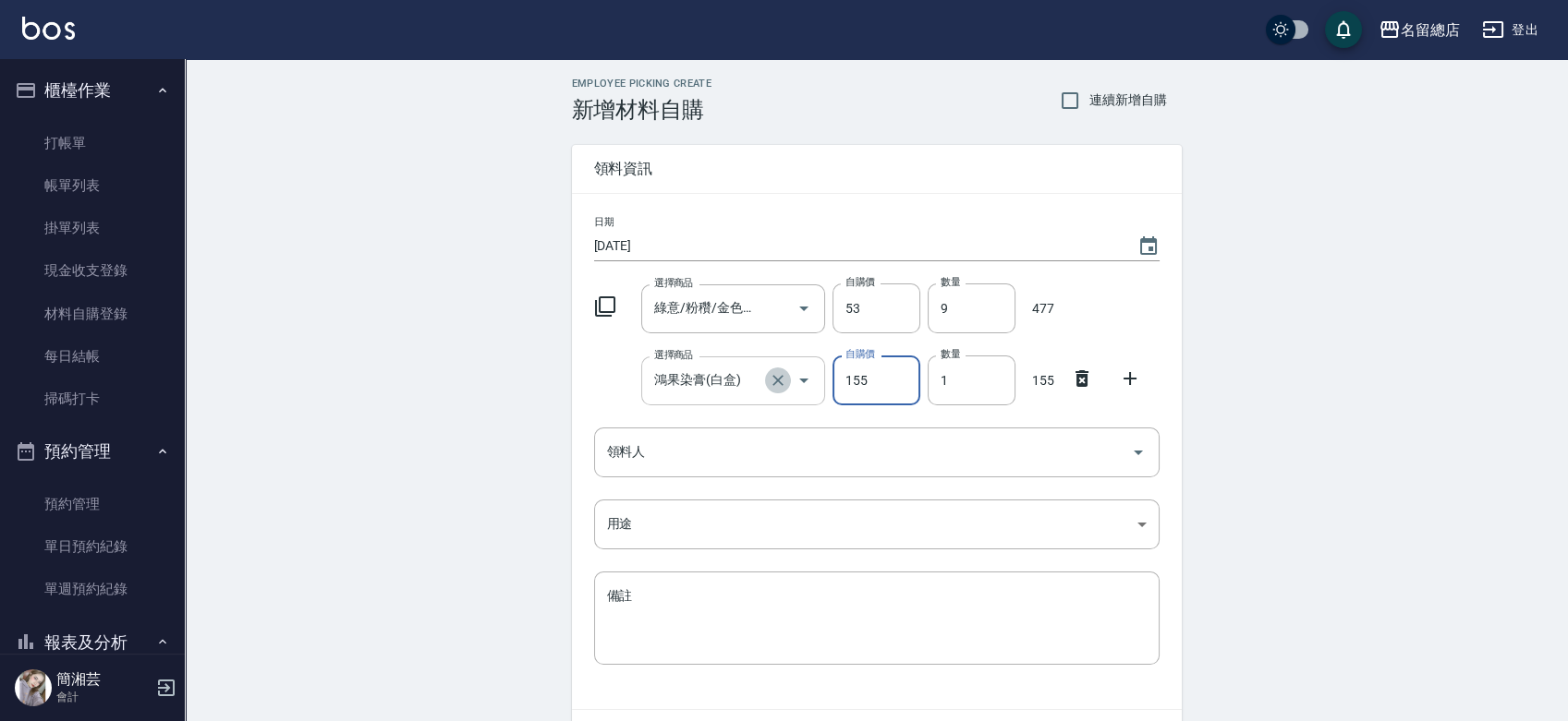
click at [784, 382] on icon "Clear" at bounding box center [778, 380] width 19 height 19
type input "0"
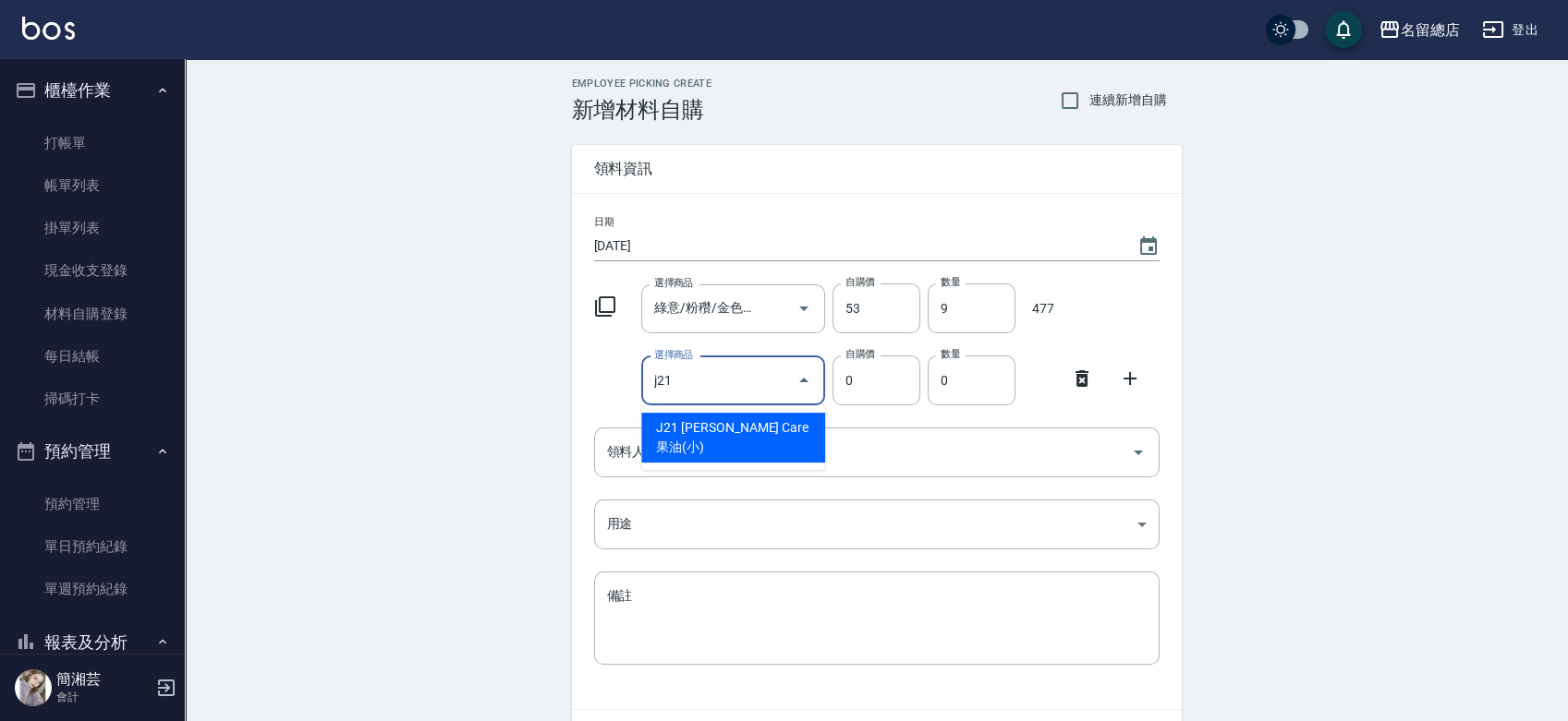
type input "[PERSON_NAME] Care 果油(小)"
type input "32"
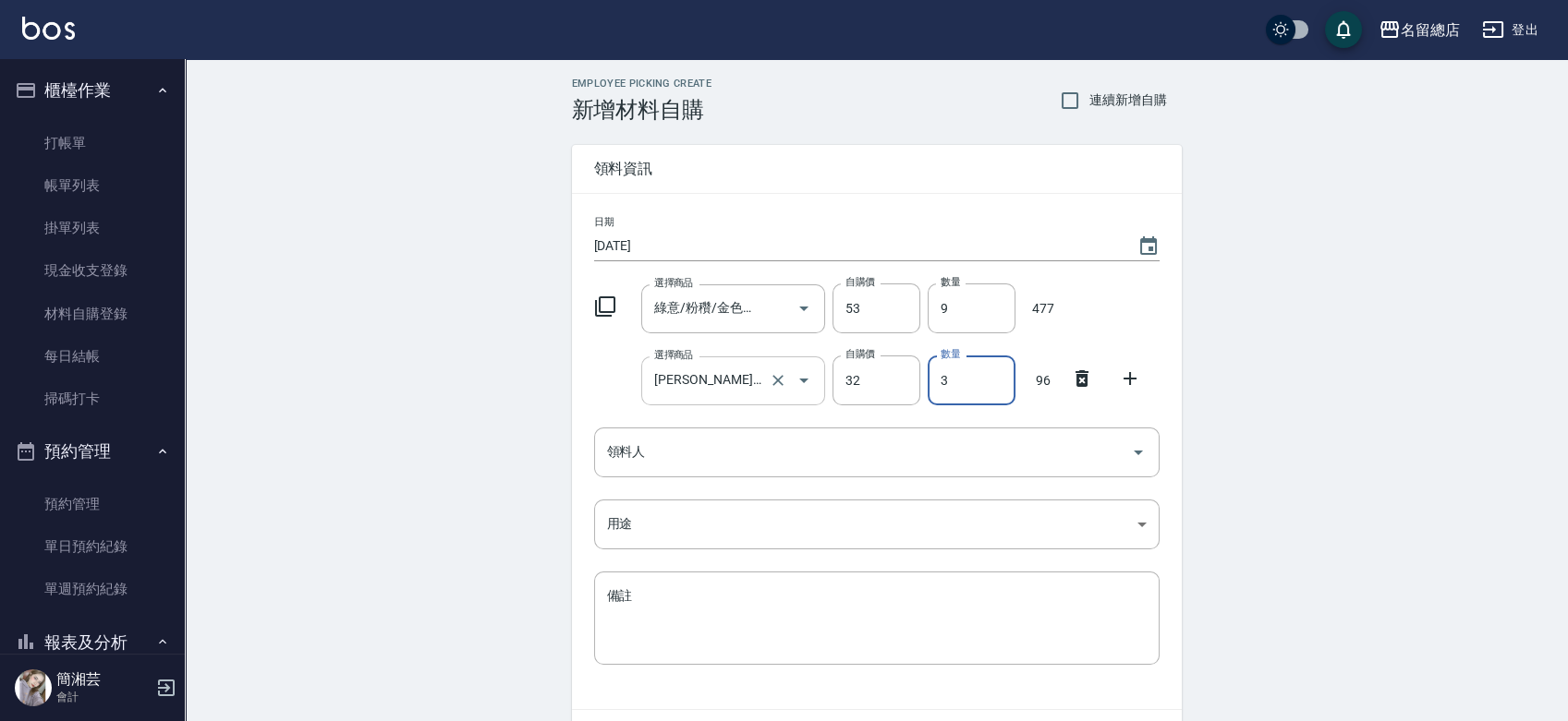
type input "3"
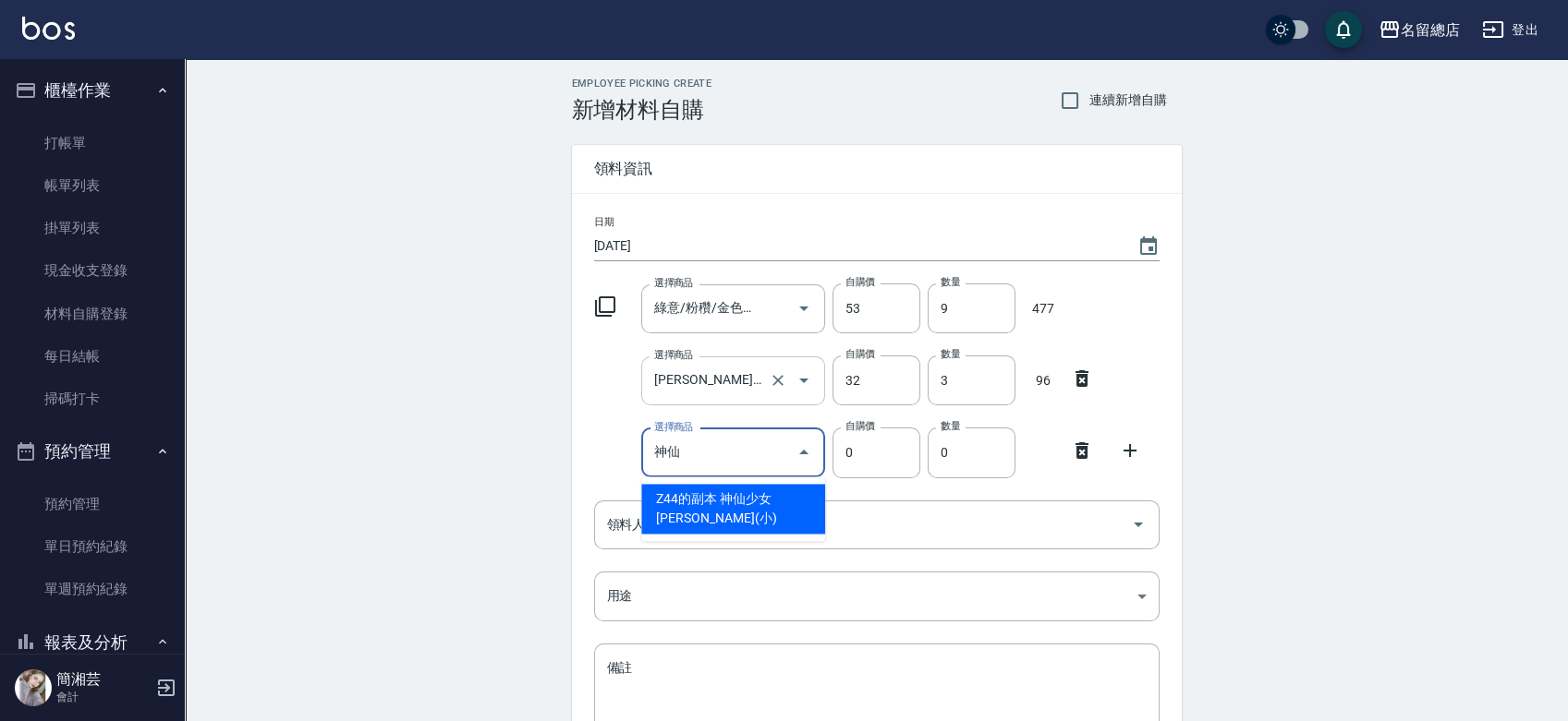
type input "神仙少女霜1000ML"
type input "500"
type input "1"
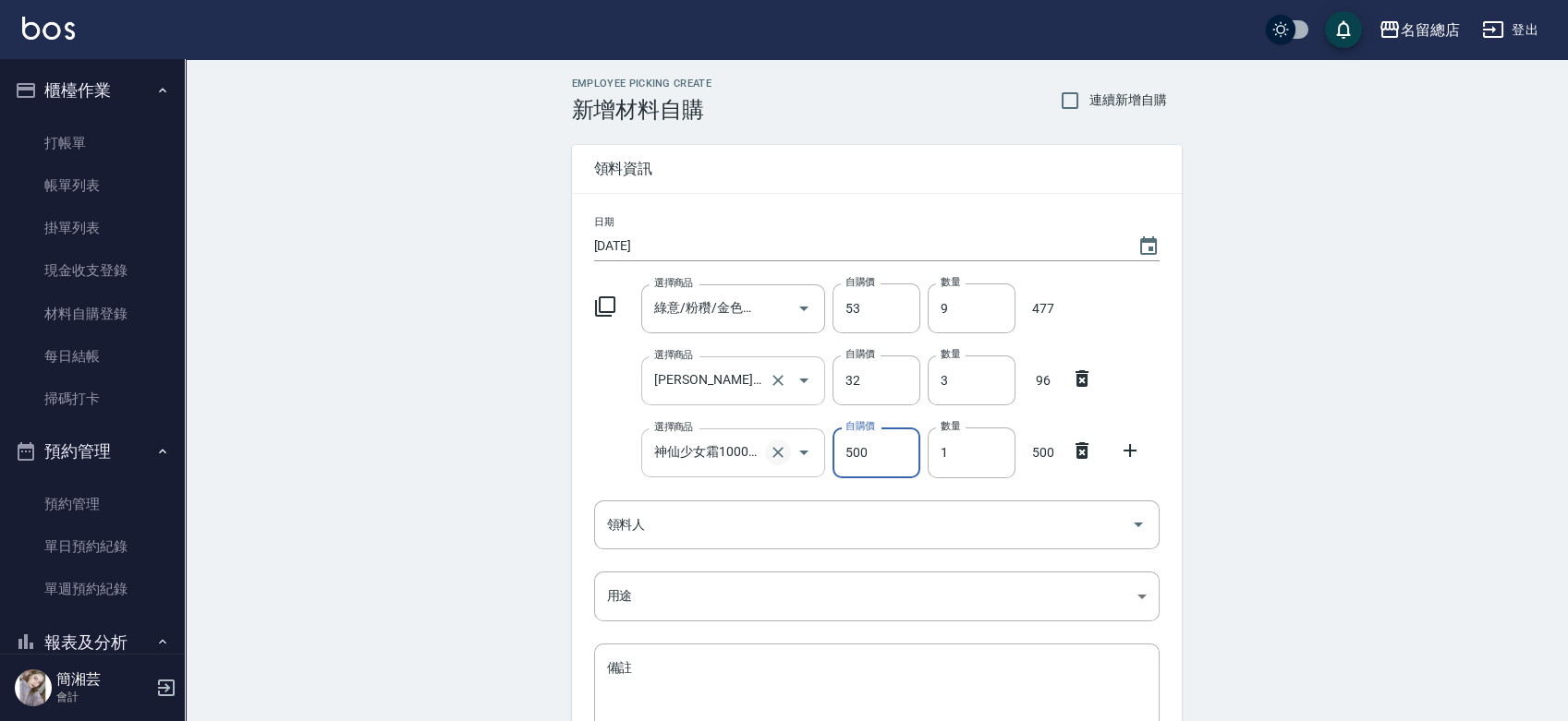
click at [776, 450] on icon "Clear" at bounding box center [778, 453] width 11 height 11
type input "0"
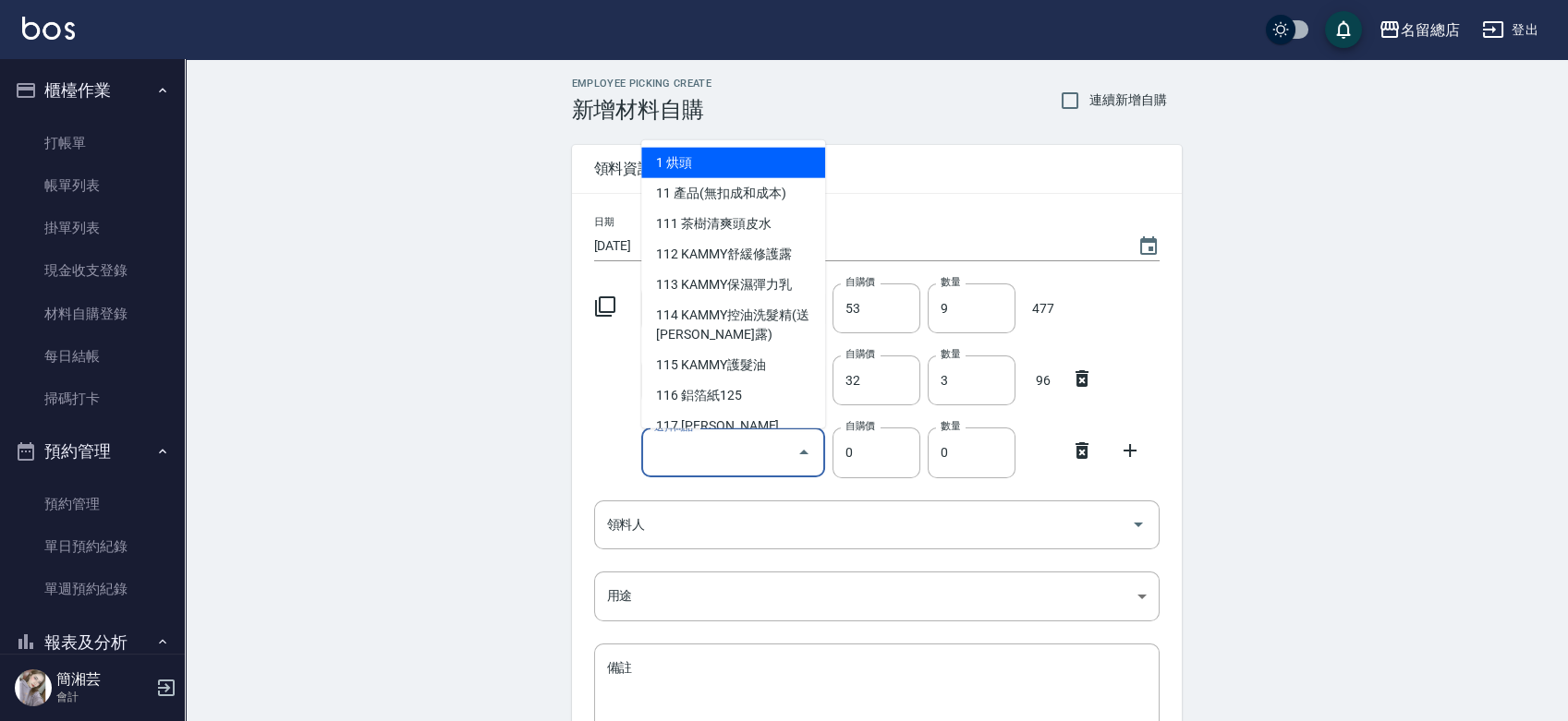
click at [740, 457] on input "選擇商品" at bounding box center [718, 453] width 139 height 33
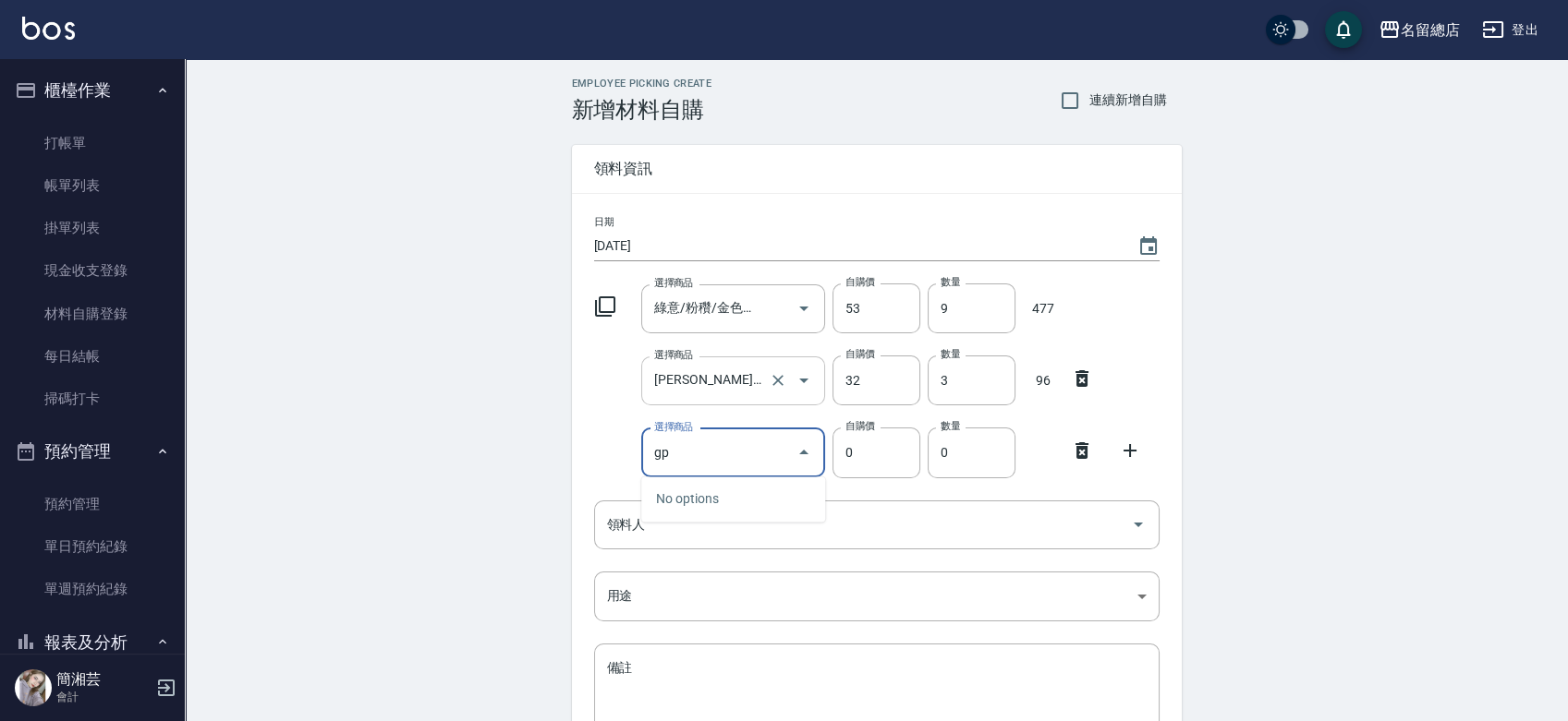
type input "g"
type input "神"
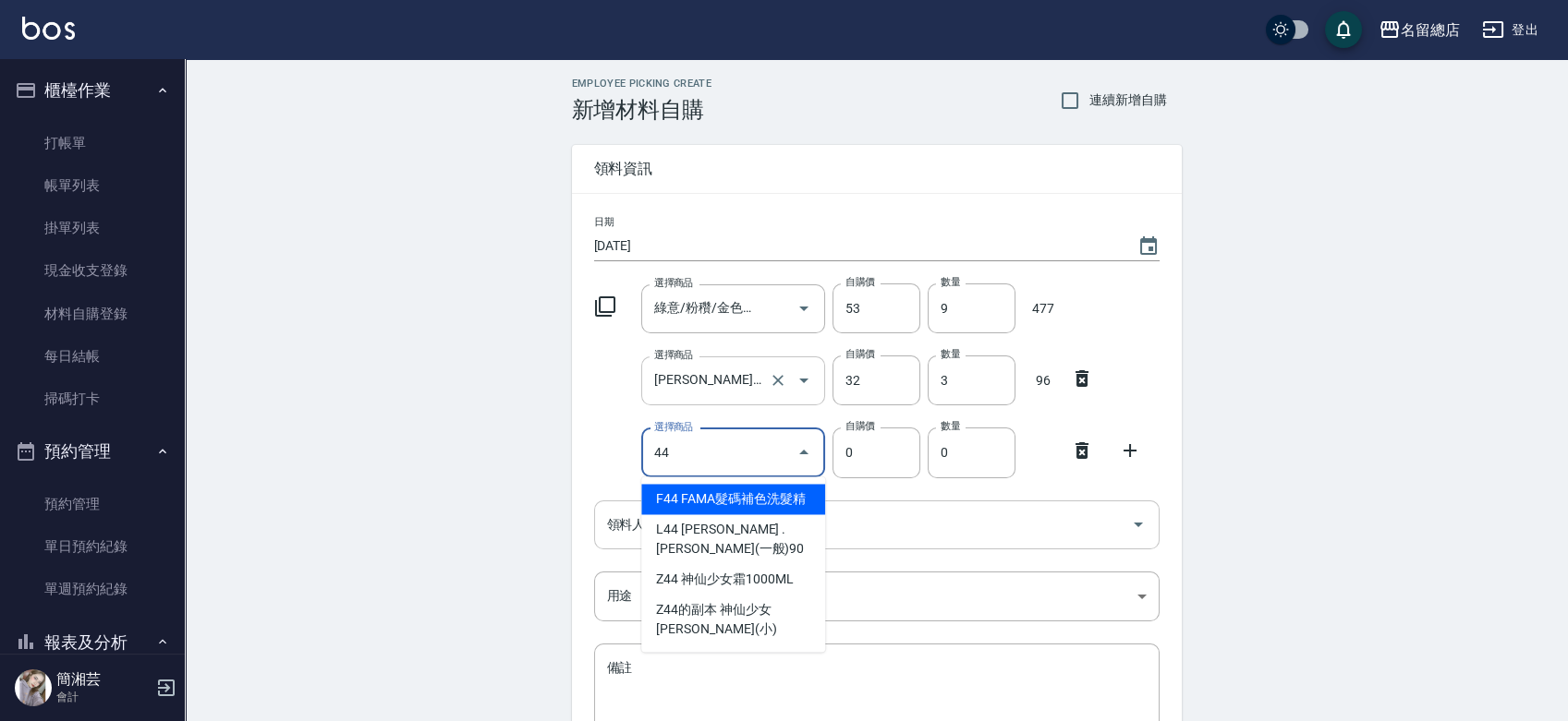
type input "4"
type input "神仙少女霜1000ML"
type input "500"
type input "1"
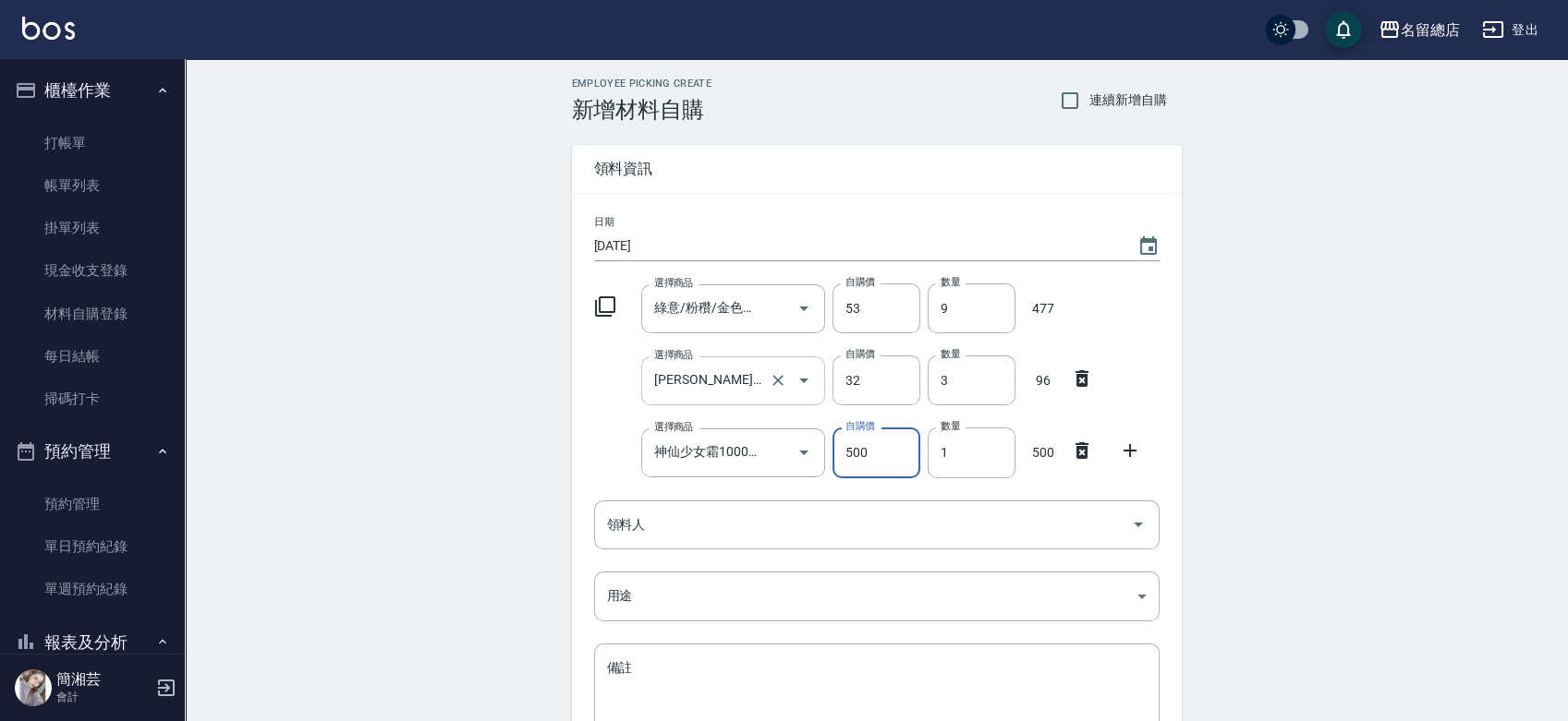
click at [785, 449] on icon "Clear" at bounding box center [778, 452] width 19 height 19
type input "0"
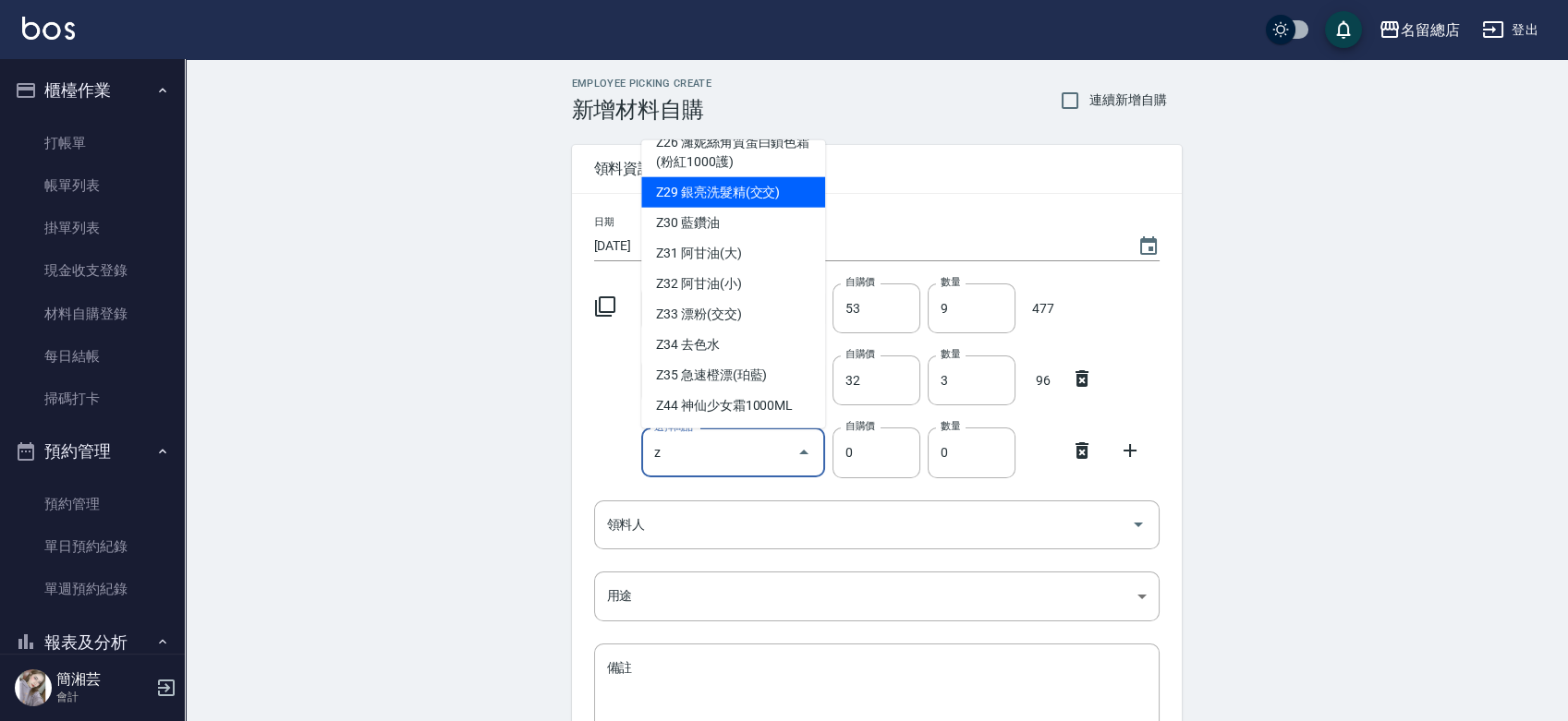
scroll to position [1026, 0]
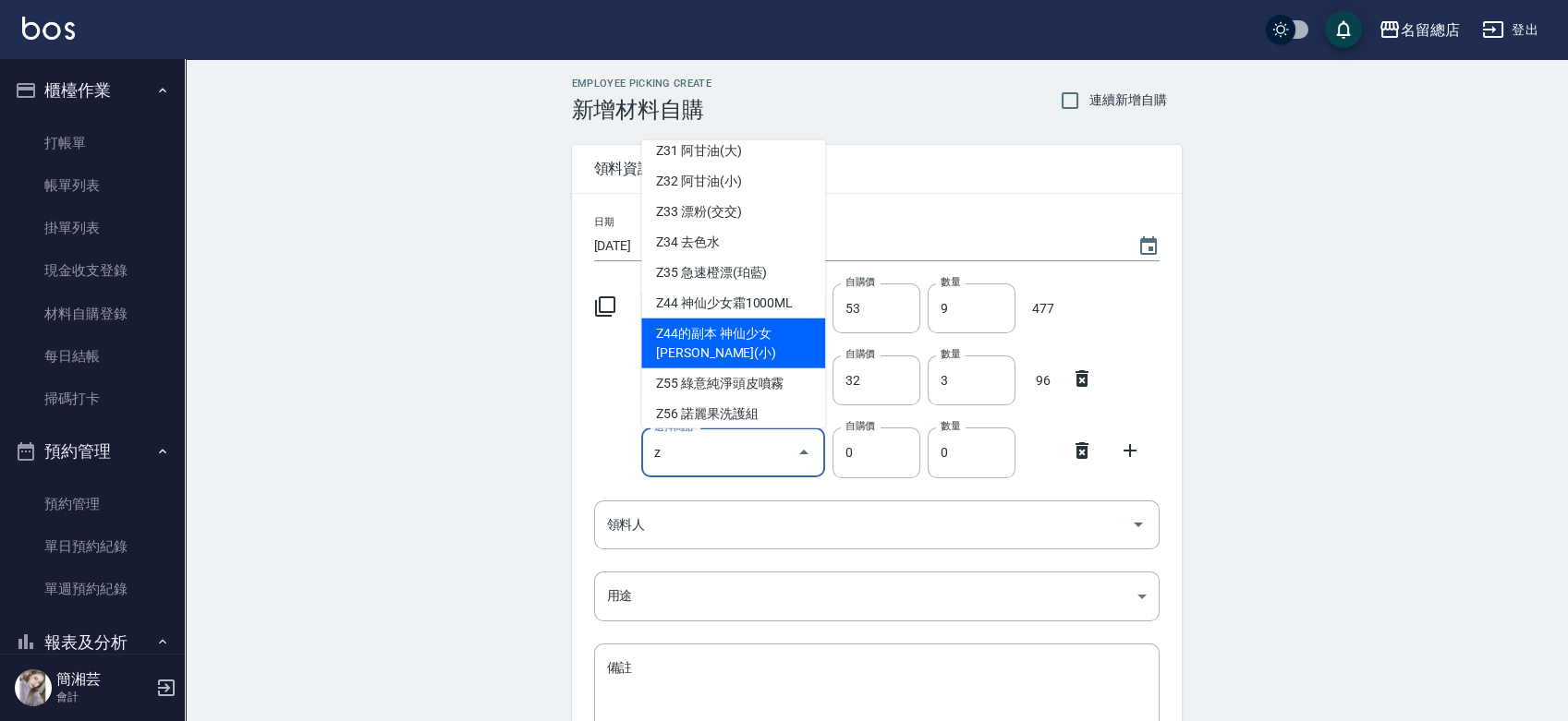
click at [769, 330] on li "Z44的副本 神仙少女[PERSON_NAME](小)" at bounding box center [733, 342] width 184 height 50
type input "神仙少女[PERSON_NAME](小)"
type input "30"
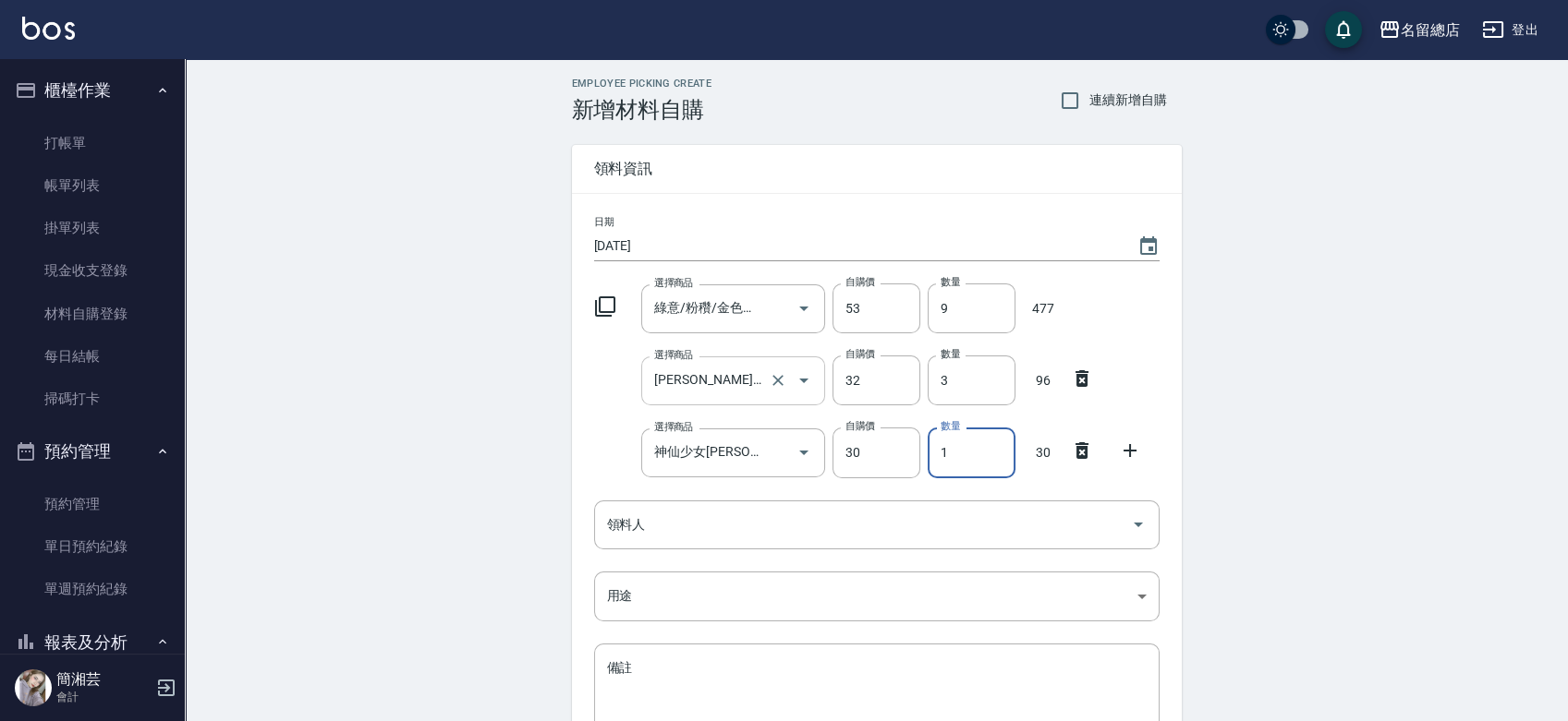
drag, startPoint x: 978, startPoint y: 465, endPoint x: 932, endPoint y: 465, distance: 46.0
click at [932, 465] on input "1" at bounding box center [971, 453] width 88 height 50
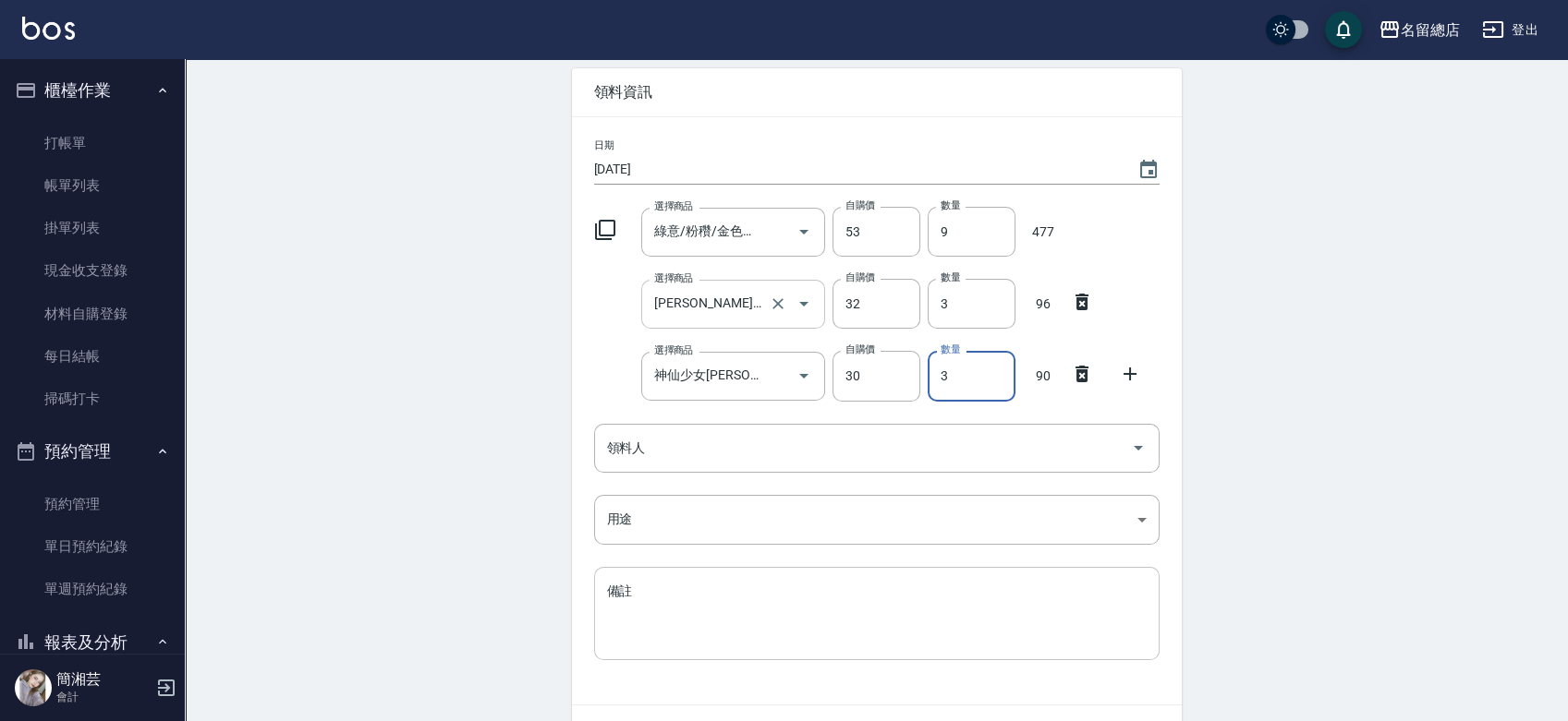
scroll to position [184, 0]
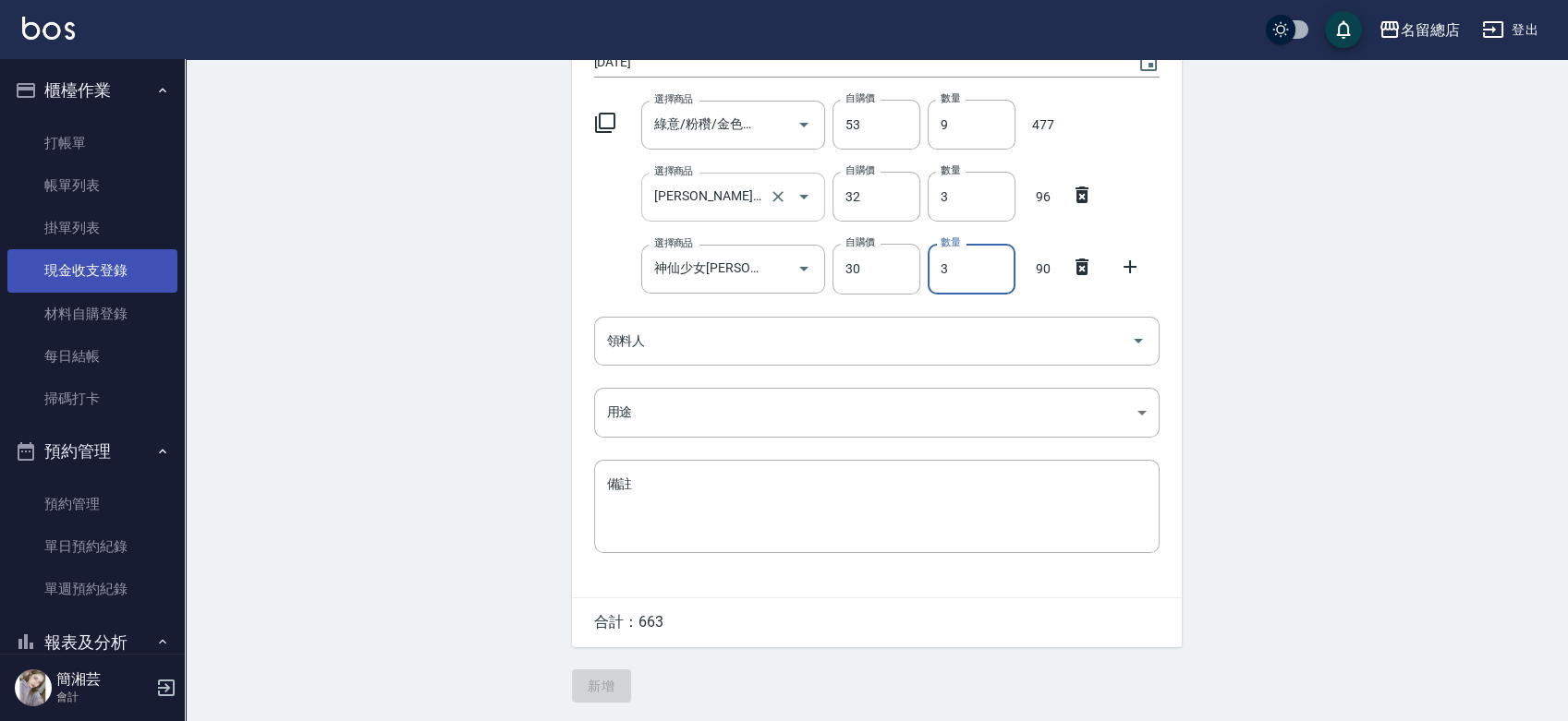
type input "3"
click at [133, 268] on link "現金收支登錄" at bounding box center [92, 270] width 170 height 42
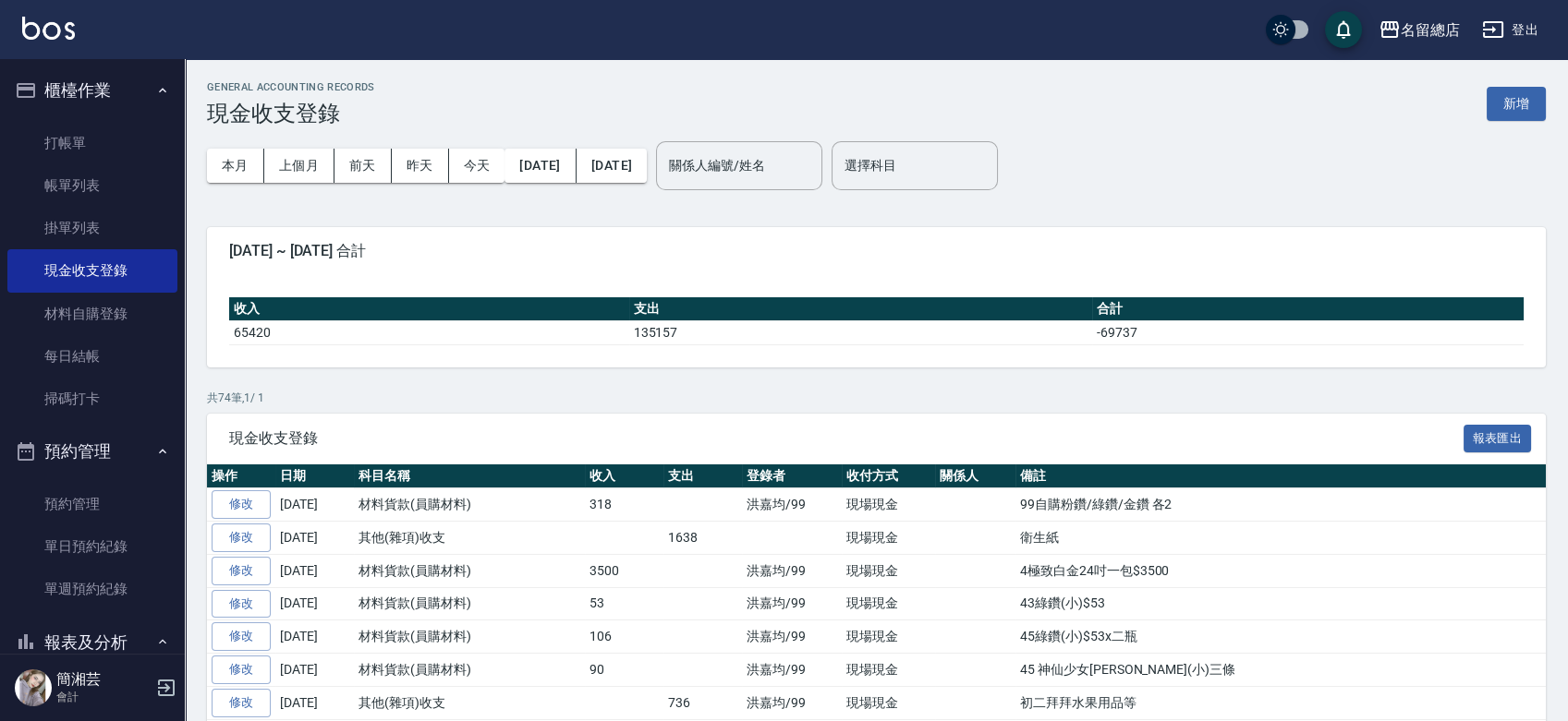
click at [1521, 110] on button "新增" at bounding box center [1517, 104] width 59 height 35
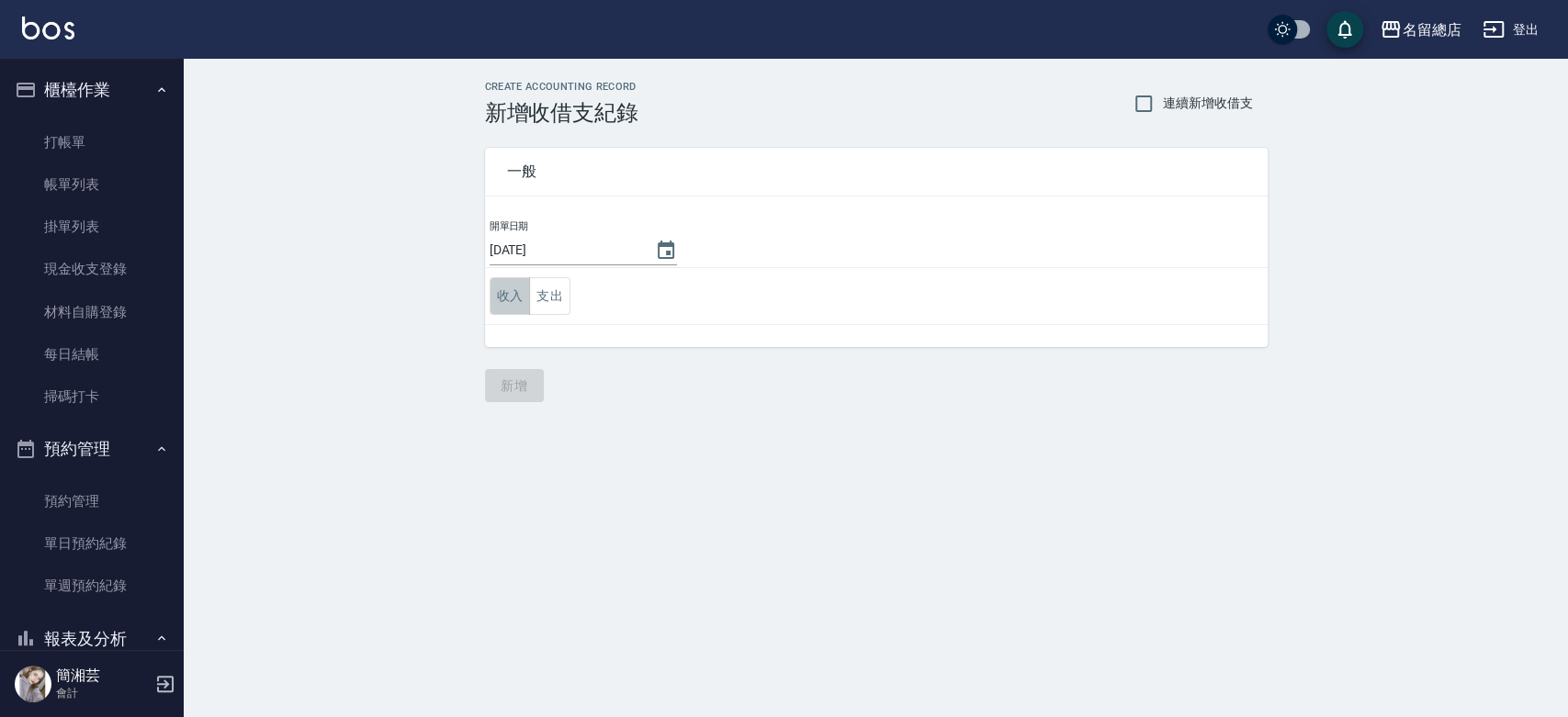
click at [511, 299] on button "收入" at bounding box center [510, 296] width 41 height 37
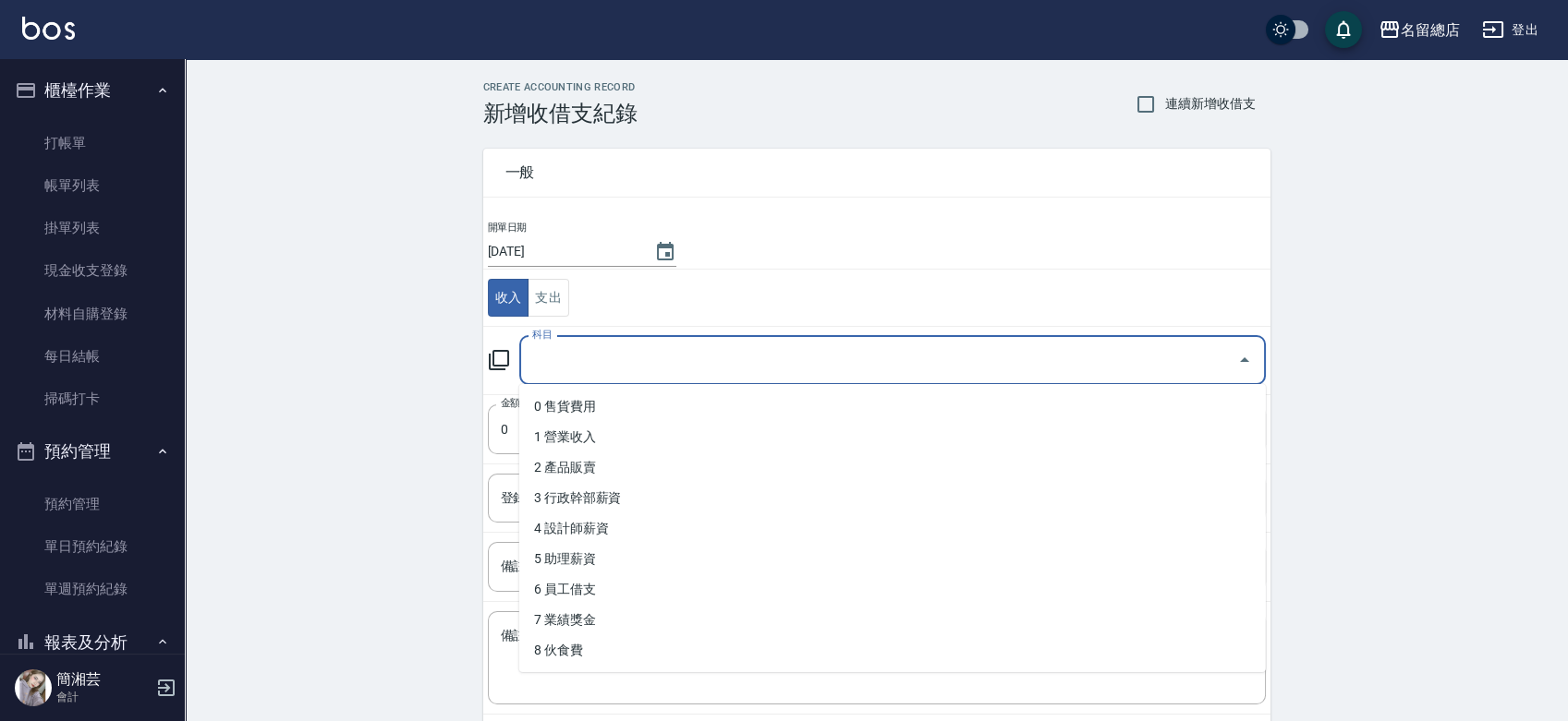
click at [574, 373] on input "科目" at bounding box center [879, 360] width 703 height 33
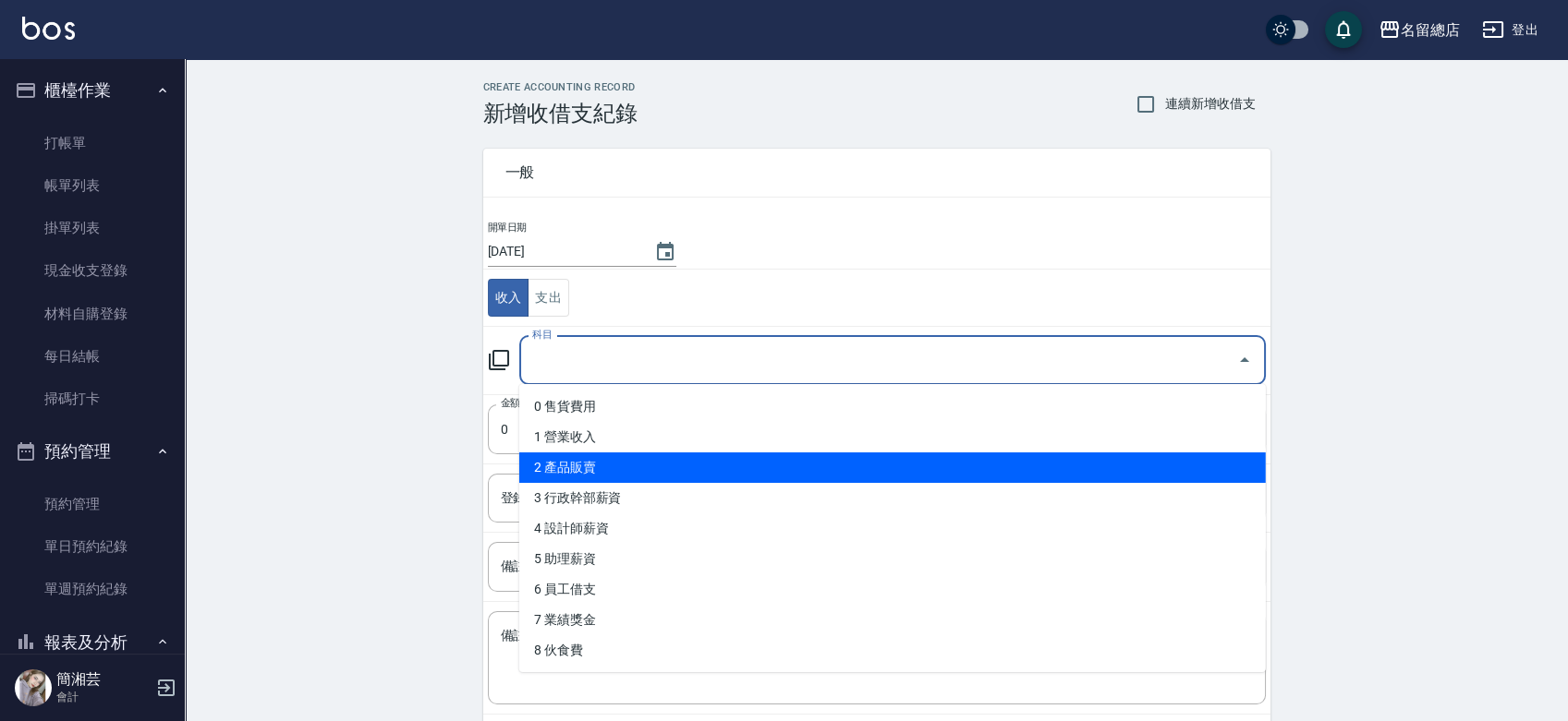
click at [583, 468] on li "2 產品販賣" at bounding box center [892, 468] width 747 height 31
type input "2 產品販賣"
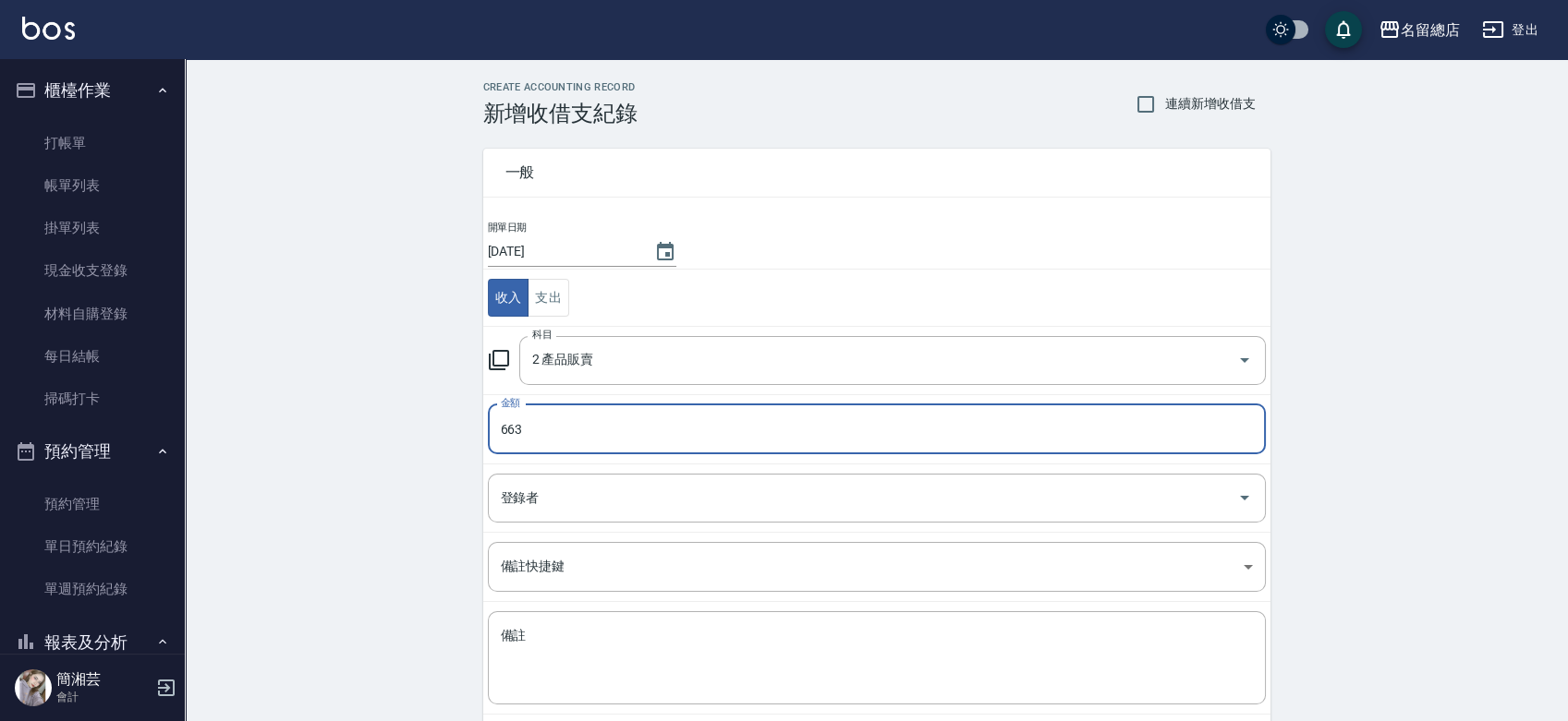
type input "663"
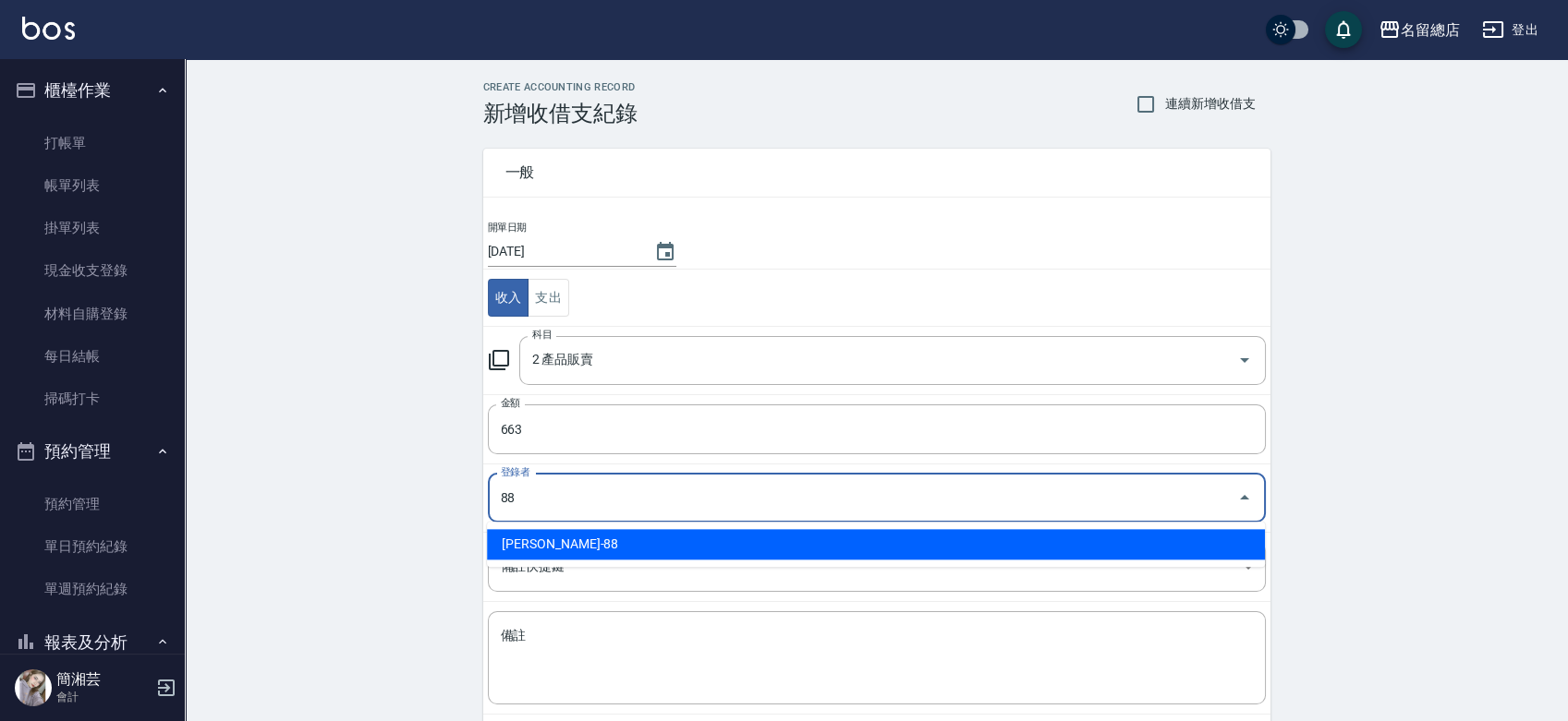
type input "[PERSON_NAME]-88"
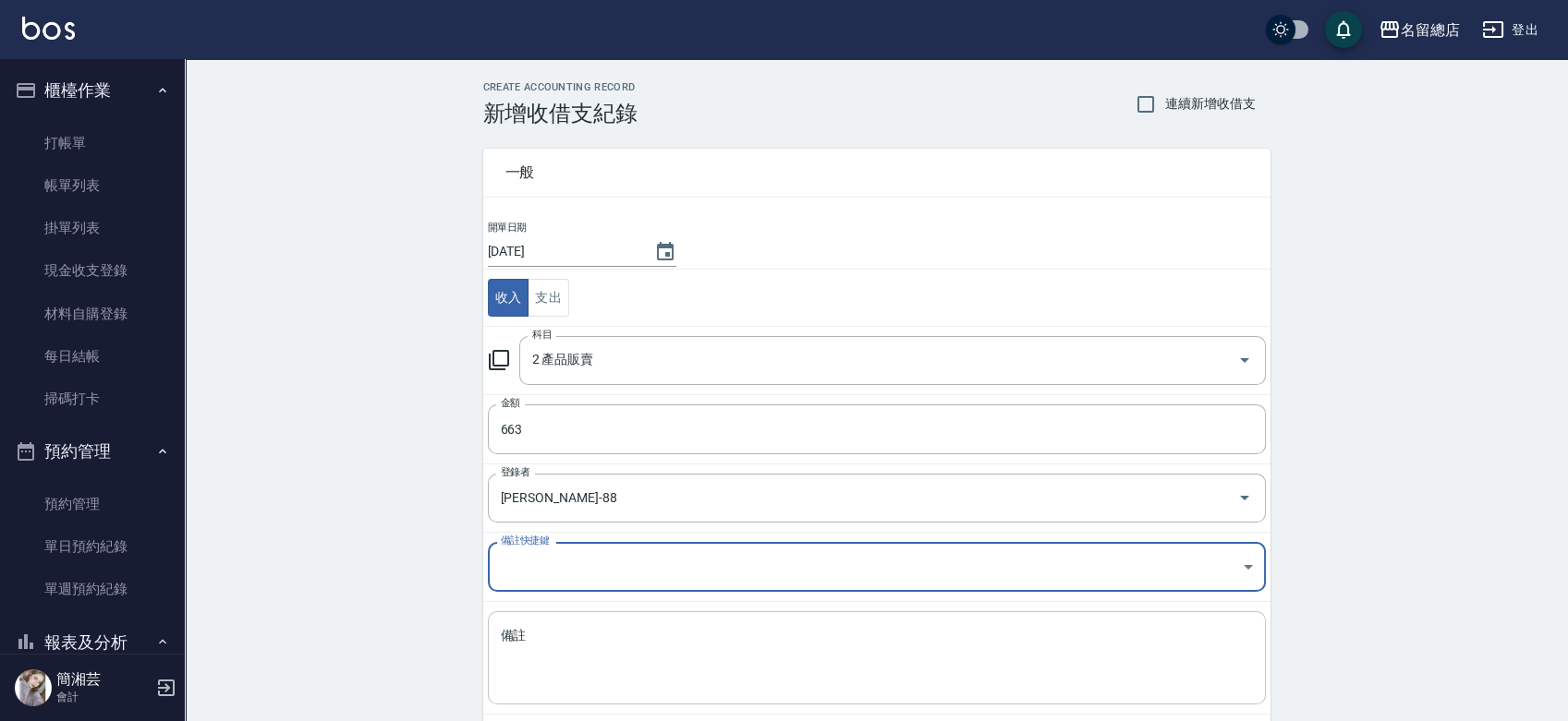
click at [566, 631] on textarea "備註" at bounding box center [877, 659] width 752 height 63
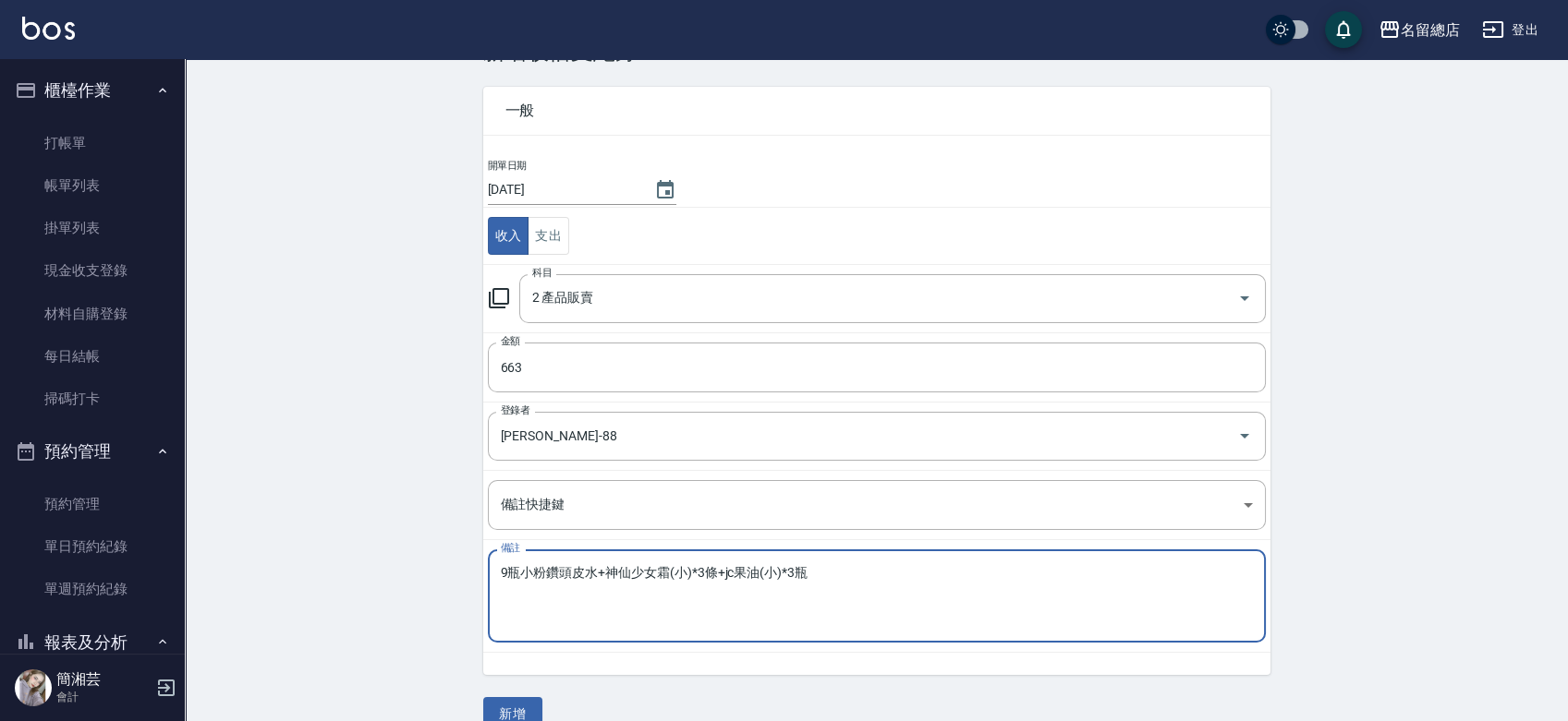
scroll to position [93, 0]
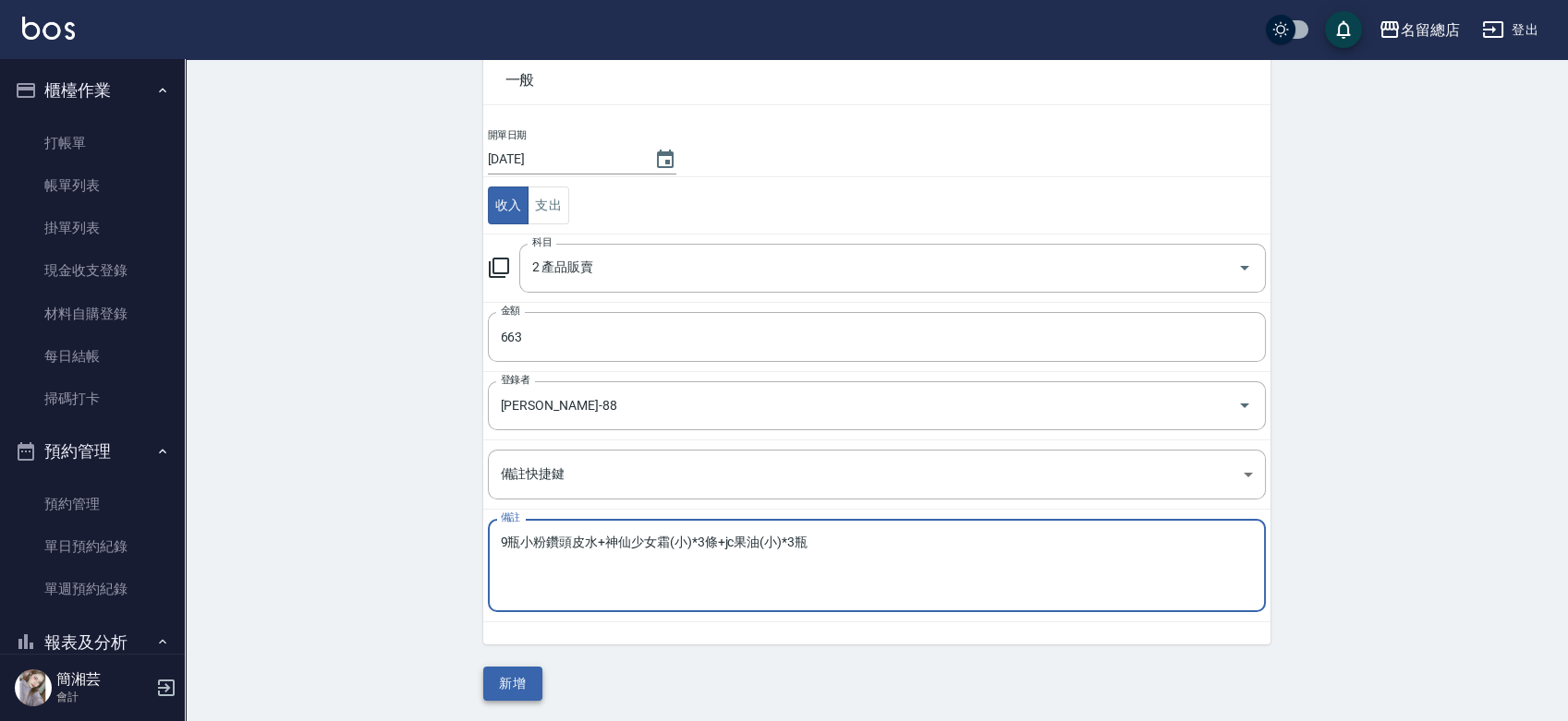
type textarea "9瓶小粉鑽頭皮水+神仙少女霜(小)*3條+jc果油(小)*3瓶"
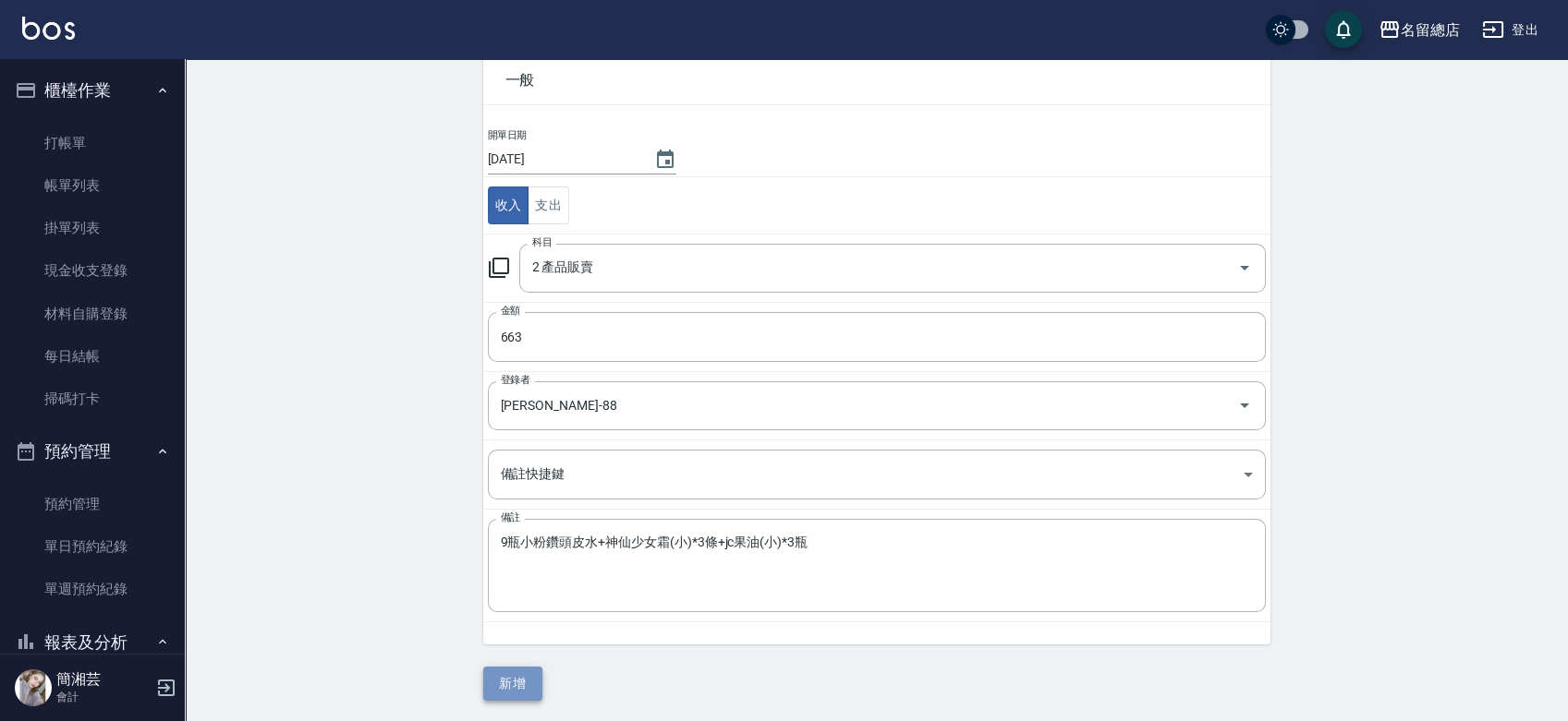
click at [507, 678] on button "新增" at bounding box center [513, 684] width 59 height 35
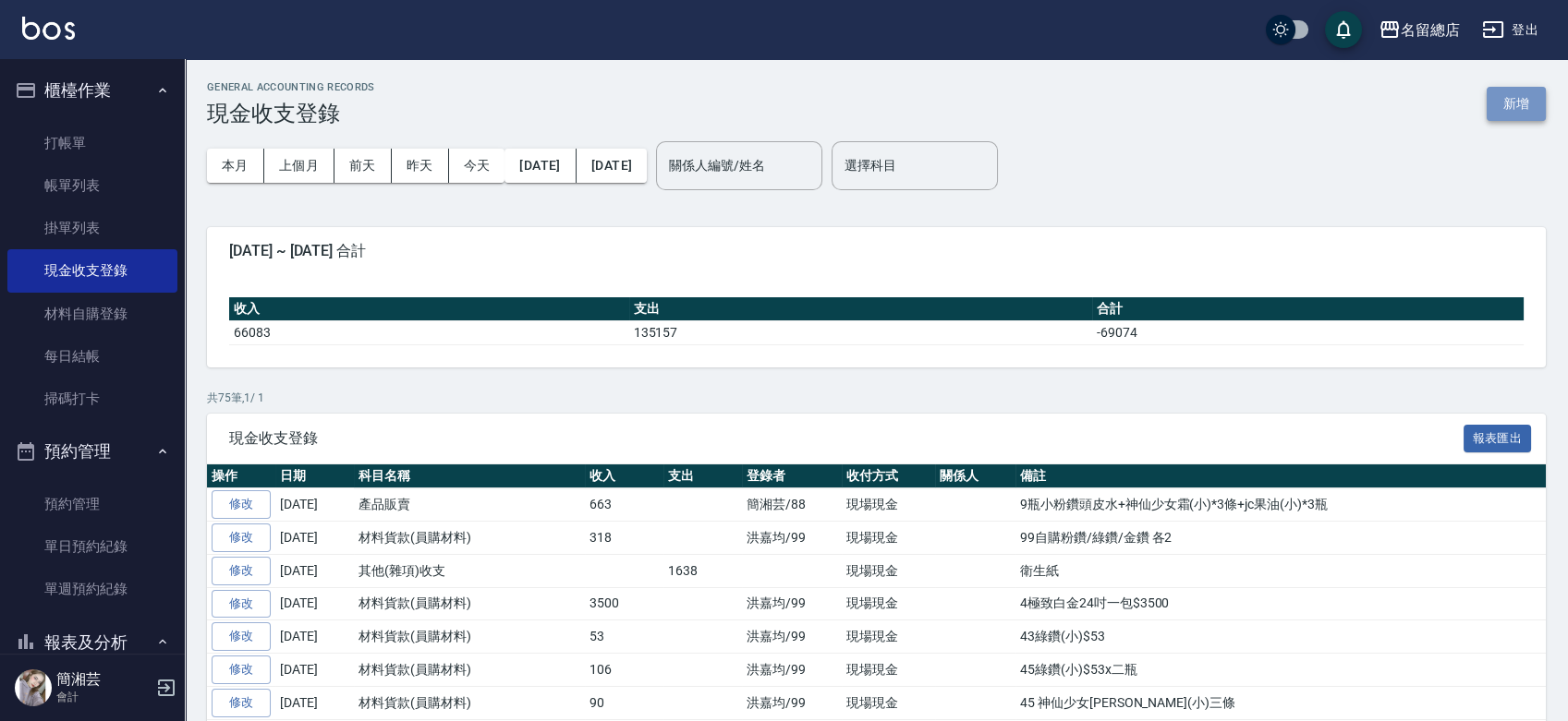
click at [1521, 103] on button "新增" at bounding box center [1517, 104] width 59 height 35
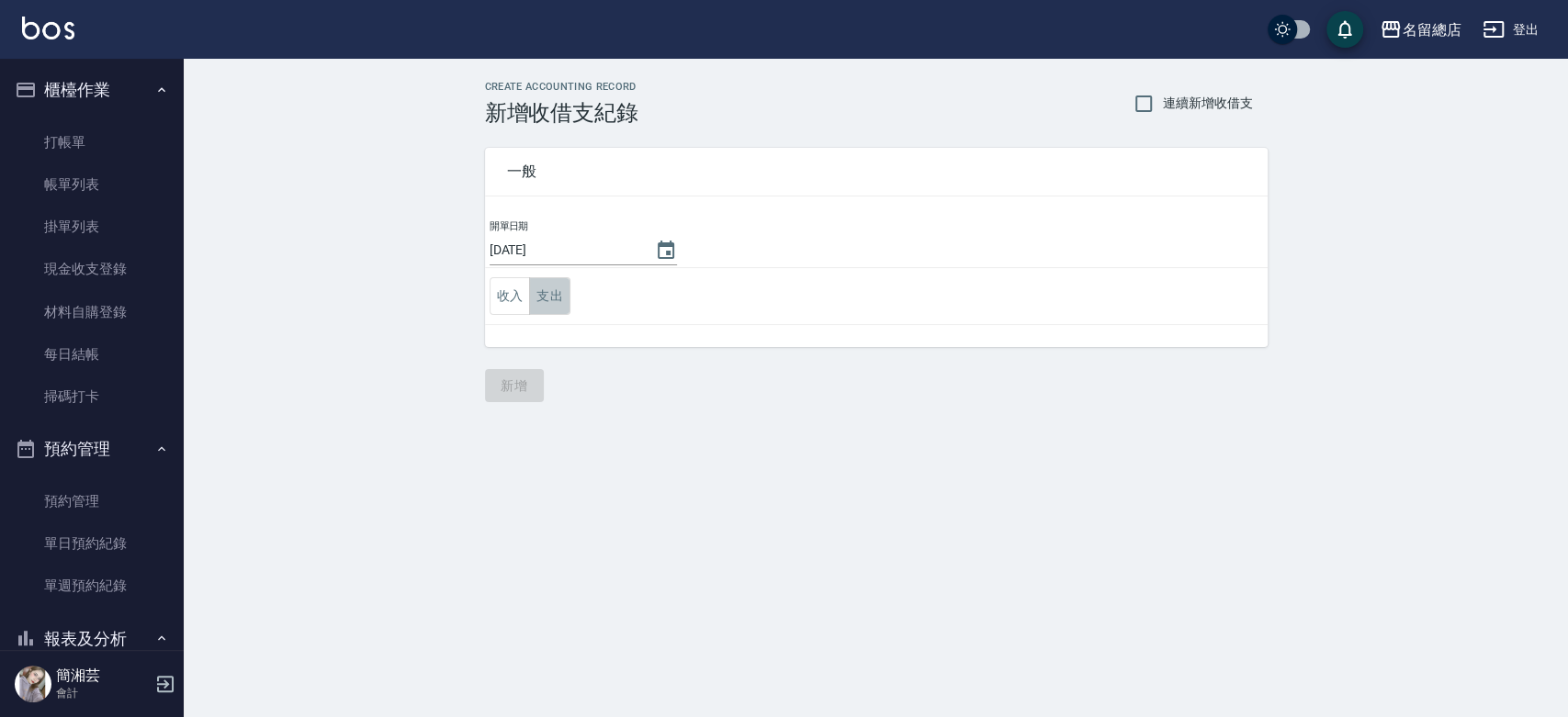
click at [550, 292] on button "支出" at bounding box center [549, 296] width 41 height 37
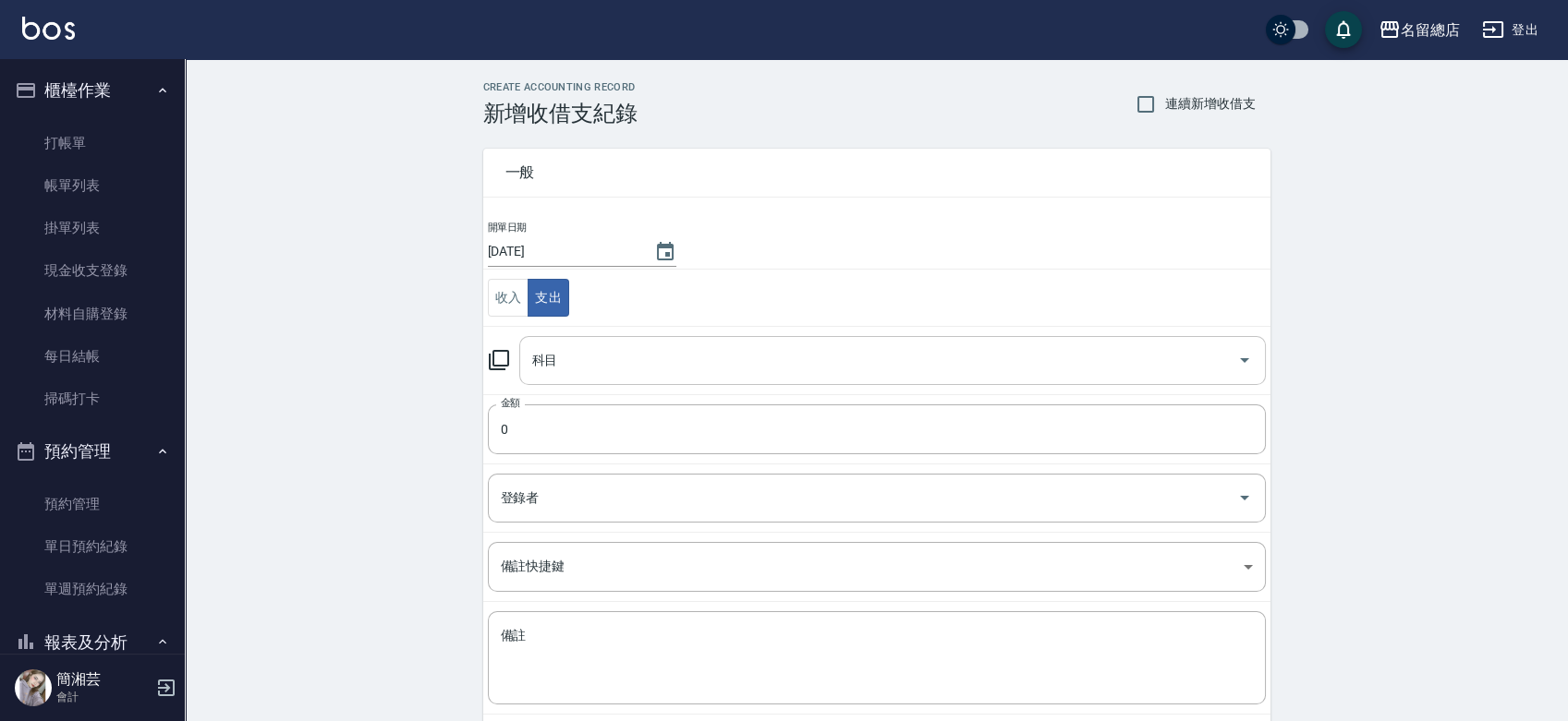
click at [591, 374] on input "科目" at bounding box center [879, 360] width 703 height 33
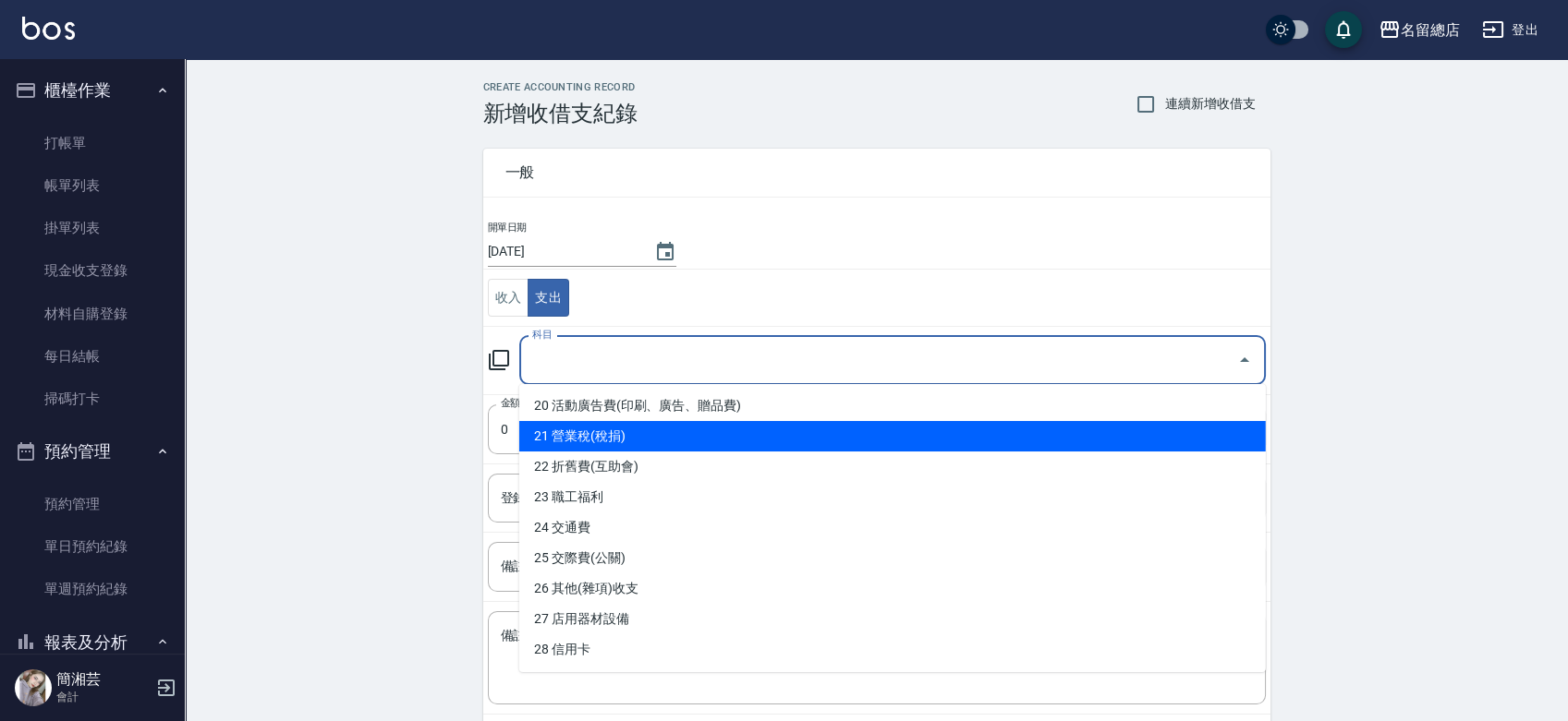
scroll to position [615, 0]
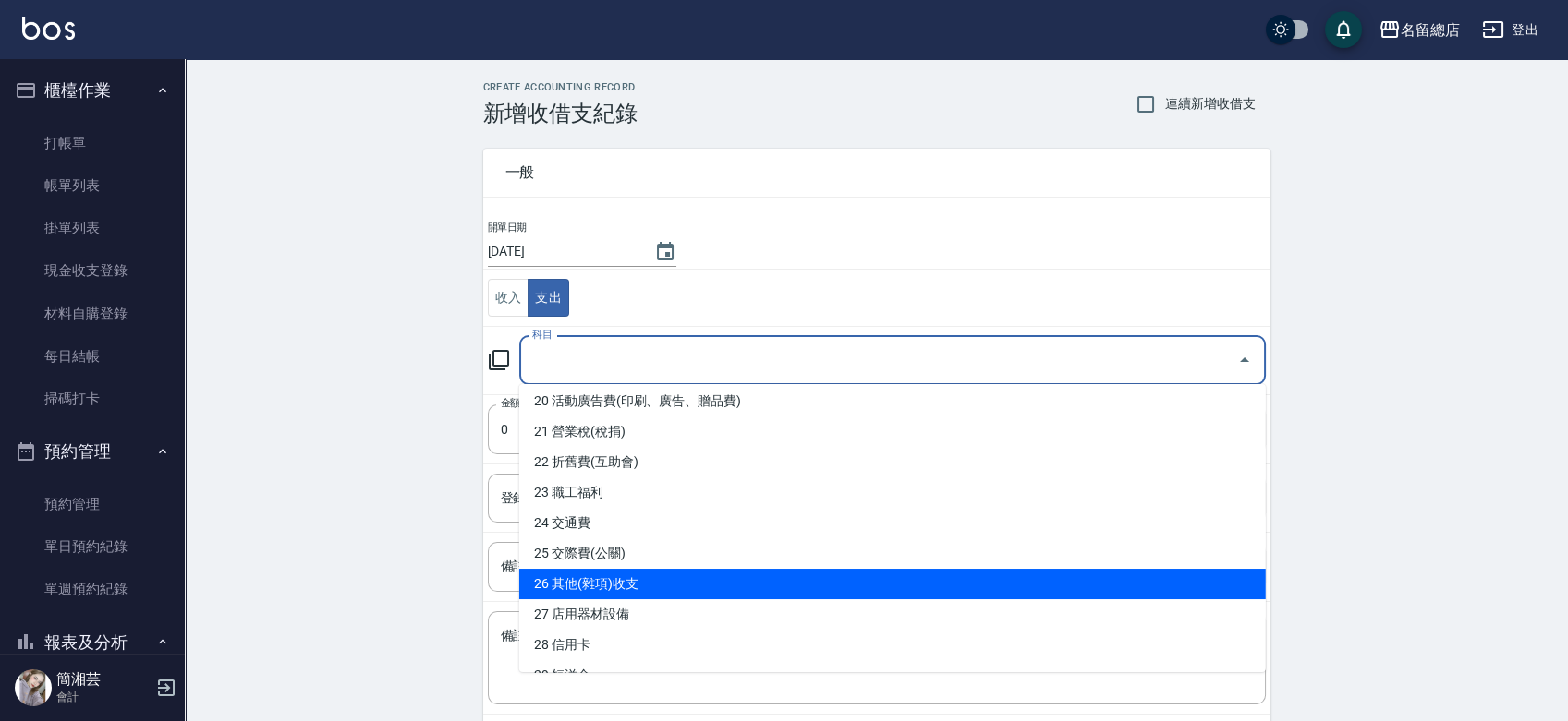
click at [614, 588] on li "26 其他(雜項)收支" at bounding box center [892, 584] width 747 height 31
type input "26 其他(雜項)收支"
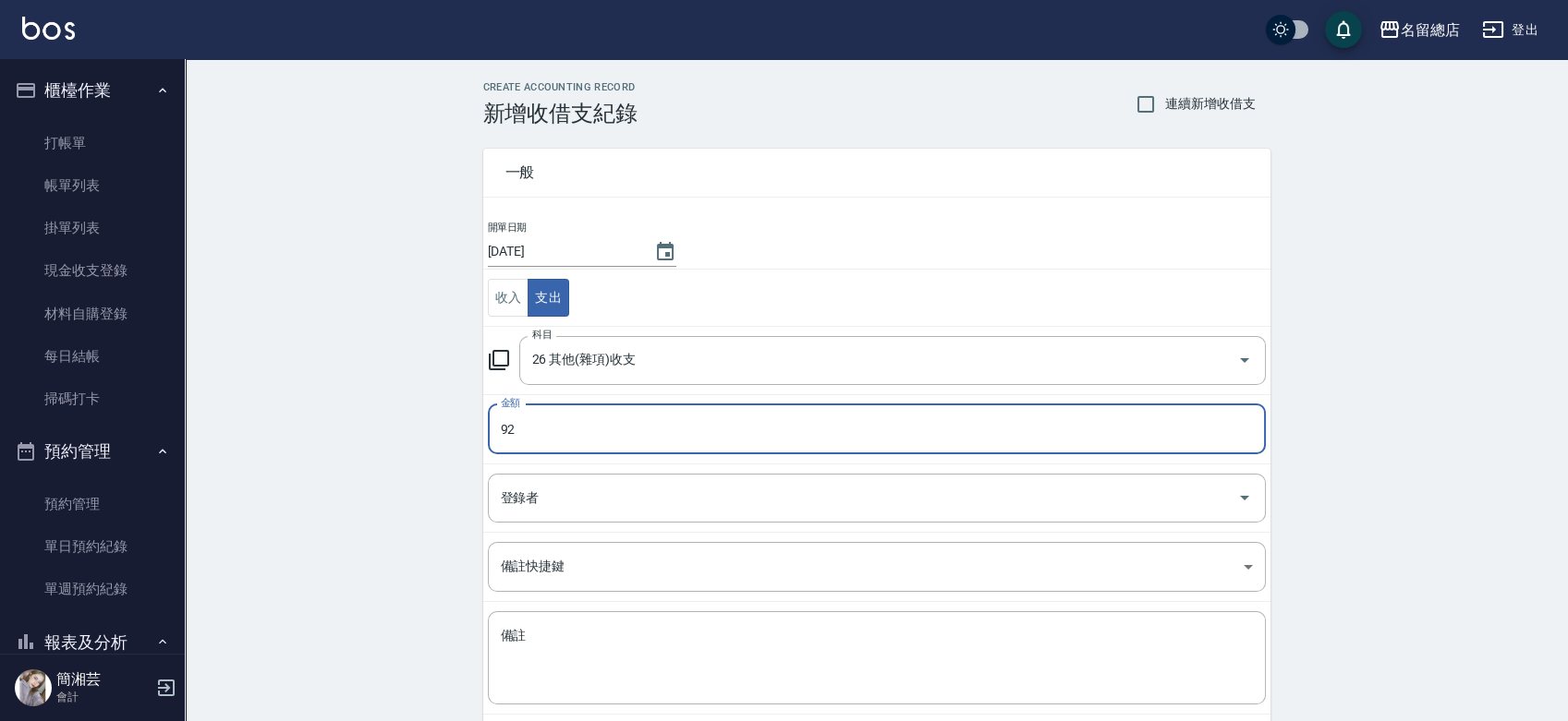
type input "92"
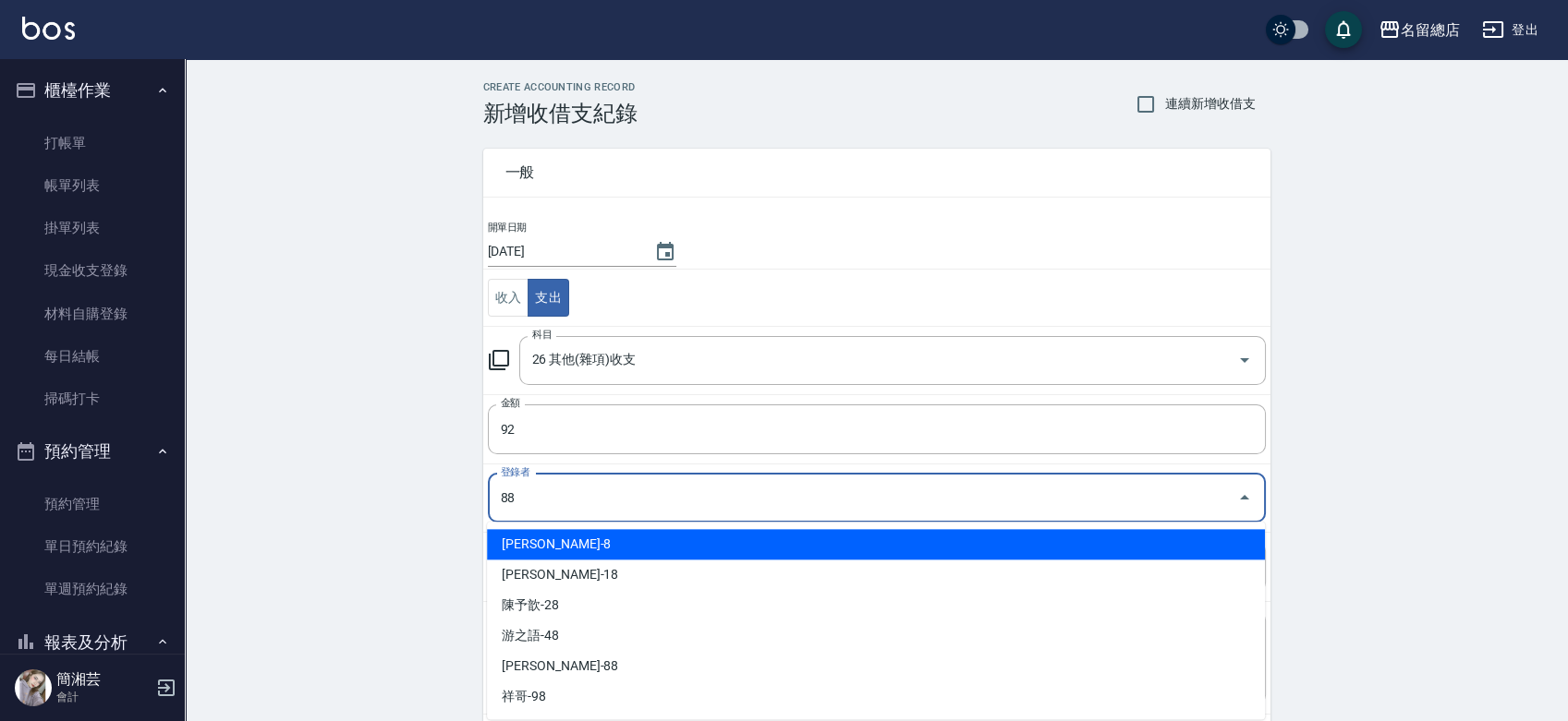
type input "[PERSON_NAME]-88"
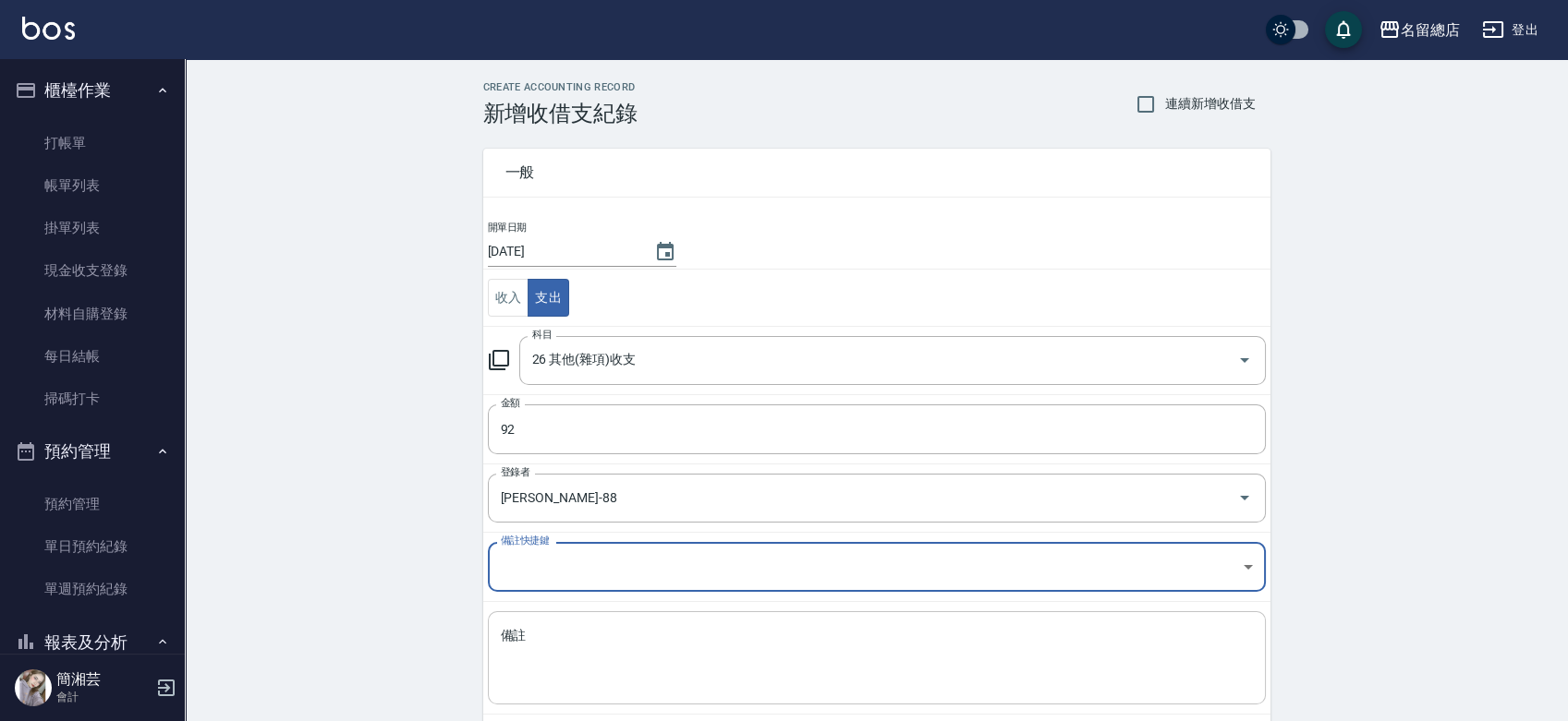
click at [593, 659] on textarea "備註" at bounding box center [877, 659] width 752 height 63
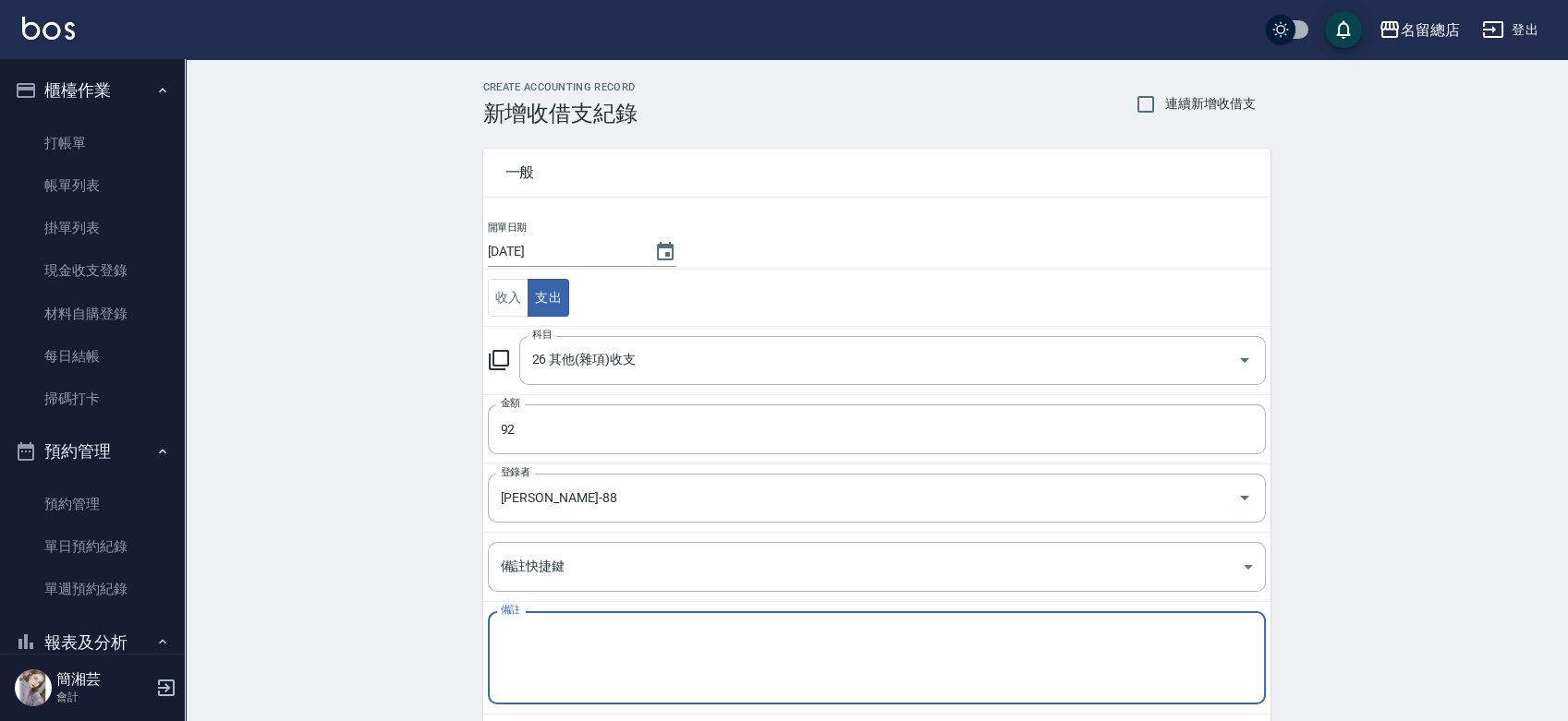
type textarea "s"
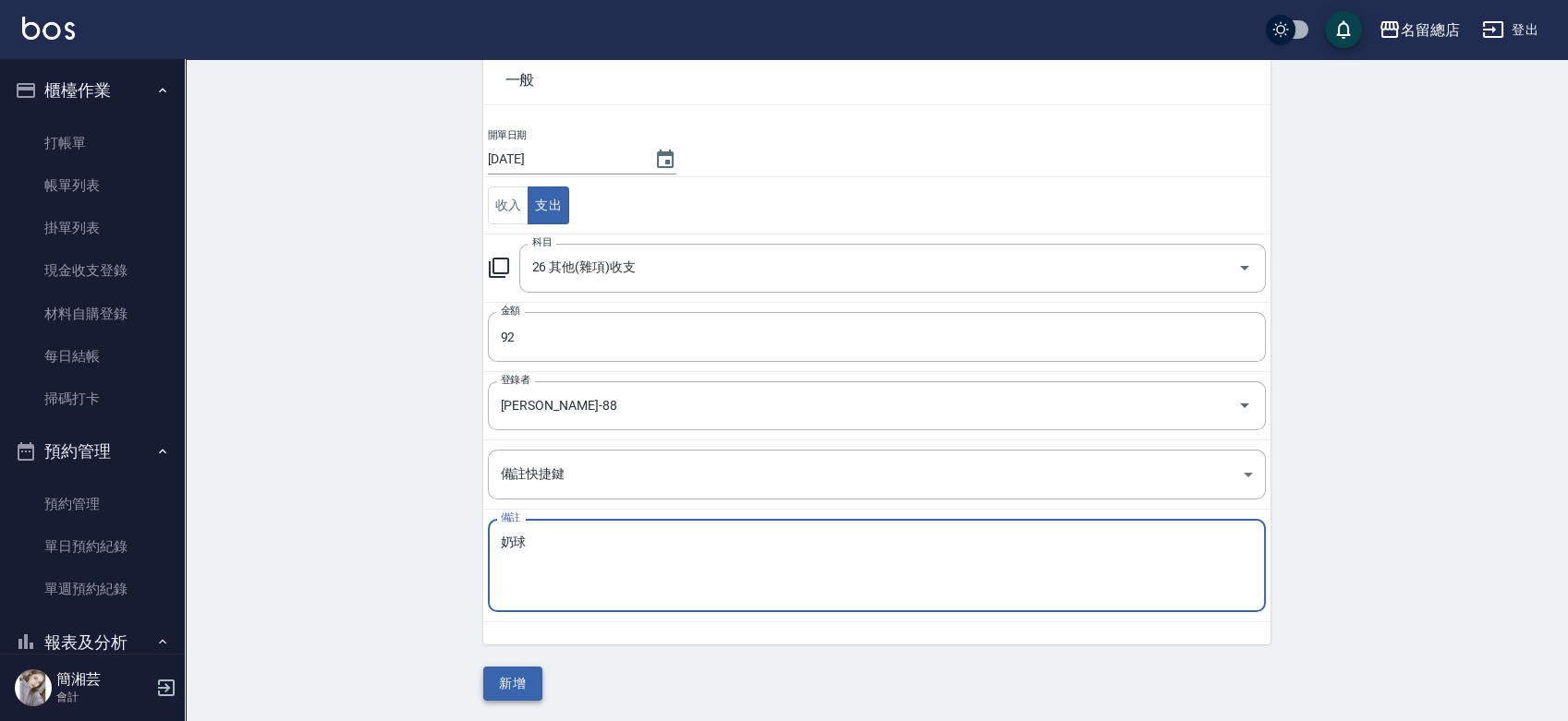
type textarea "奶球球"
click at [499, 689] on button "新增" at bounding box center [513, 684] width 59 height 35
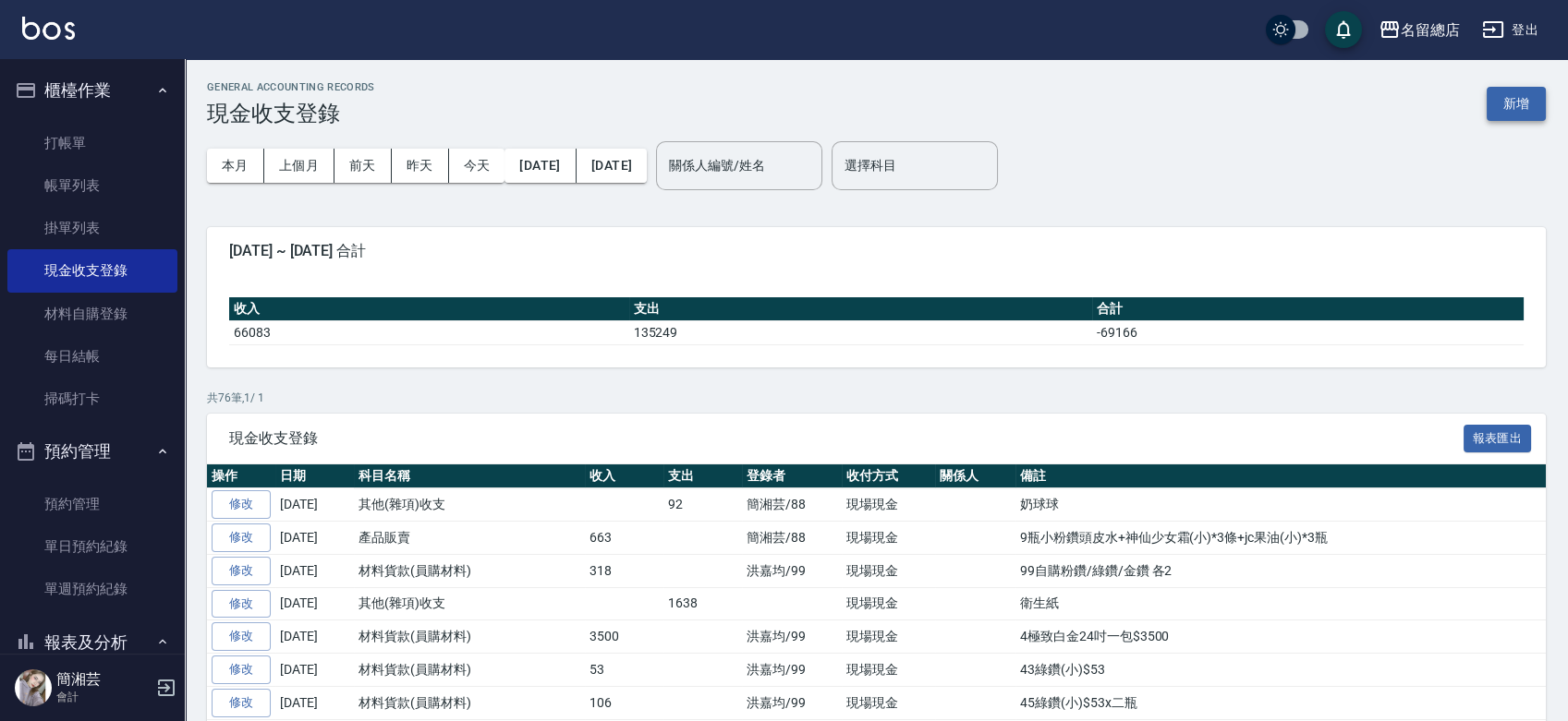
click at [1506, 117] on button "新增" at bounding box center [1517, 104] width 59 height 35
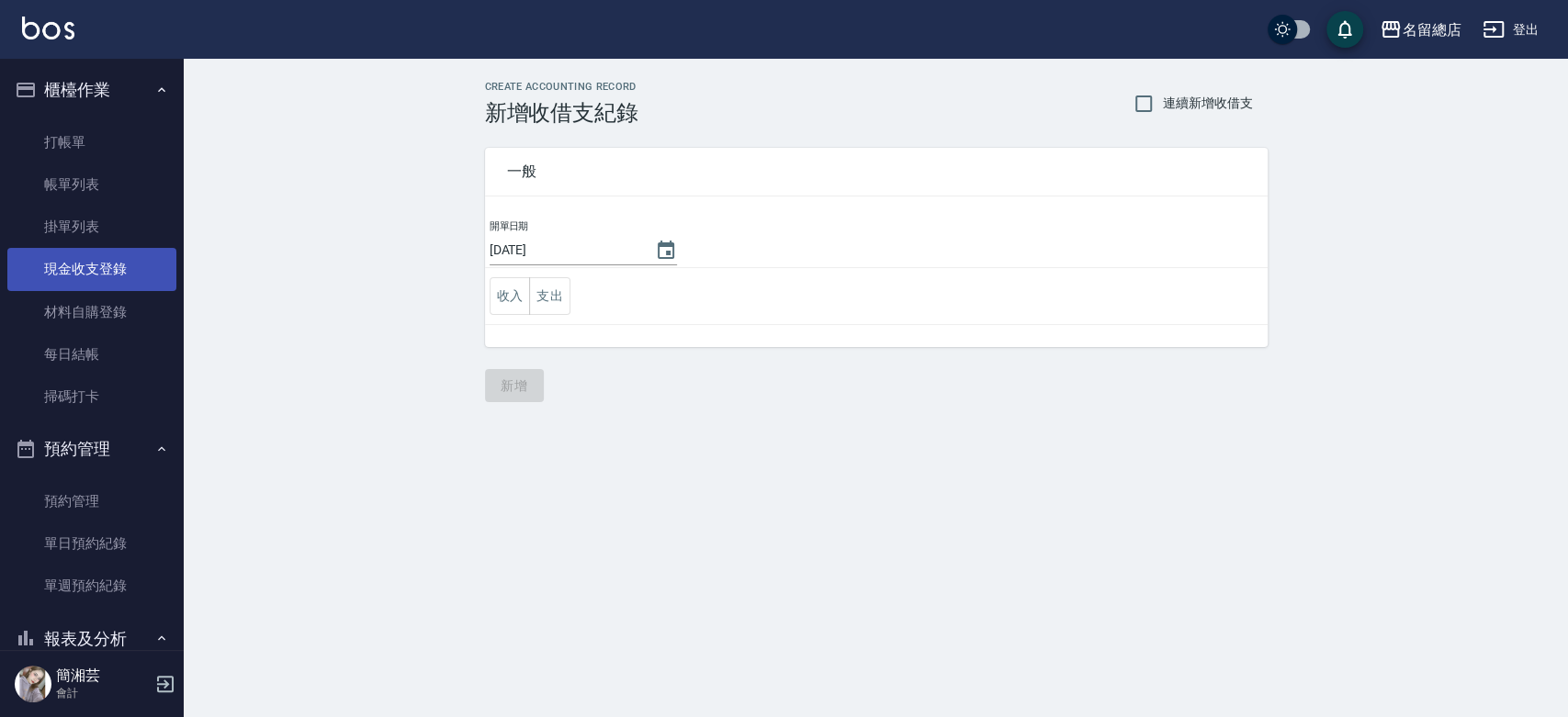
click at [94, 267] on link "現金收支登錄" at bounding box center [91, 269] width 169 height 42
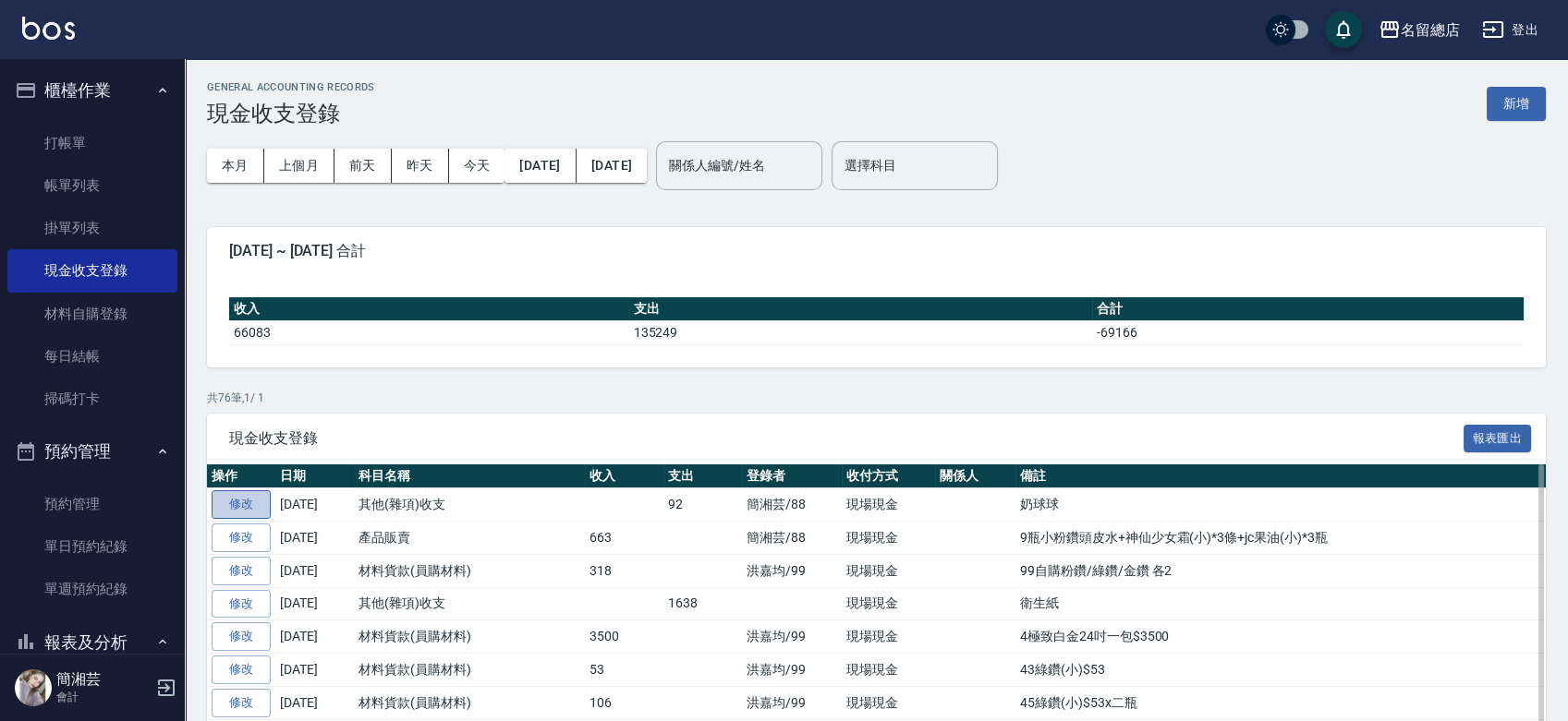
click at [229, 509] on link "修改" at bounding box center [241, 504] width 59 height 29
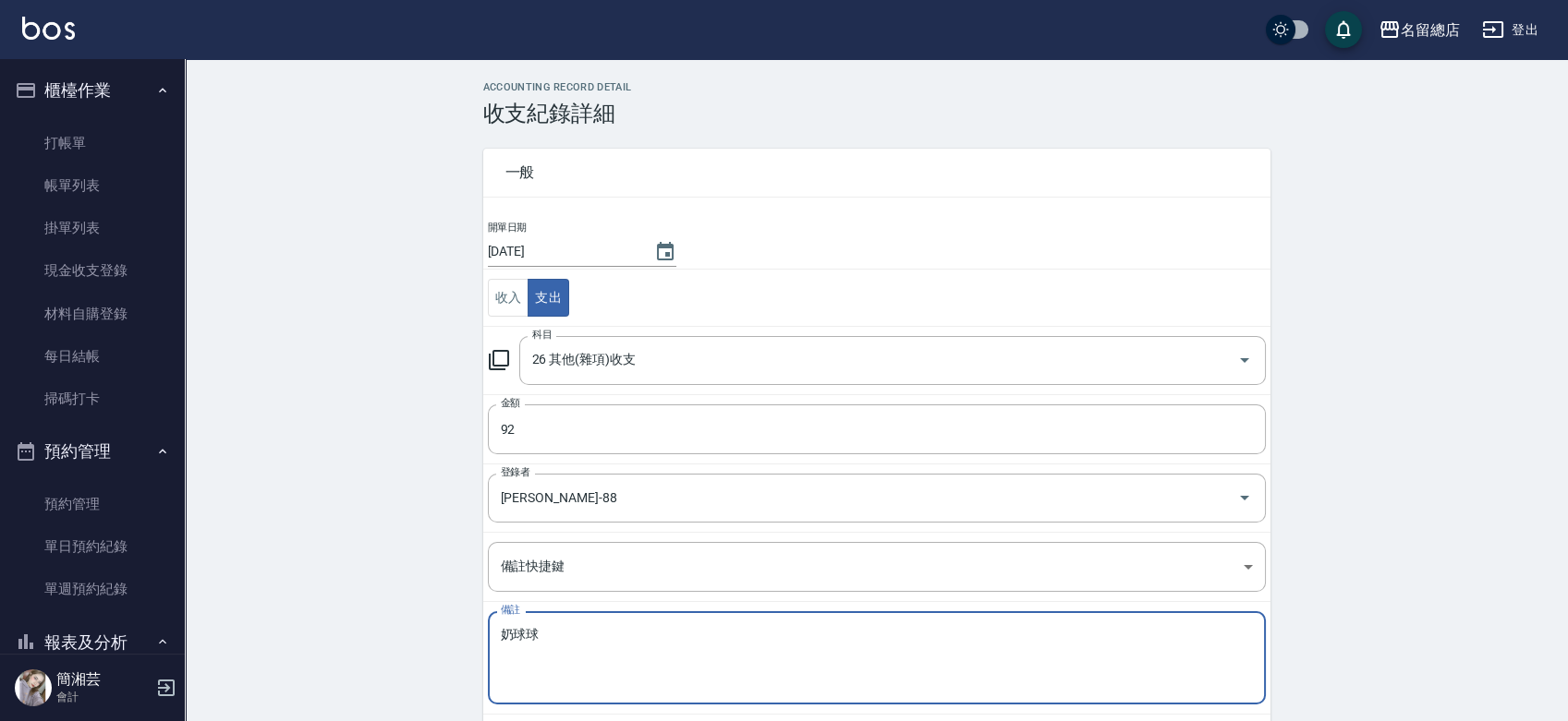
drag, startPoint x: 582, startPoint y: 628, endPoint x: 528, endPoint y: 633, distance: 54.2
click at [528, 633] on textarea "奶球球" at bounding box center [877, 659] width 752 height 63
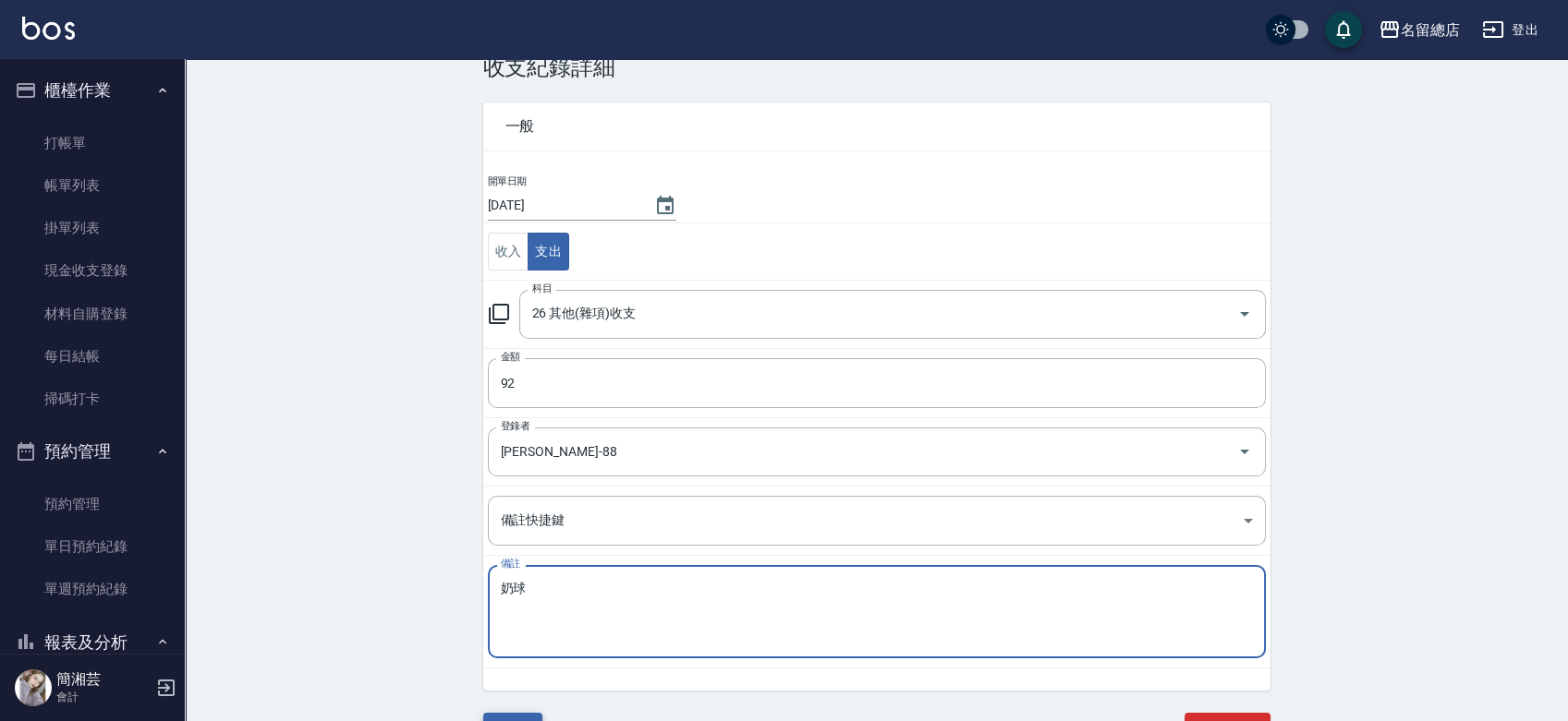
scroll to position [70, 0]
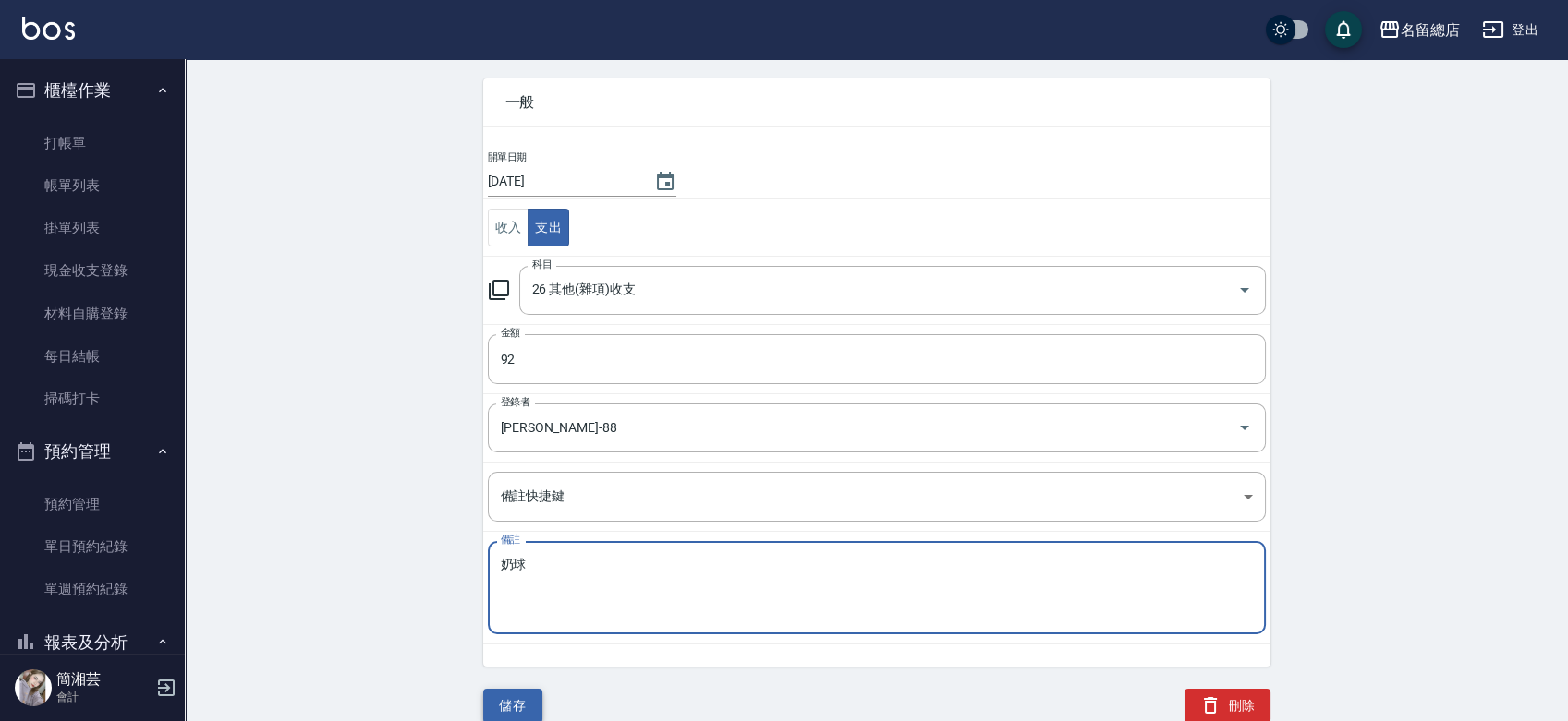
type textarea "奶球"
click at [510, 704] on button "儲存" at bounding box center [513, 706] width 59 height 35
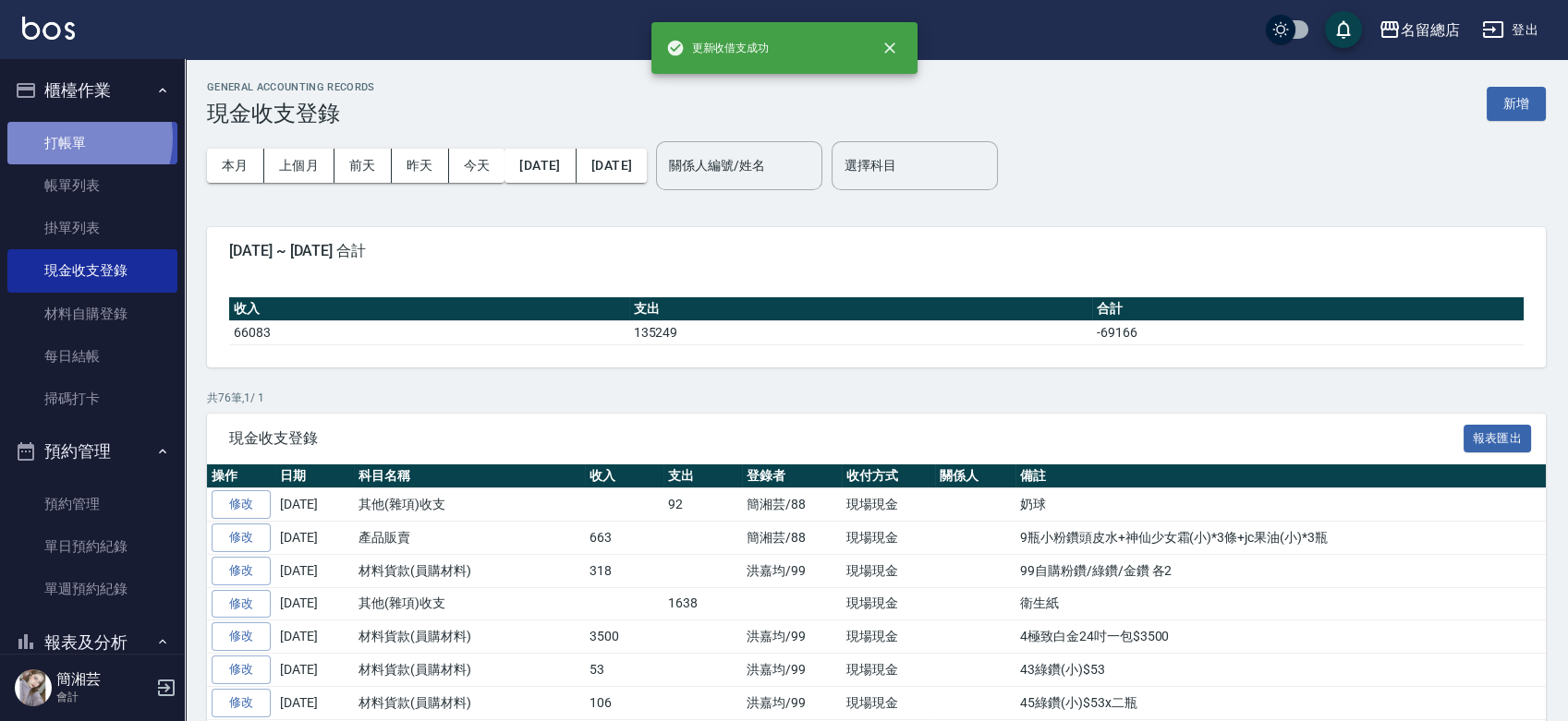
click at [67, 138] on link "打帳單" at bounding box center [92, 143] width 170 height 42
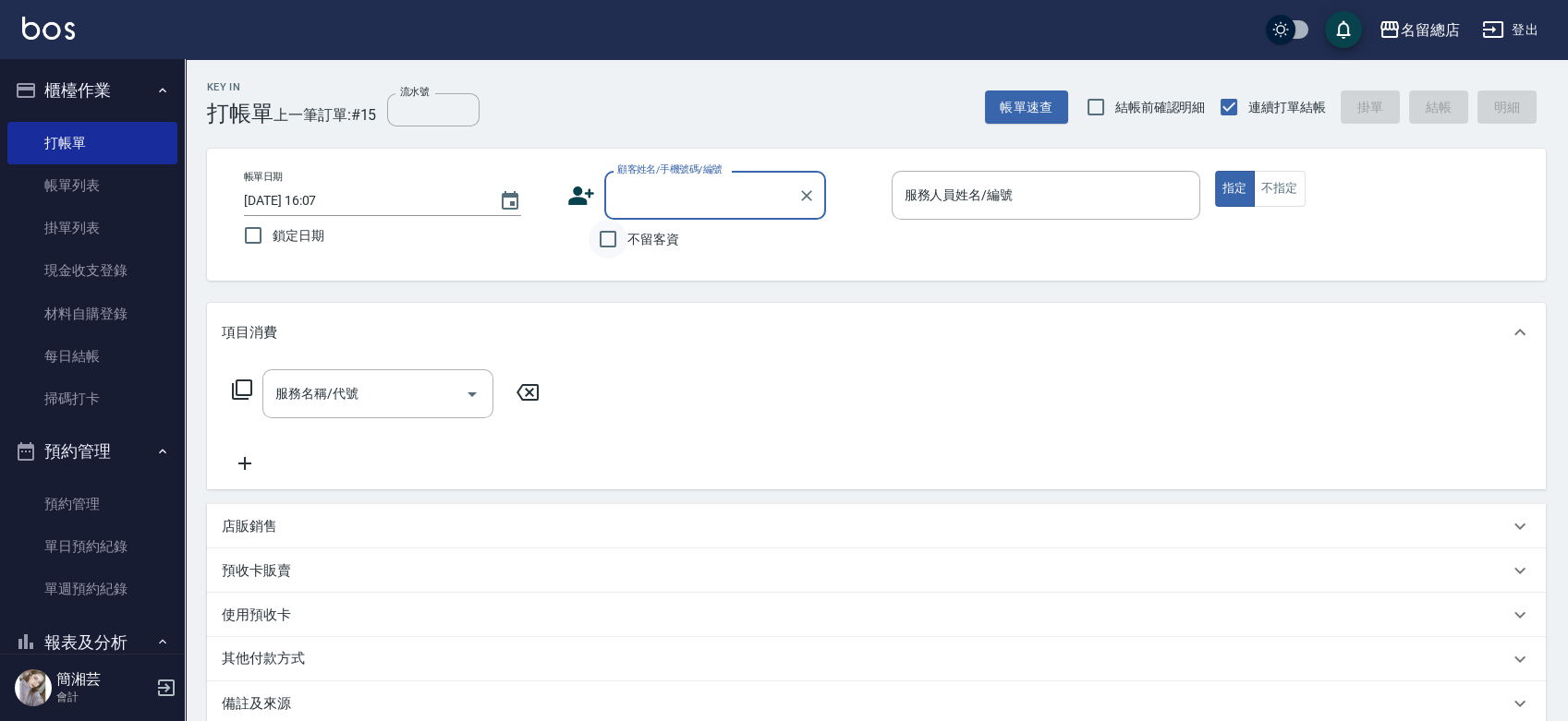
click at [602, 229] on input "不留客資" at bounding box center [607, 239] width 38 height 38
checkbox input "true"
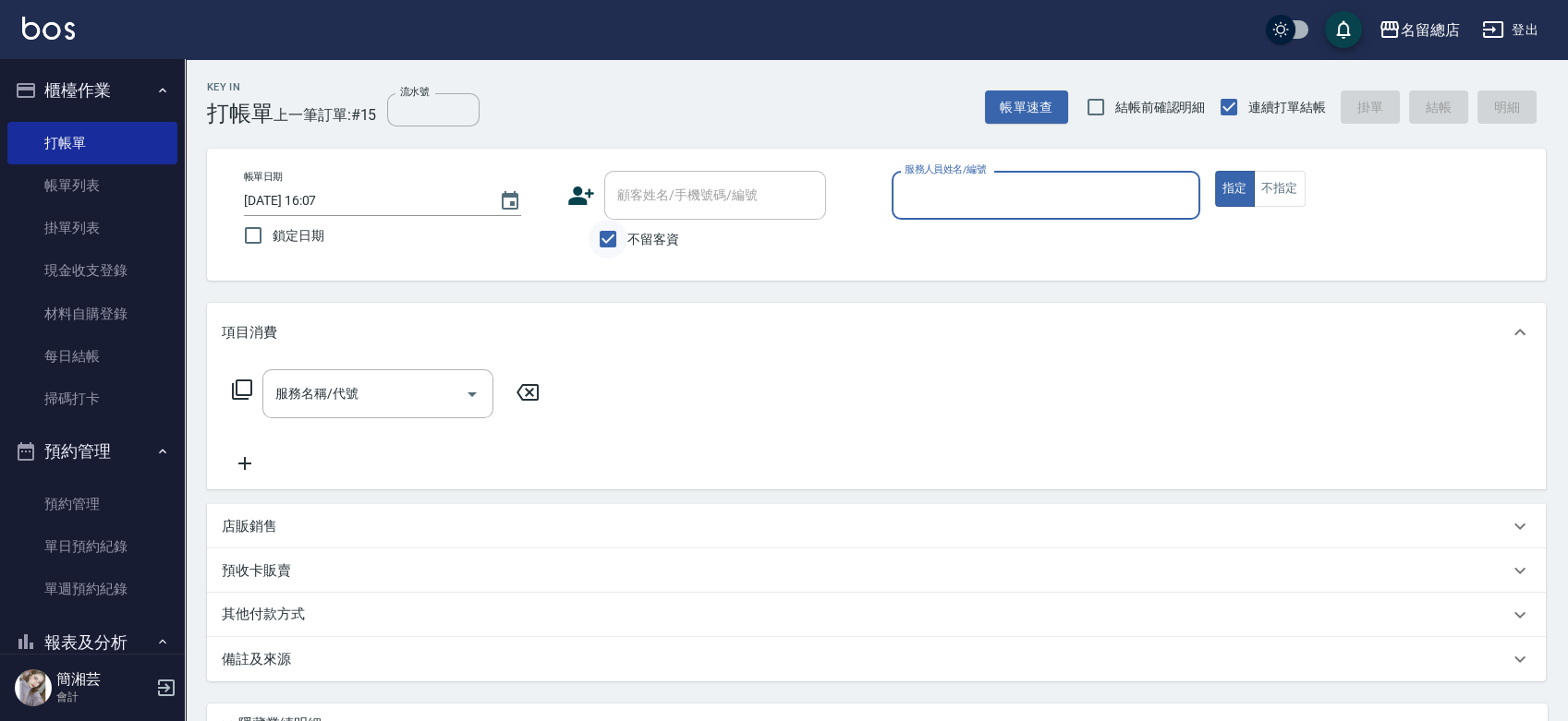
type input "ㄆ"
type input "[PERSON_NAME]"
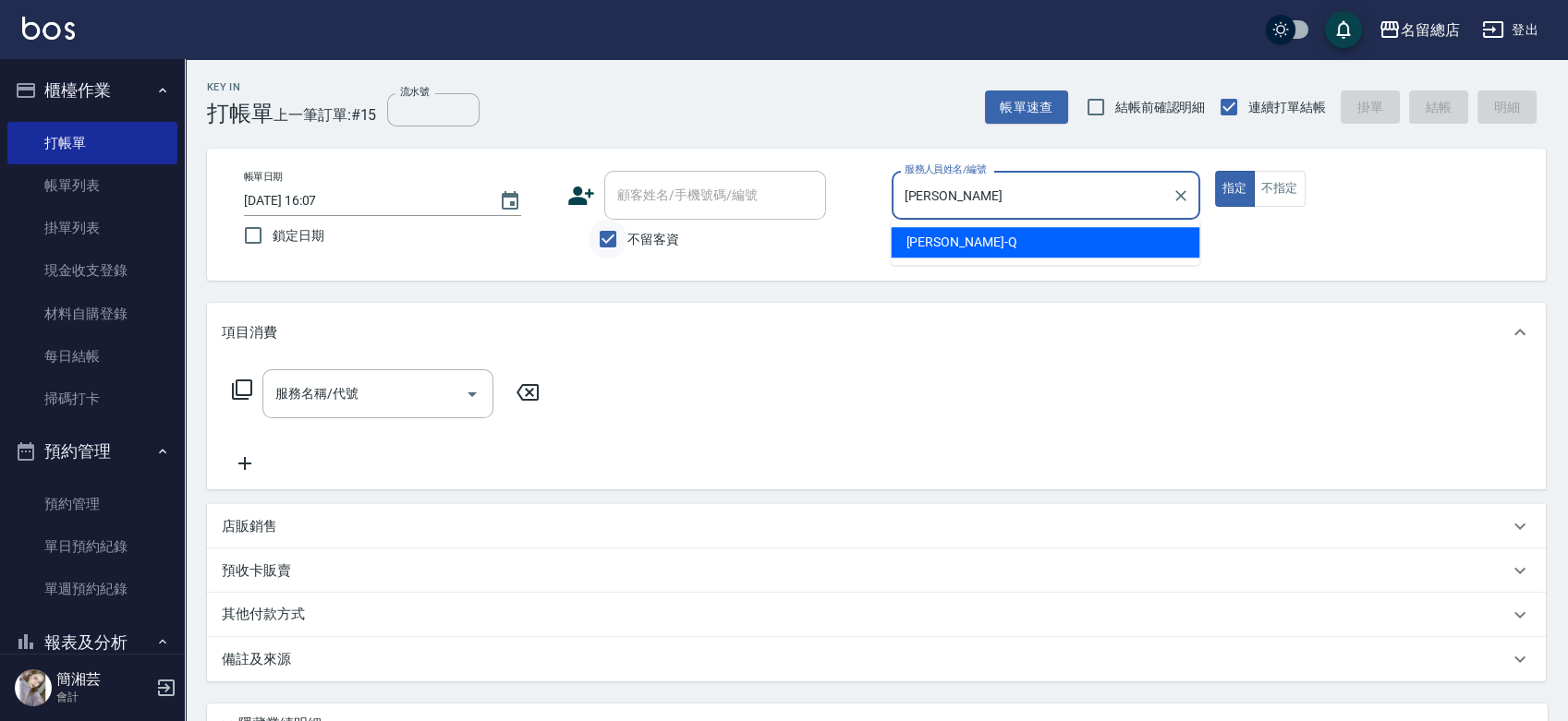
type button "true"
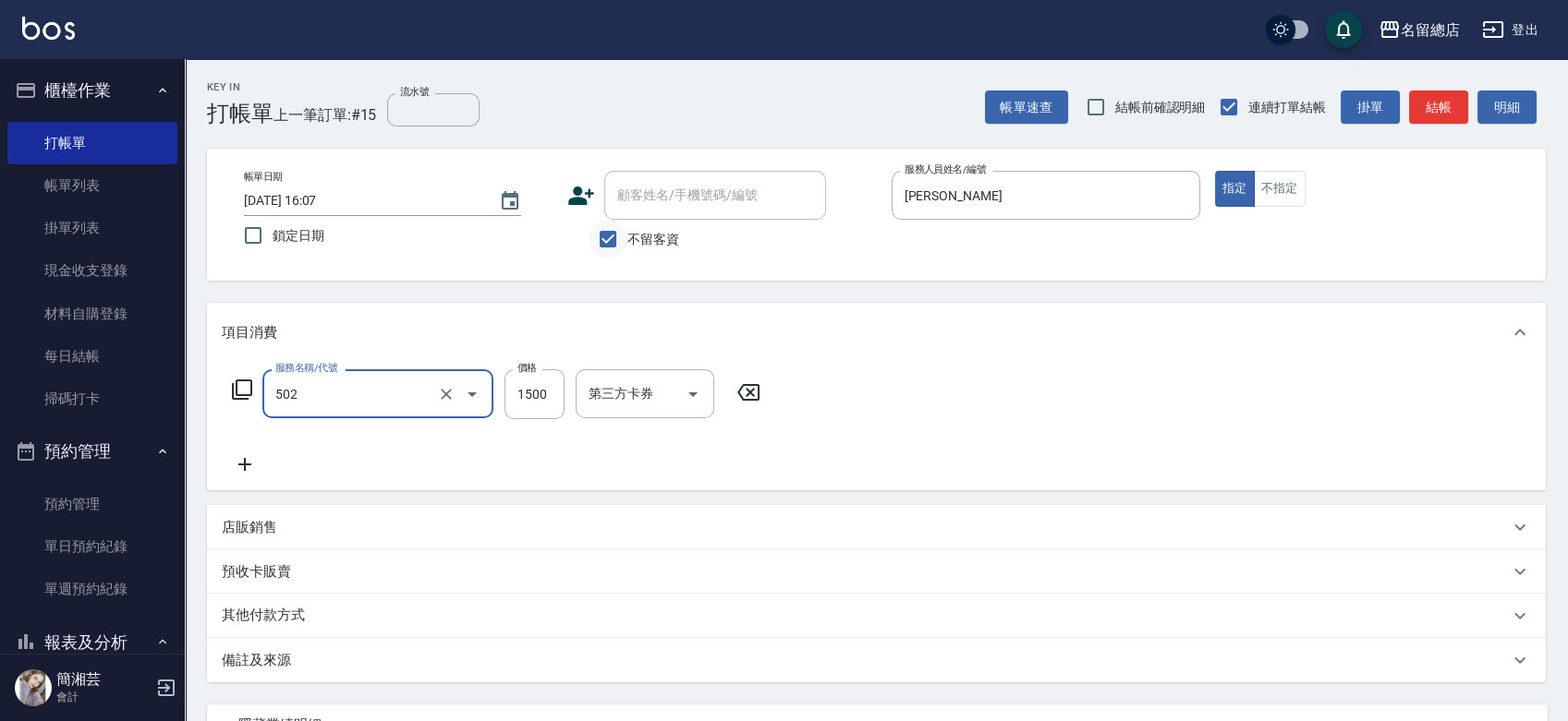
type input "染髮1500以上(502)"
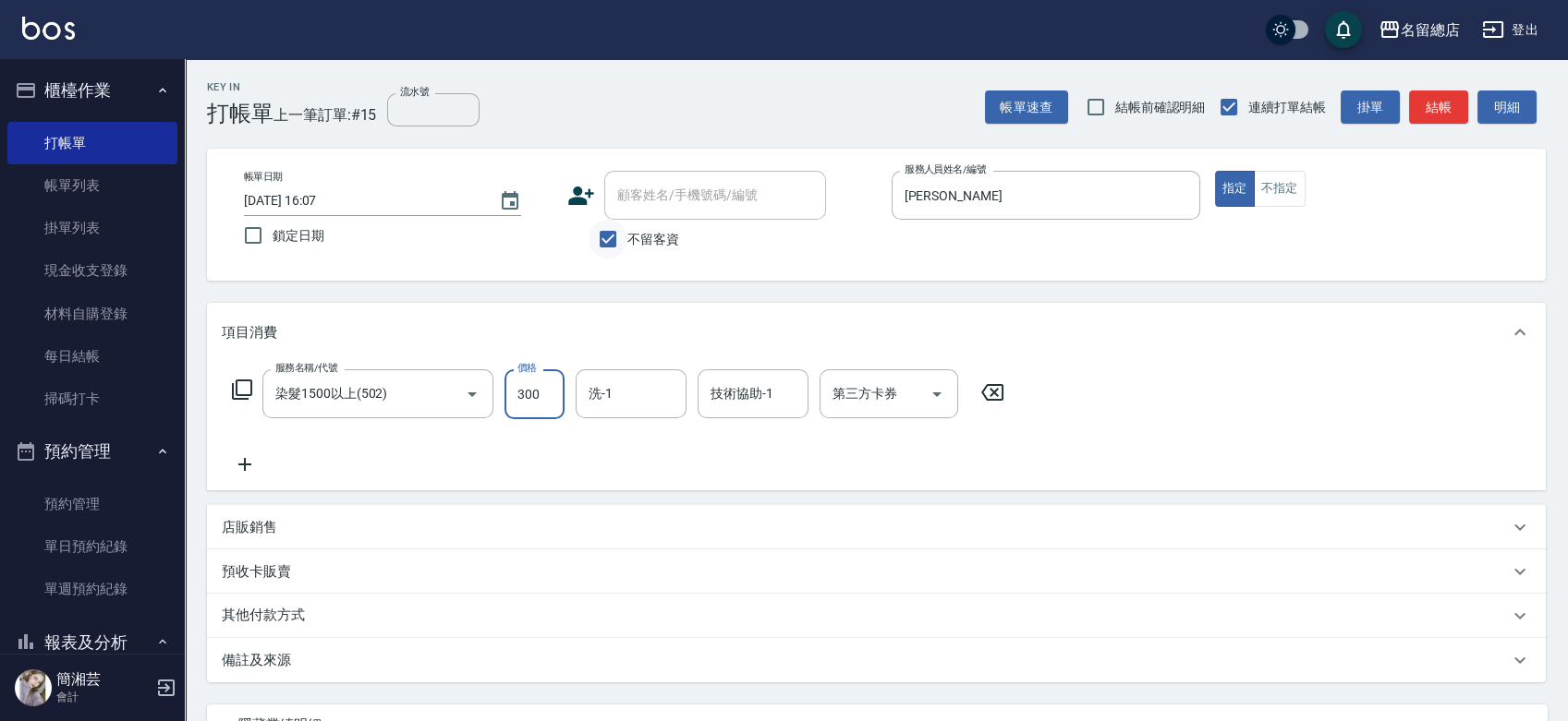
type input "3000"
type input "[DATE] 16:33"
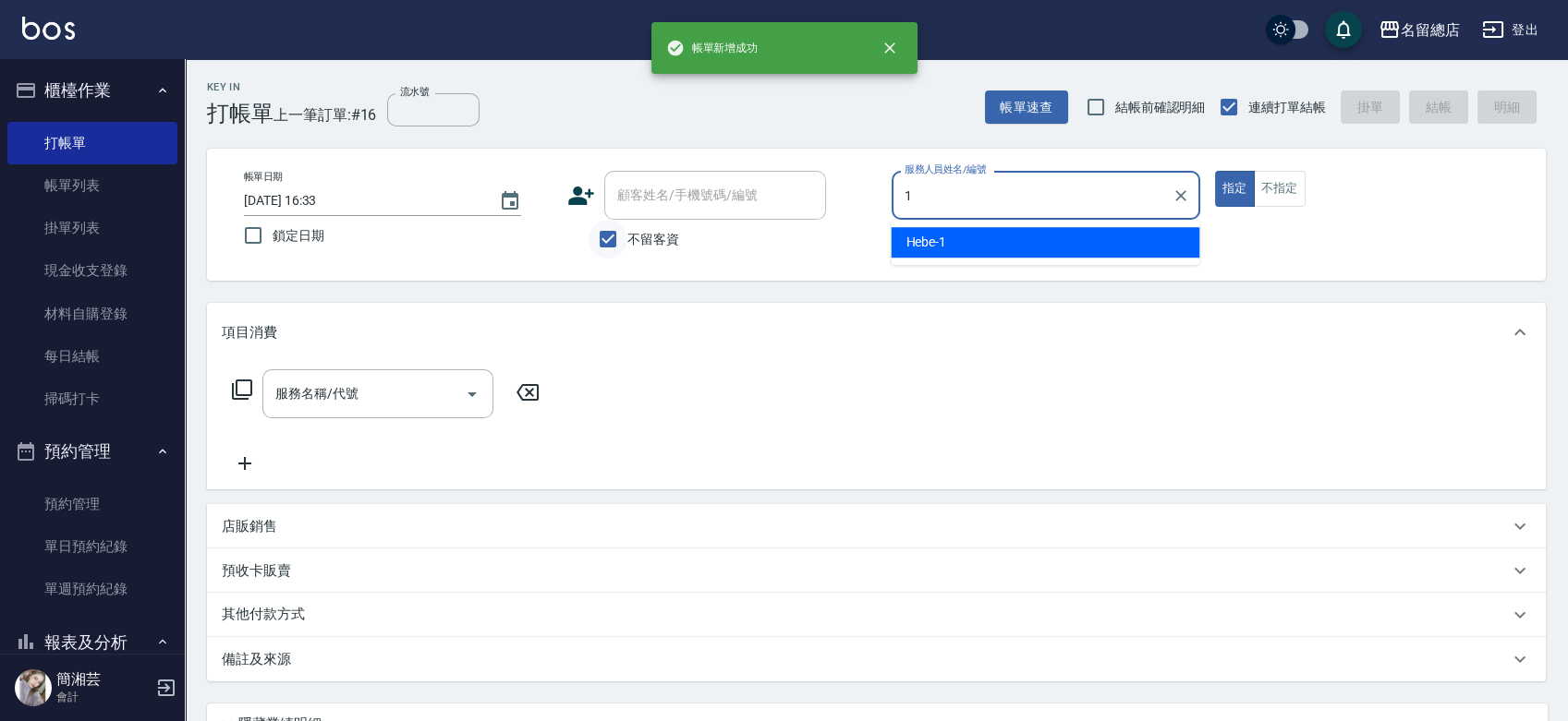
type input "Hebe-1"
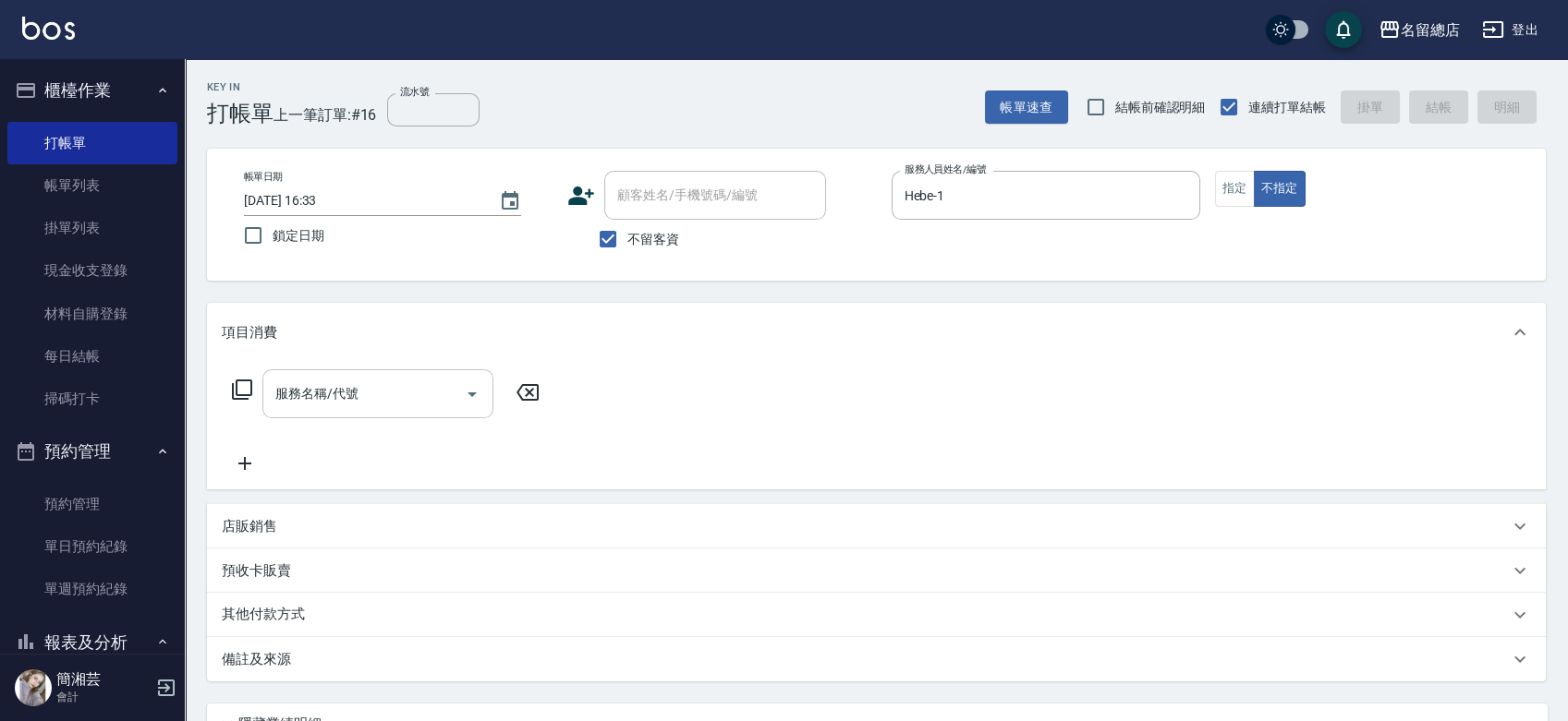
click at [317, 403] on input "服務名稱/代號" at bounding box center [363, 394] width 187 height 33
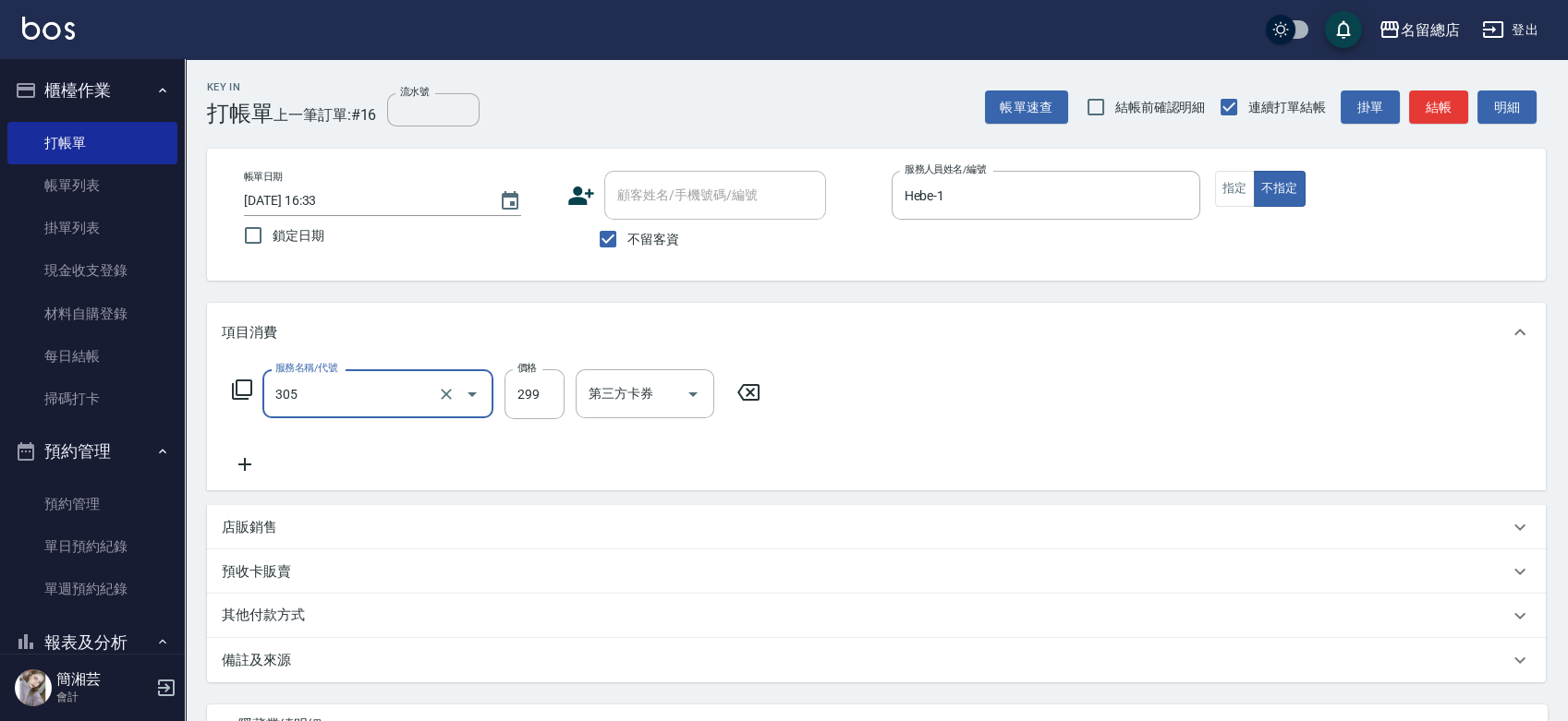
type input "剪髮(305)"
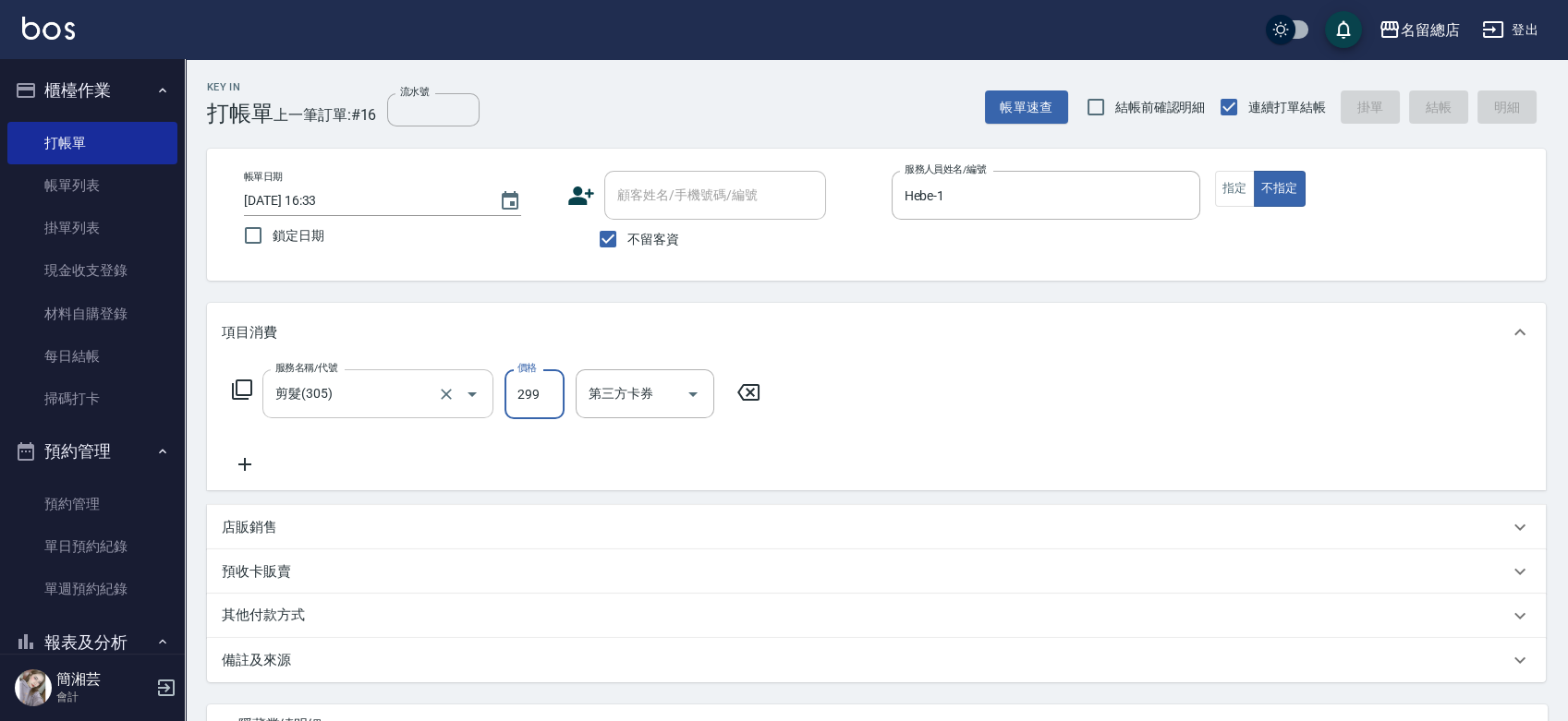
type input "[DATE] 16:34"
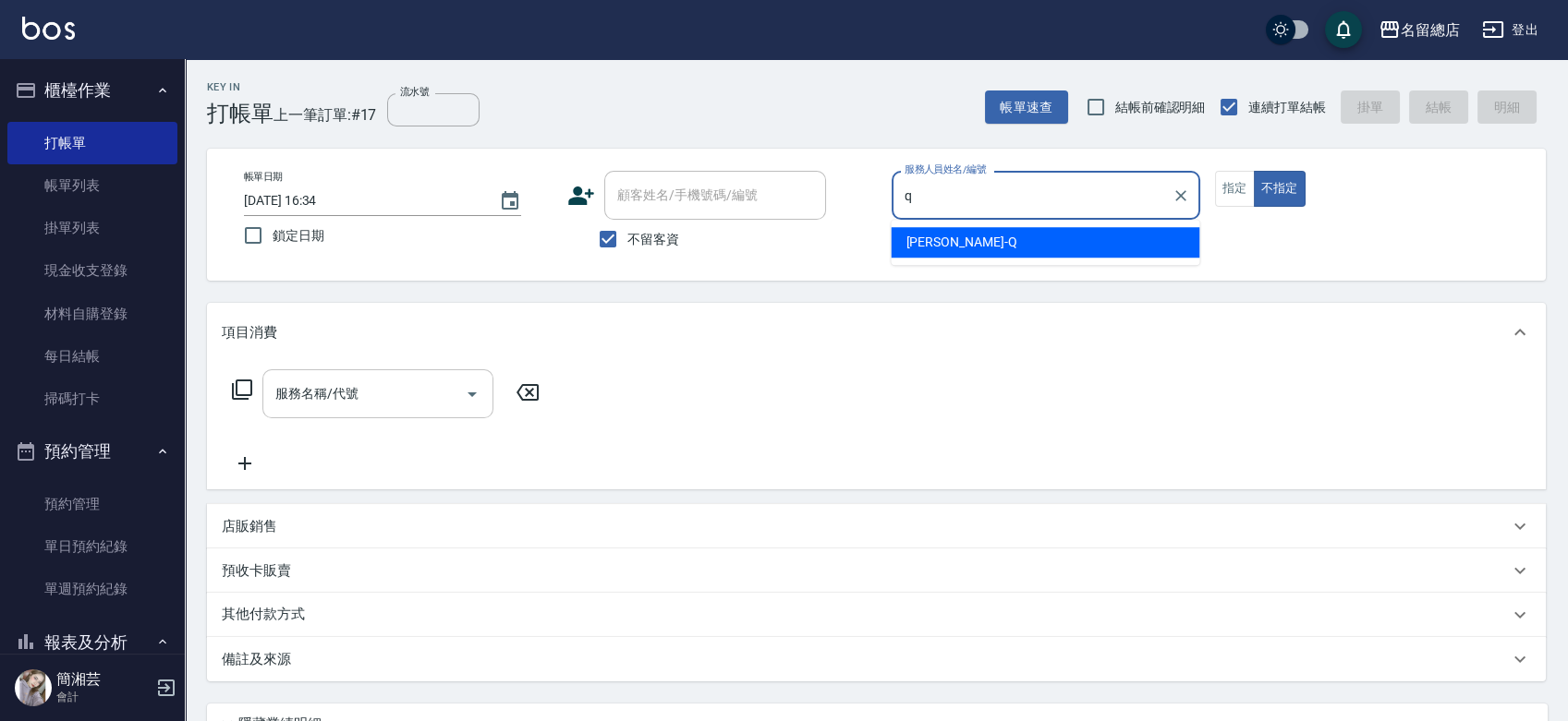
type input "[PERSON_NAME]"
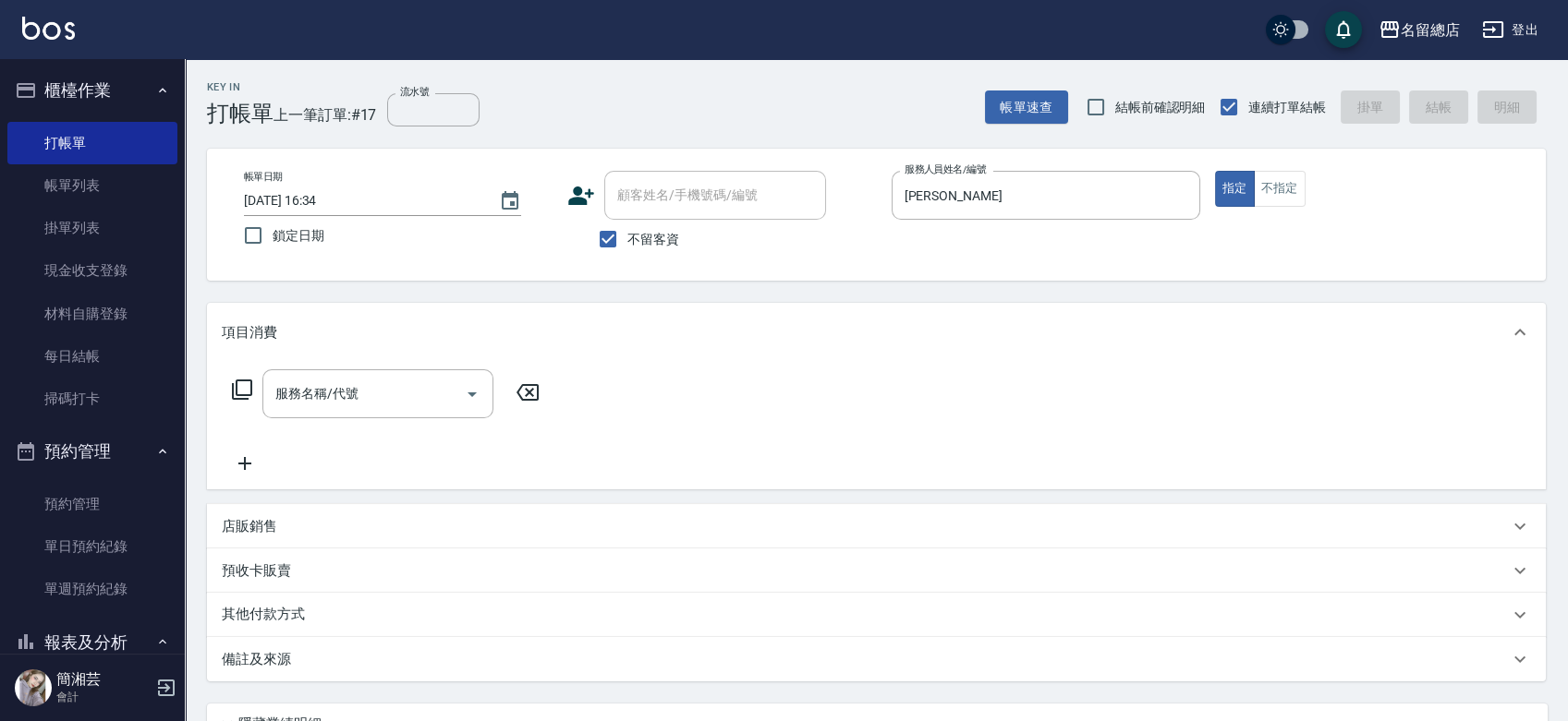
click at [283, 393] on input "服務名稱/代號" at bounding box center [363, 394] width 187 height 33
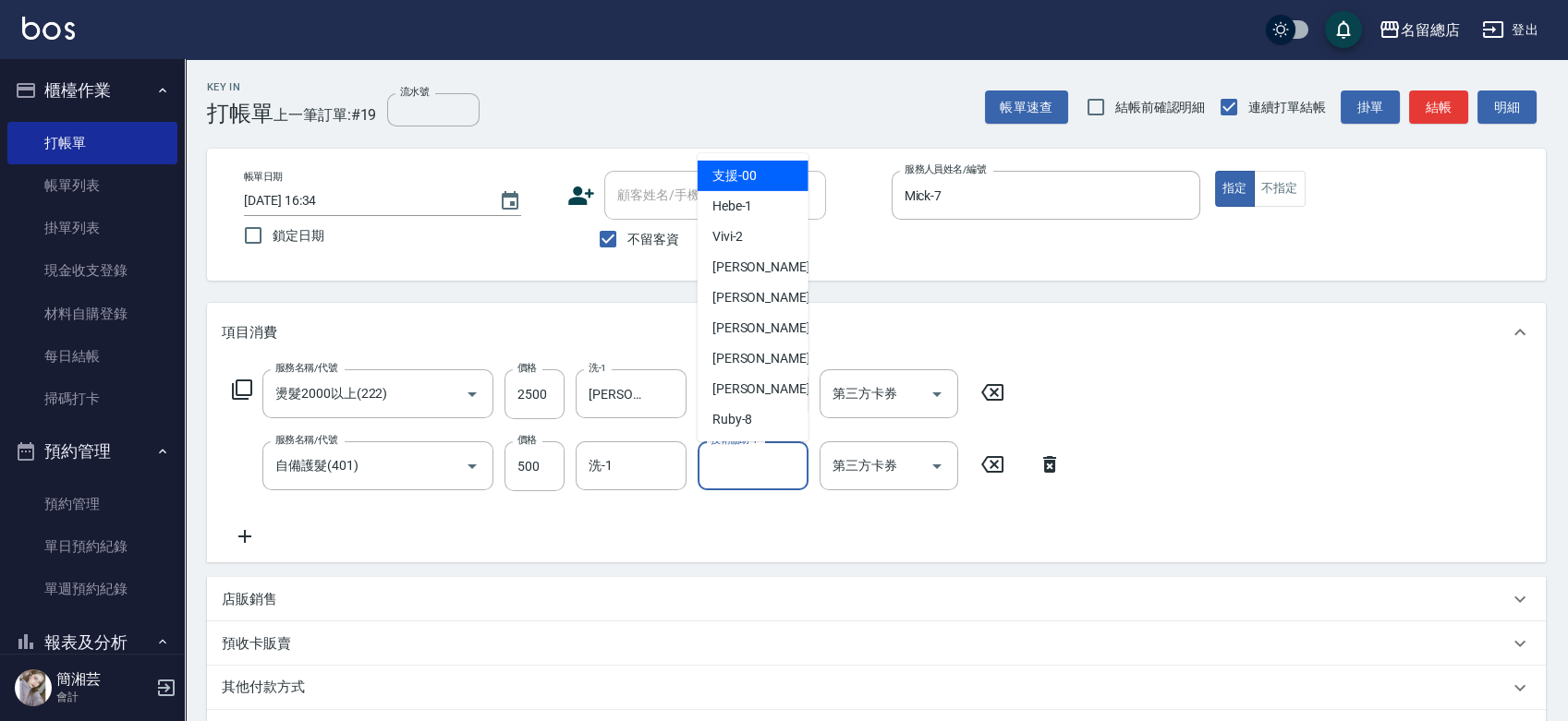
click at [748, 458] on div "技術協助-1 技術協助-1" at bounding box center [753, 467] width 111 height 49
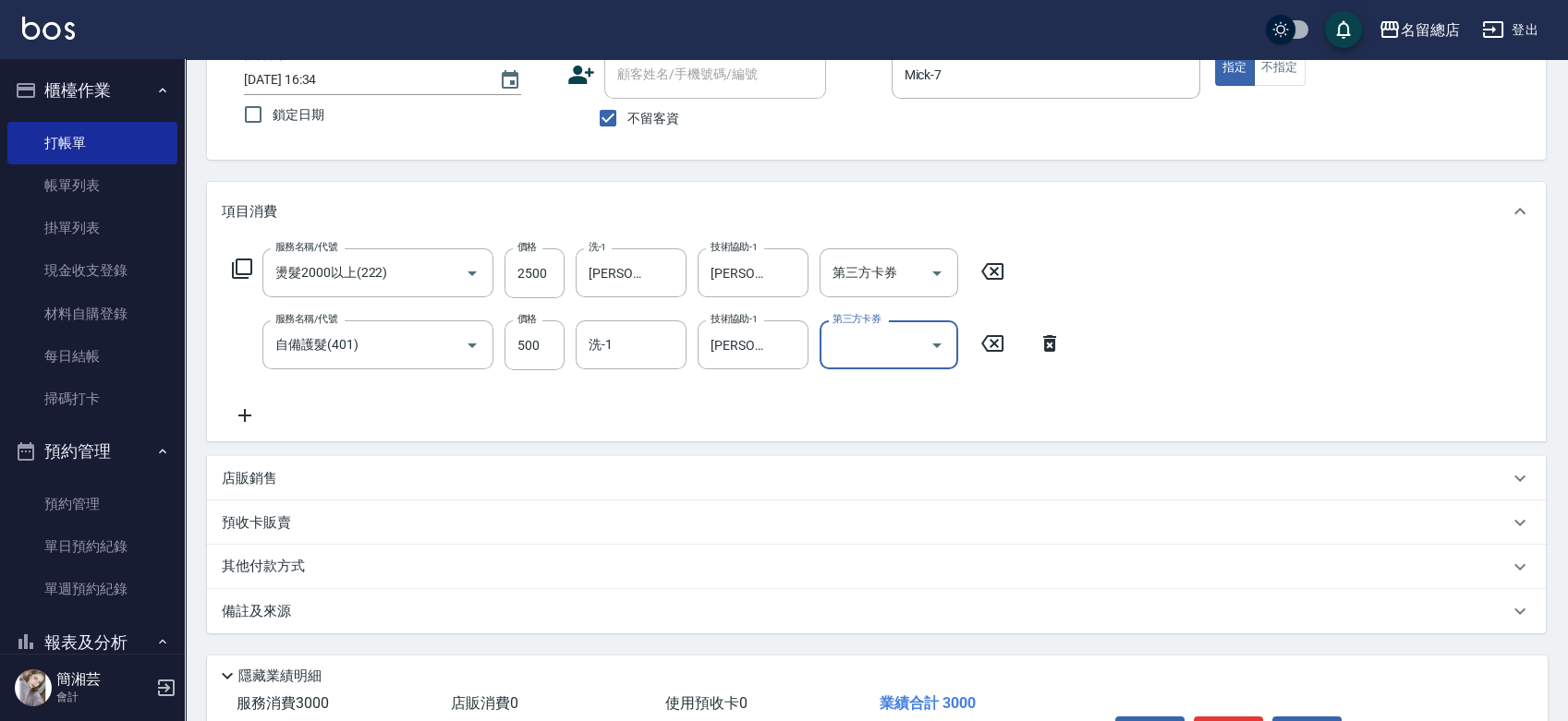
scroll to position [240, 0]
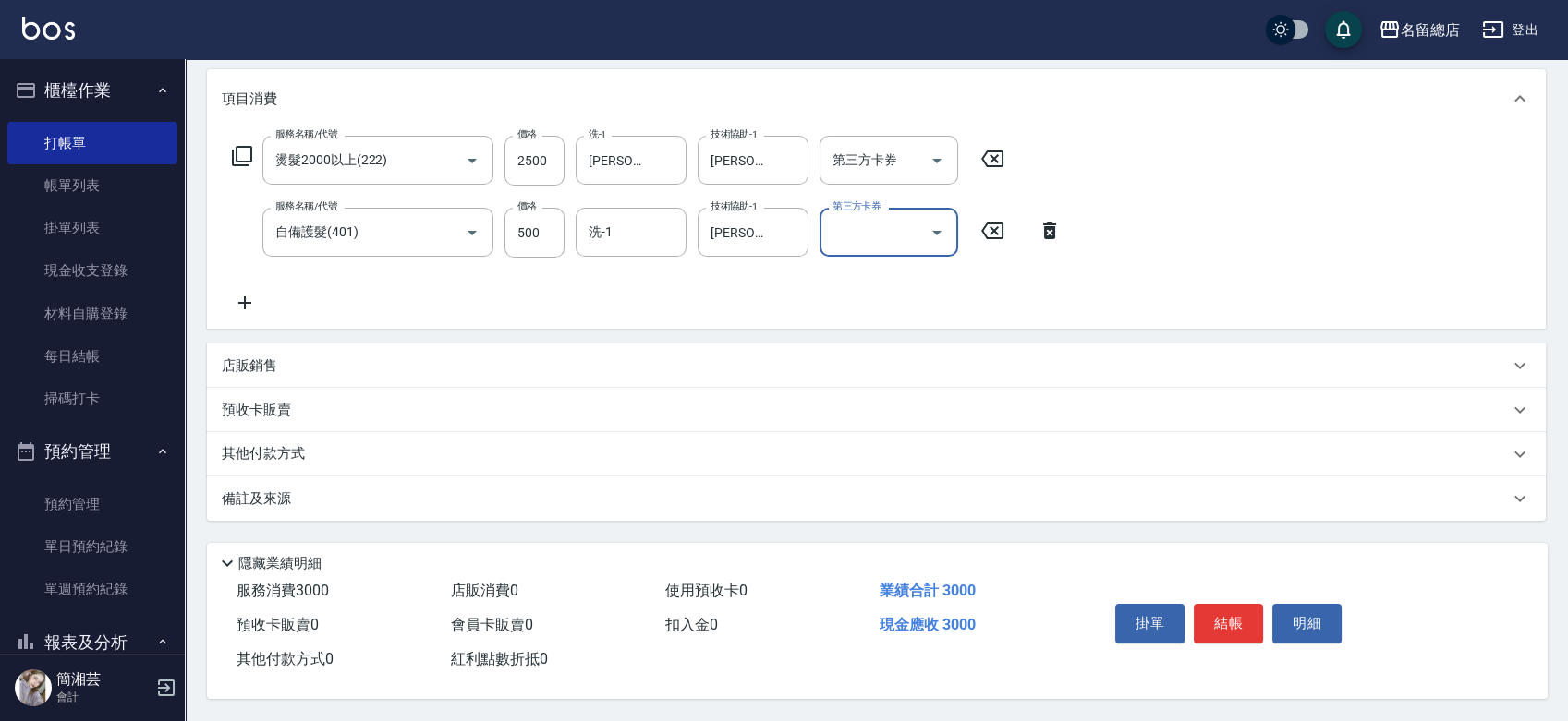
click at [289, 450] on p "其他付款方式" at bounding box center [268, 454] width 93 height 21
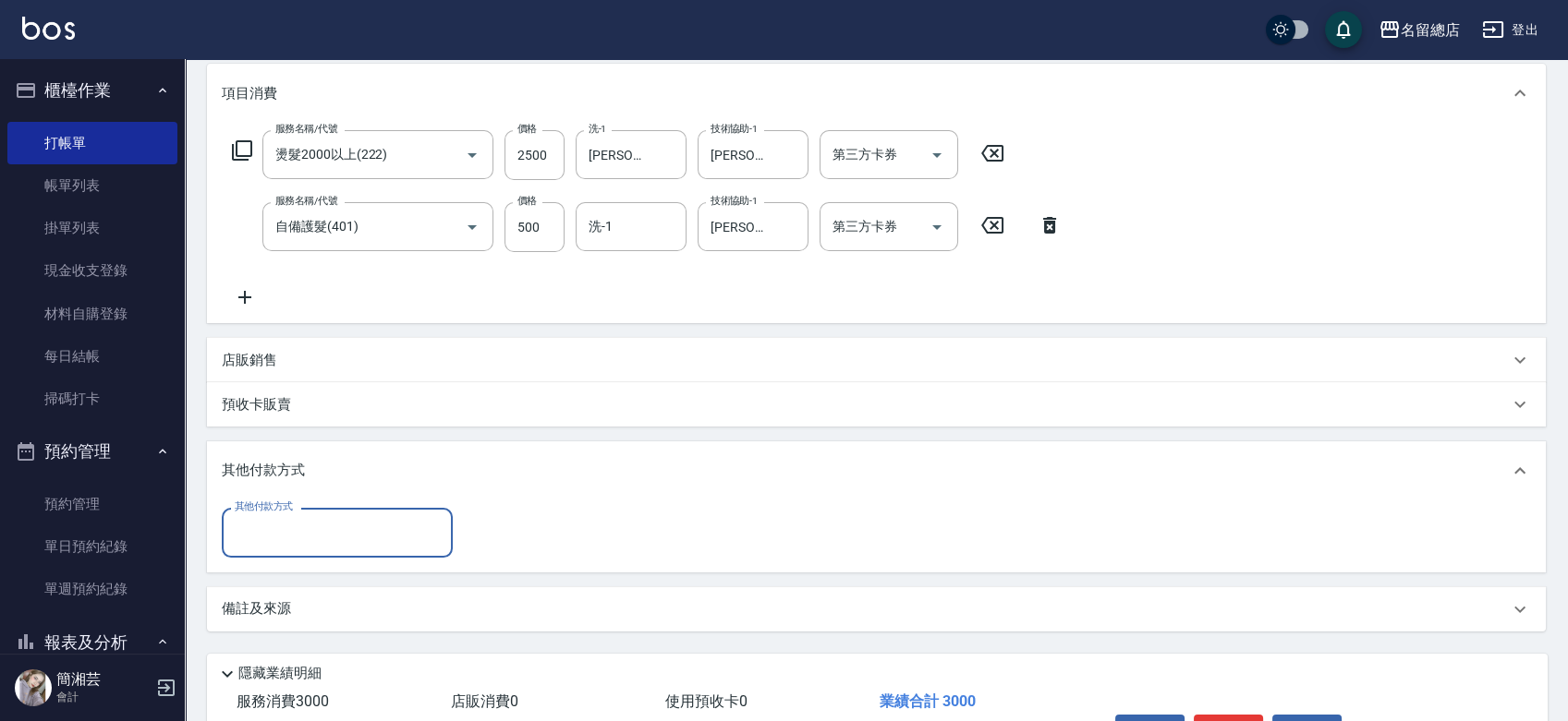
scroll to position [0, 0]
click at [278, 544] on input "其他付款方式" at bounding box center [336, 532] width 214 height 33
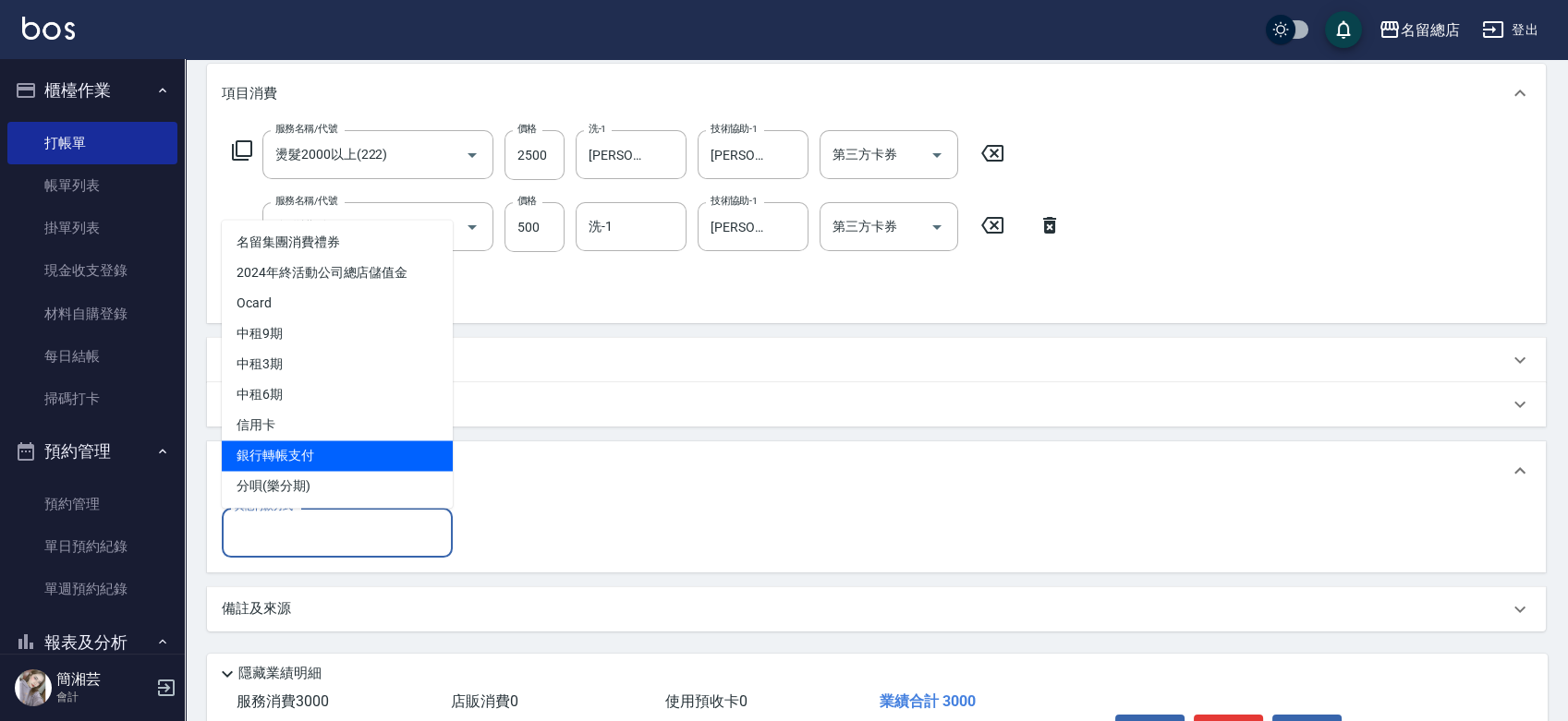
click at [298, 447] on span "銀行轉帳支付" at bounding box center [337, 456] width 231 height 31
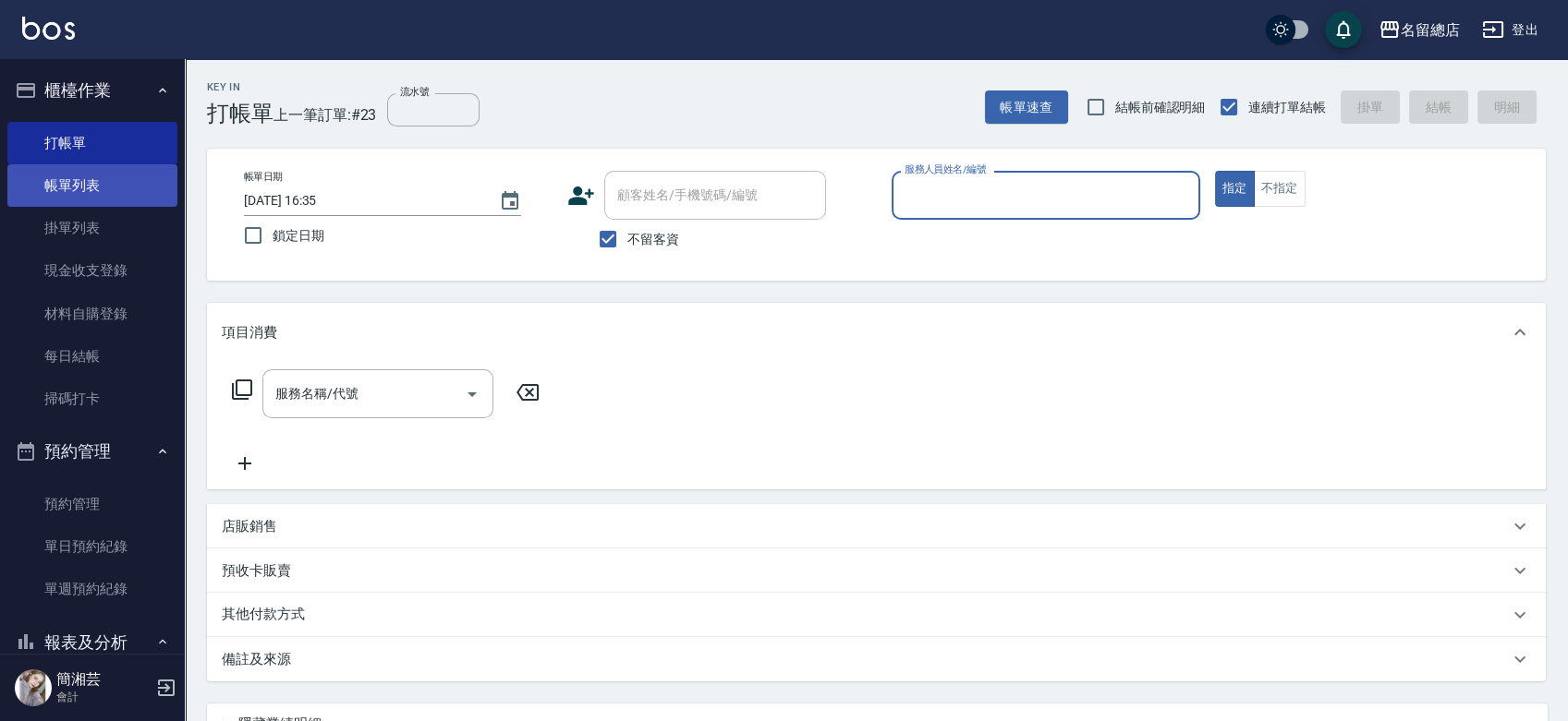
click at [118, 180] on link "帳單列表" at bounding box center [92, 185] width 170 height 42
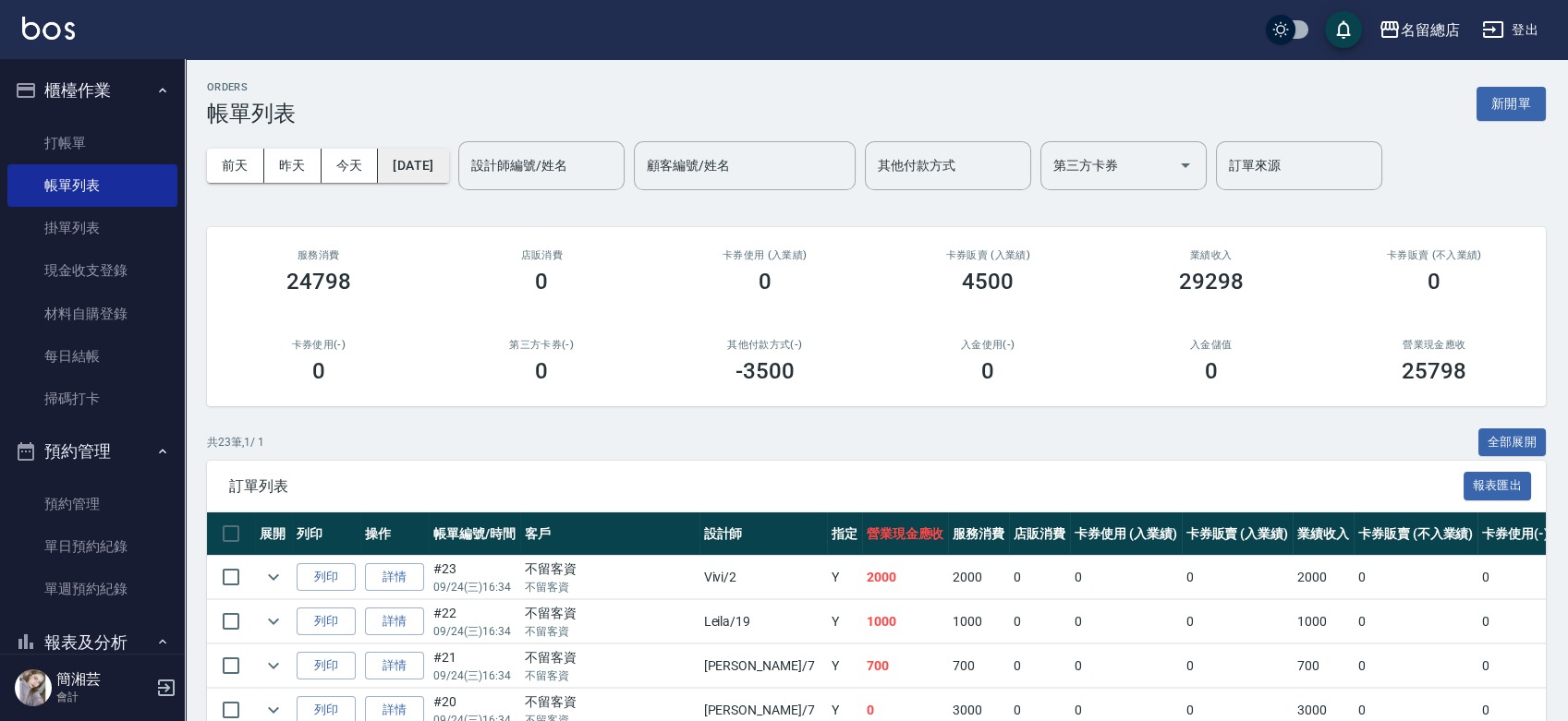
click at [443, 165] on button "[DATE]" at bounding box center [412, 166] width 70 height 35
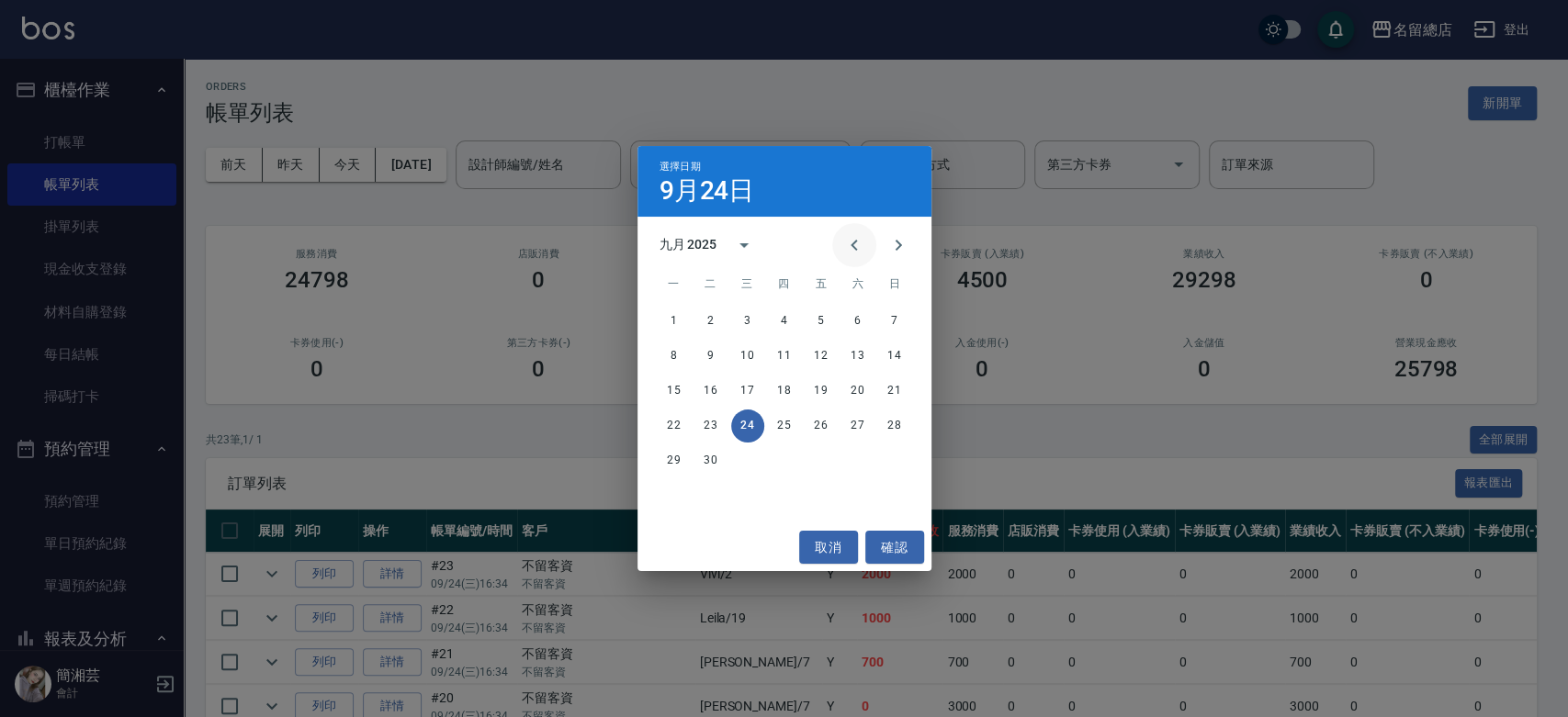
click at [852, 247] on icon "Previous month" at bounding box center [855, 245] width 22 height 22
click at [853, 247] on icon "Previous month" at bounding box center [854, 244] width 7 height 11
click at [855, 319] on button "5" at bounding box center [859, 322] width 33 height 33
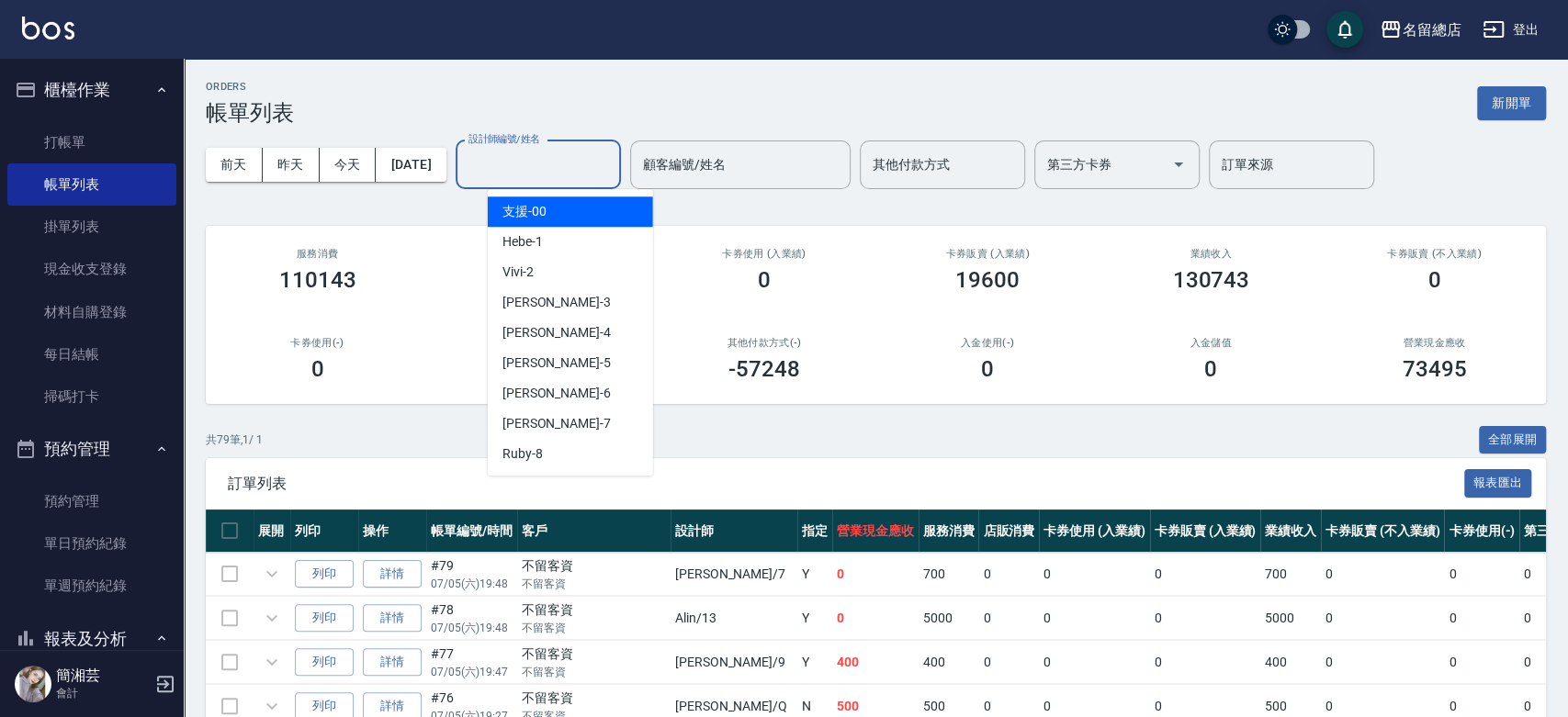
click at [563, 153] on input "設計師編號/姓名" at bounding box center [539, 165] width 149 height 32
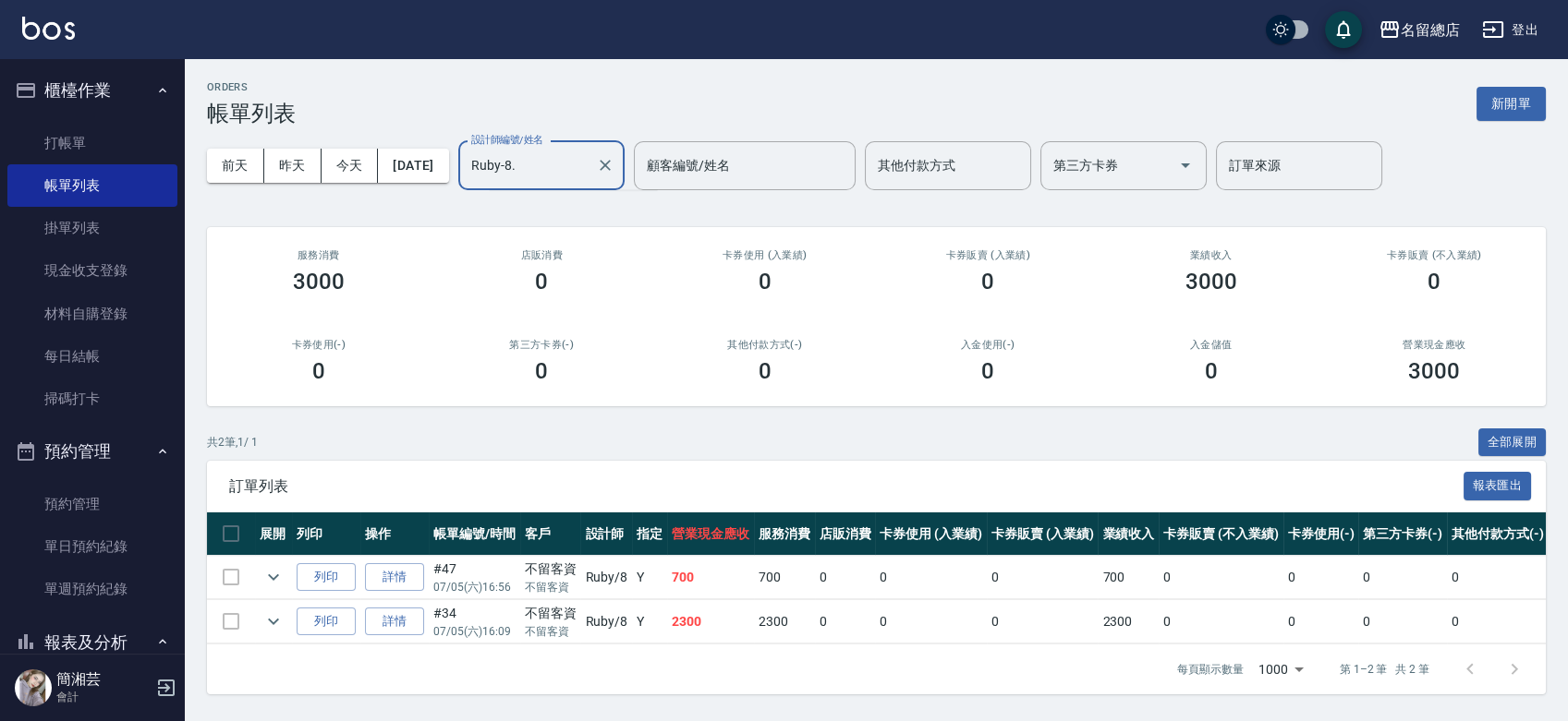
click at [560, 170] on input "Ruby-8." at bounding box center [528, 166] width 122 height 33
click at [544, 174] on input "Ruby-8." at bounding box center [528, 166] width 122 height 33
click at [40, 150] on link "打帳單" at bounding box center [92, 143] width 170 height 42
